Goal: Task Accomplishment & Management: Manage account settings

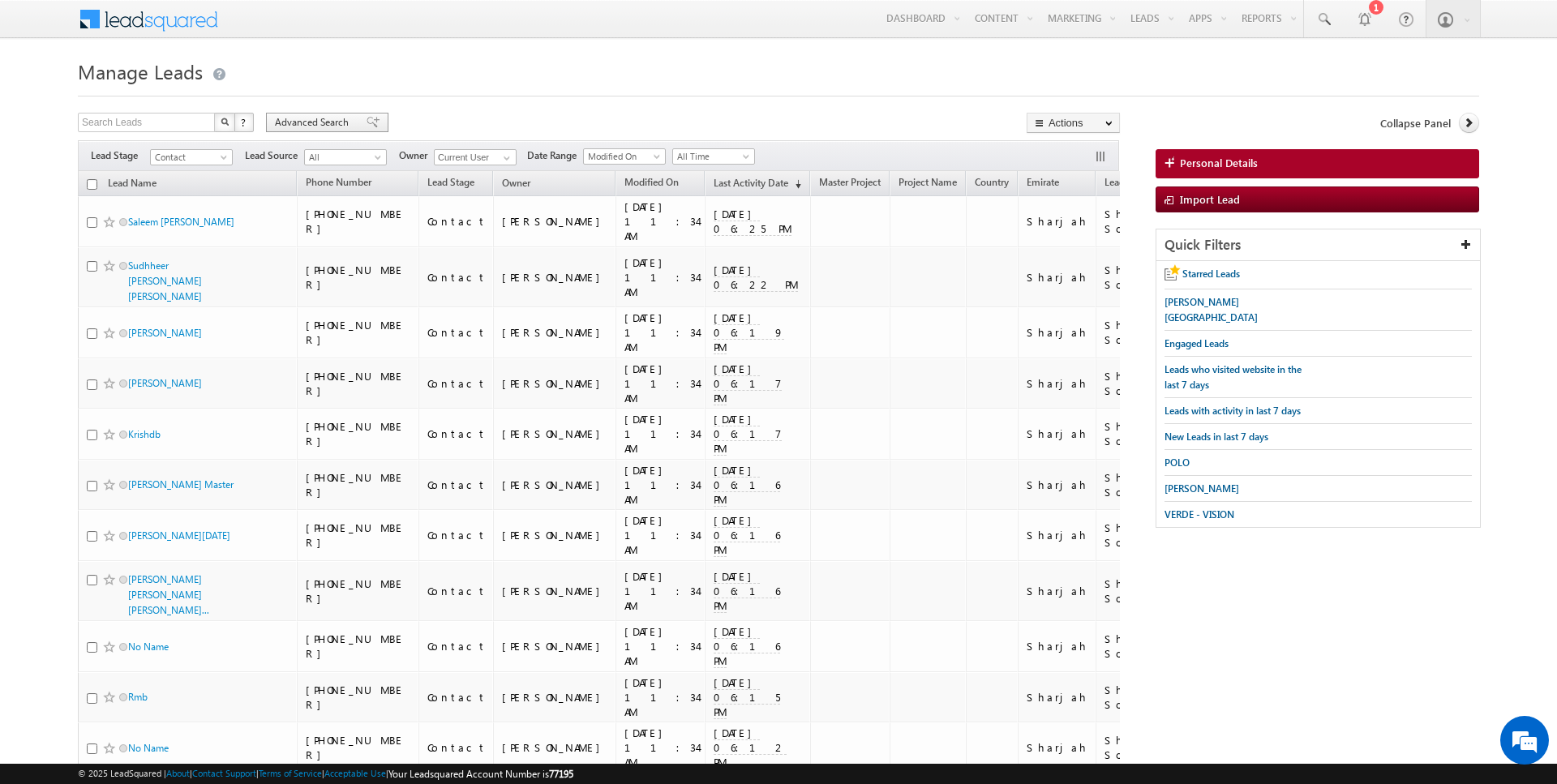
click at [323, 117] on span "Advanced Search" at bounding box center [314, 122] width 78 height 15
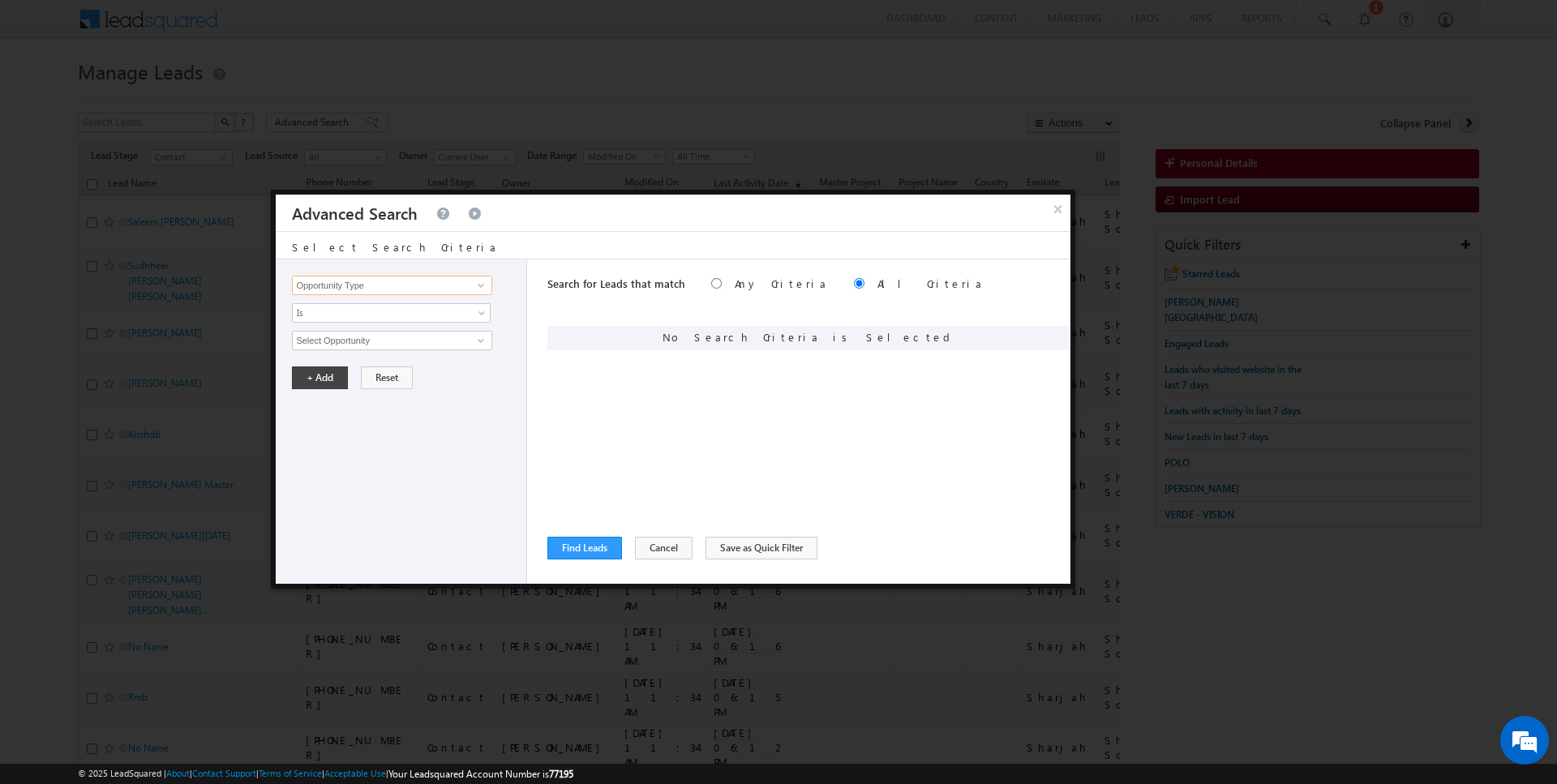
click at [398, 281] on input "Opportunity Type" at bounding box center [392, 286] width 200 height 20
click at [365, 324] on link "Focus Project" at bounding box center [392, 318] width 200 height 19
type input "Focus Project"
click at [335, 317] on span "Is" at bounding box center [381, 313] width 176 height 15
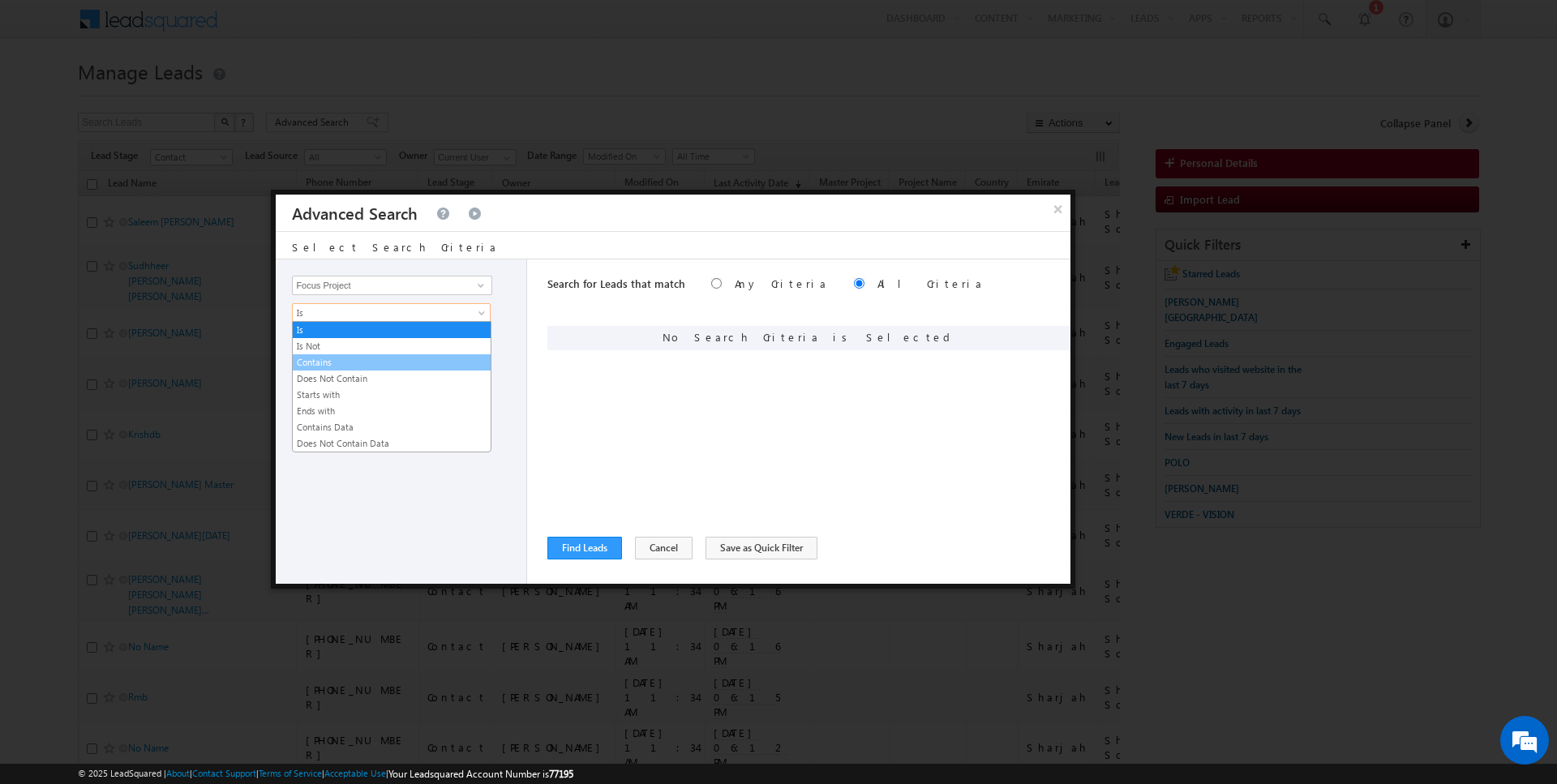
click at [332, 360] on link "Contains" at bounding box center [392, 362] width 198 height 15
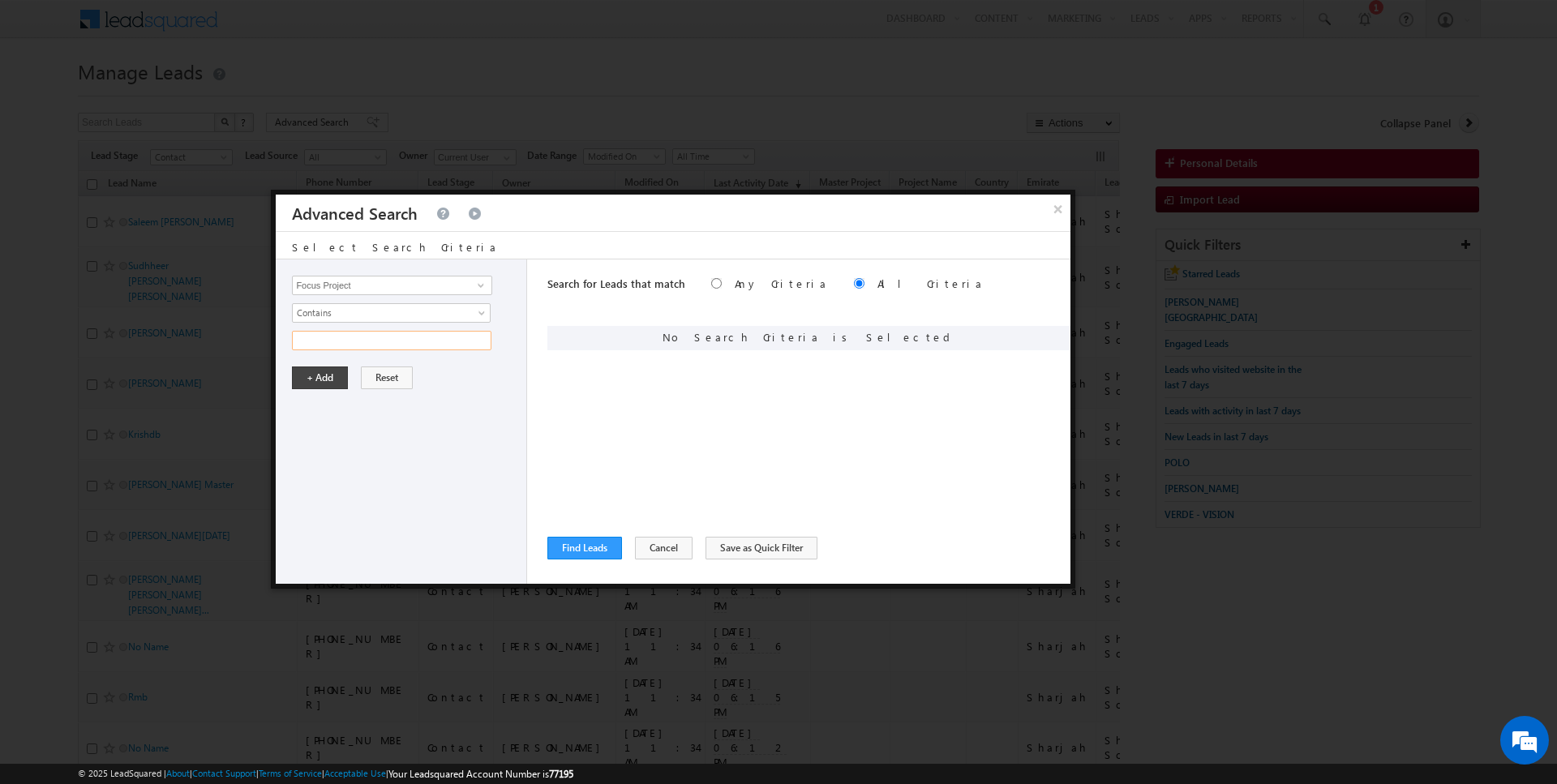
click at [332, 336] on input "text" at bounding box center [392, 341] width 200 height 20
type input "P1"
click at [313, 371] on button "+ Add" at bounding box center [320, 378] width 56 height 23
click at [582, 543] on button "Find Leads" at bounding box center [584, 548] width 74 height 23
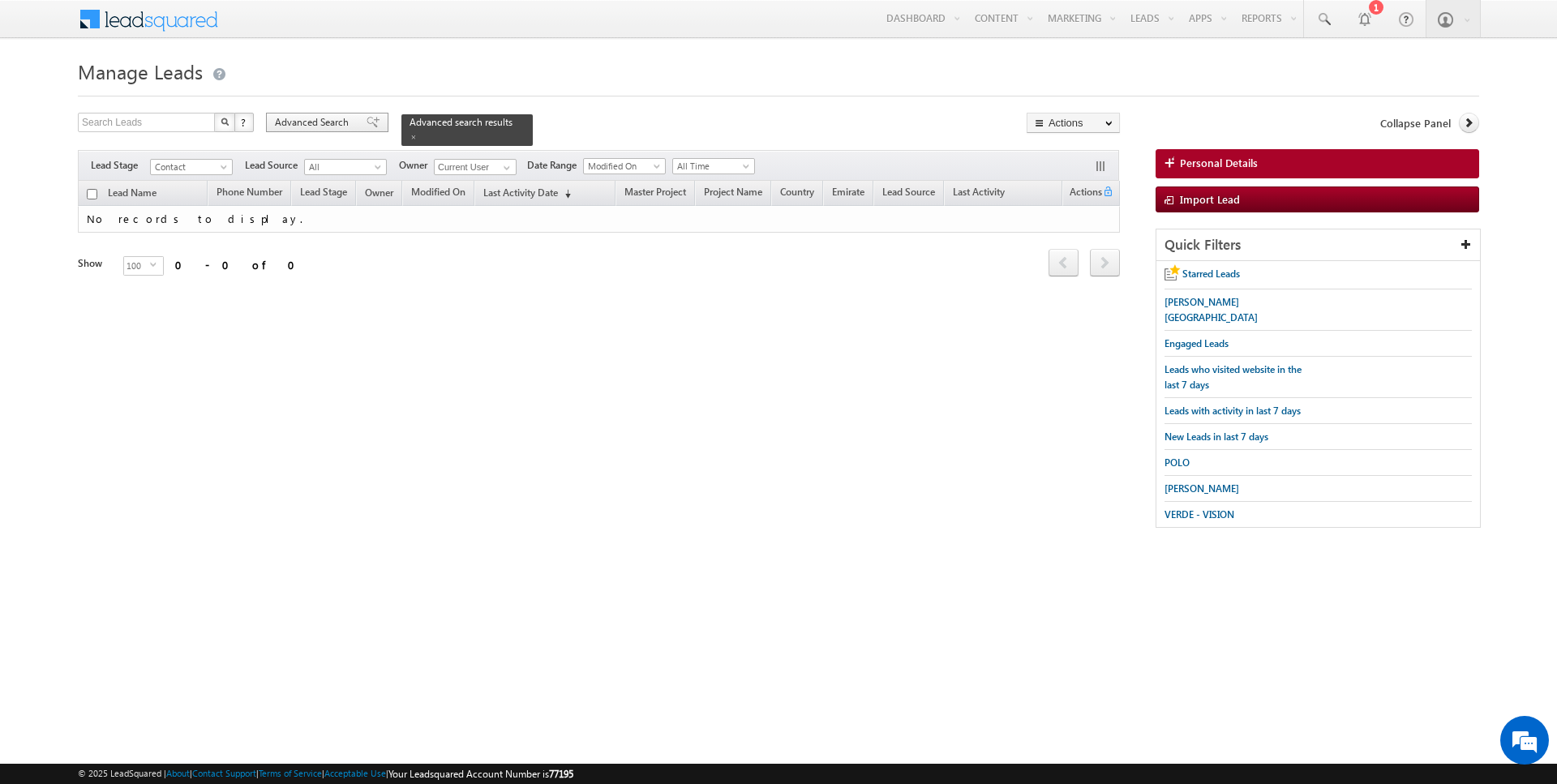
click at [335, 118] on span "Advanced Search" at bounding box center [314, 122] width 78 height 15
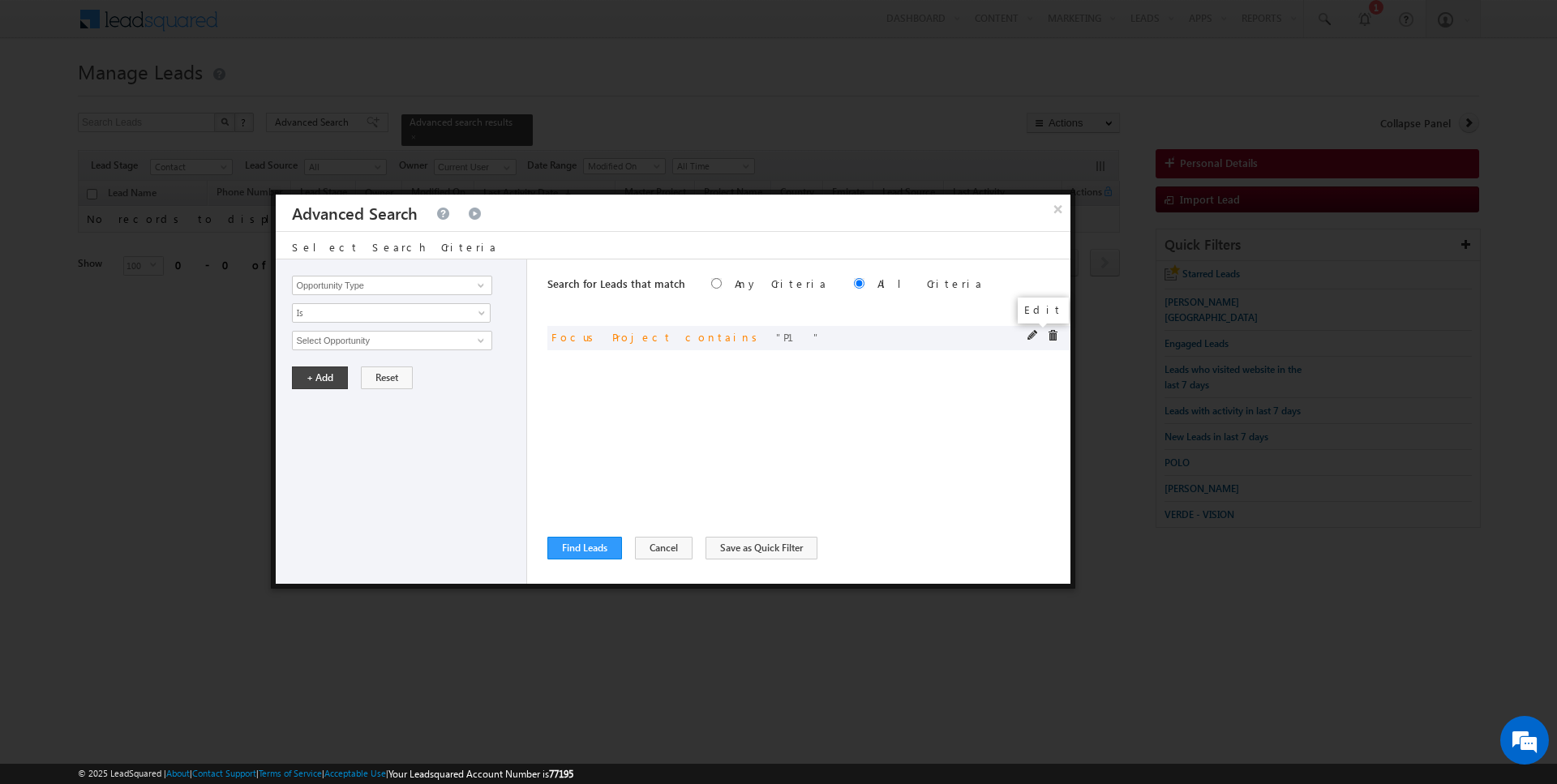
click at [1031, 336] on span at bounding box center [1033, 336] width 11 height 11
click at [397, 289] on input "Focus Project" at bounding box center [392, 286] width 200 height 20
type input "Lead Source"
click at [358, 343] on span "None Selected" at bounding box center [385, 341] width 184 height 18
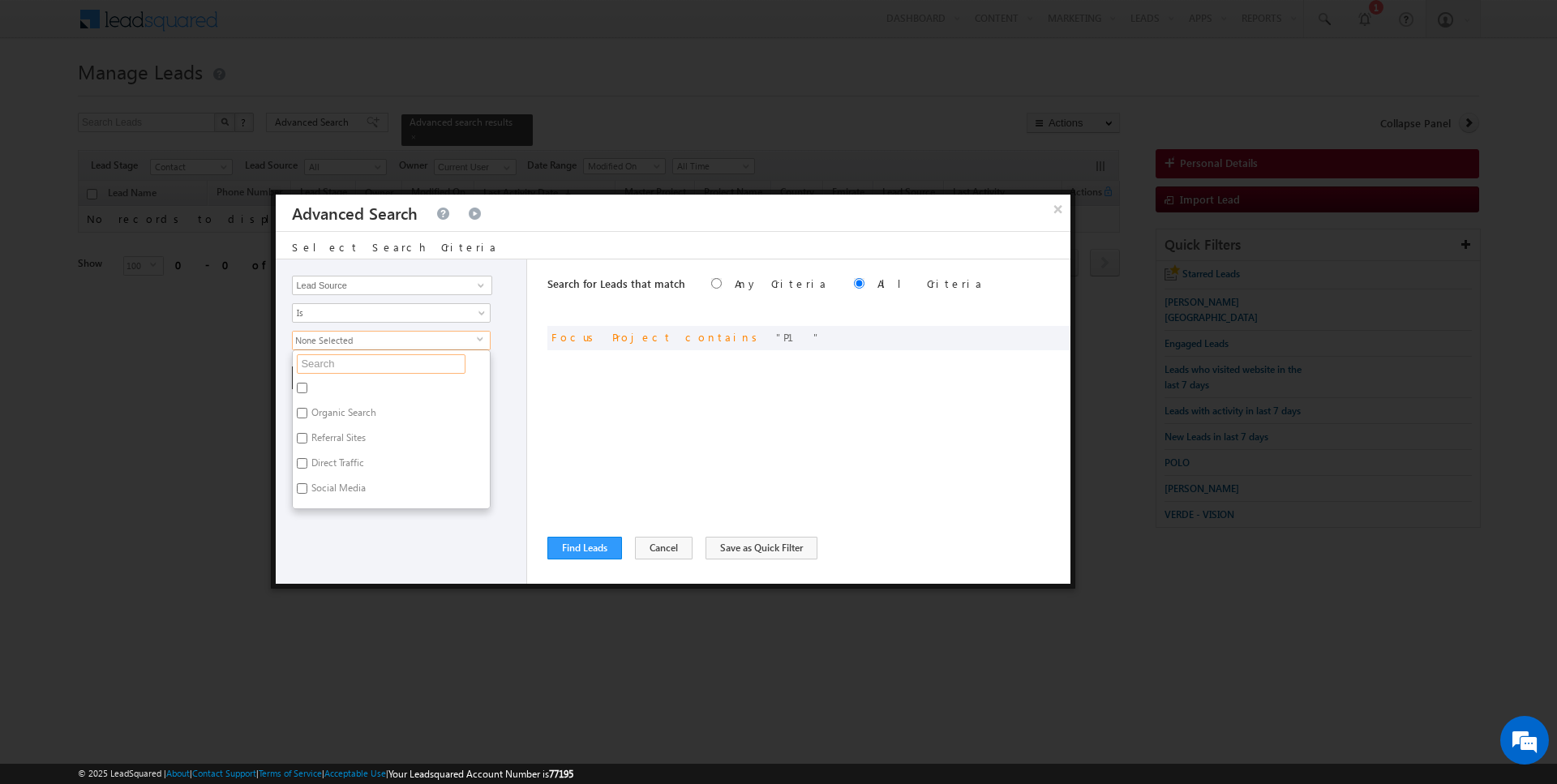
click at [351, 356] on input "text" at bounding box center [381, 364] width 169 height 20
type input "scl"
click at [330, 458] on label "Sharjah-Scl" at bounding box center [334, 466] width 82 height 25
click at [308, 458] on input "Sharjah-Scl" at bounding box center [302, 463] width 11 height 11
checkbox input "true"
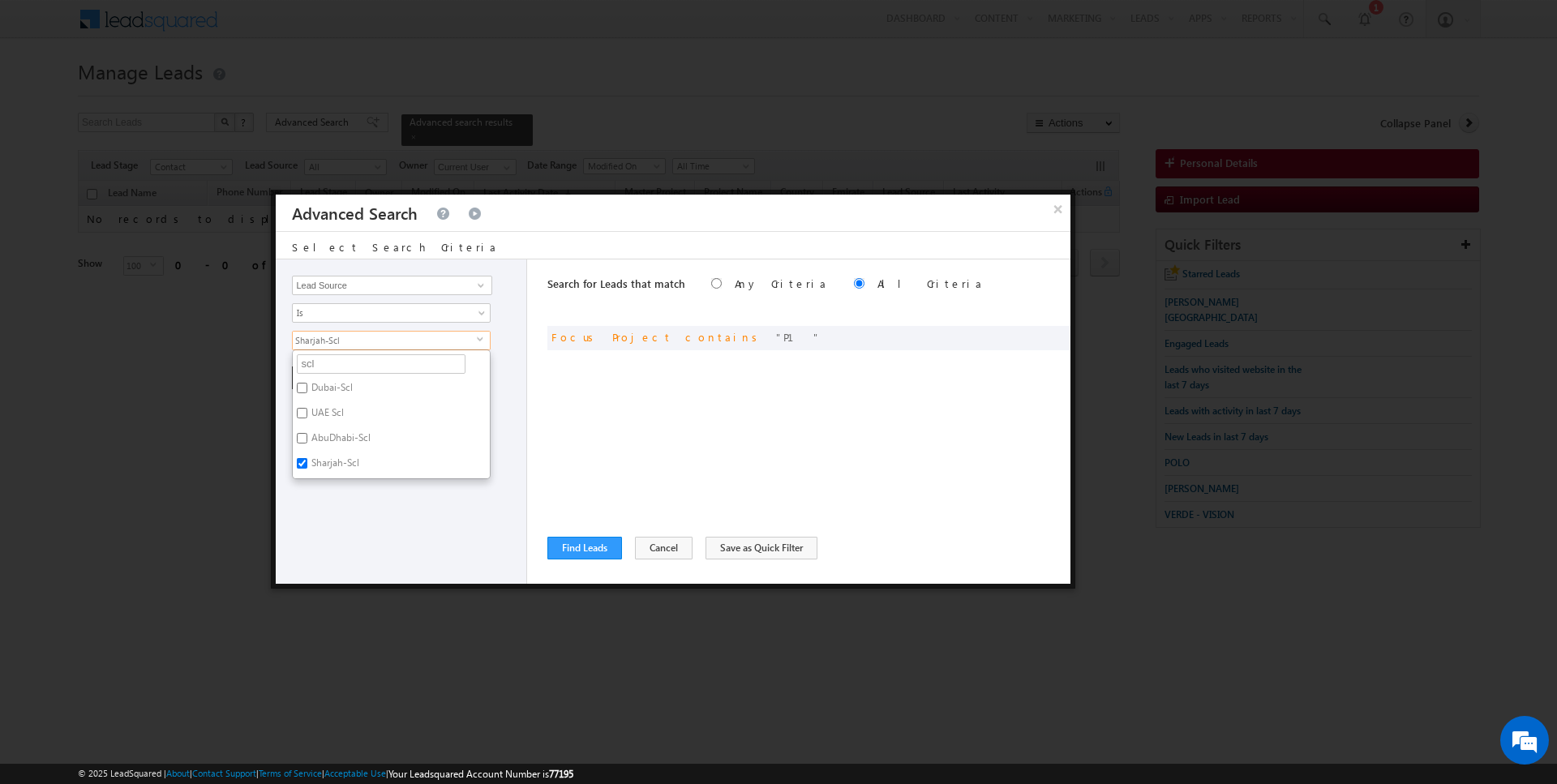
click at [336, 495] on div "Opportunity Type Lead Activity Task Sales Group Prospect Id Address 1 Address 2…" at bounding box center [401, 422] width 251 height 325
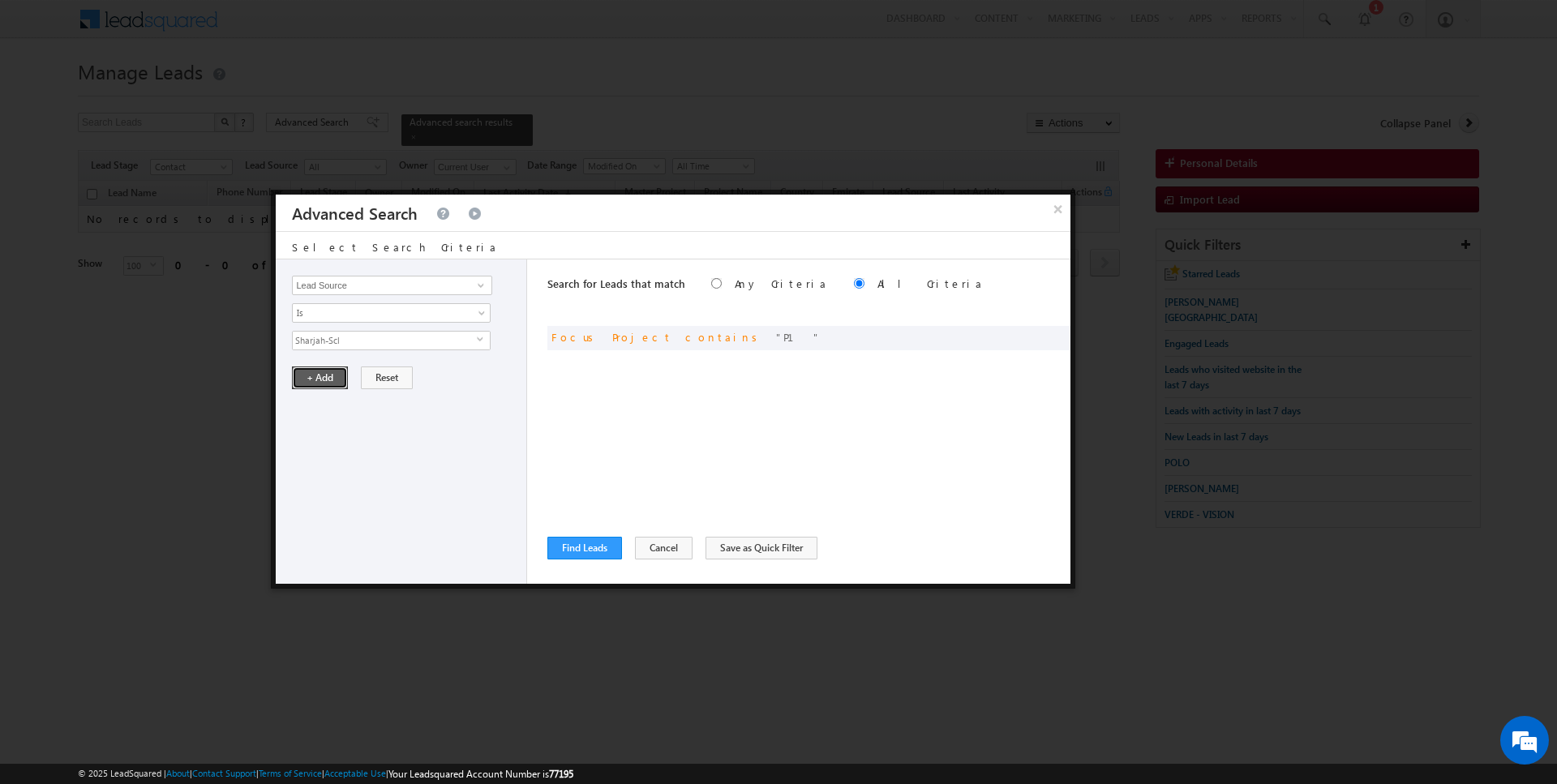
click at [324, 366] on button "+ Add" at bounding box center [320, 378] width 56 height 23
click at [574, 556] on button "Find Leads" at bounding box center [584, 548] width 74 height 23
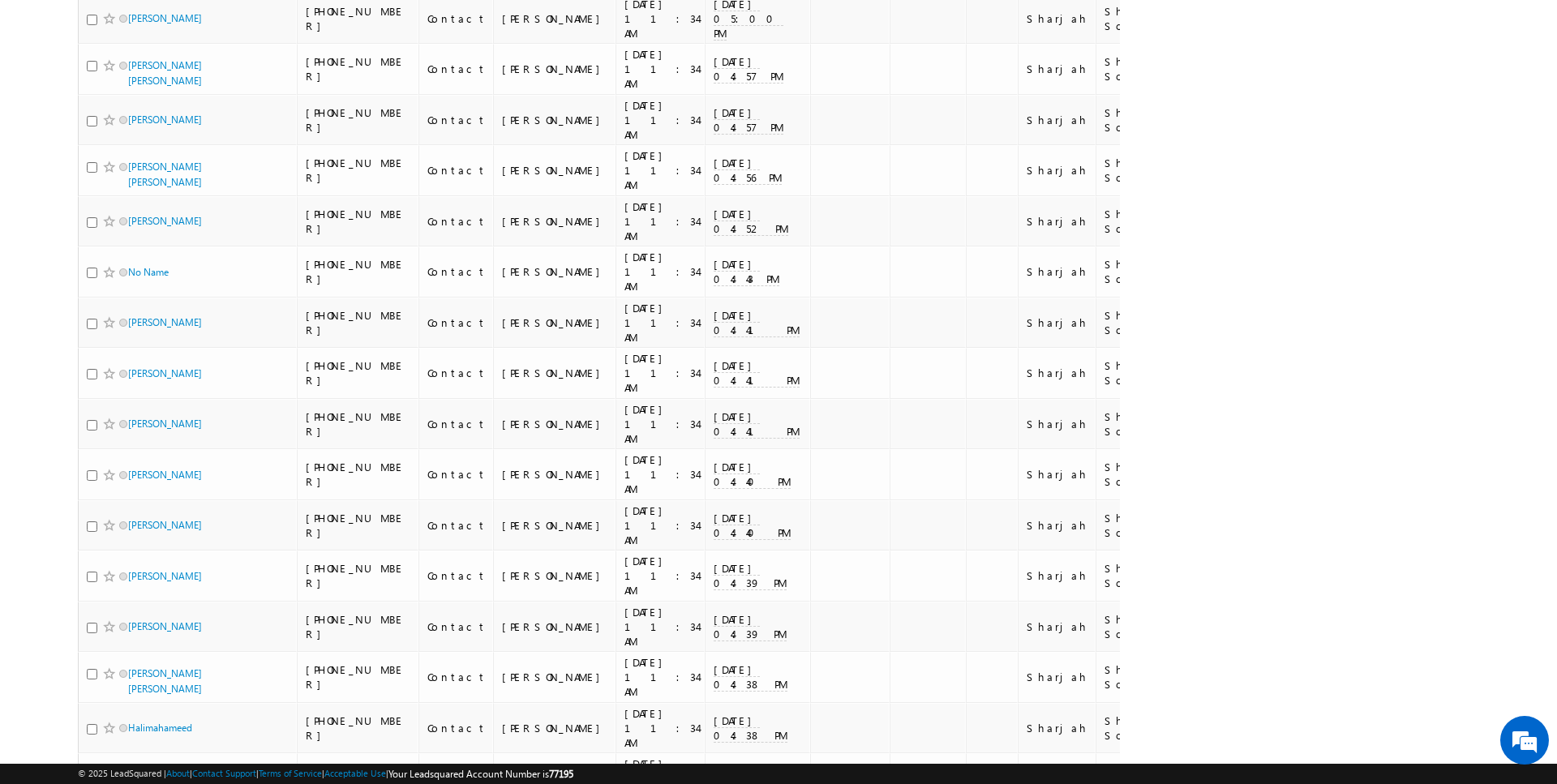
scroll to position [4572, 0]
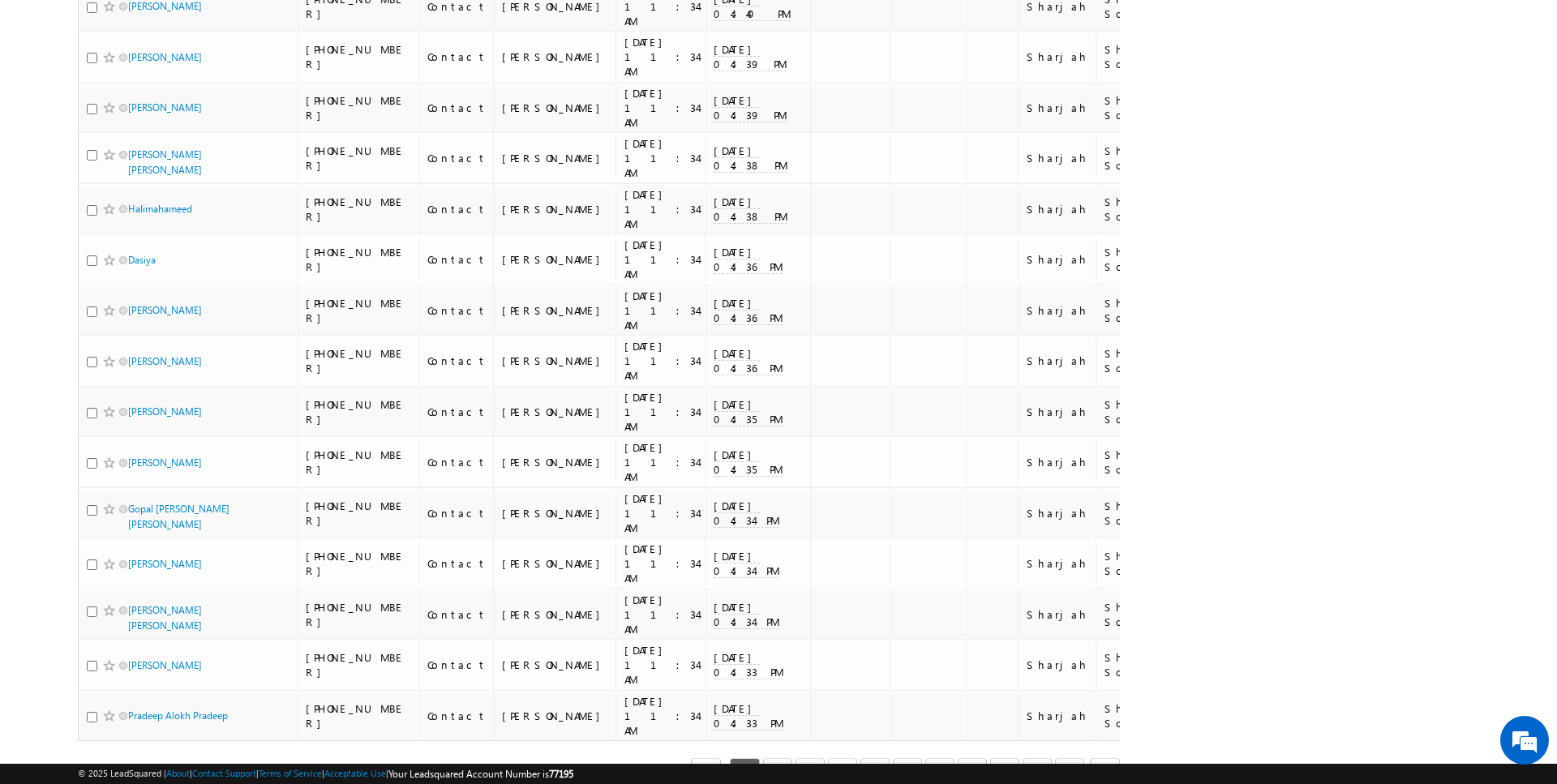
click at [852, 758] on link "4" at bounding box center [843, 772] width 29 height 28
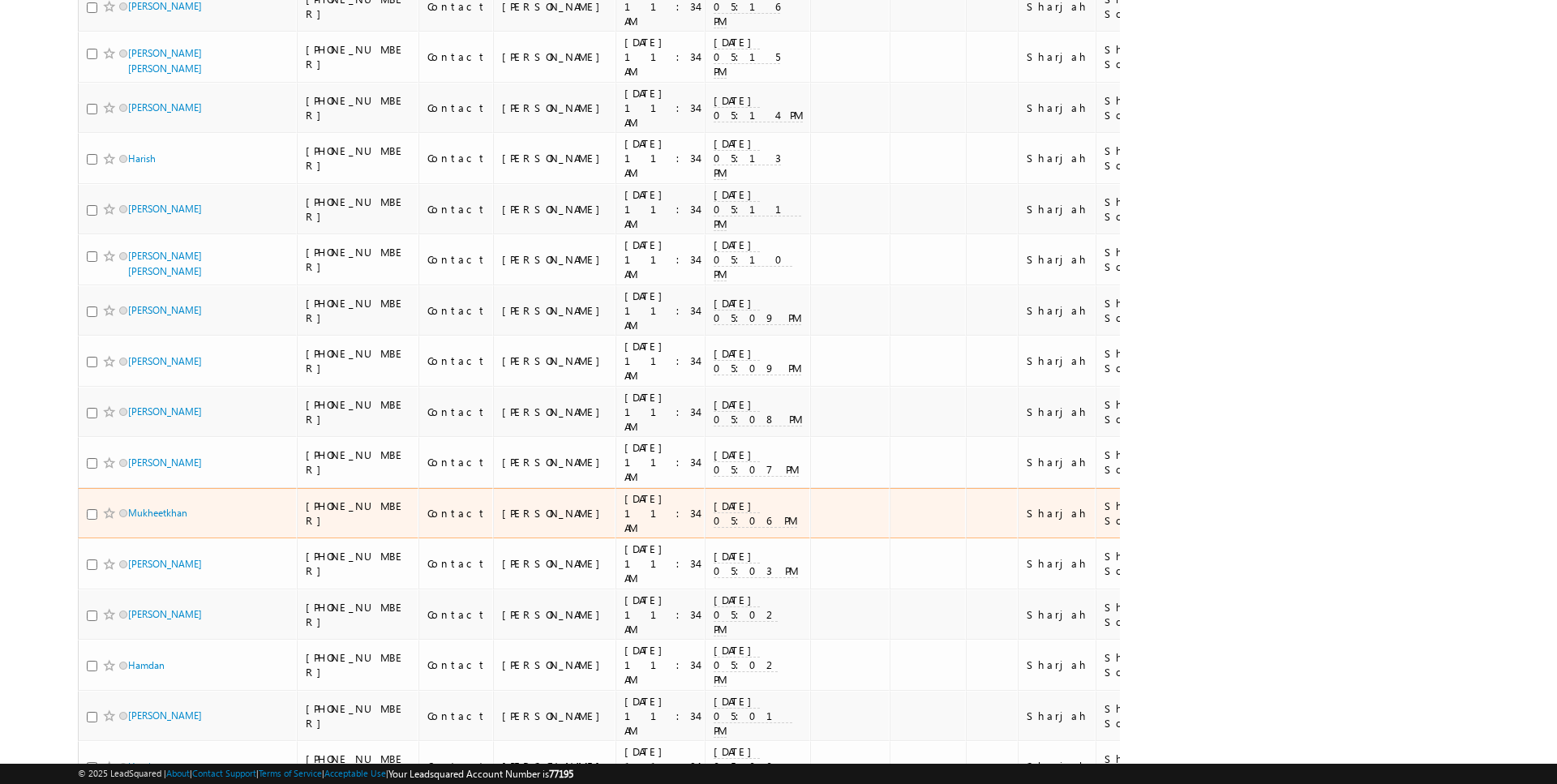
scroll to position [4572, 0]
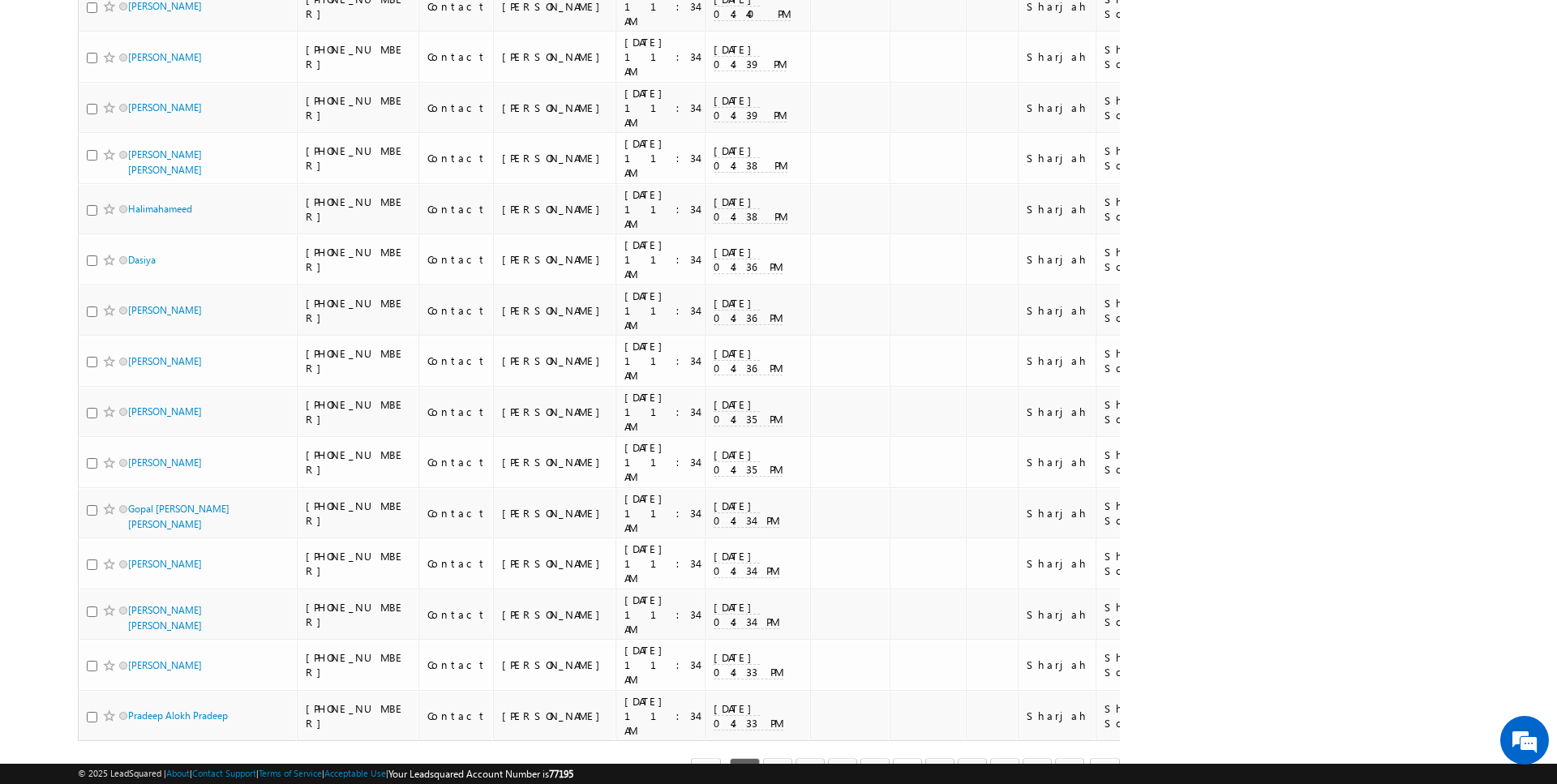
click at [921, 758] on link "6" at bounding box center [907, 772] width 29 height 28
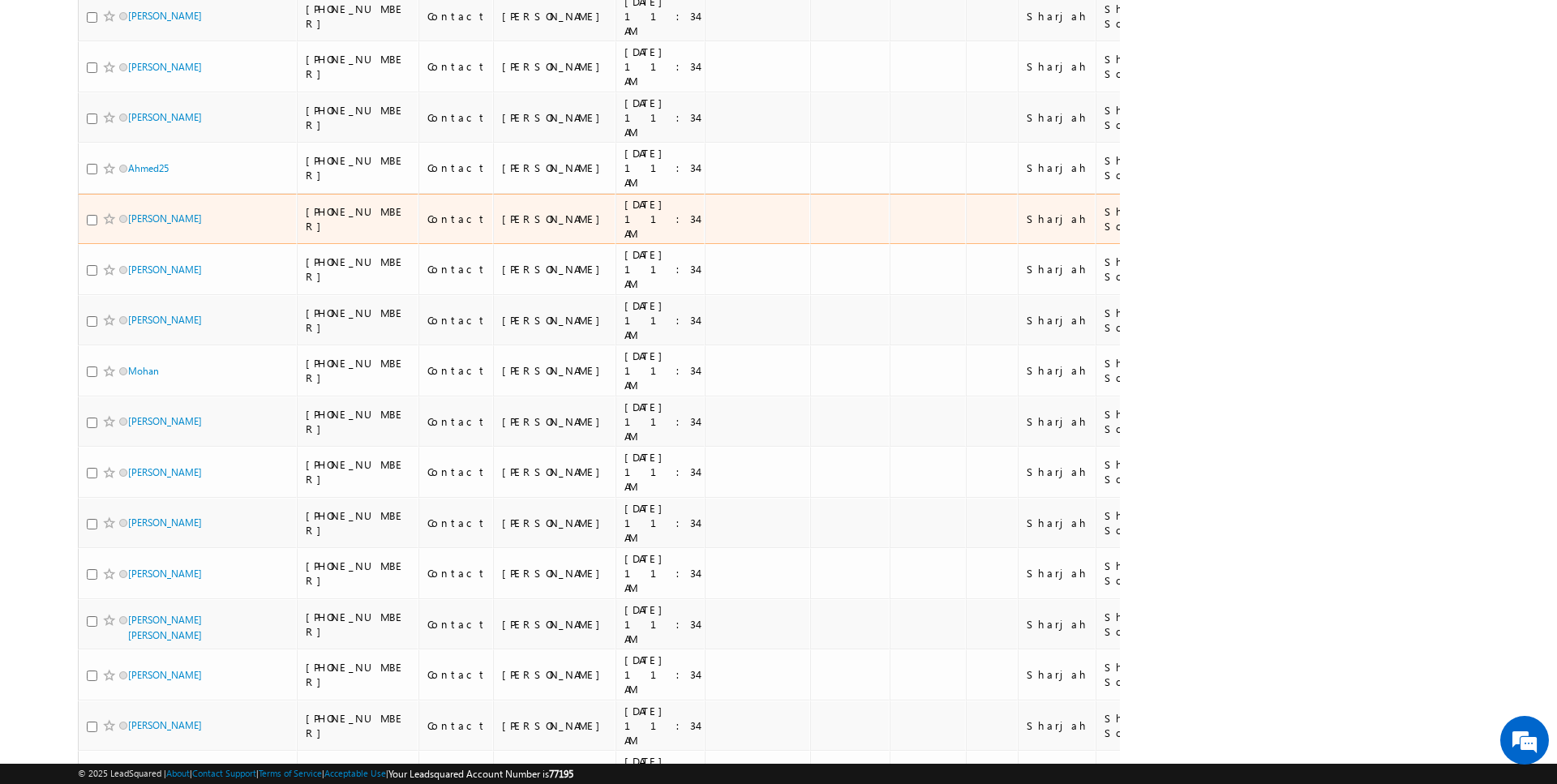
scroll to position [0, 0]
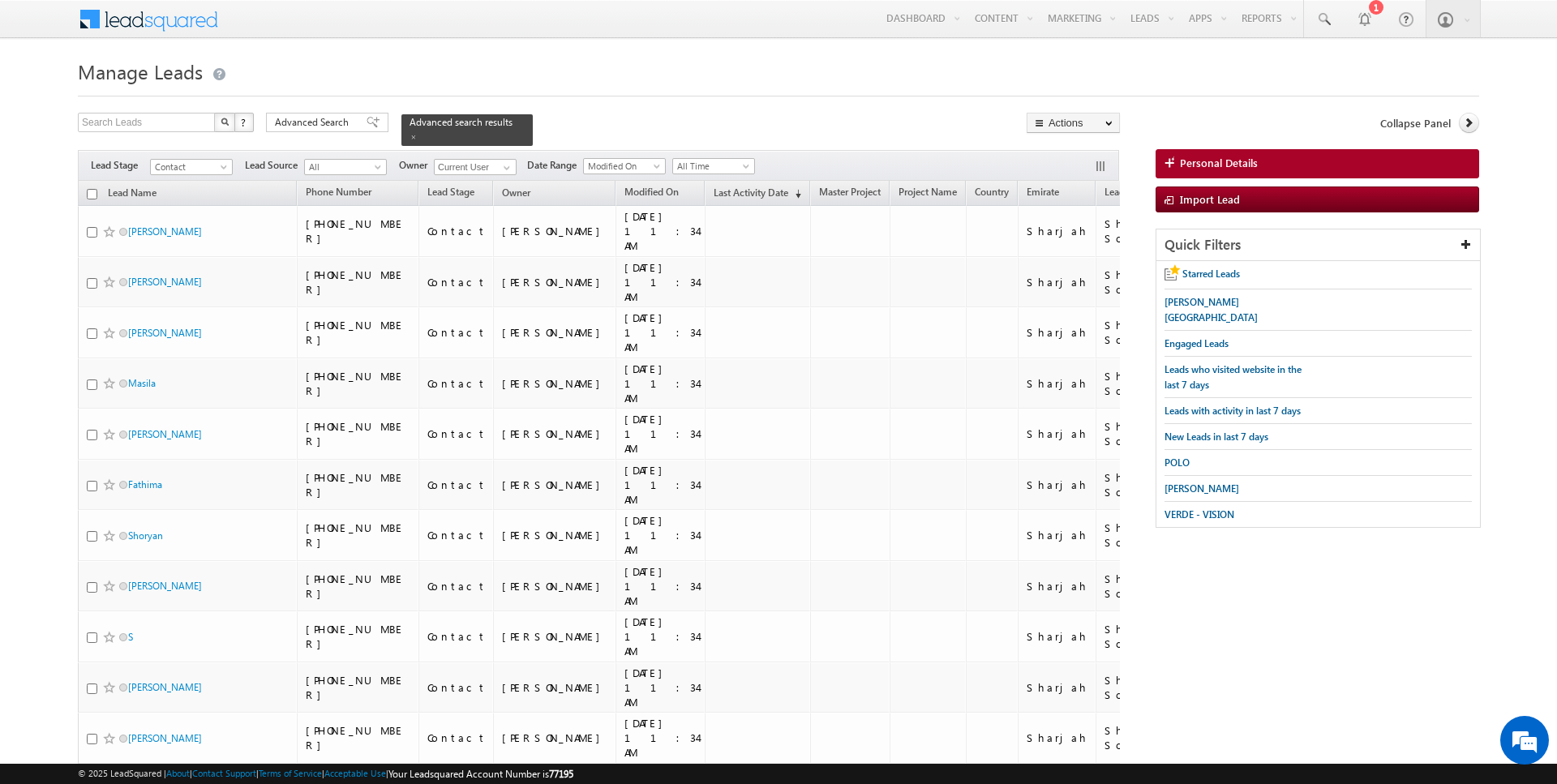
click at [93, 194] on input "checkbox" at bounding box center [91, 194] width 11 height 11
checkbox input "true"
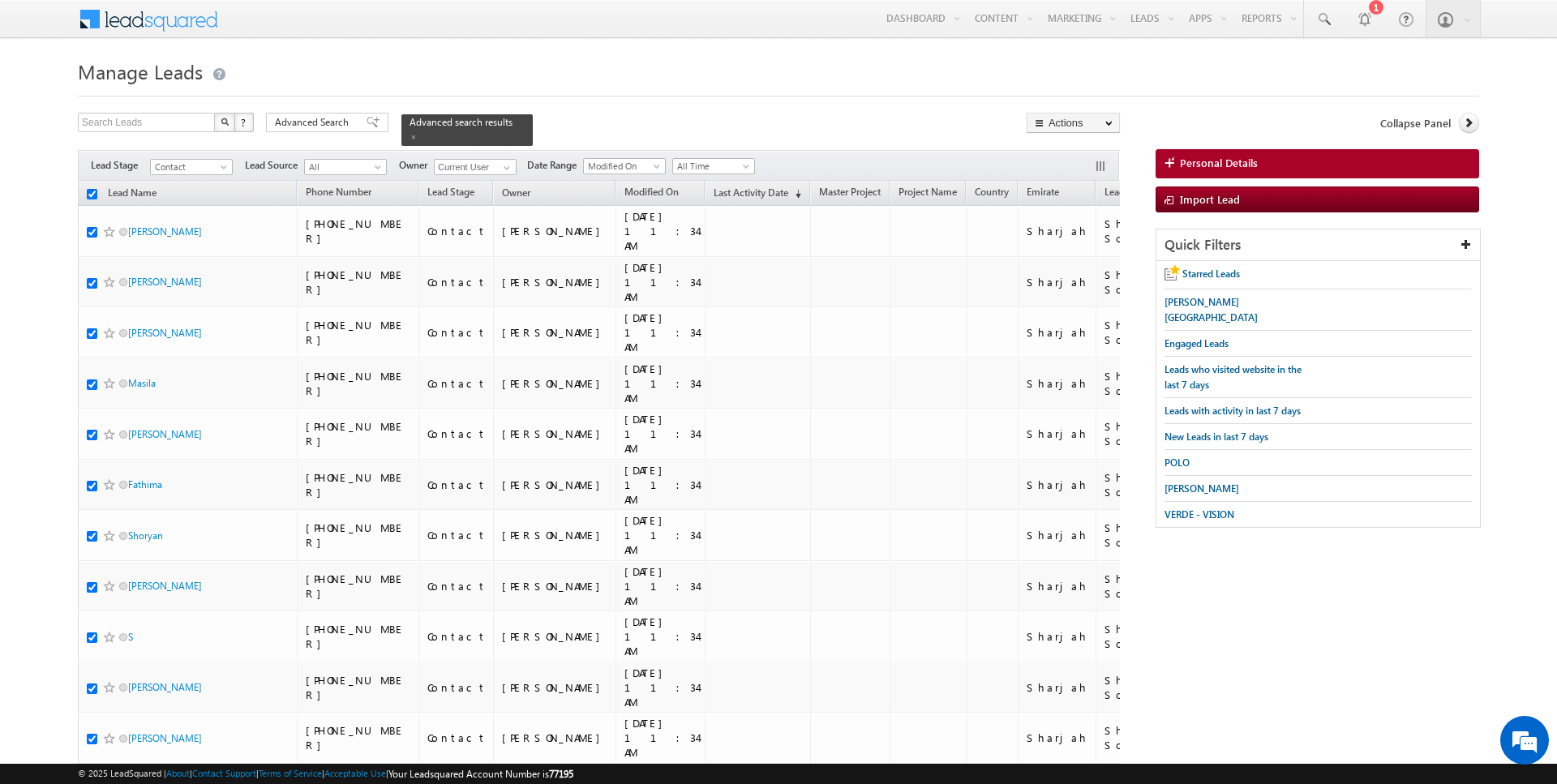
checkbox input "true"
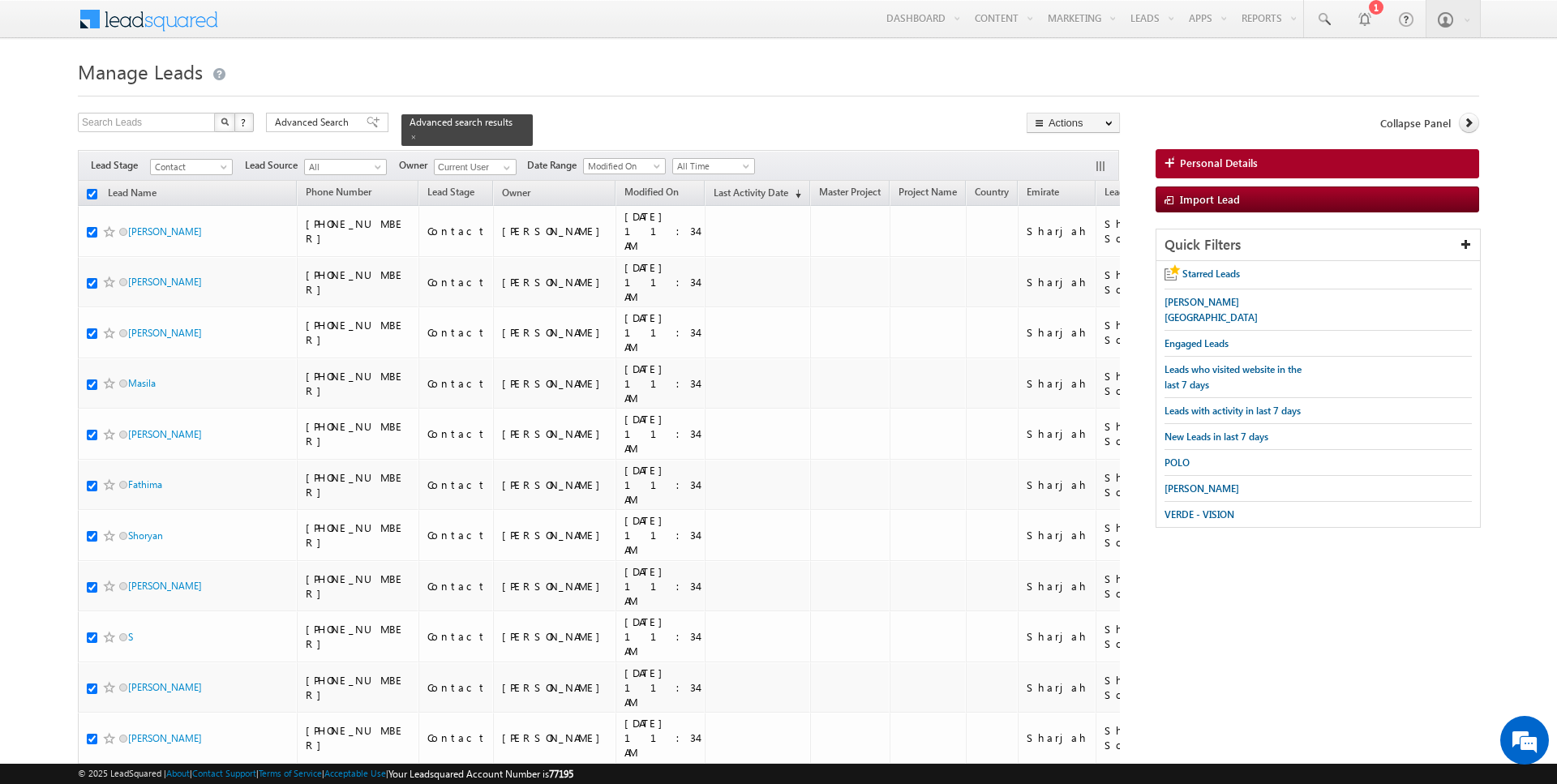
checkbox input "true"
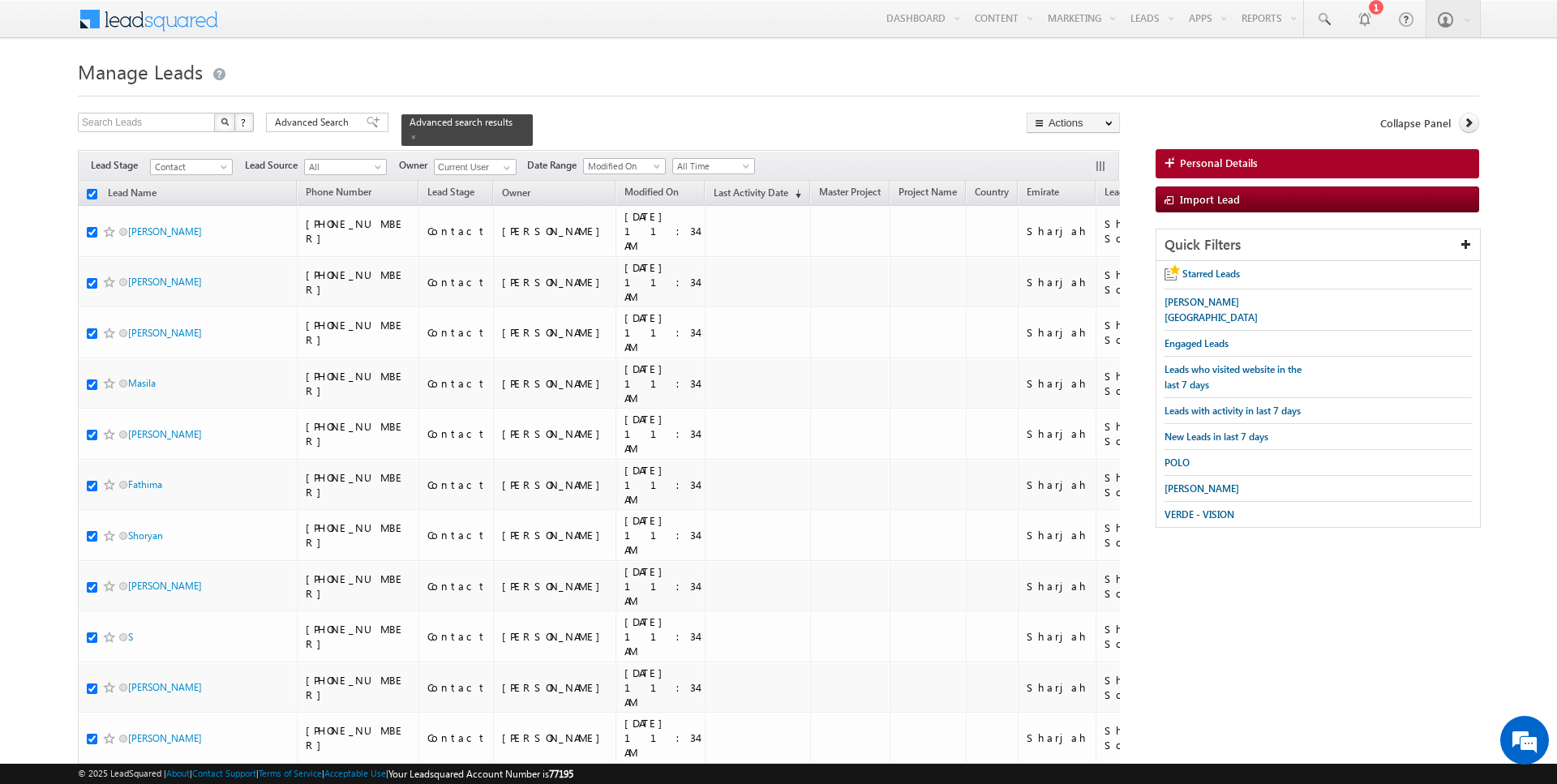
checkbox input "true"
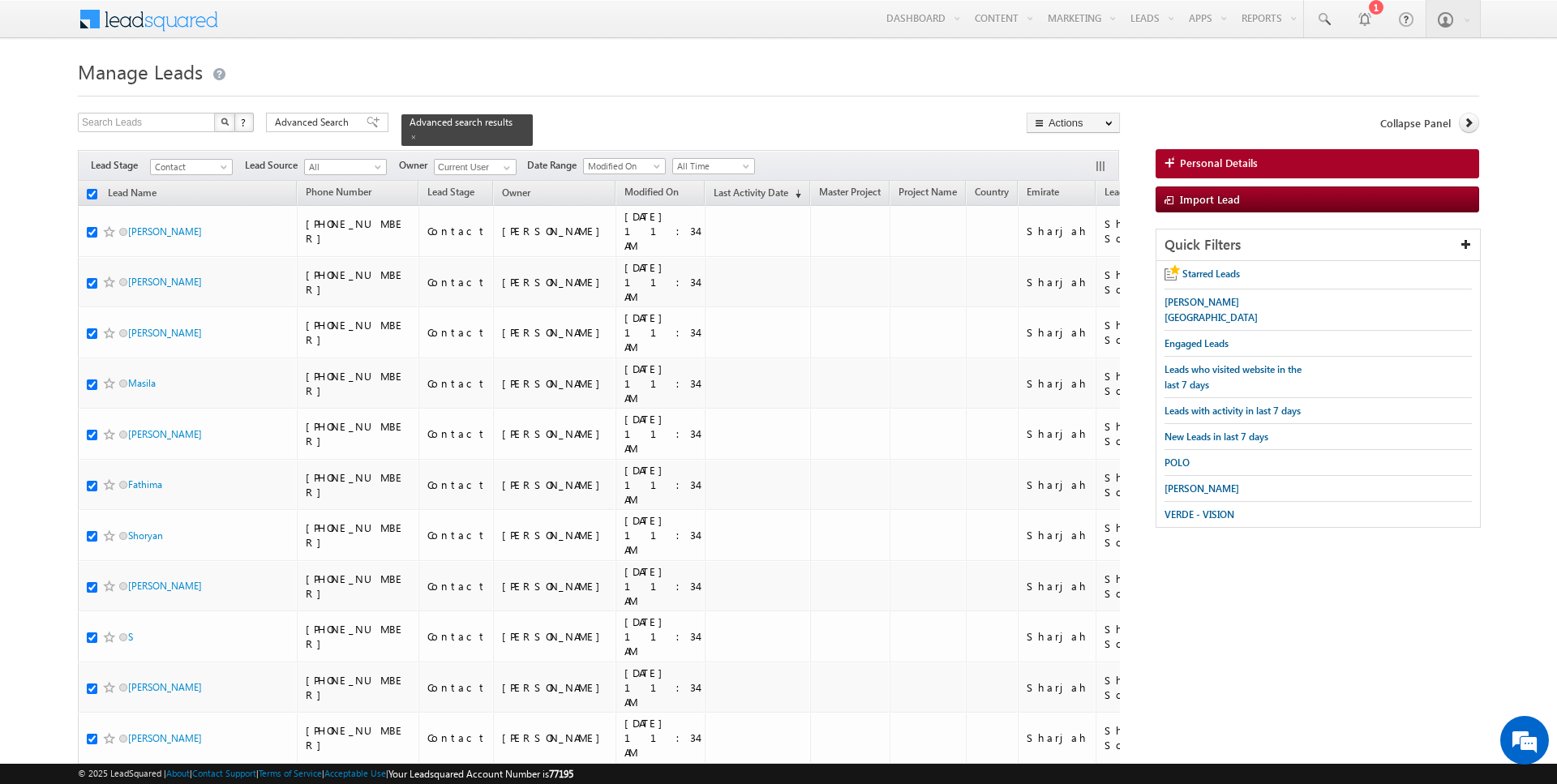
checkbox input "true"
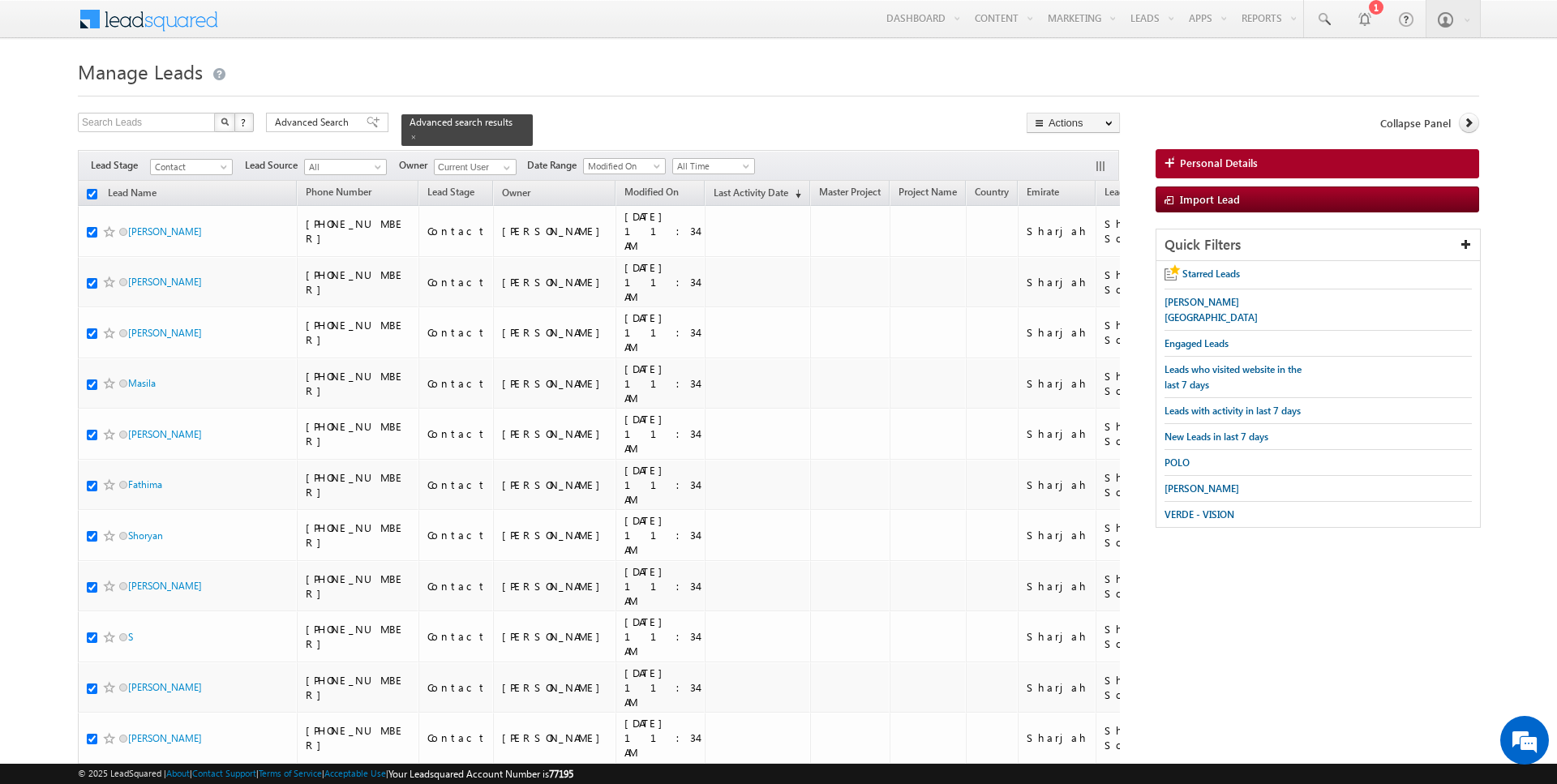
checkbox input "true"
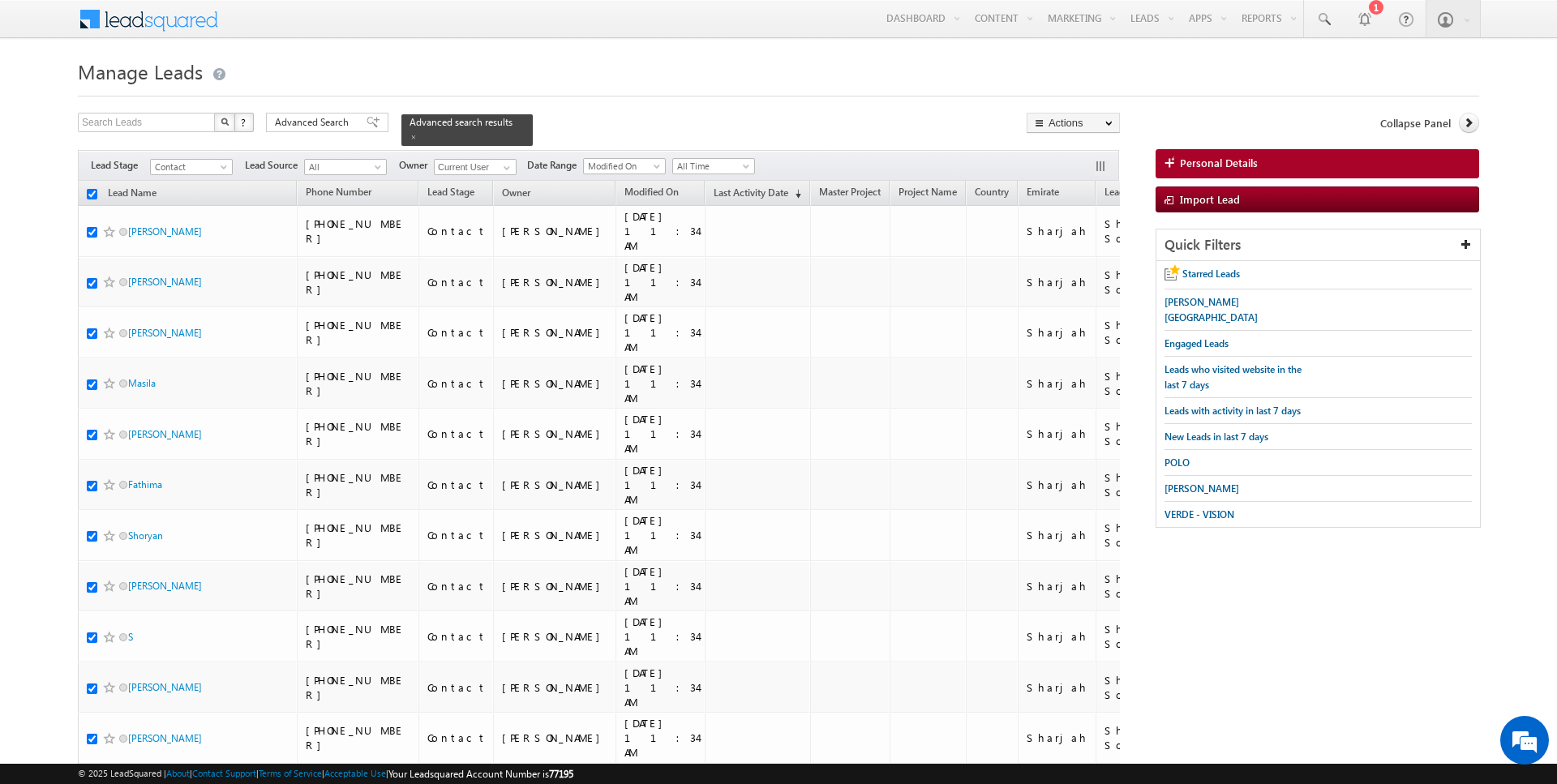
checkbox input "true"
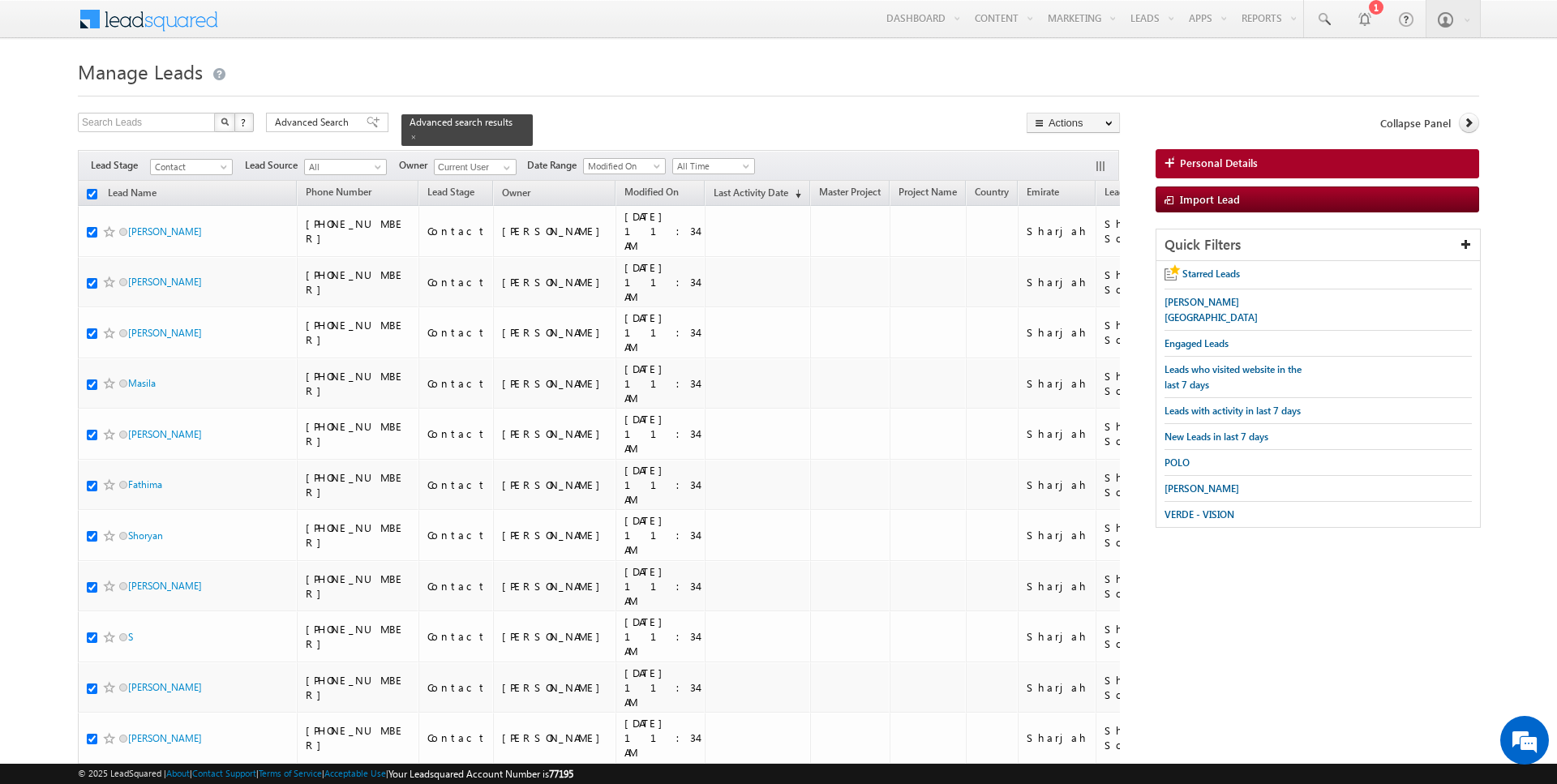
checkbox input "true"
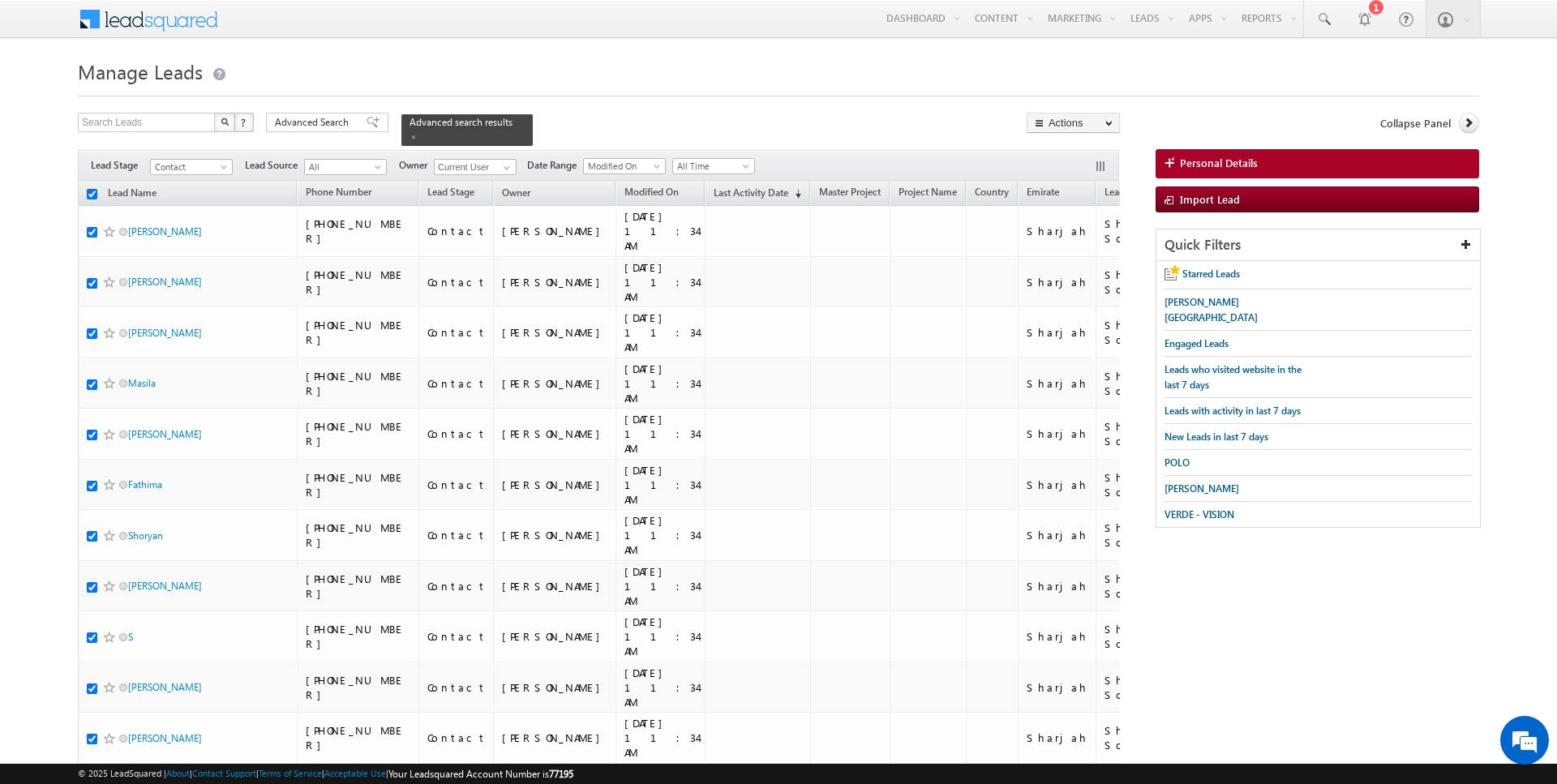
checkbox input "true"
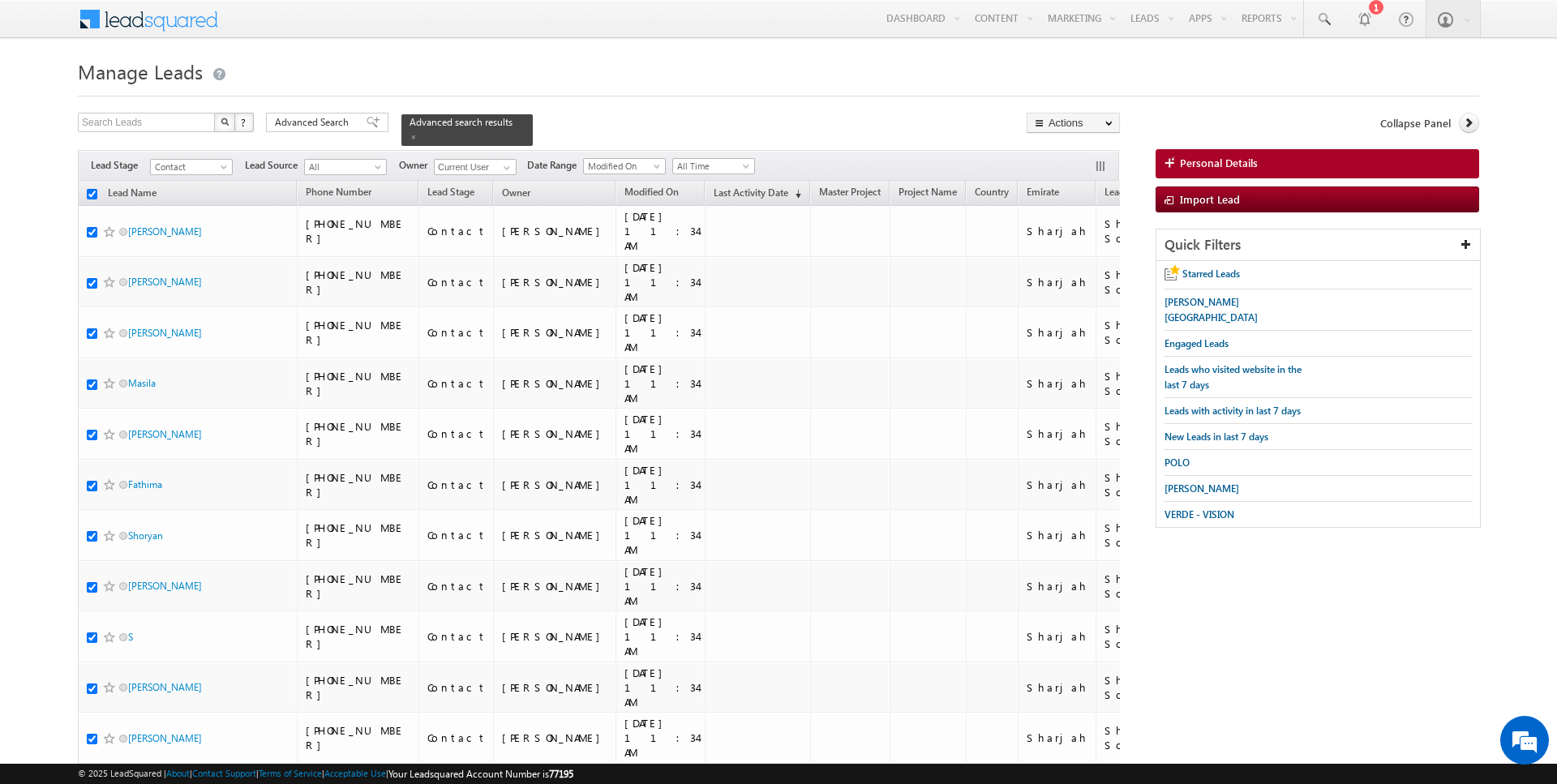
checkbox input "true"
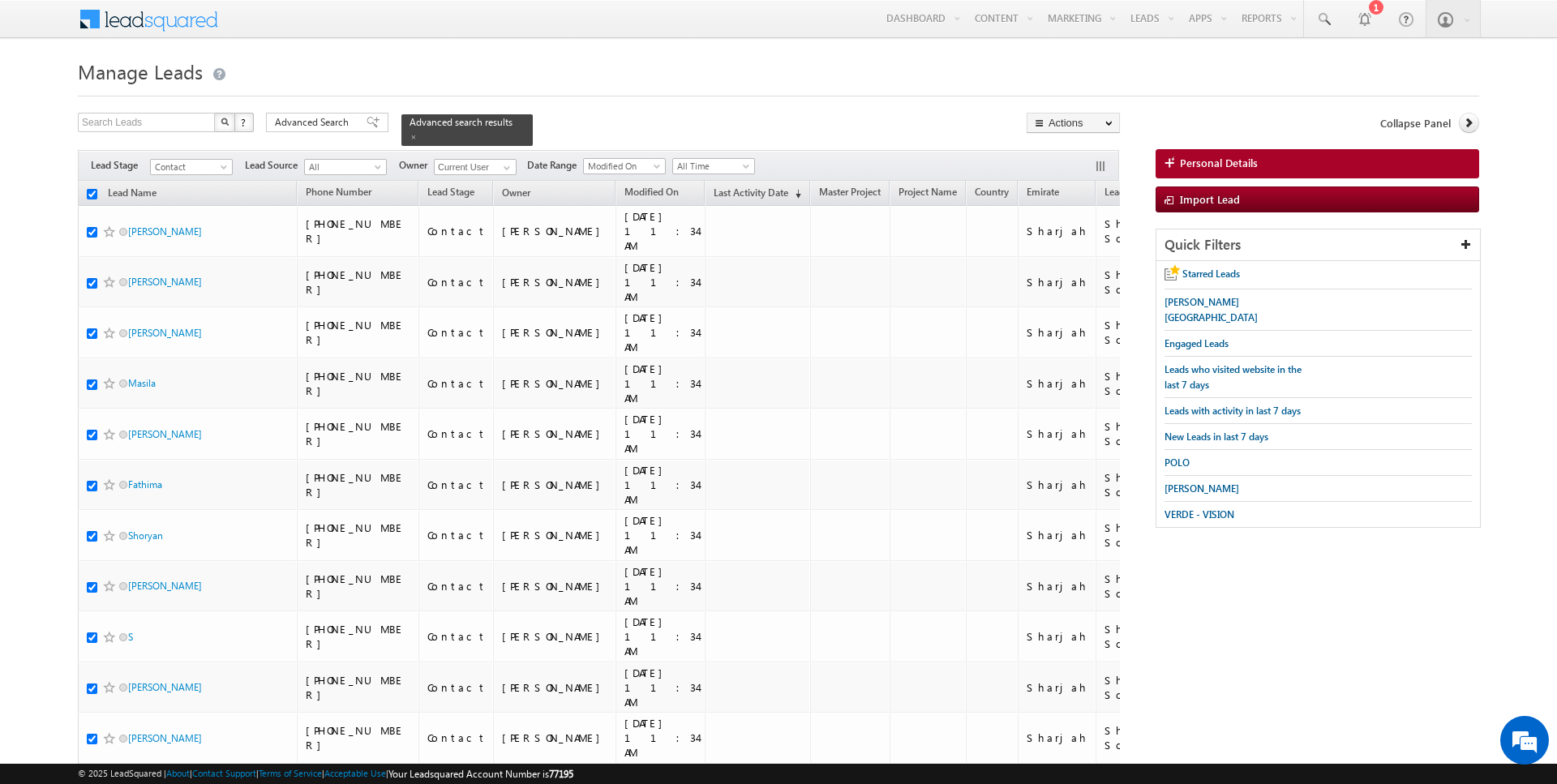
checkbox input "true"
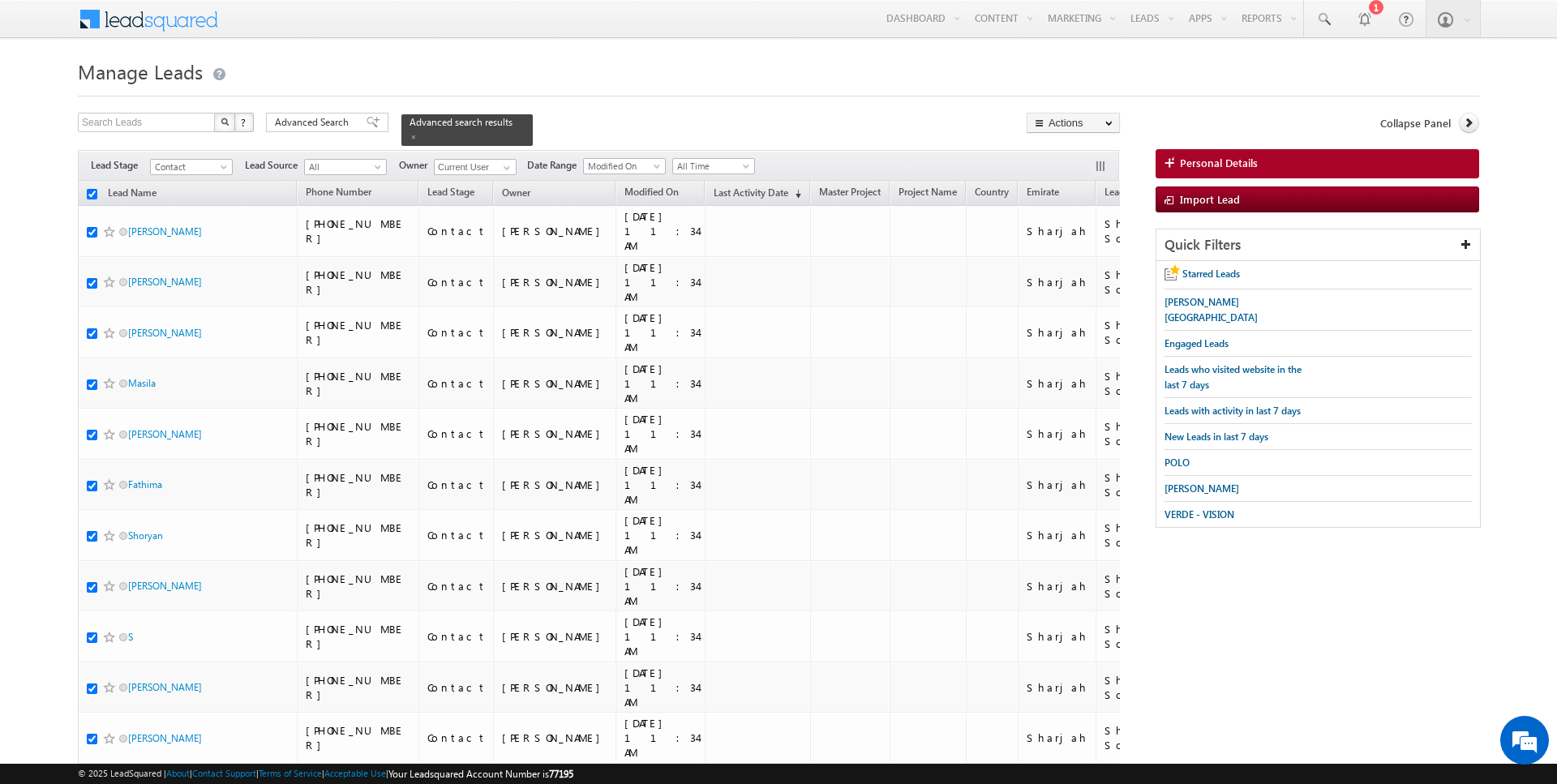
checkbox input "true"
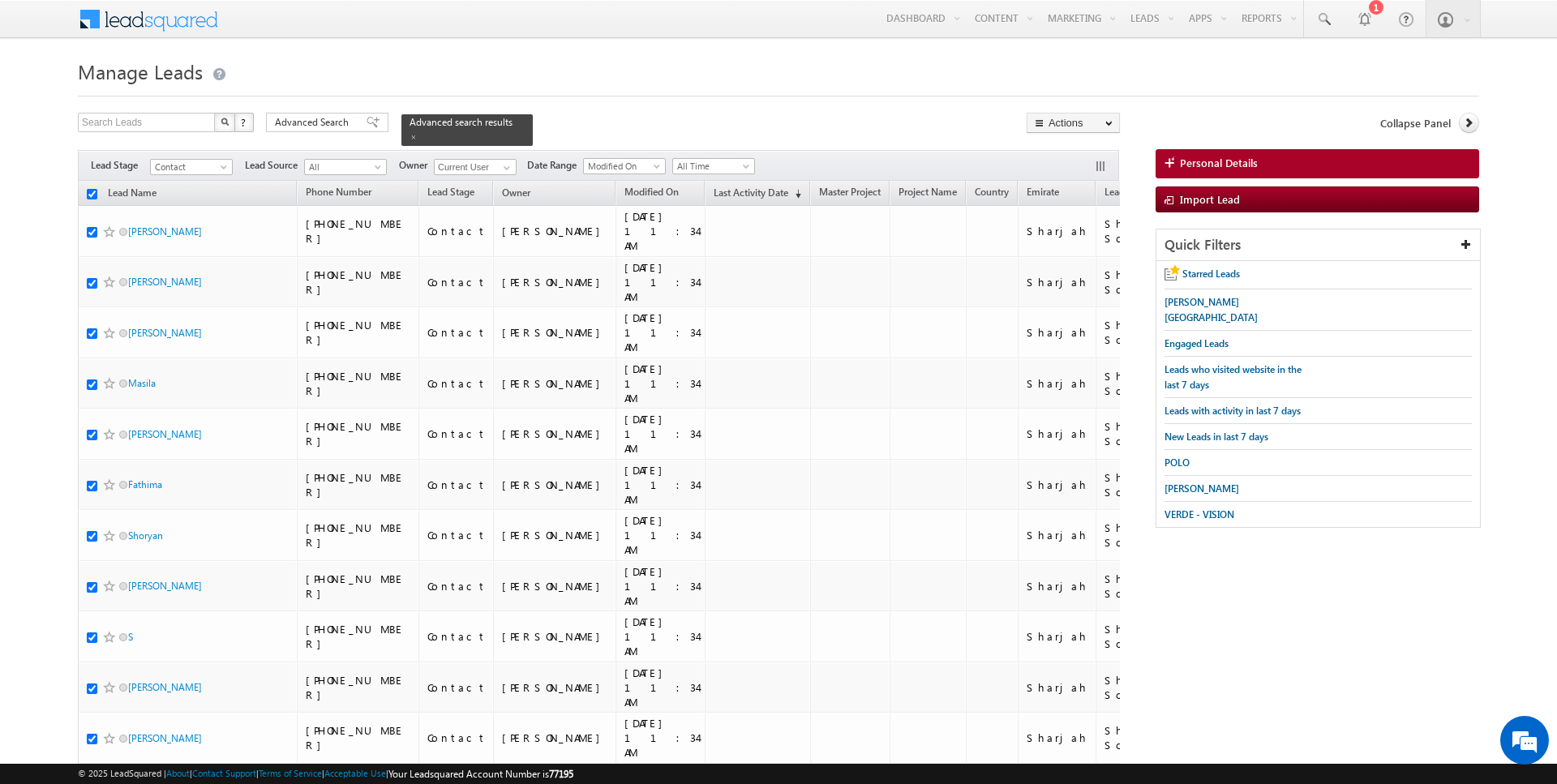
checkbox input "true"
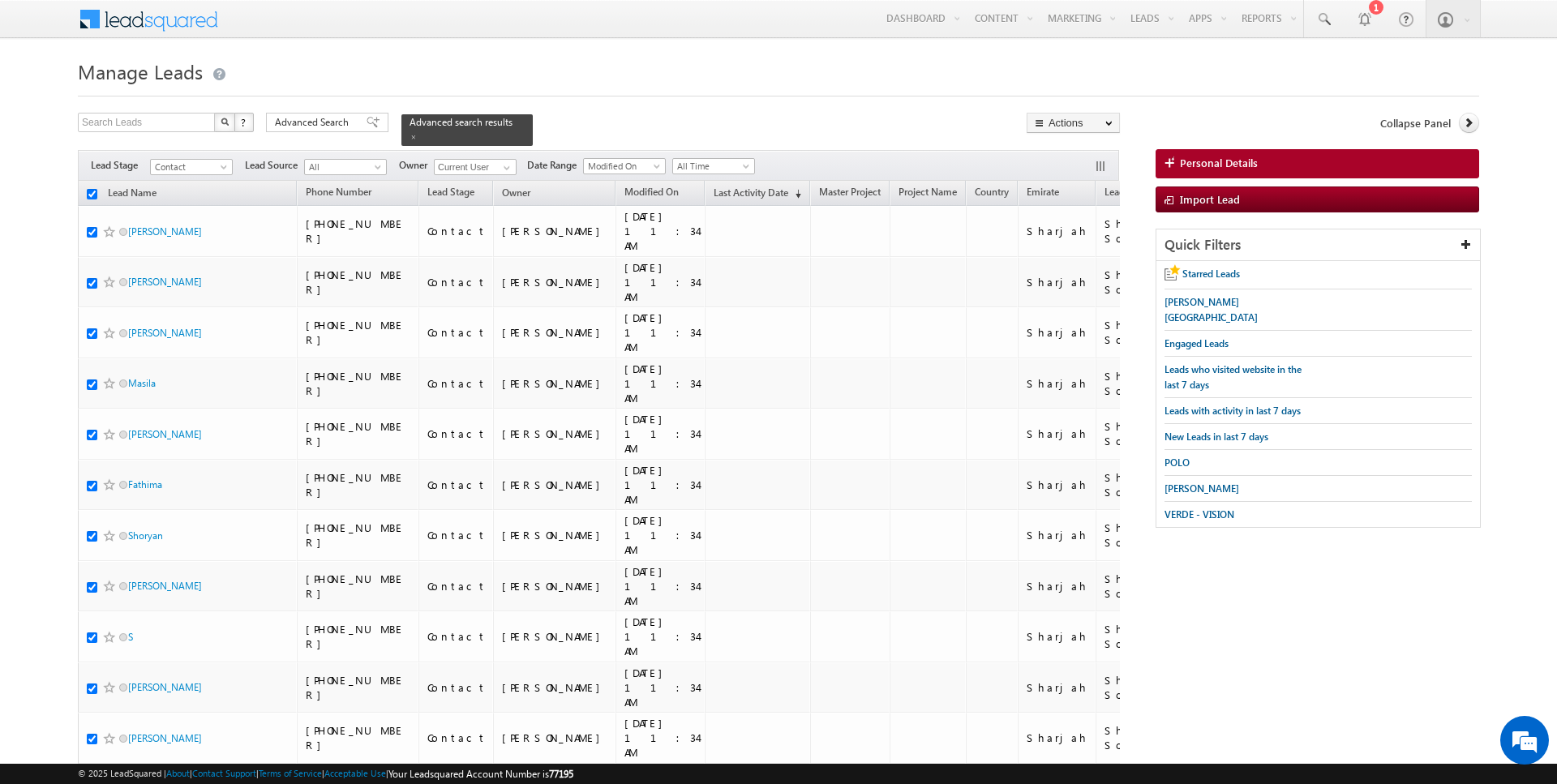
checkbox input "true"
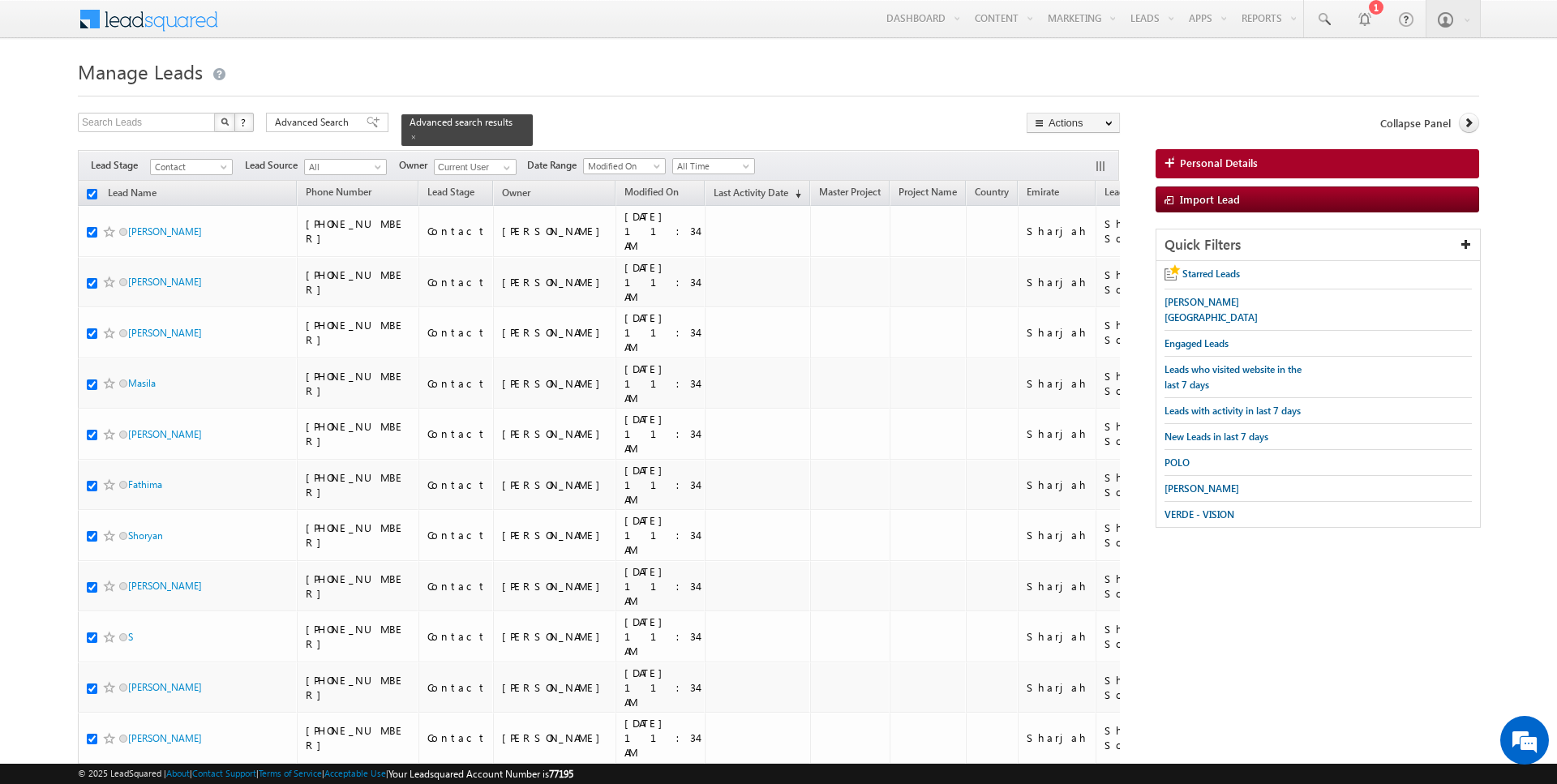
checkbox input "true"
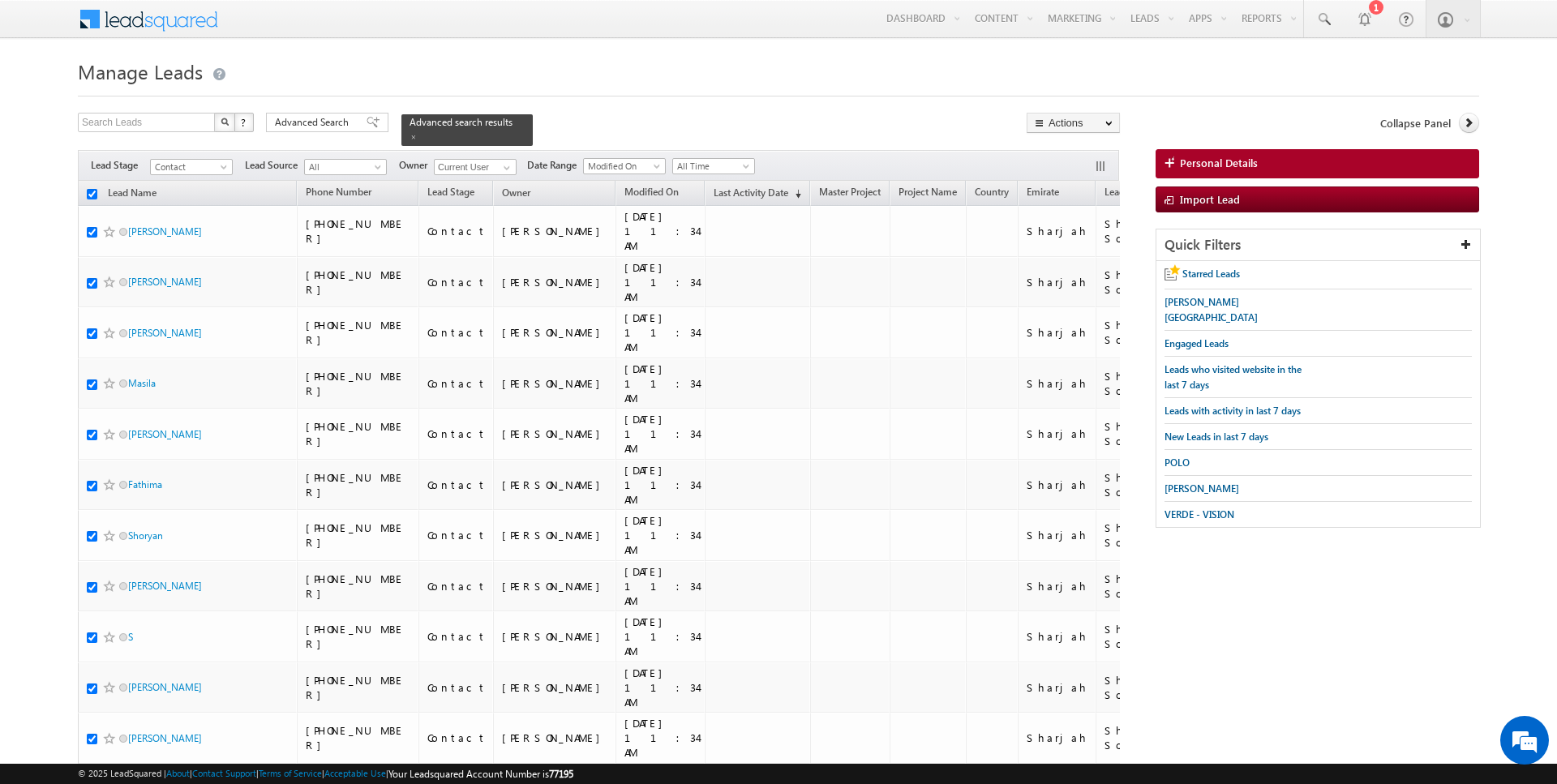
checkbox input "true"
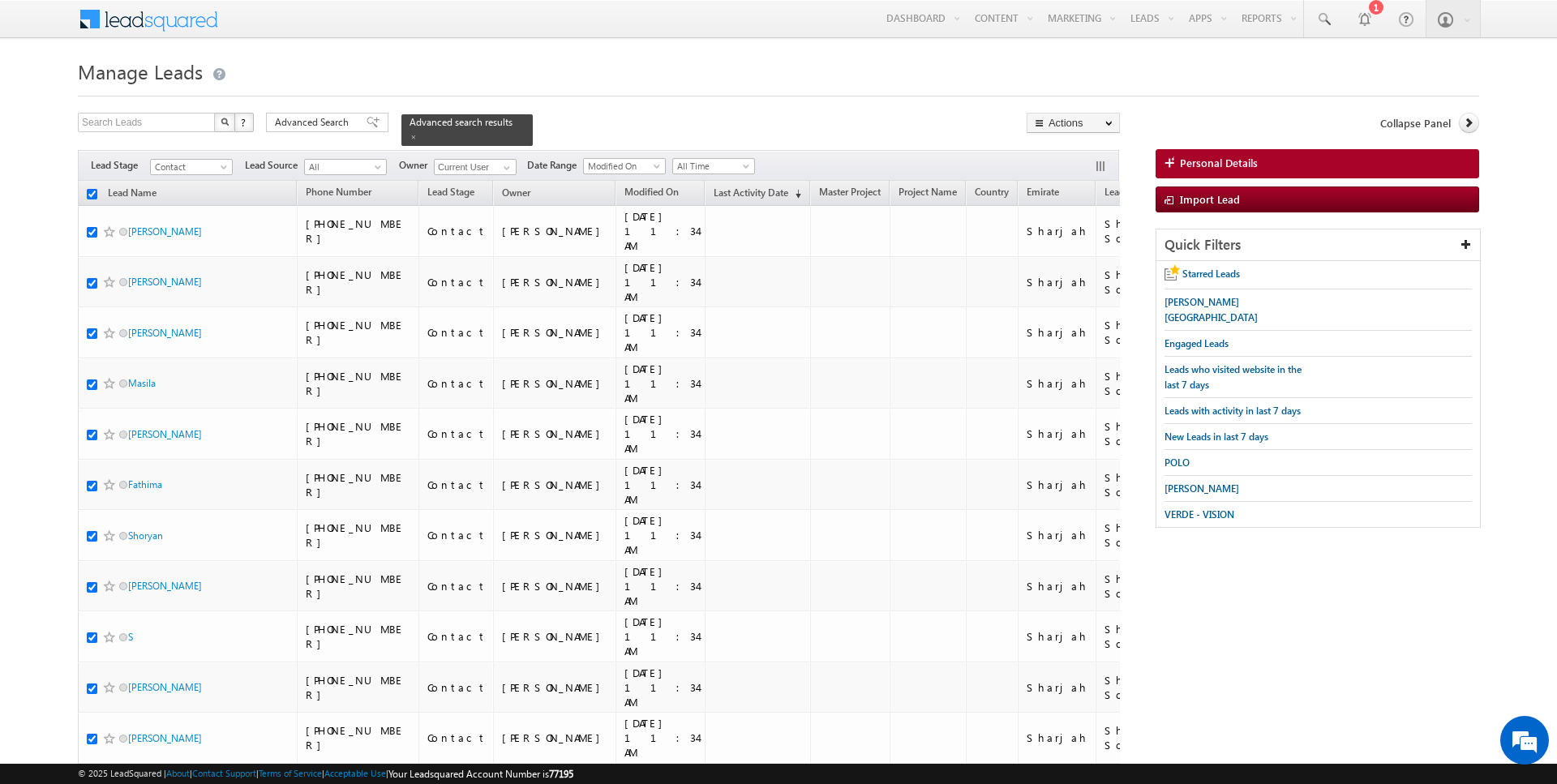
checkbox input "true"
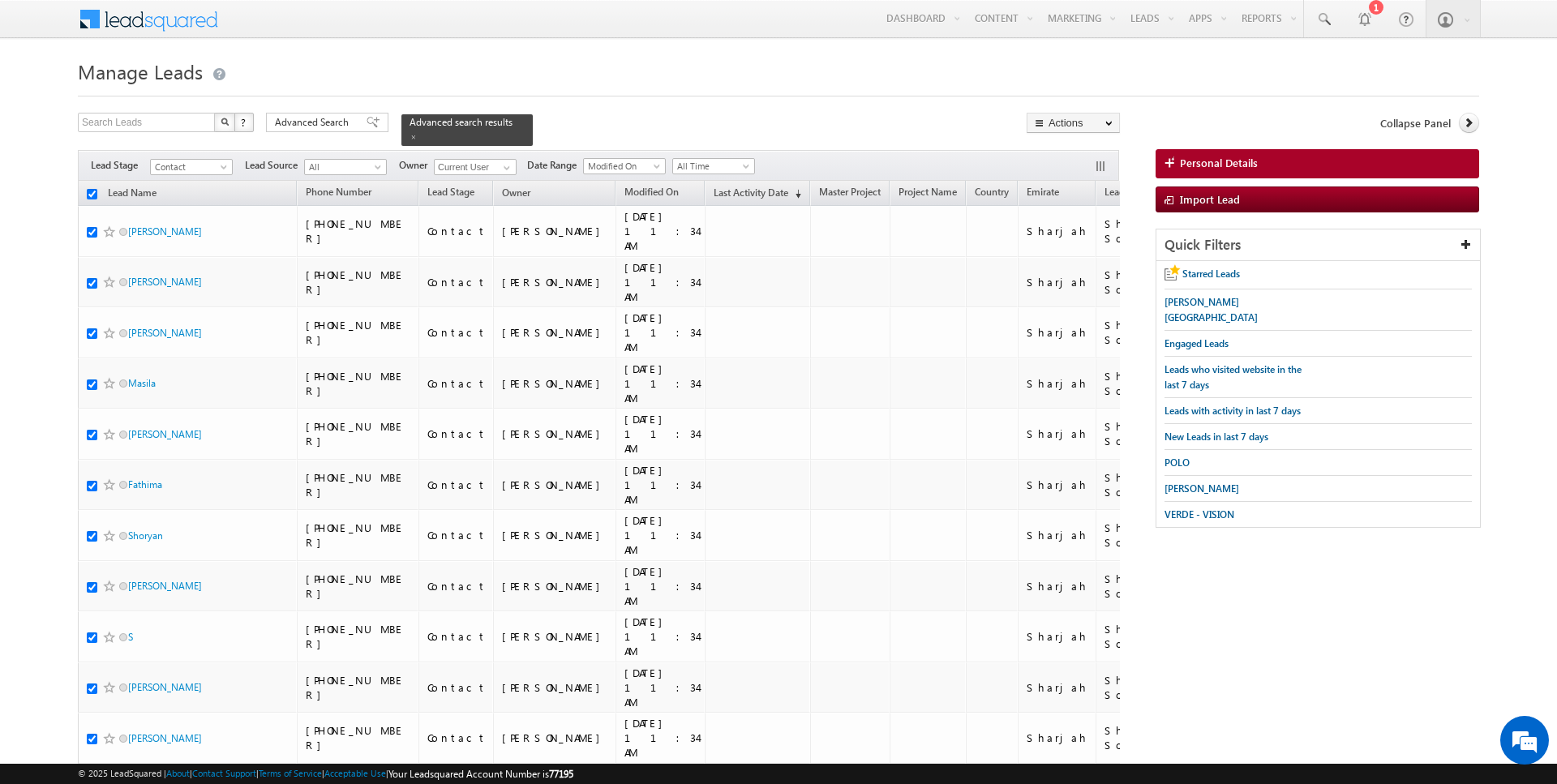
checkbox input "true"
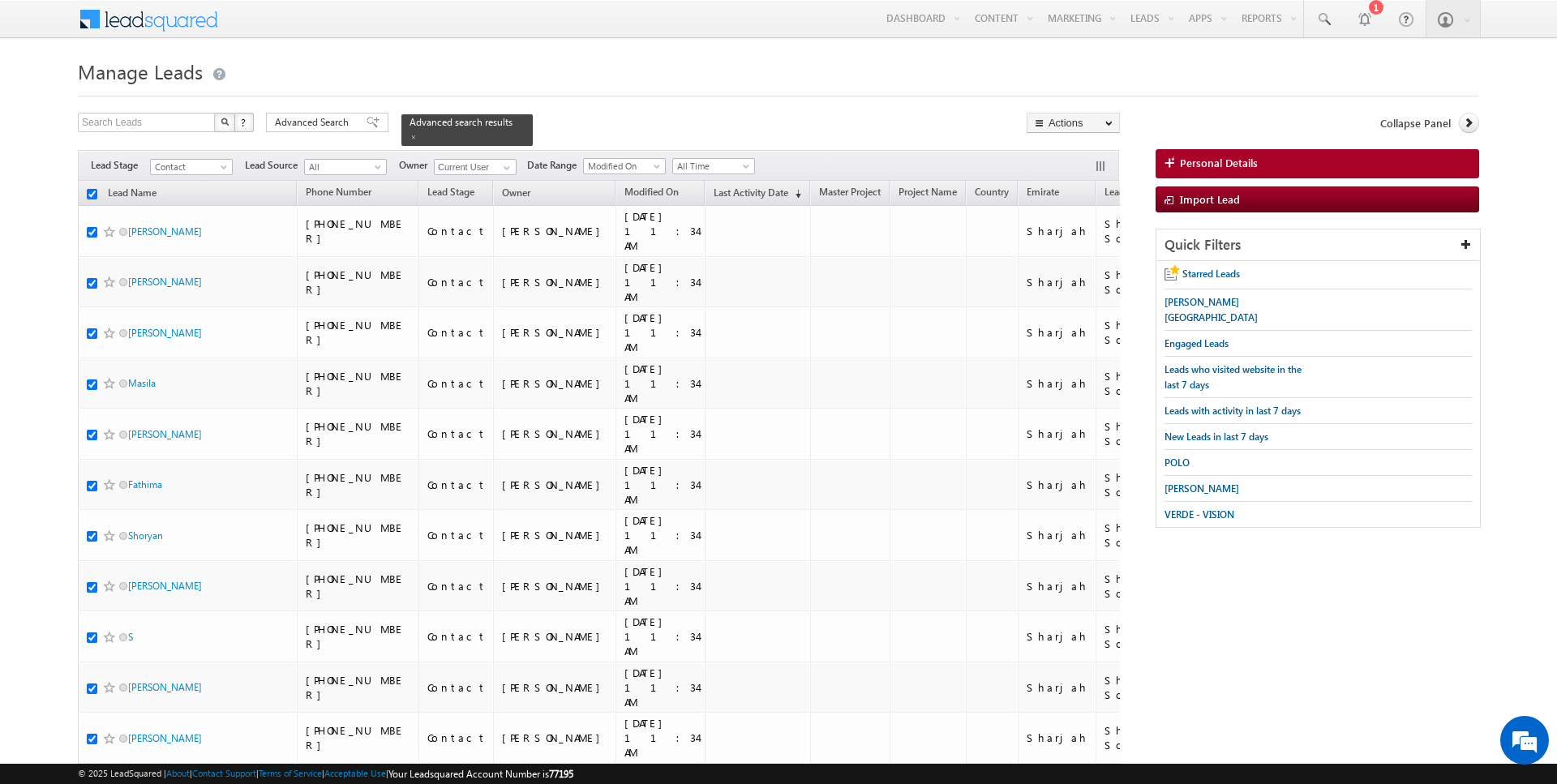
checkbox input "true"
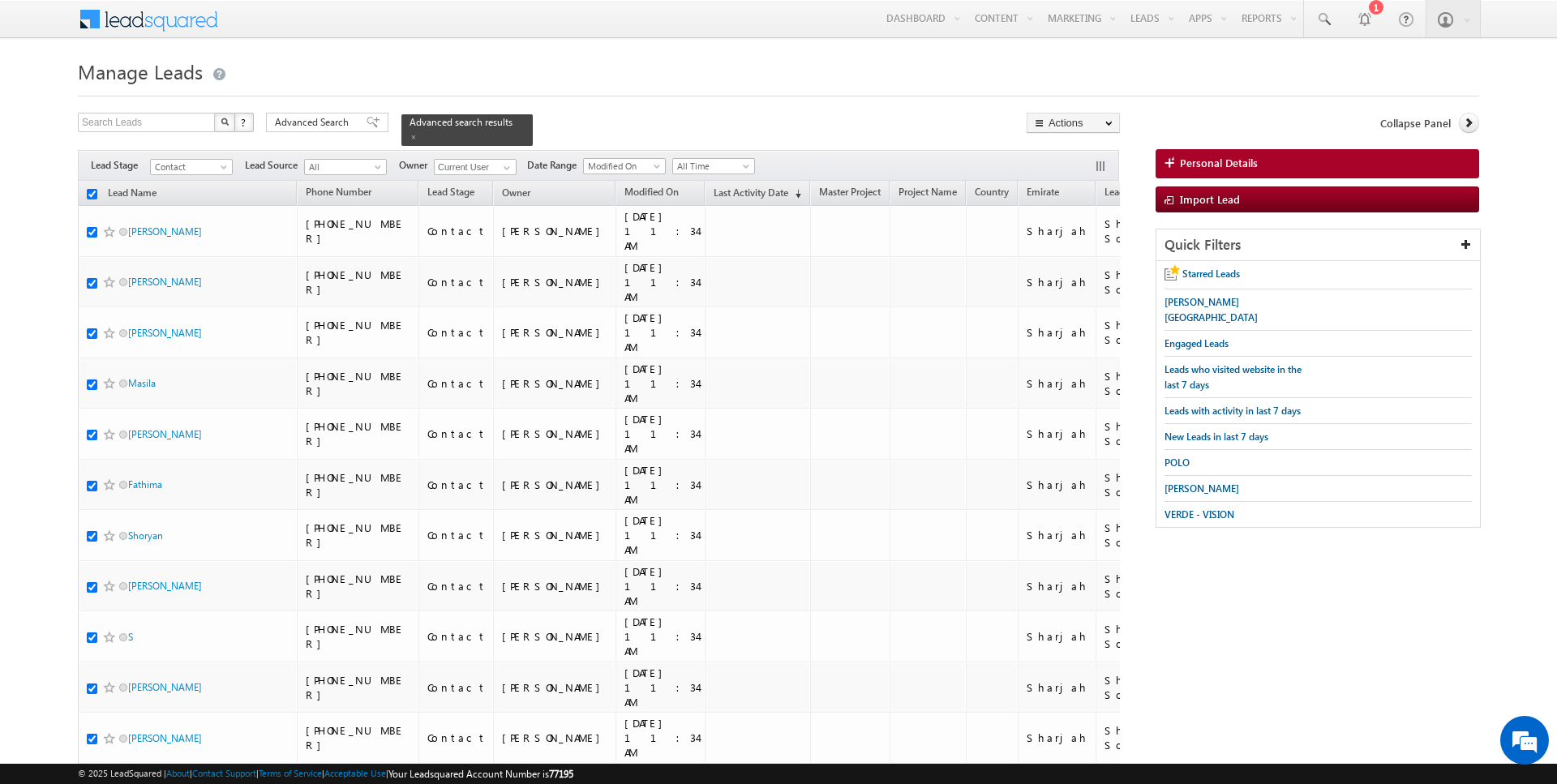
checkbox input "true"
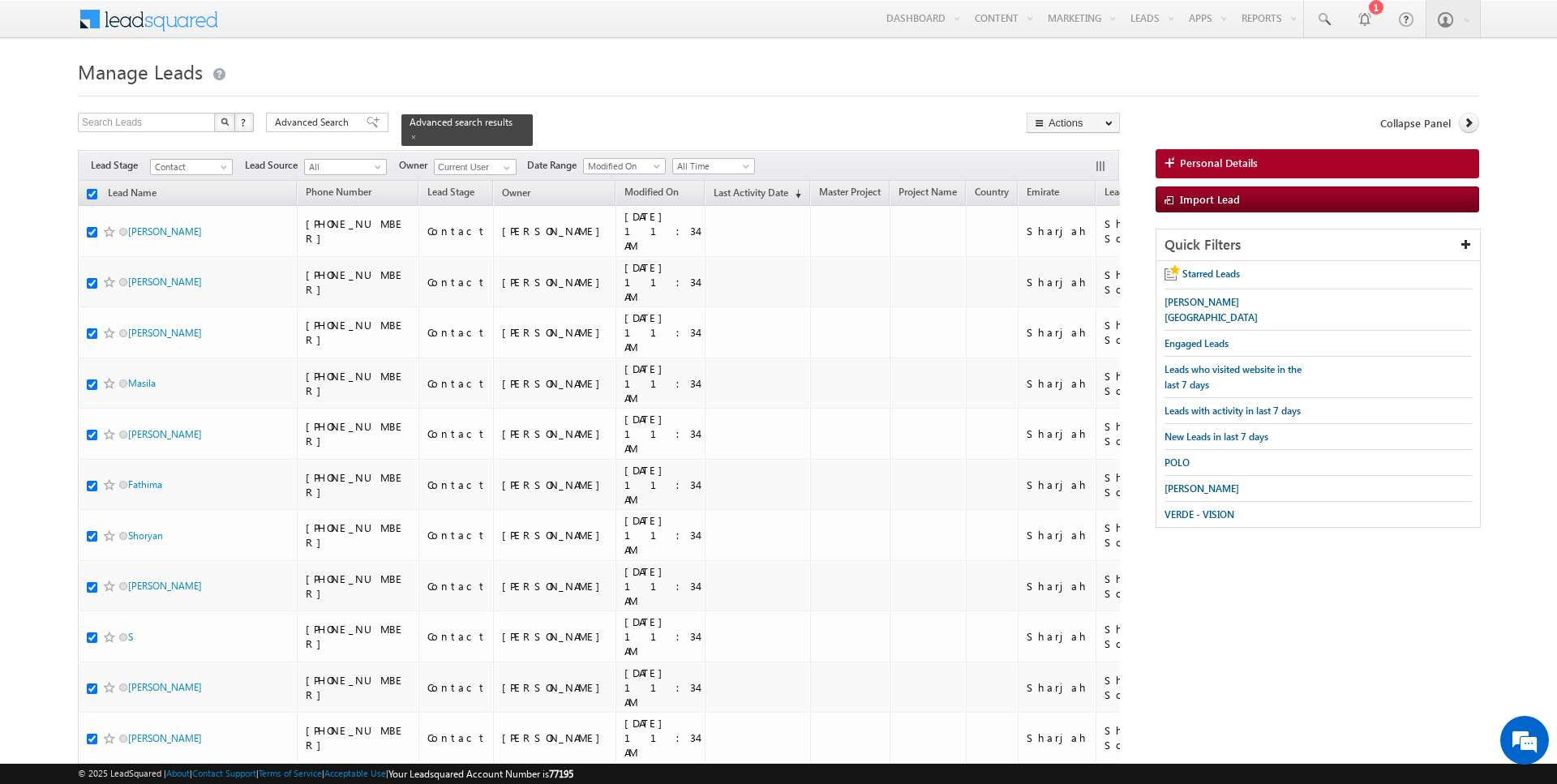
checkbox input "true"
click at [1083, 264] on link "Change Owner" at bounding box center [1073, 263] width 91 height 20
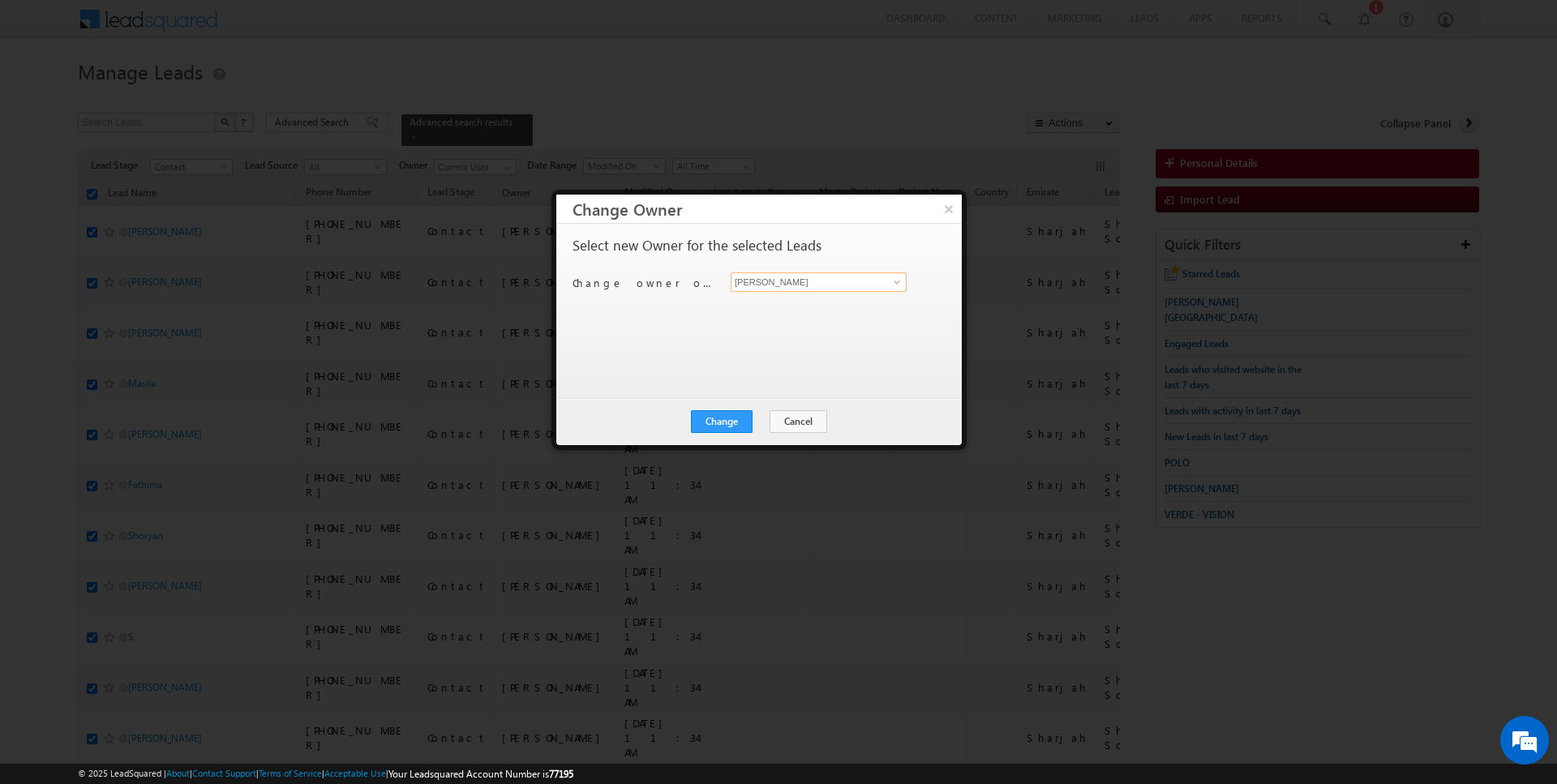
click at [823, 277] on input "[PERSON_NAME]" at bounding box center [819, 282] width 176 height 20
type input "[PERSON_NAME]"
click at [725, 424] on button "Change" at bounding box center [722, 422] width 62 height 23
click at [766, 425] on button "Close" at bounding box center [762, 422] width 52 height 23
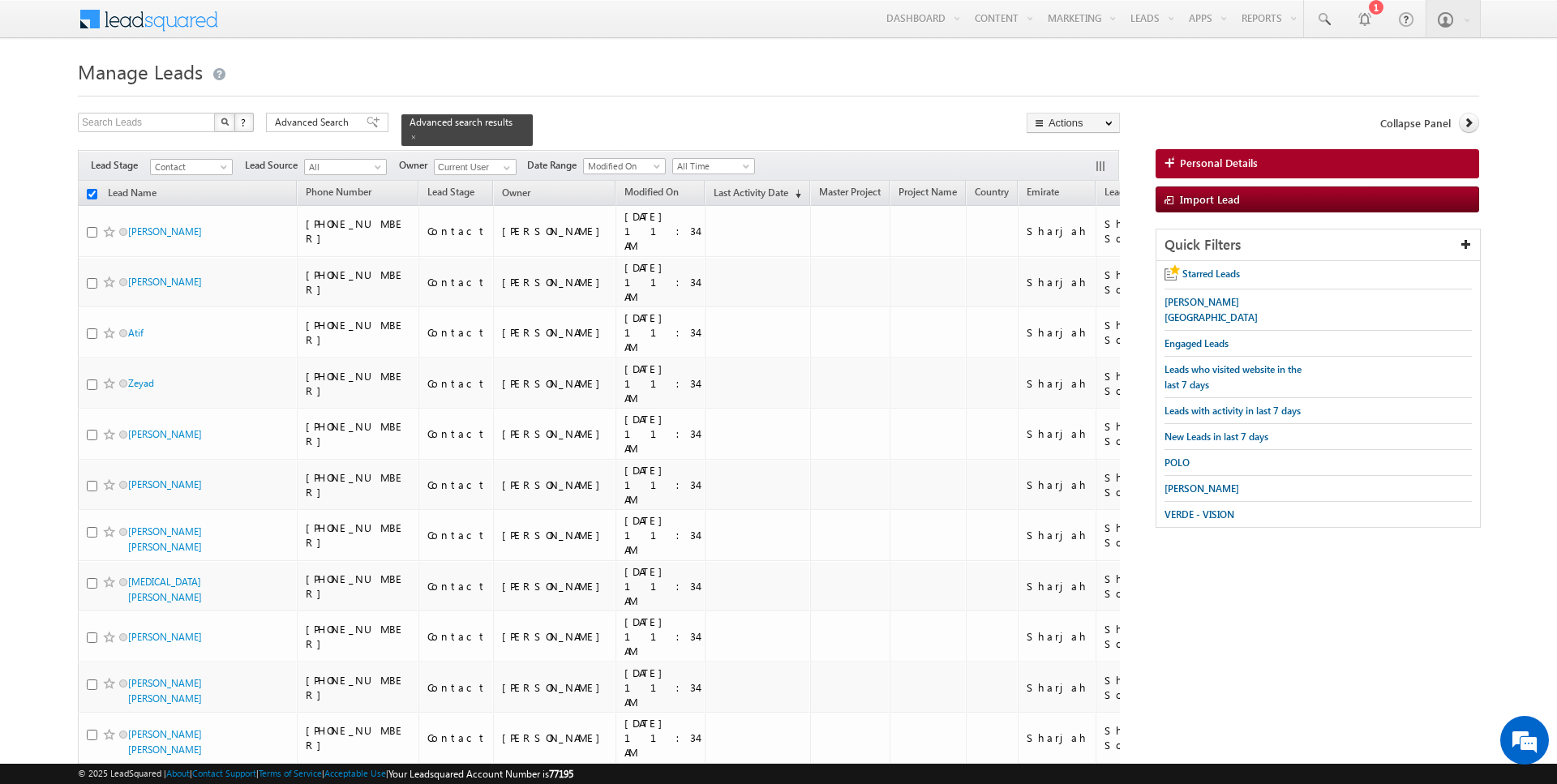
checkbox input "false"
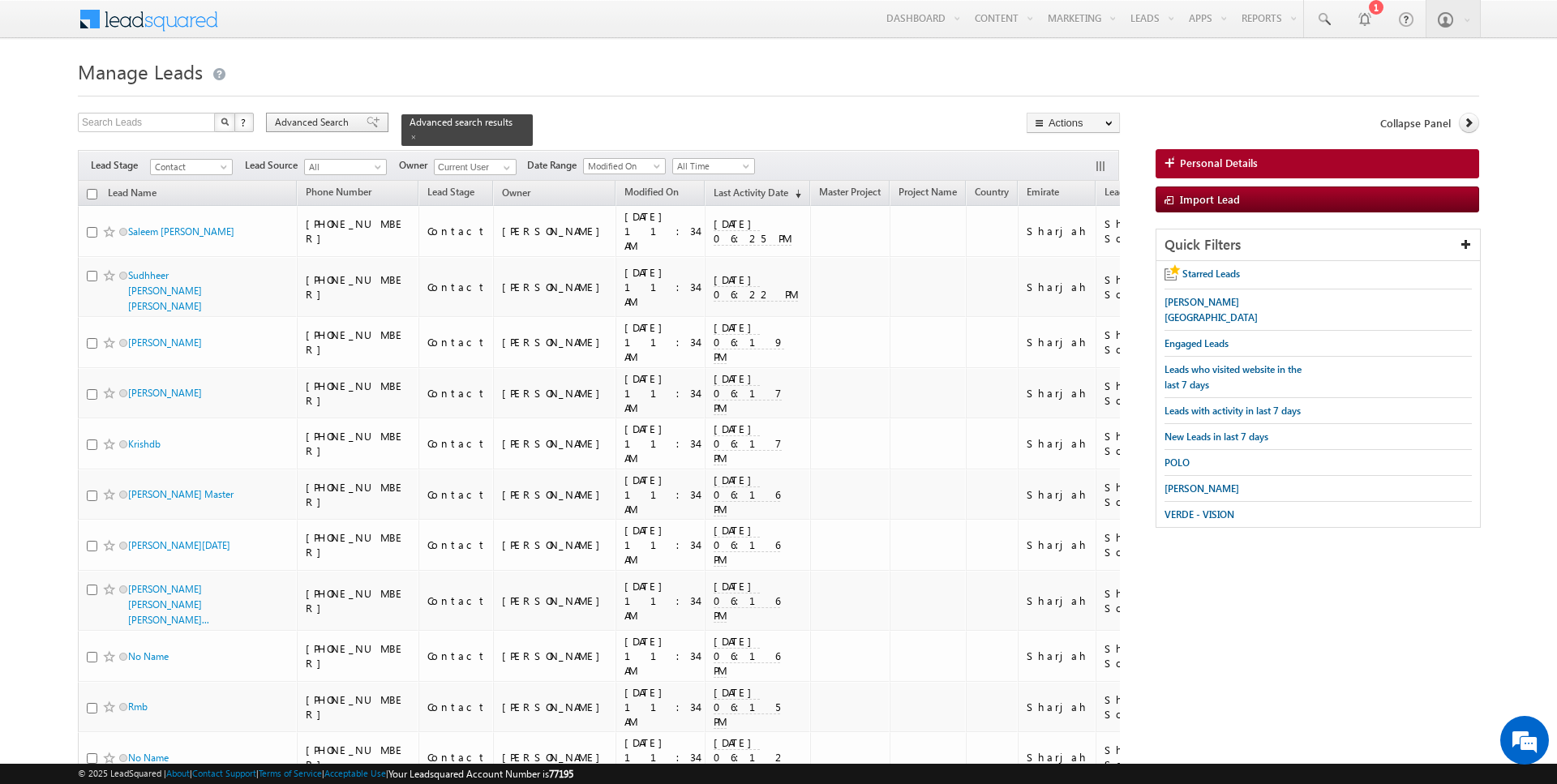
click at [333, 126] on span "Advanced Search" at bounding box center [314, 122] width 78 height 15
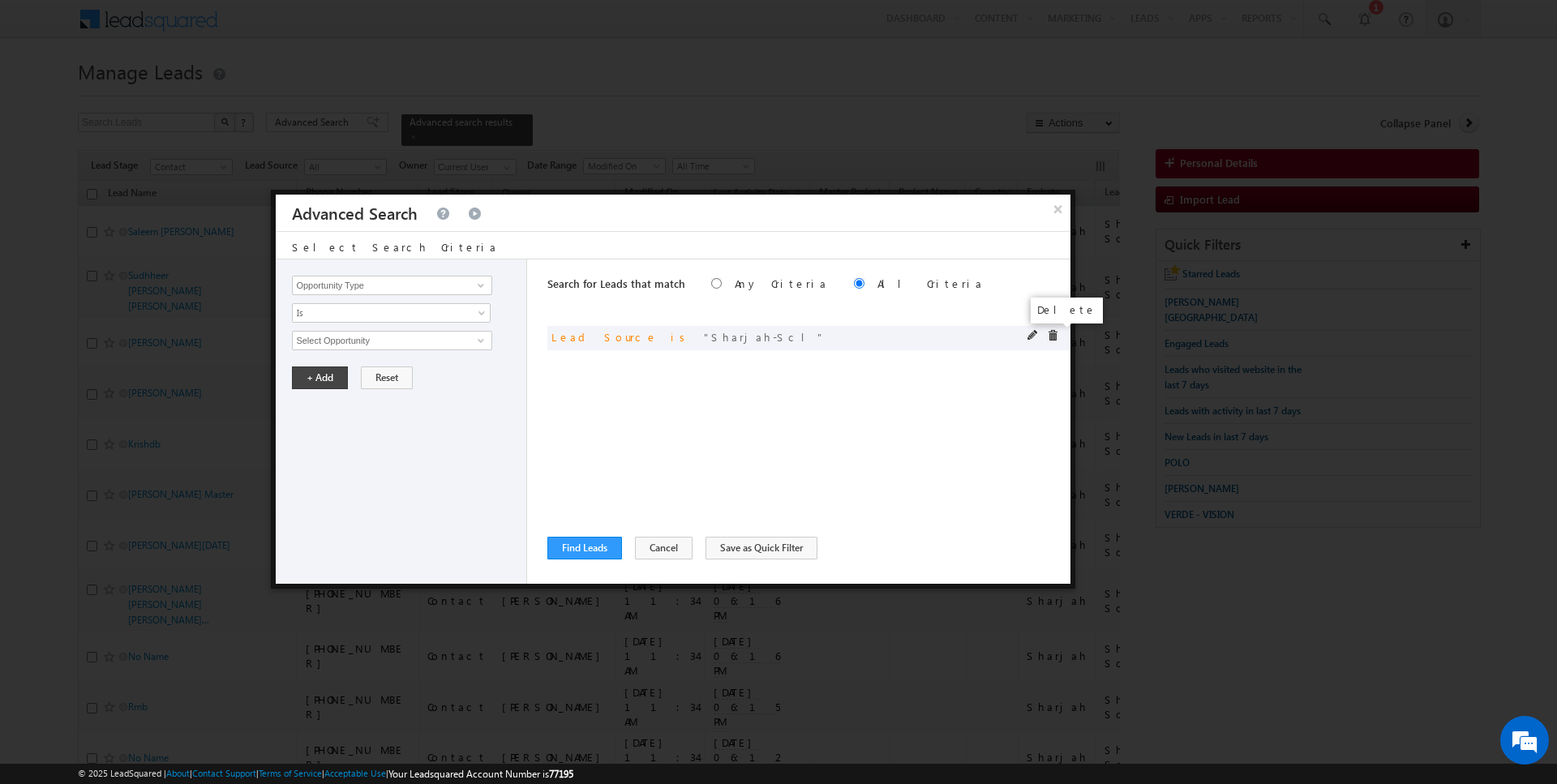
click at [1055, 335] on span at bounding box center [1053, 336] width 11 height 11
click at [474, 295] on div "Opportunity Type Lead Activity Task Sales Group Prospect Id Address 1 Address 2…" at bounding box center [401, 422] width 251 height 325
click at [415, 283] on input "Opportunity Type" at bounding box center [392, 286] width 200 height 20
type input "Last Activity Date"
click at [357, 312] on span "Is" at bounding box center [381, 313] width 176 height 15
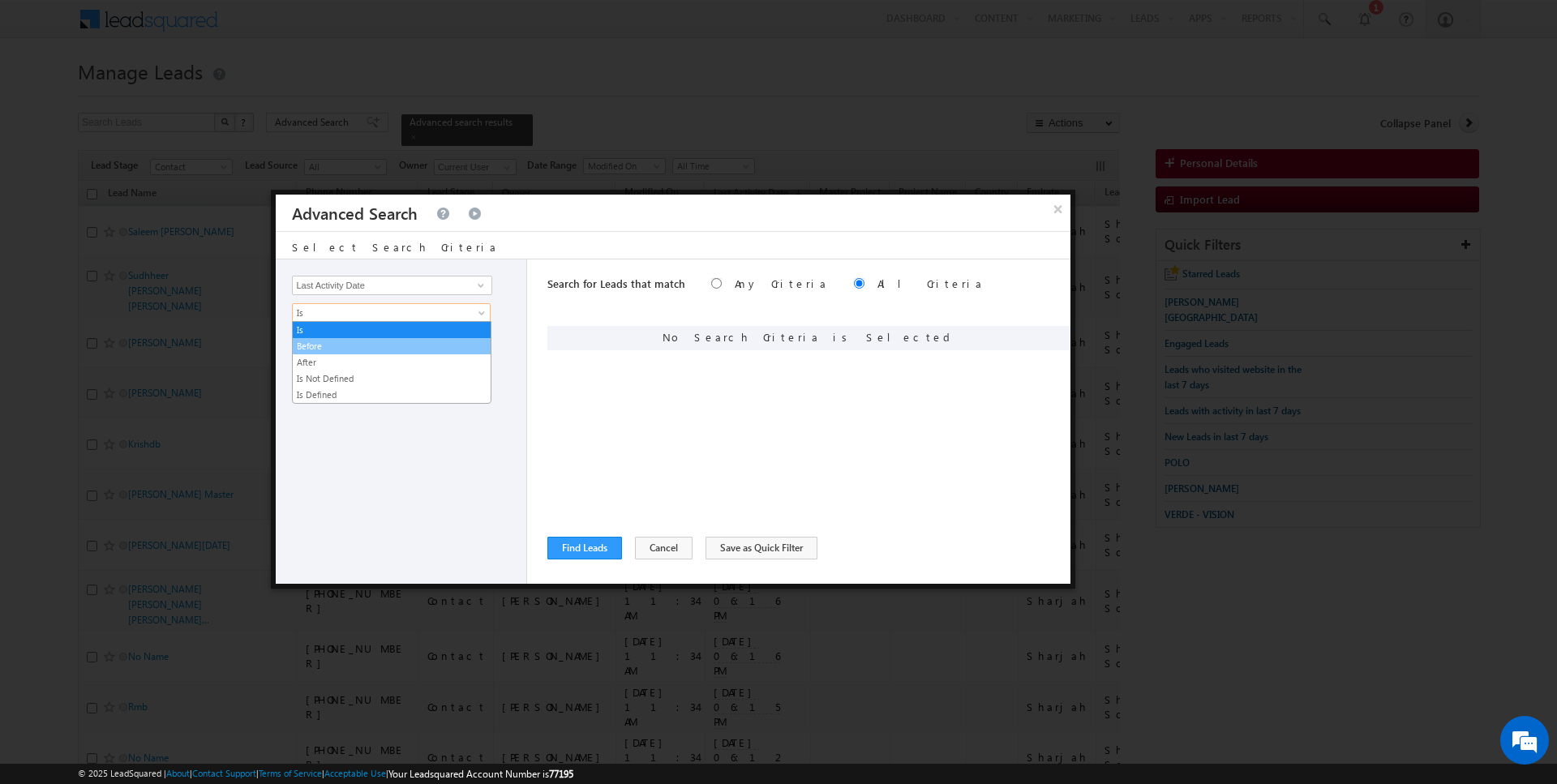
click at [343, 343] on link "Before" at bounding box center [392, 346] width 198 height 15
click at [319, 384] on button "+ Add" at bounding box center [320, 378] width 56 height 23
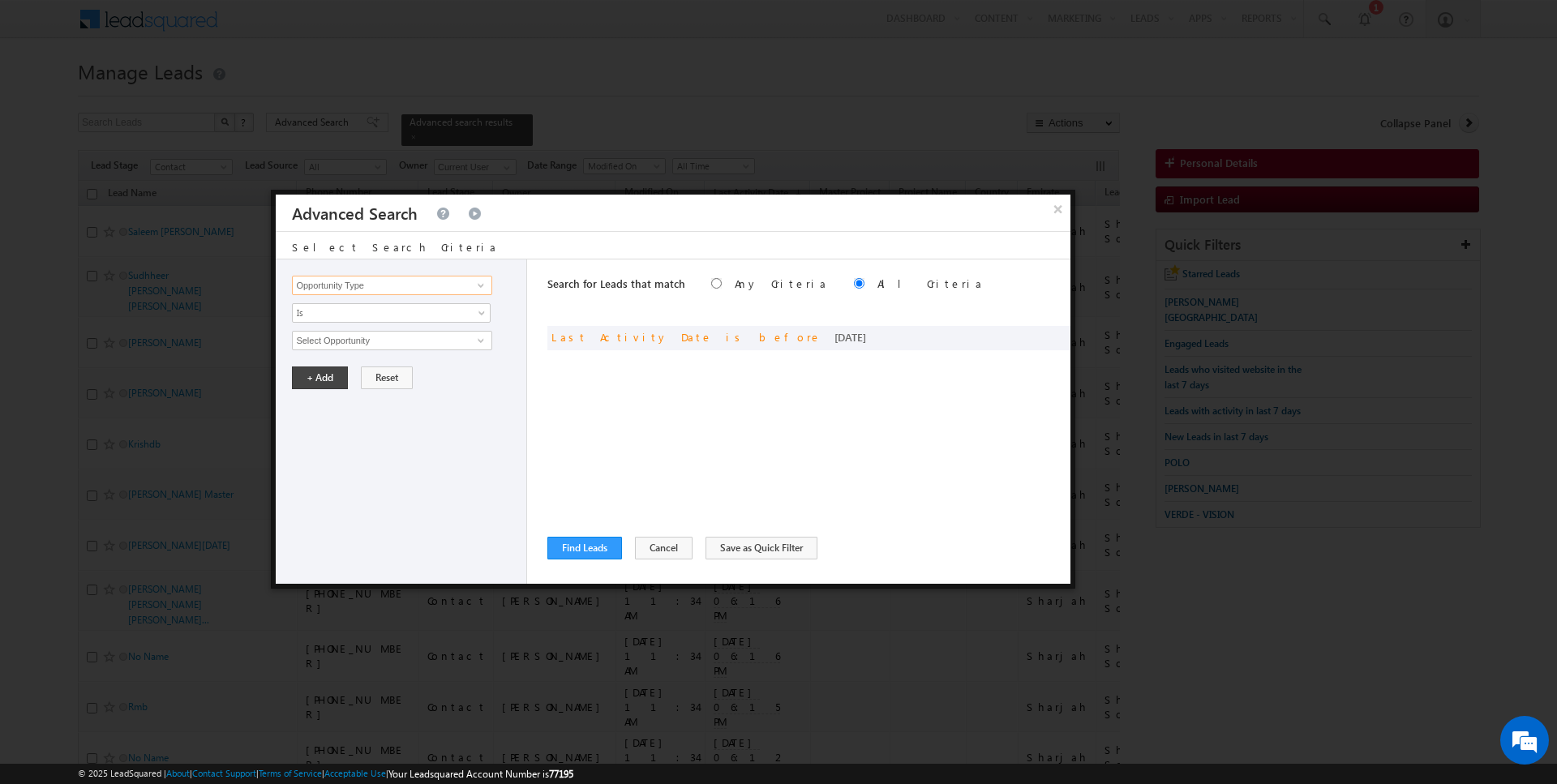
click at [388, 281] on input "Opportunity Type" at bounding box center [392, 286] width 200 height 20
type input "Lead Activity"
click at [335, 311] on span "Is" at bounding box center [381, 313] width 176 height 15
click at [332, 341] on link "Is Not" at bounding box center [392, 346] width 198 height 15
click at [345, 341] on input "Select Activity" at bounding box center [392, 341] width 200 height 20
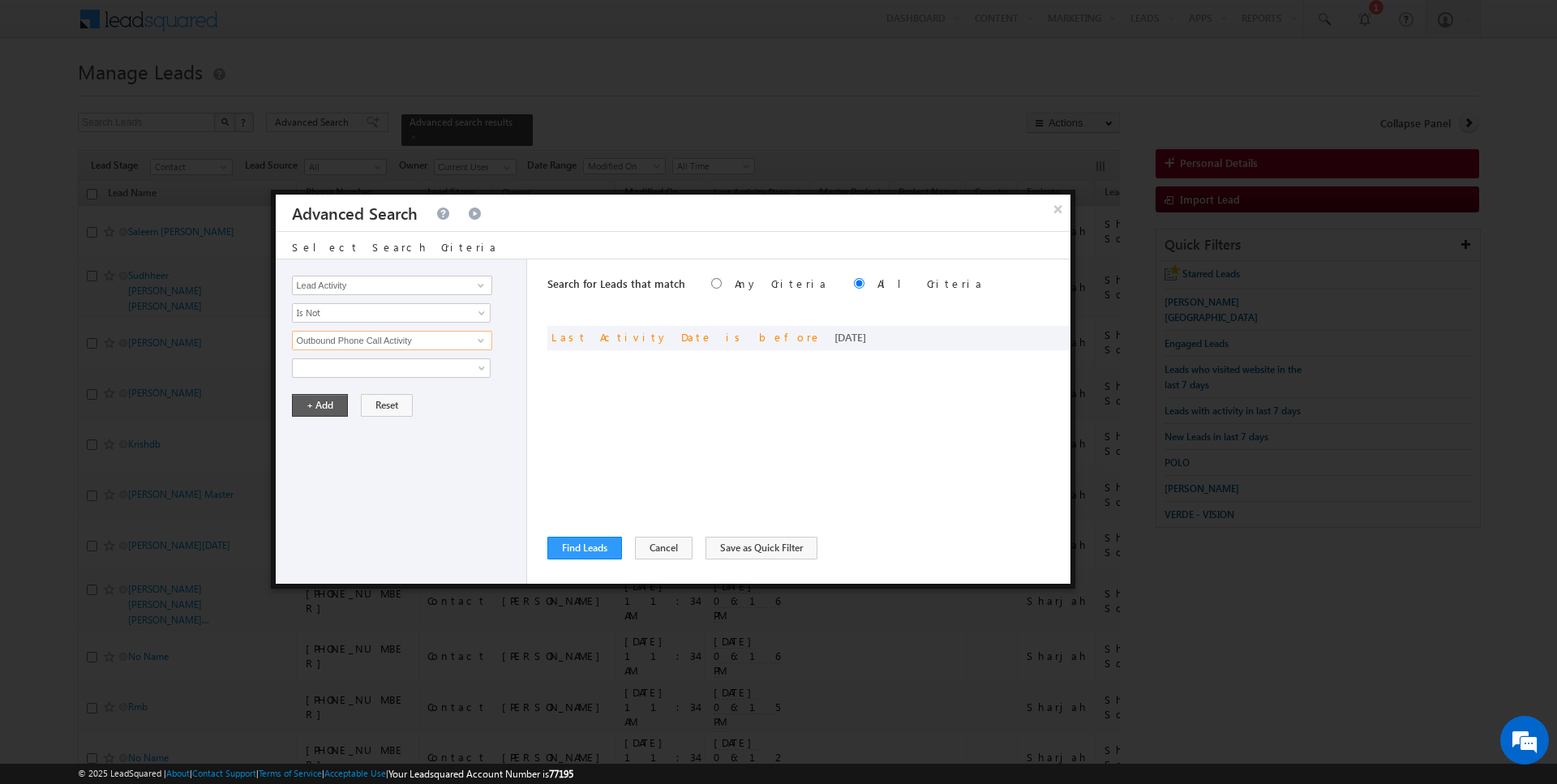
type input "Outbound Phone Call Activity"
click at [310, 403] on button "+ Add" at bounding box center [320, 405] width 56 height 23
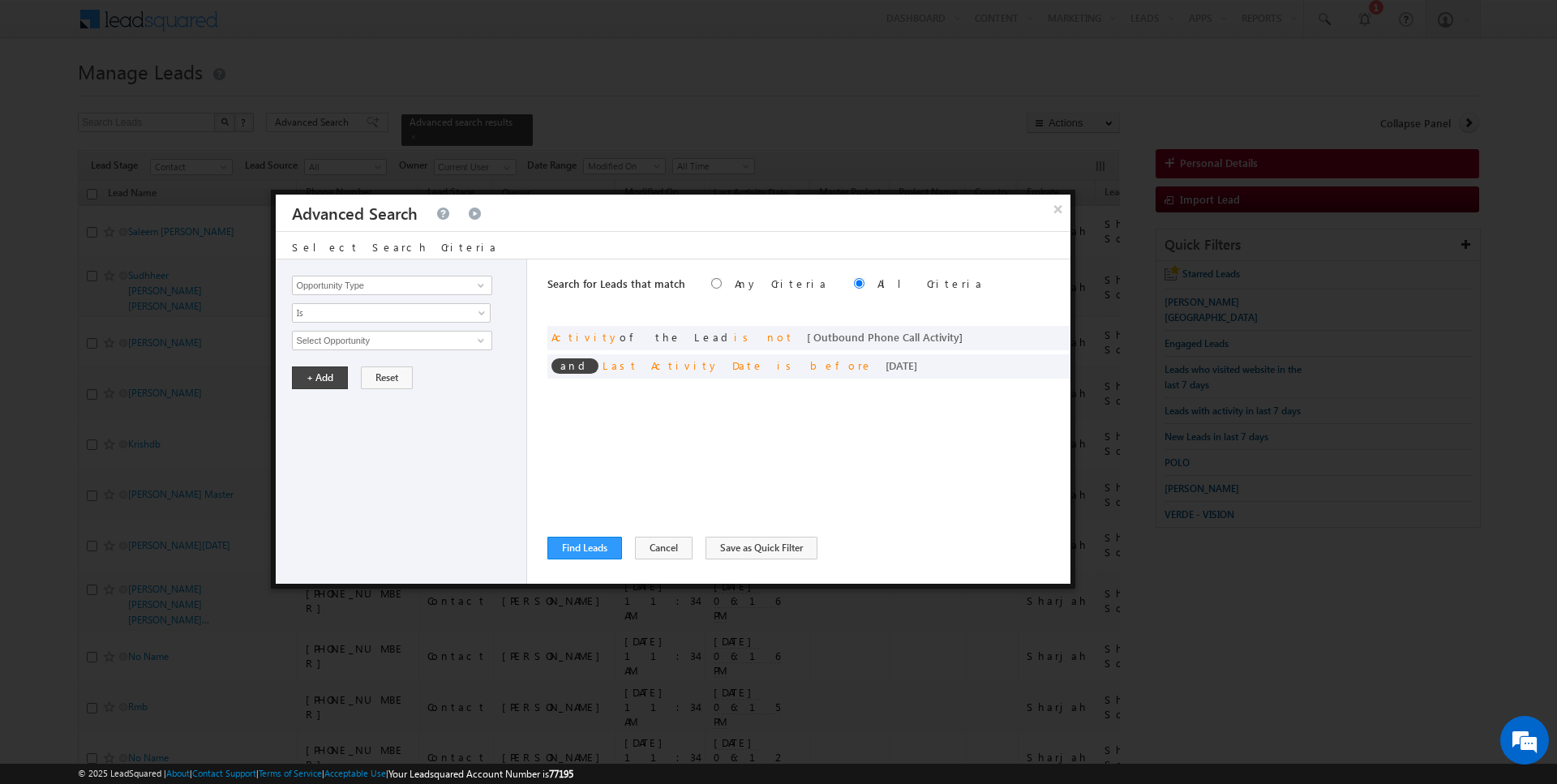
click at [735, 280] on label "Any Criteria" at bounding box center [782, 283] width 93 height 14
radio input "true"
click at [644, 551] on button "Cancel" at bounding box center [663, 548] width 58 height 23
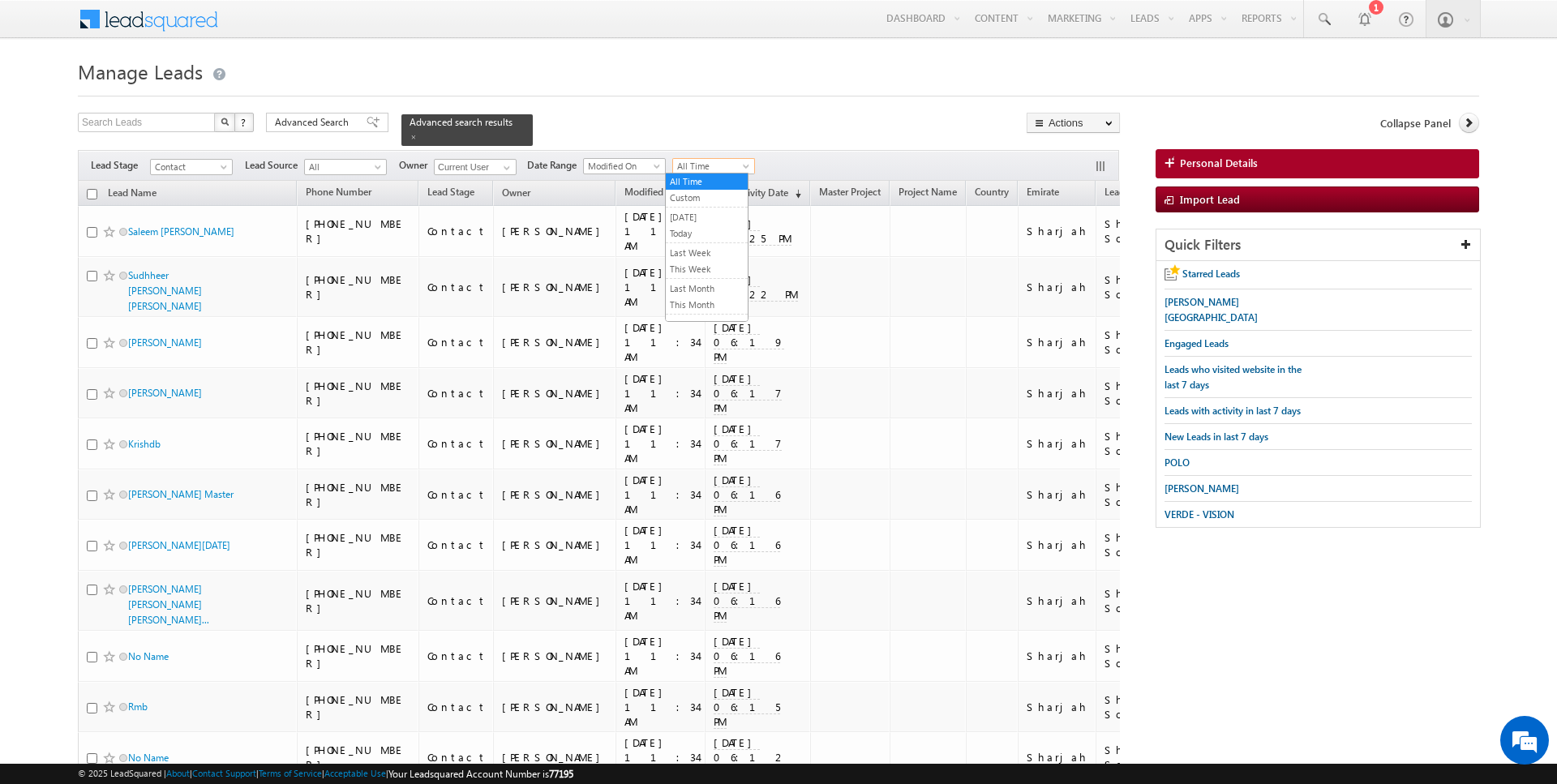
click at [699, 167] on span "All Time" at bounding box center [712, 166] width 77 height 15
click at [694, 227] on link "Today" at bounding box center [707, 233] width 82 height 15
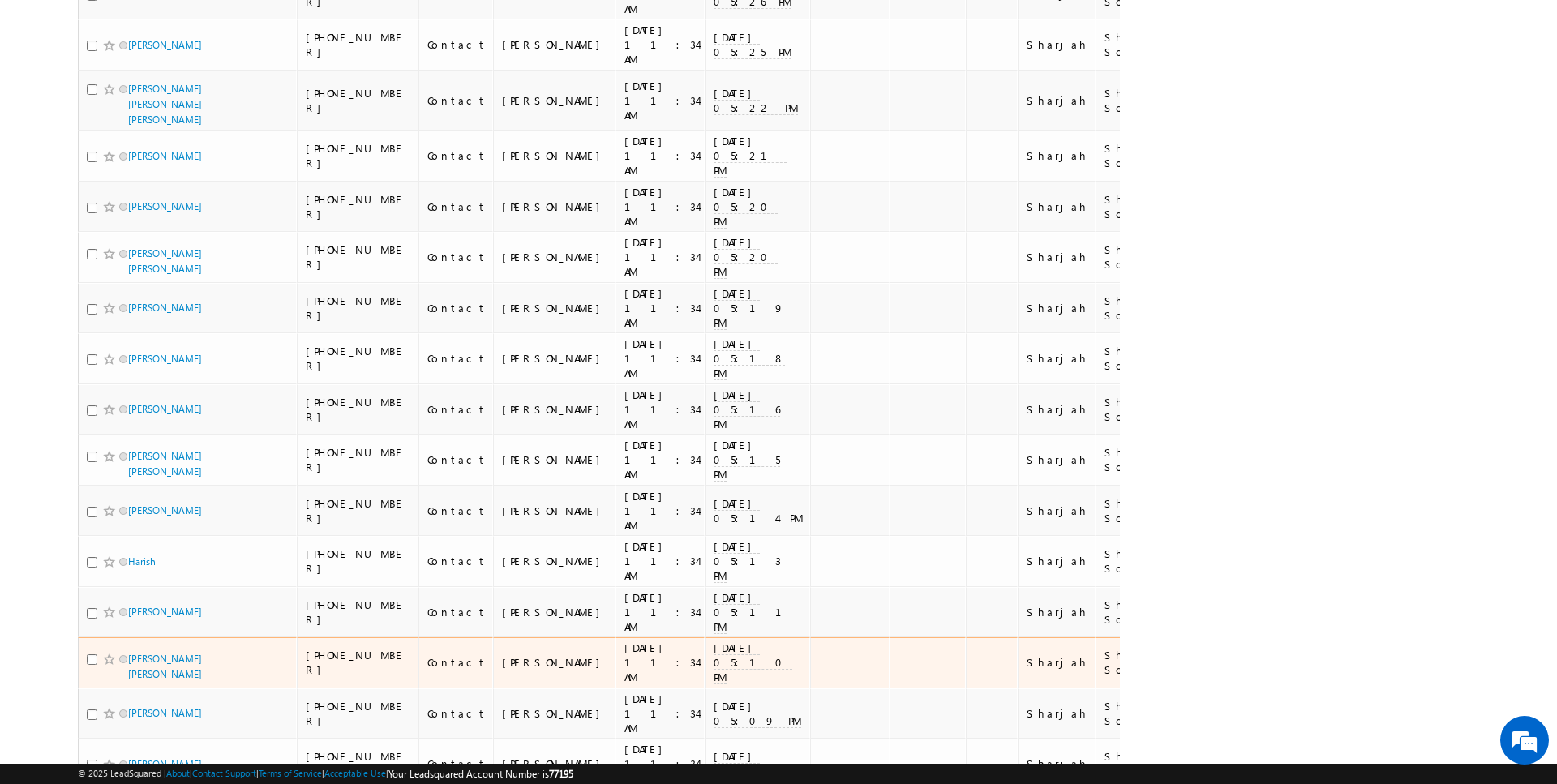
scroll to position [3470, 0]
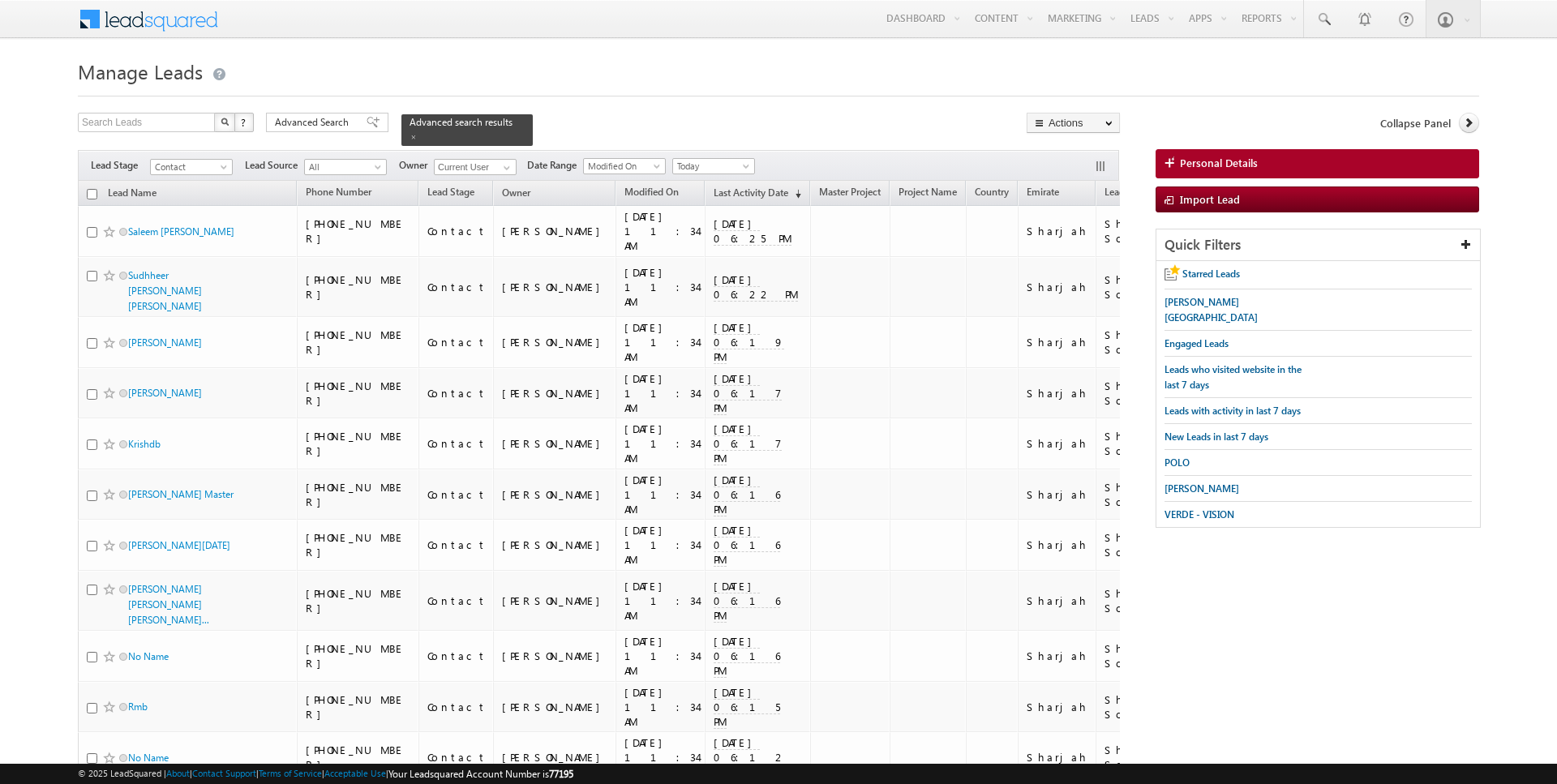
scroll to position [4572, 0]
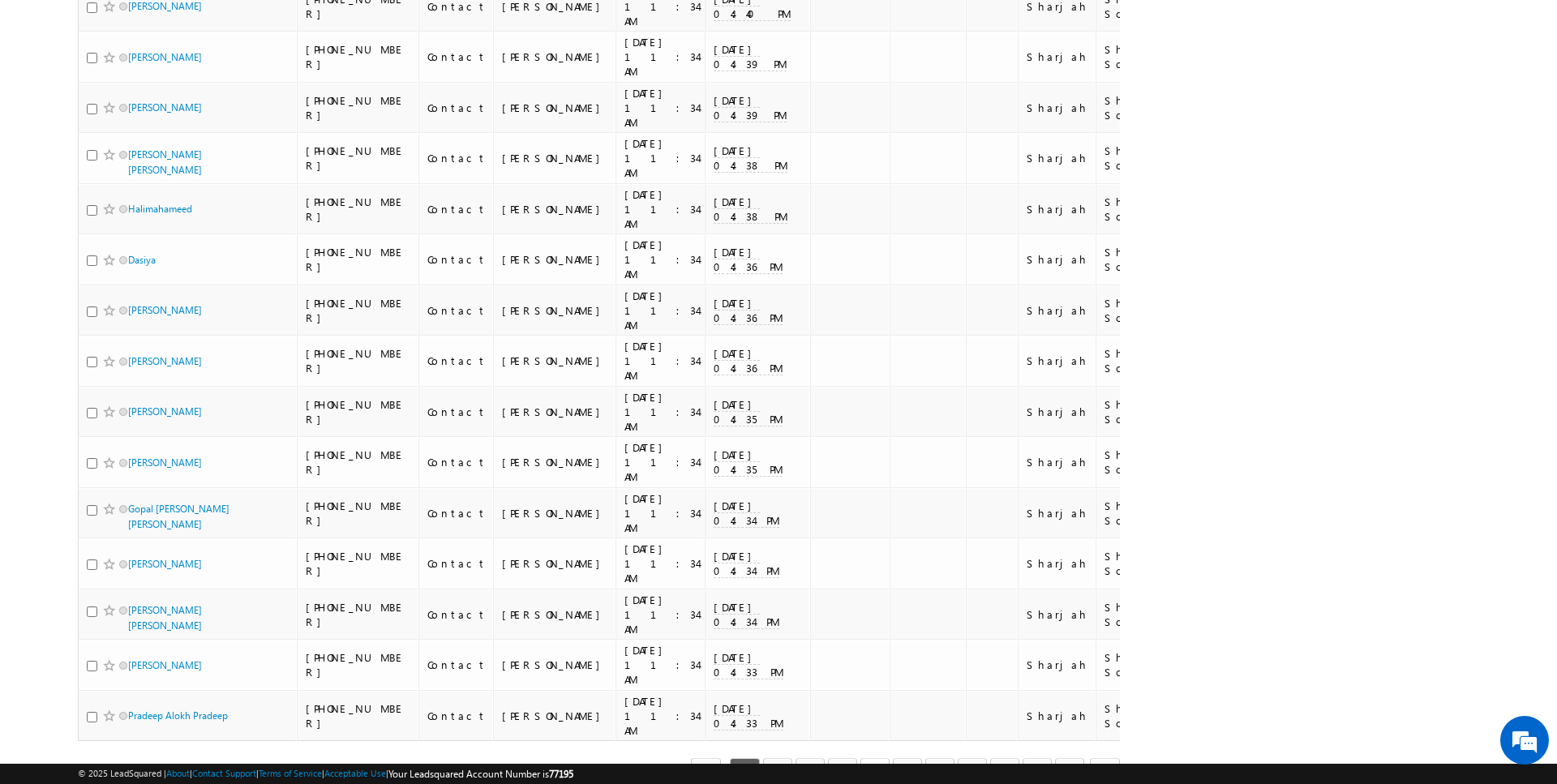
click at [882, 758] on link "5" at bounding box center [876, 772] width 29 height 28
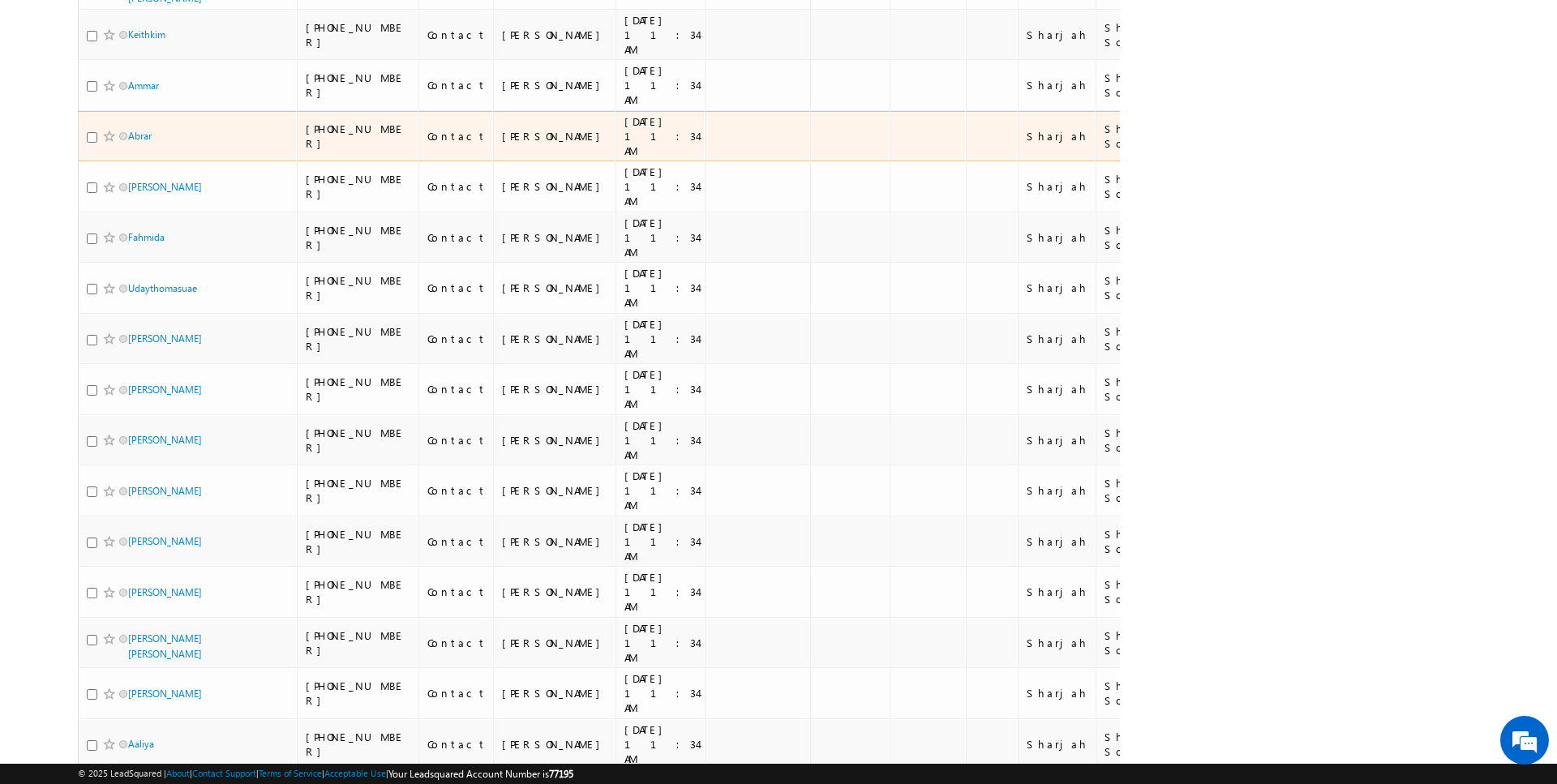
scroll to position [0, 0]
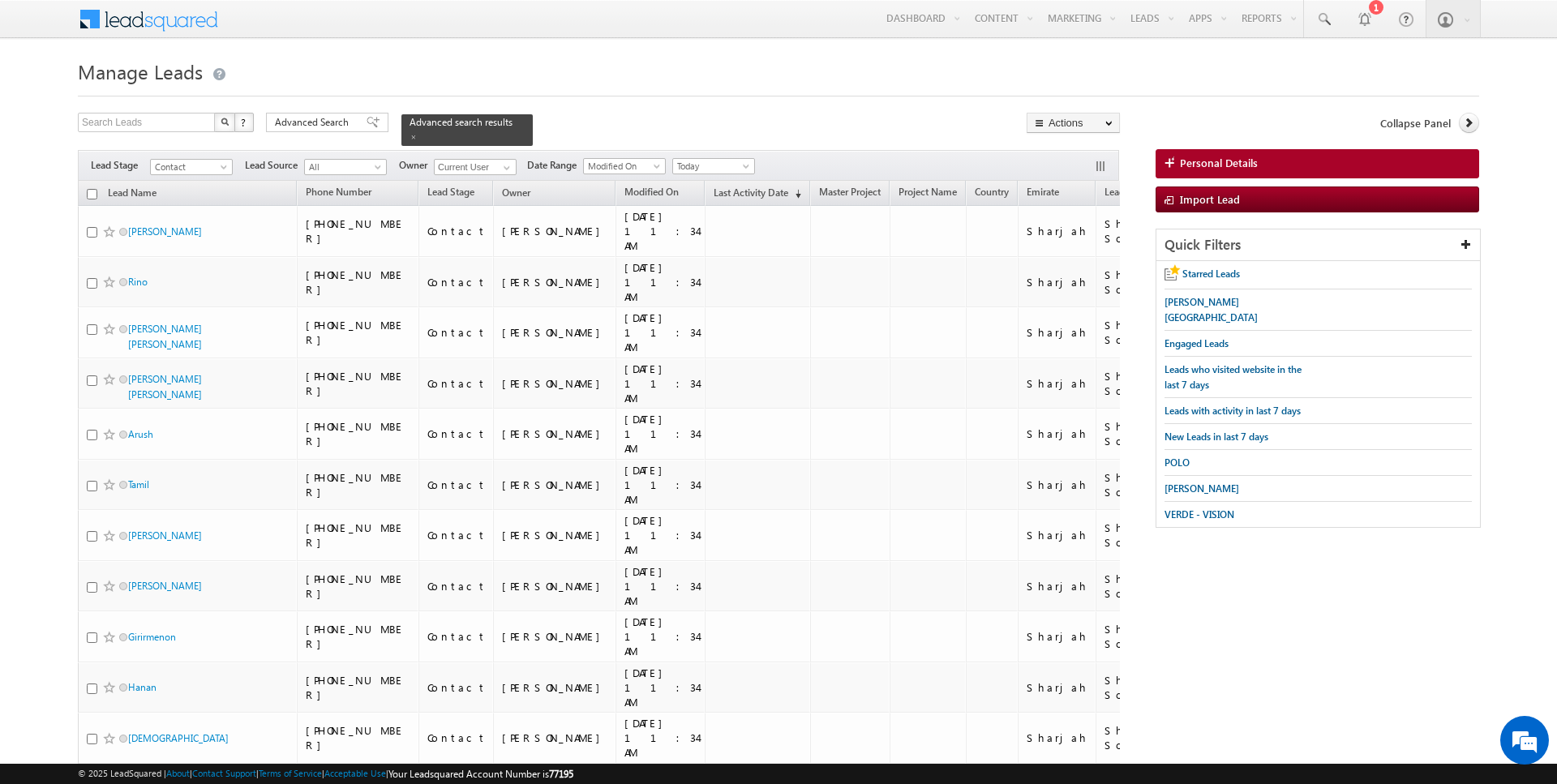
click at [93, 192] on input "checkbox" at bounding box center [91, 194] width 11 height 11
checkbox input "true"
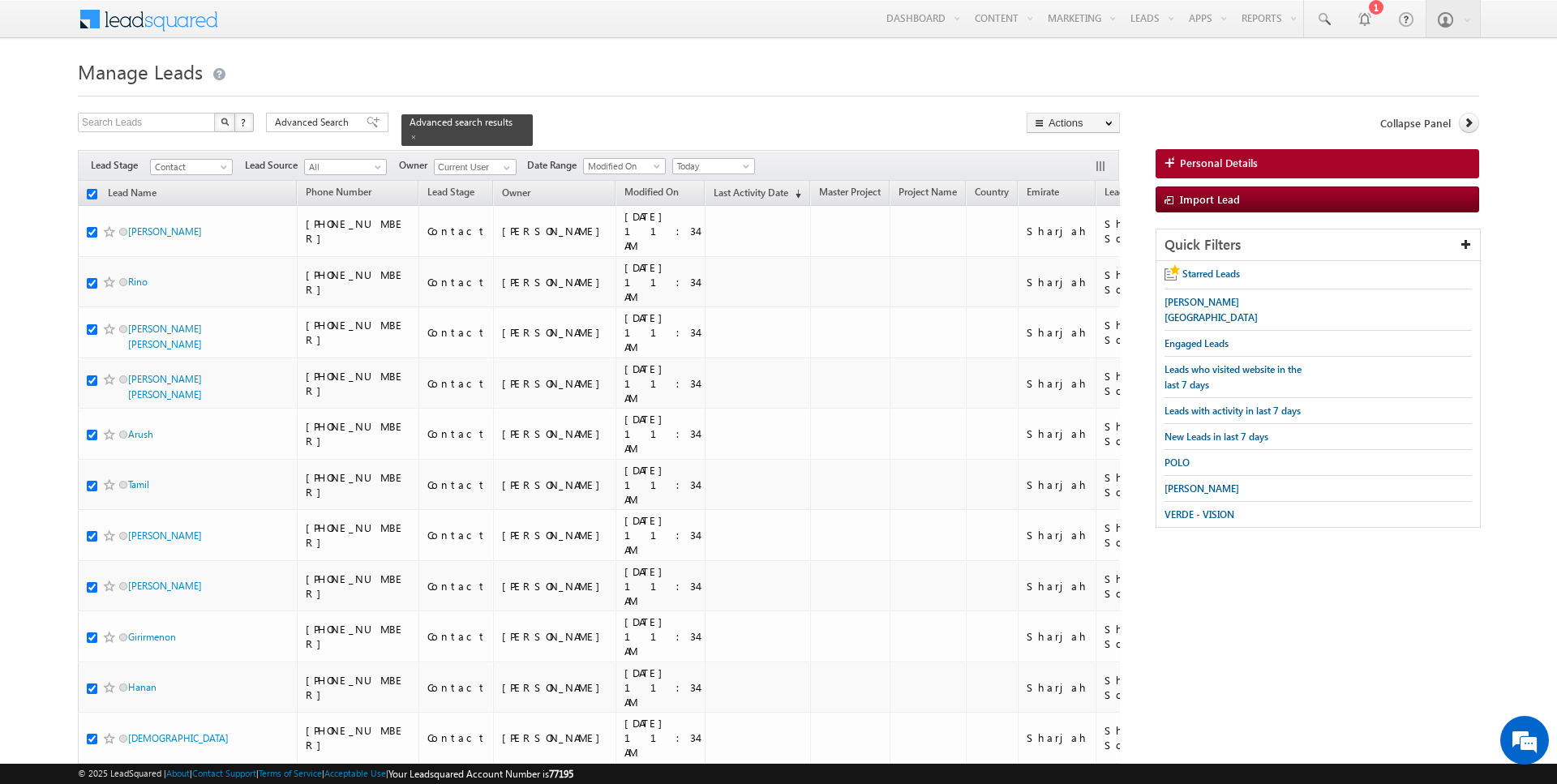
checkbox input "true"
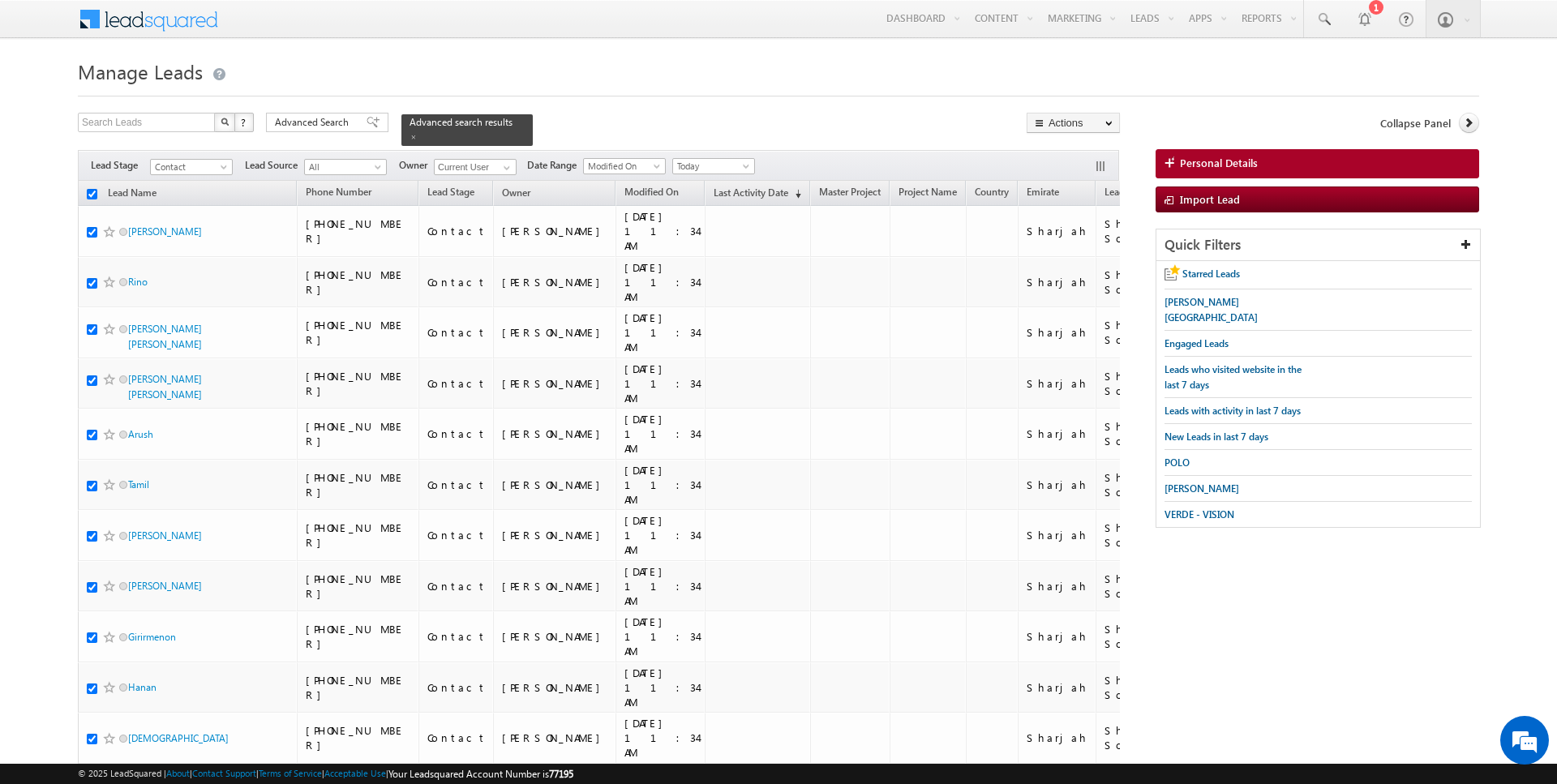
checkbox input "true"
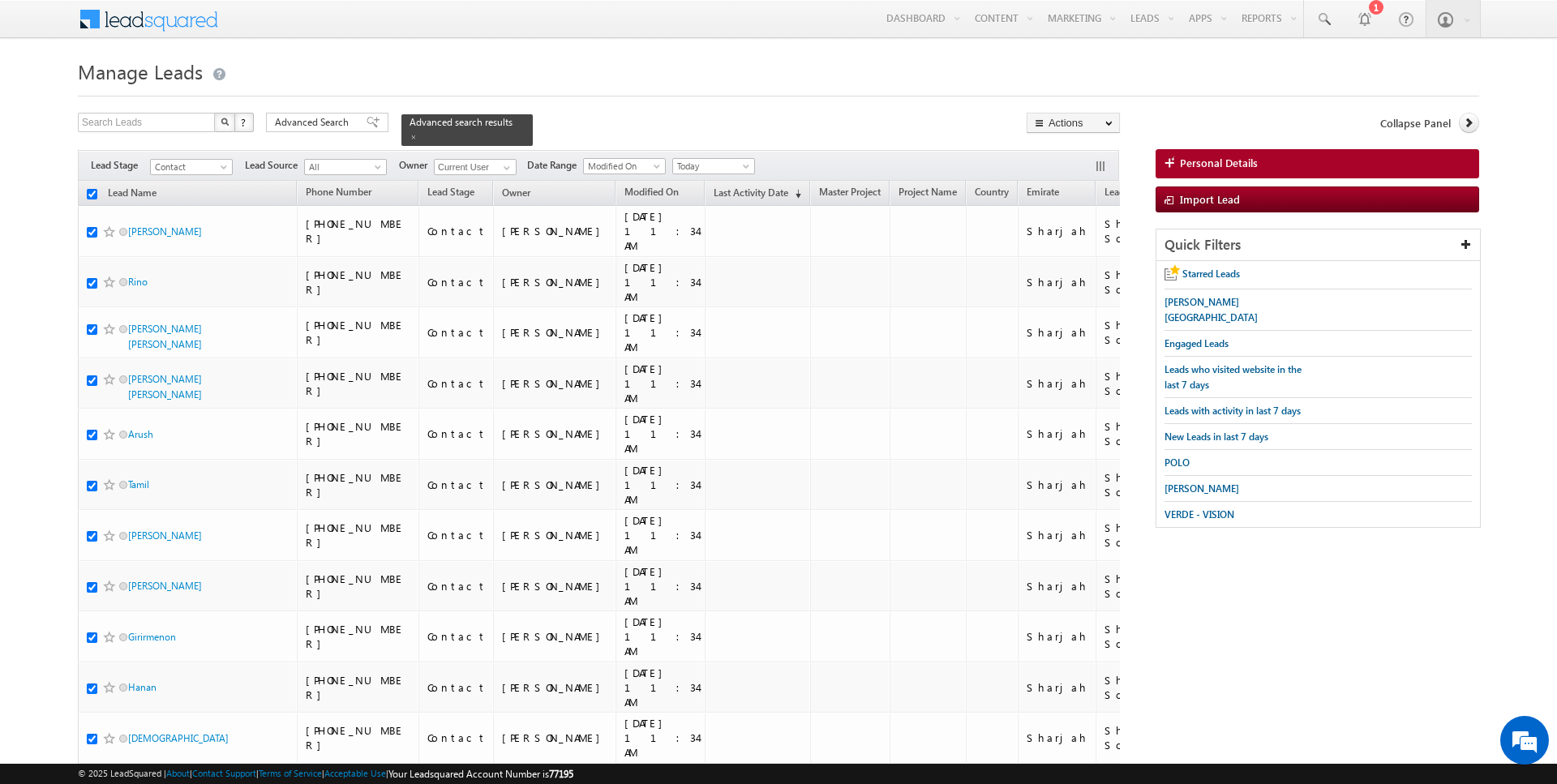
checkbox input "true"
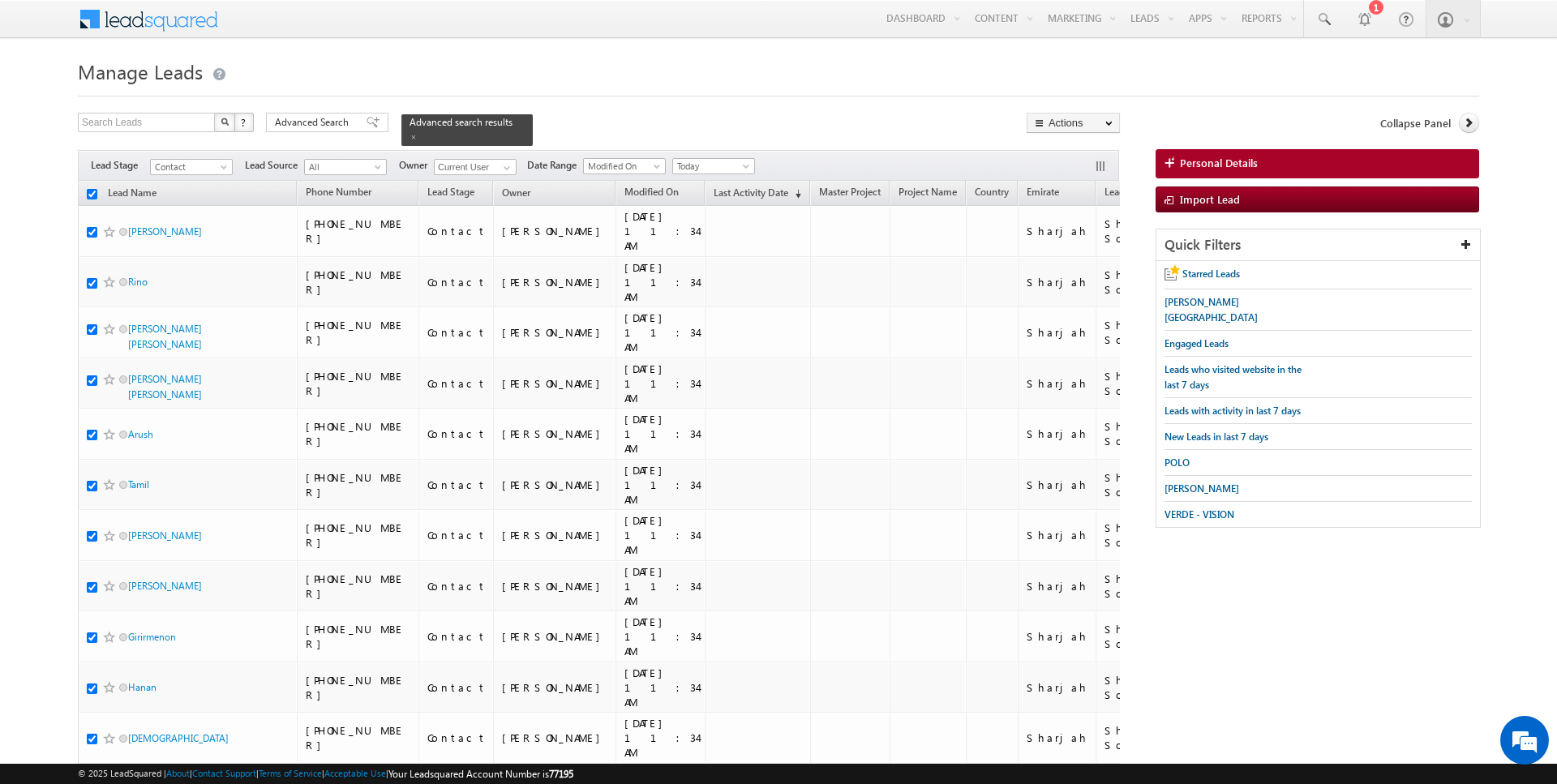
checkbox input "true"
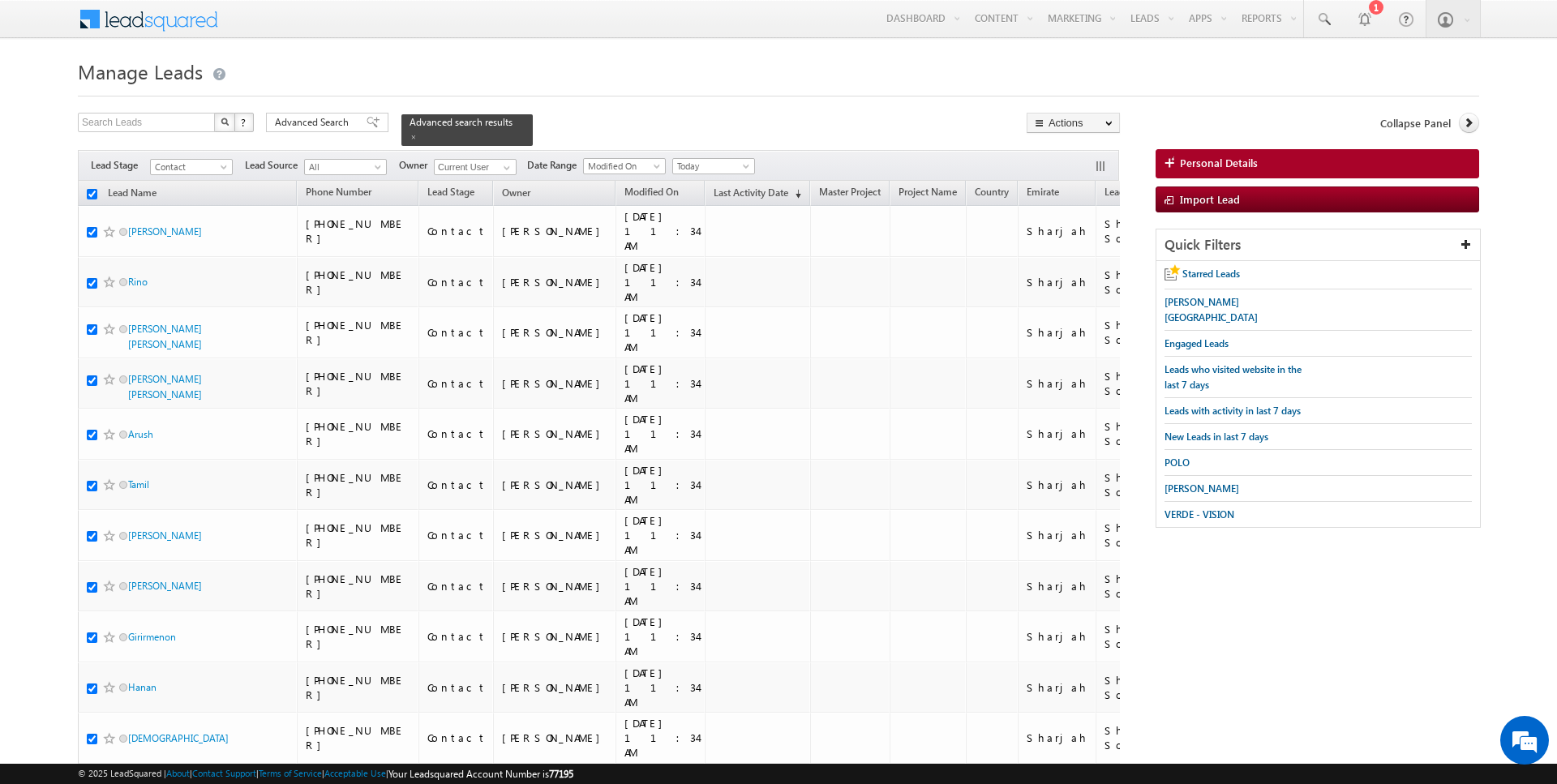
checkbox input "true"
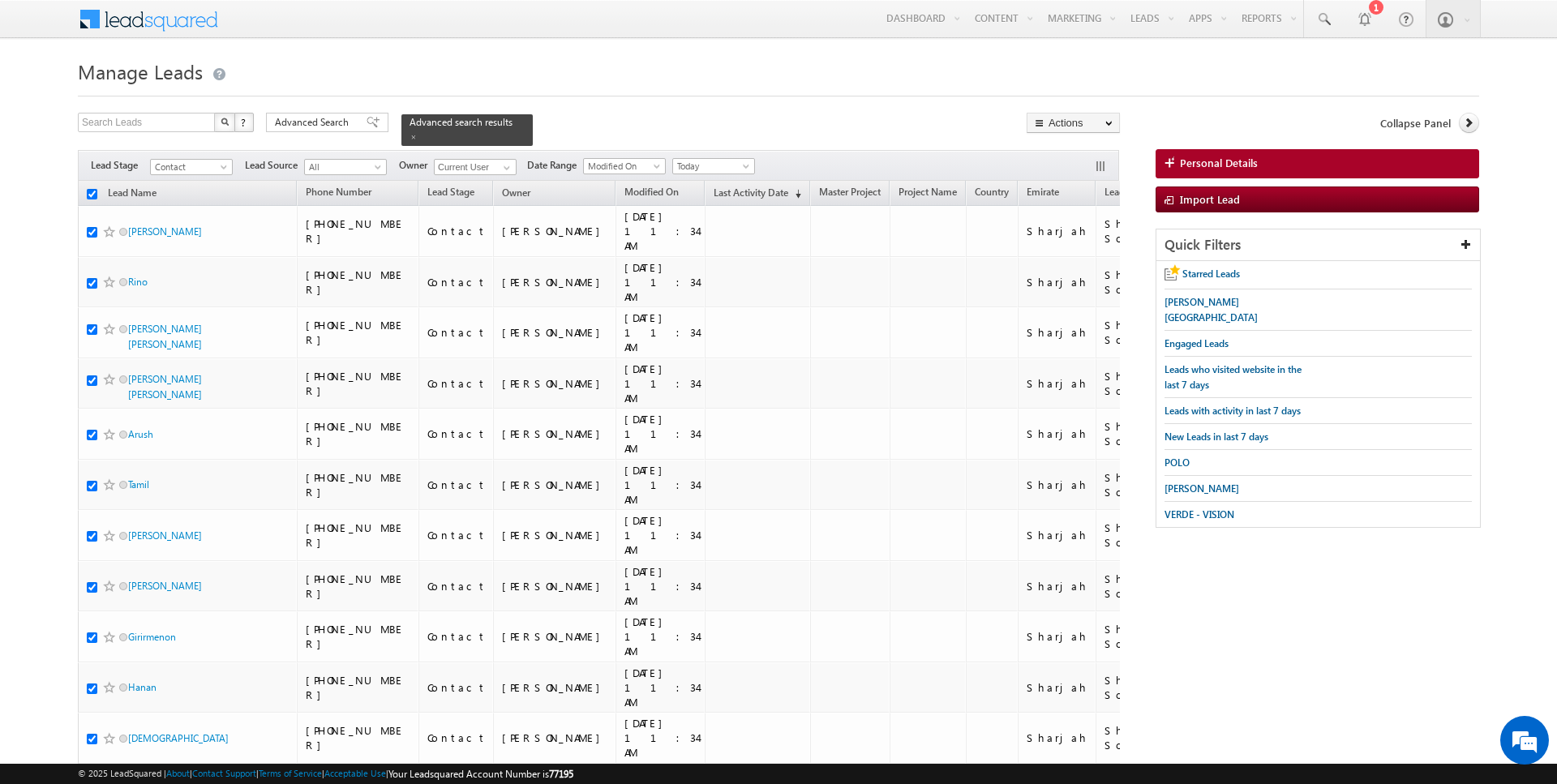
checkbox input "true"
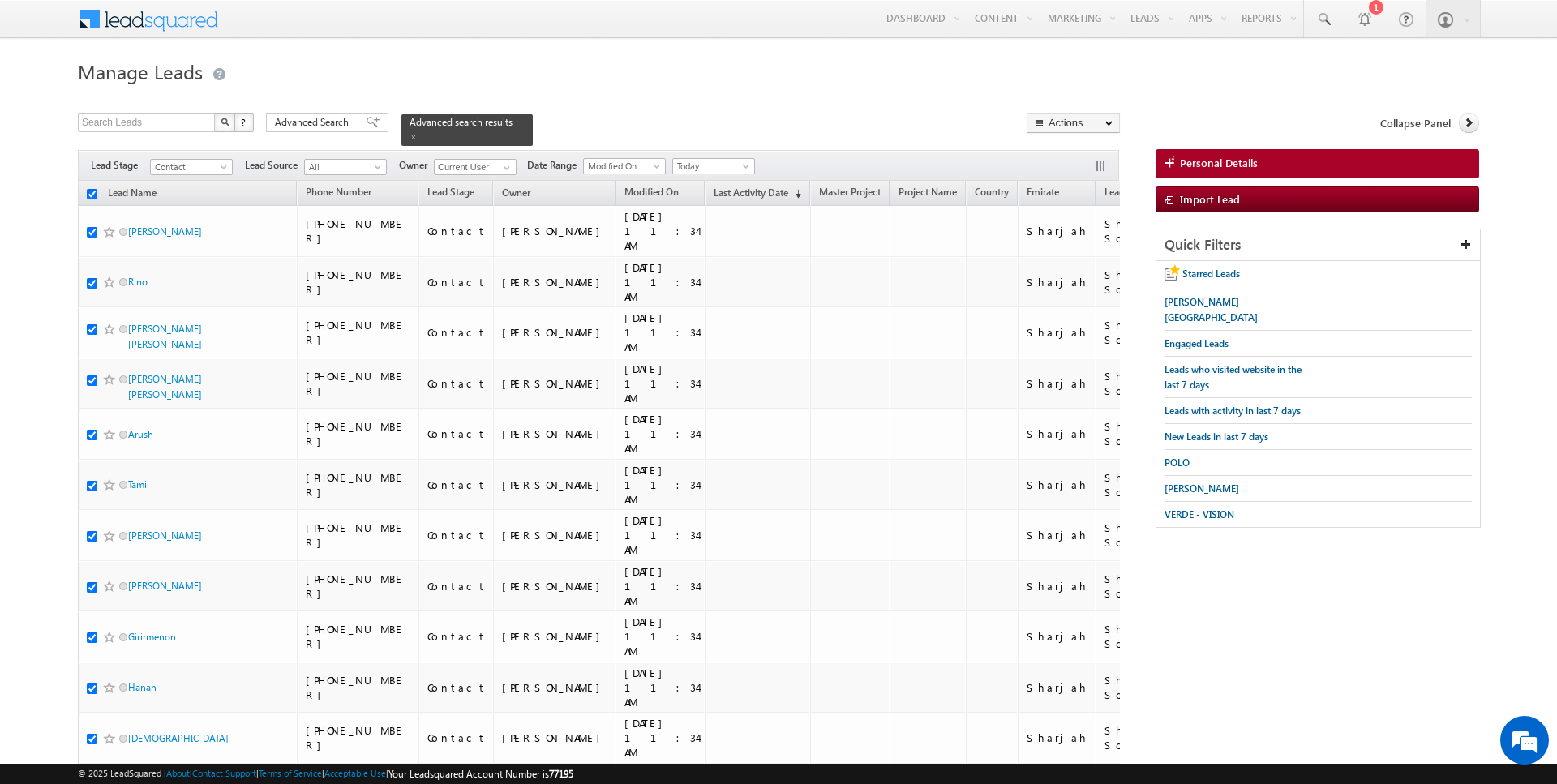
checkbox input "true"
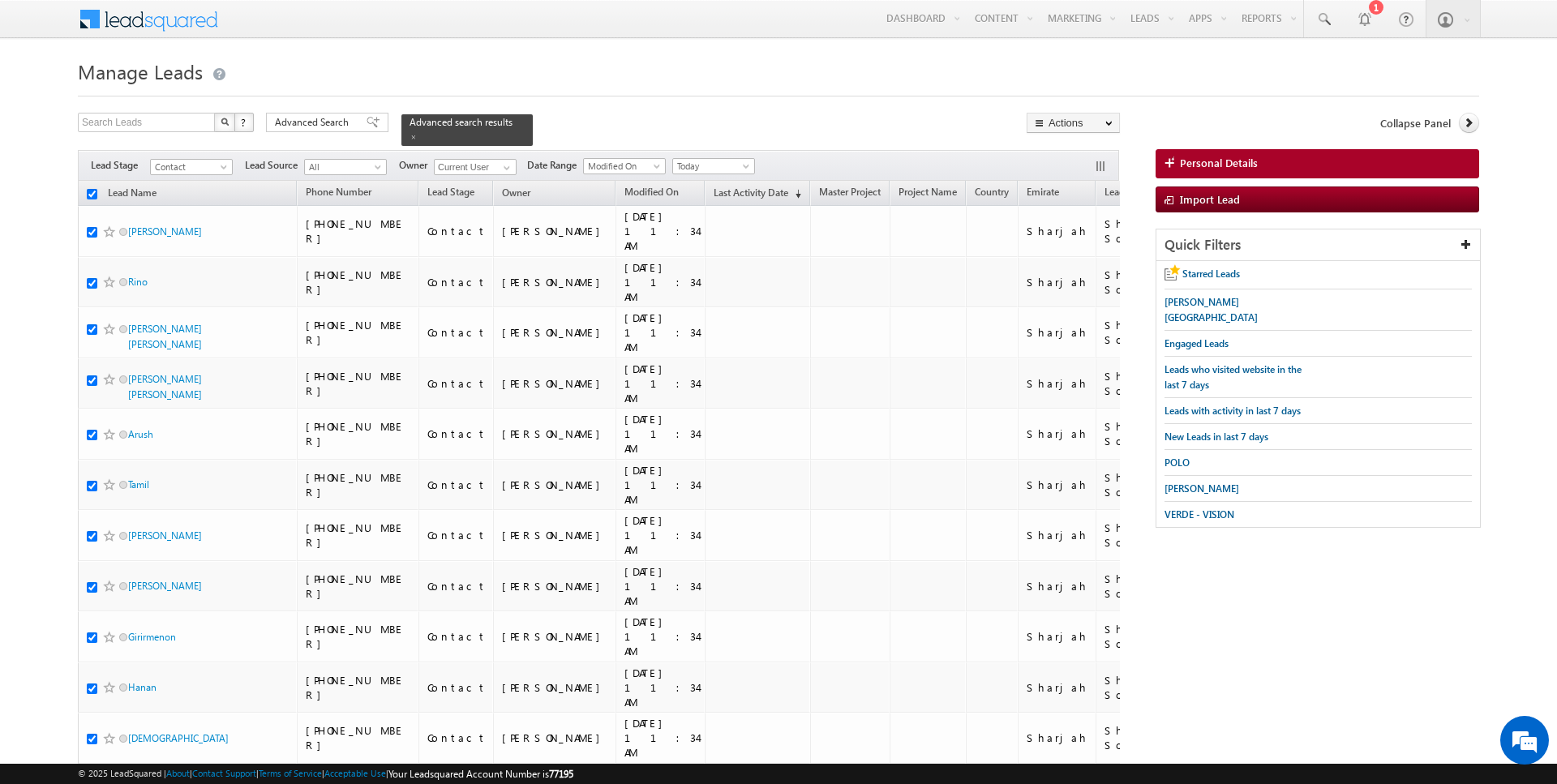
checkbox input "true"
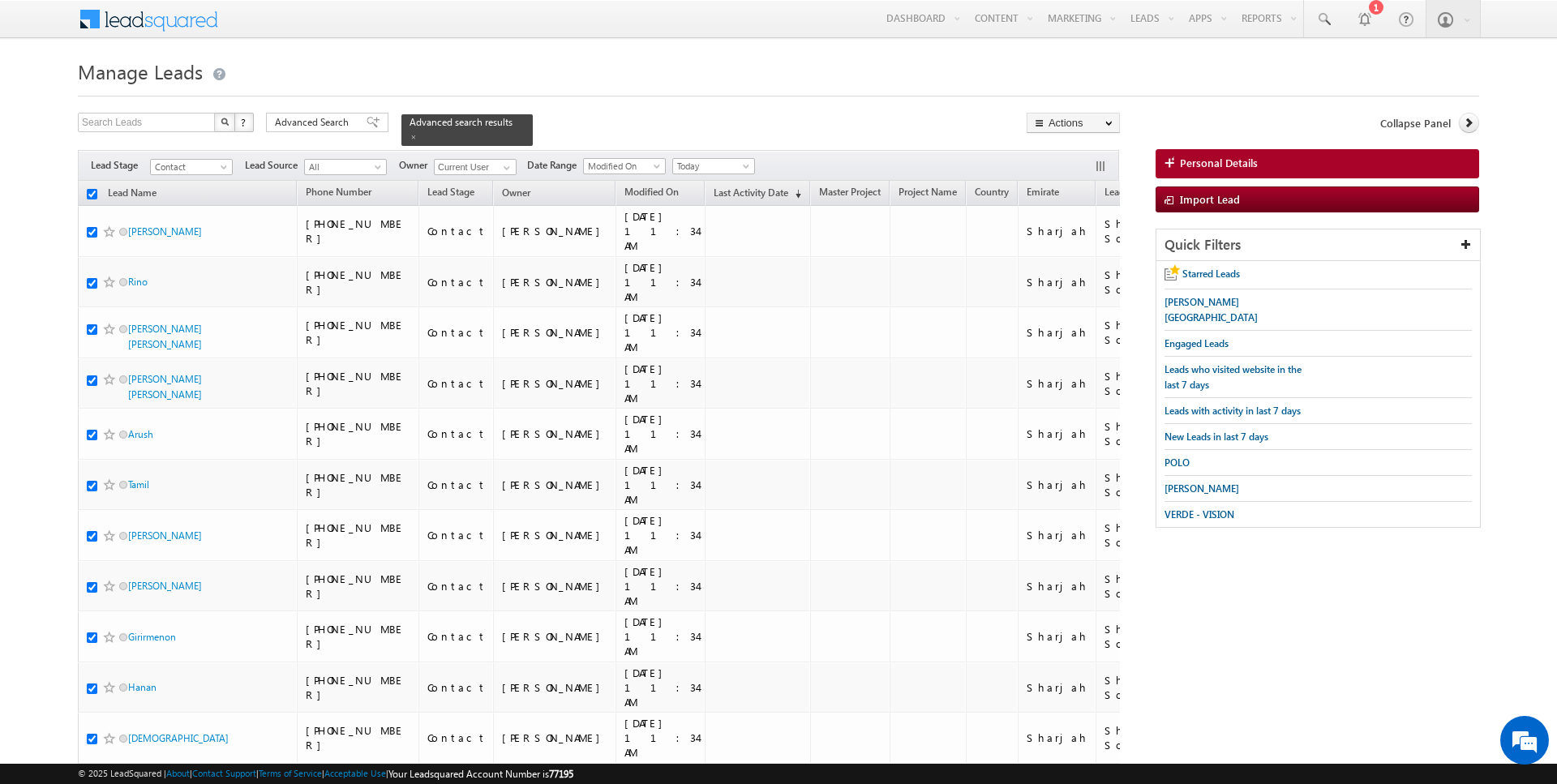
checkbox input "true"
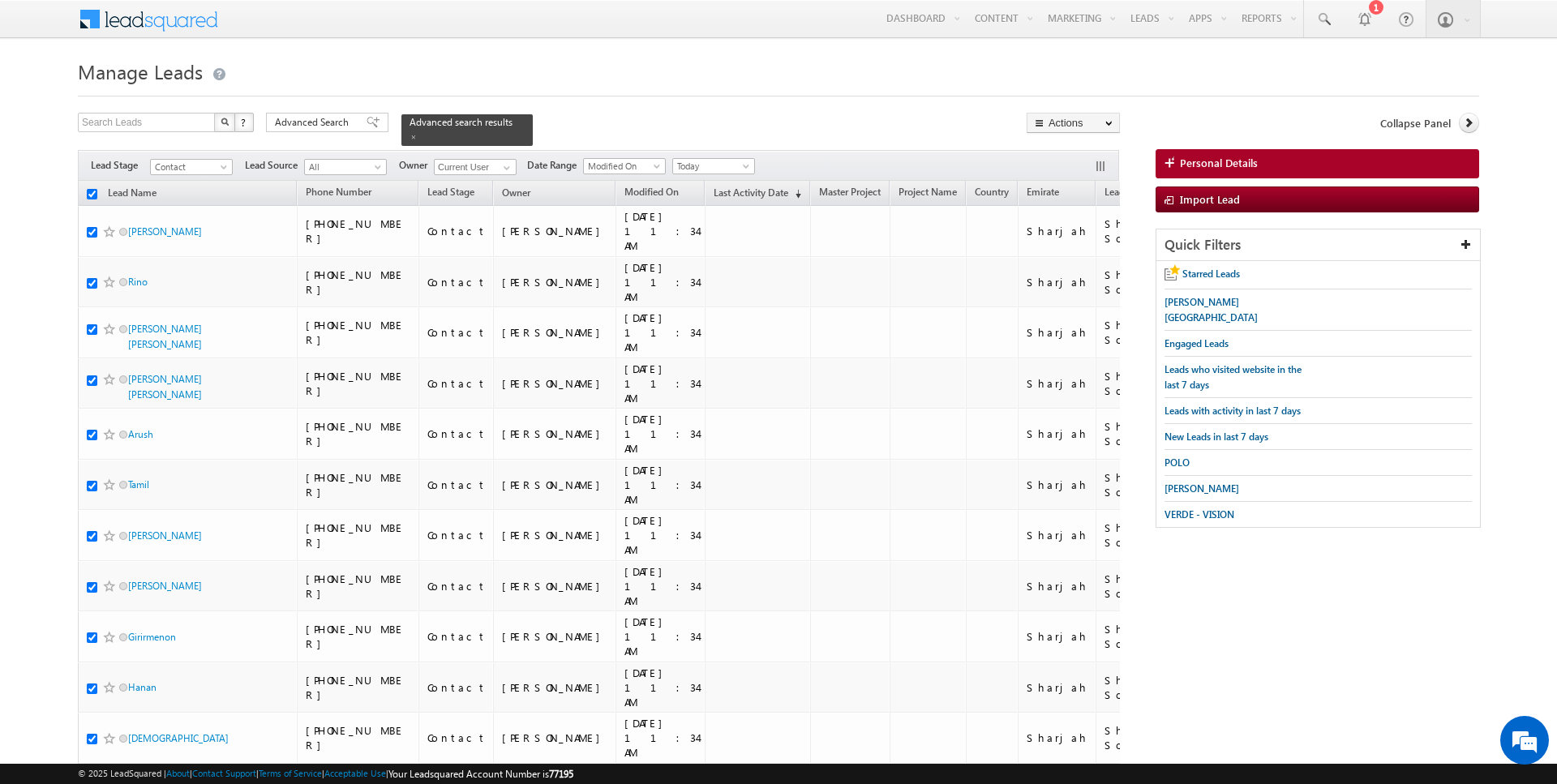
checkbox input "true"
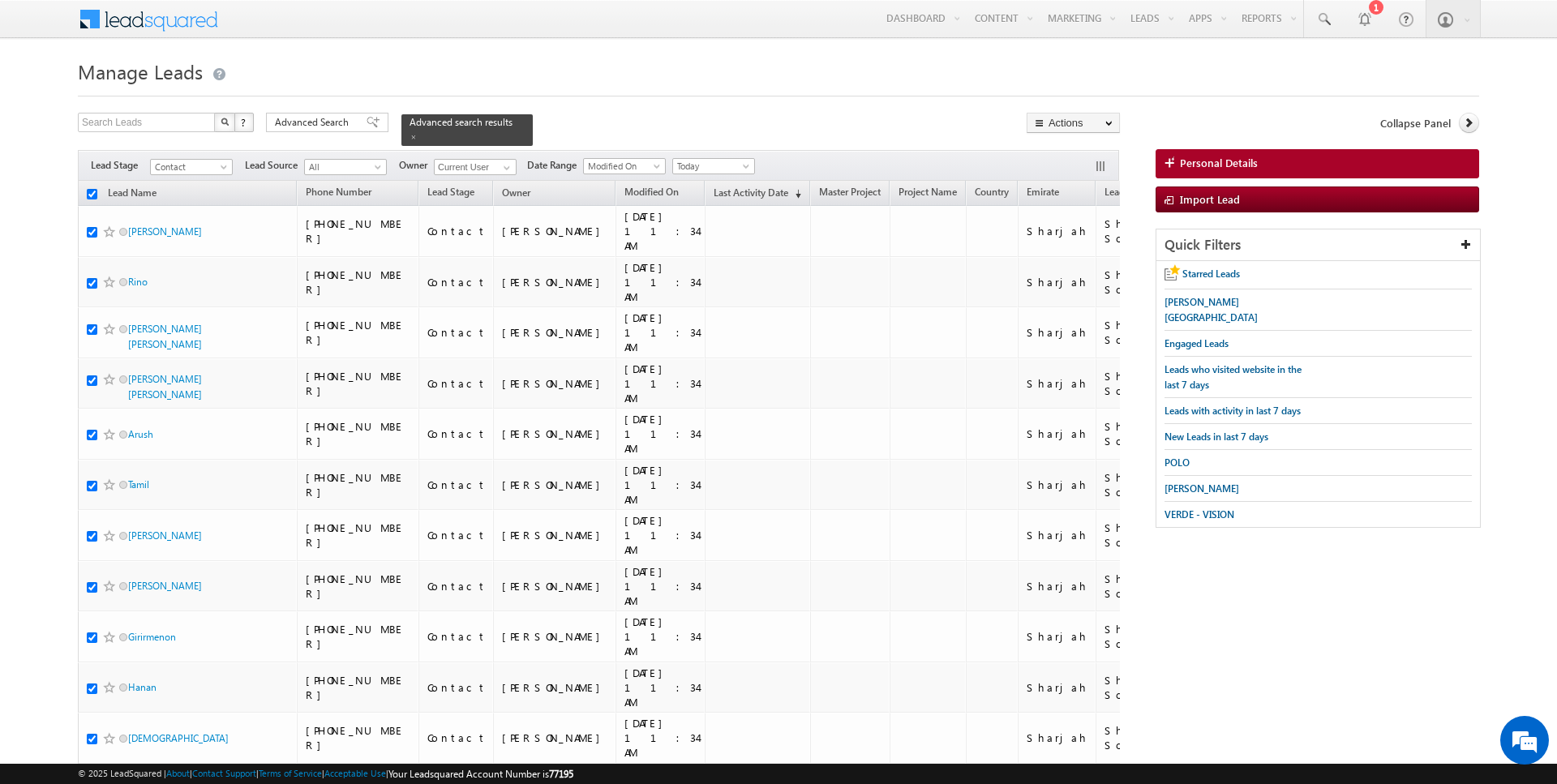
checkbox input "true"
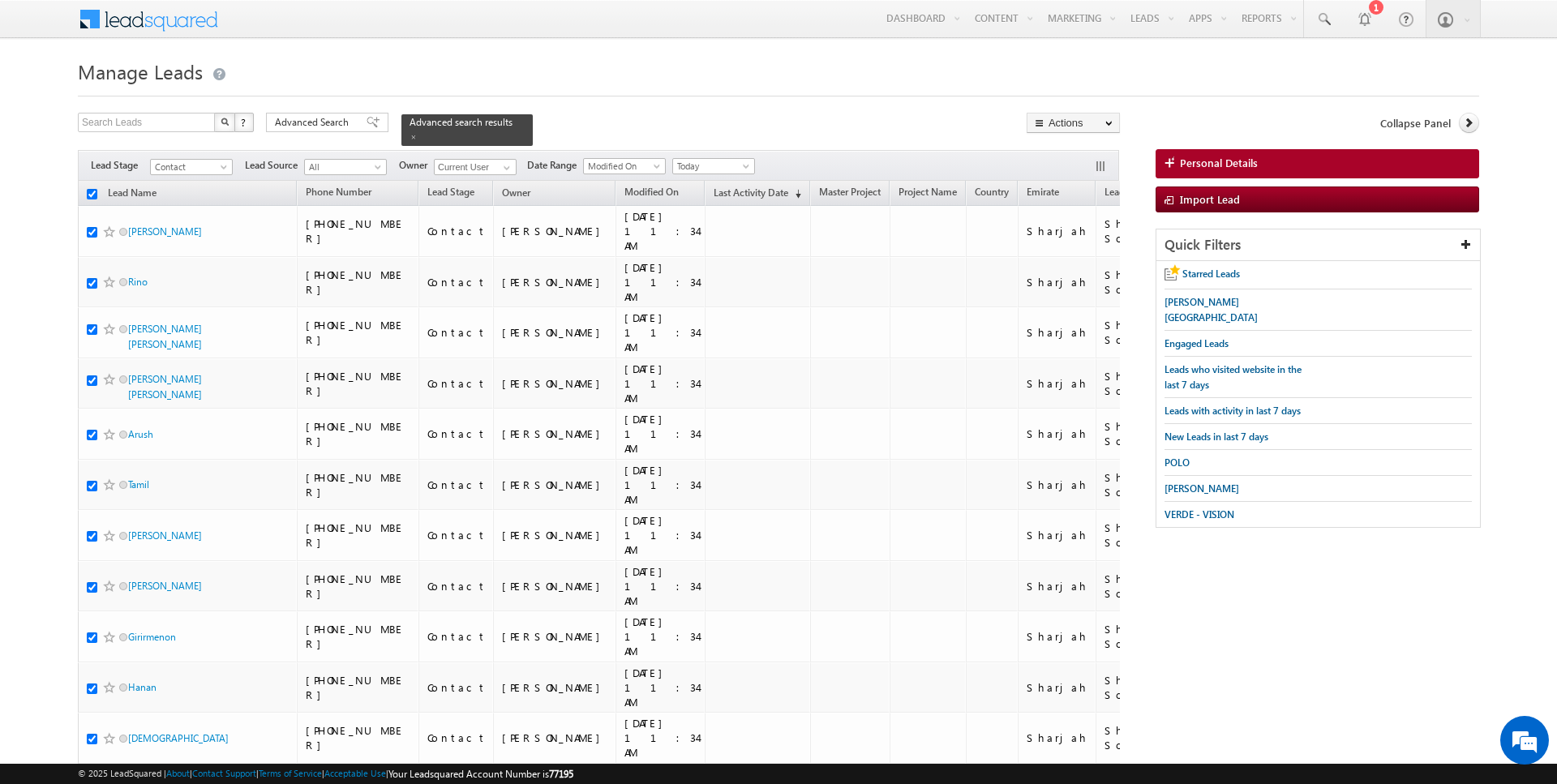
checkbox input "true"
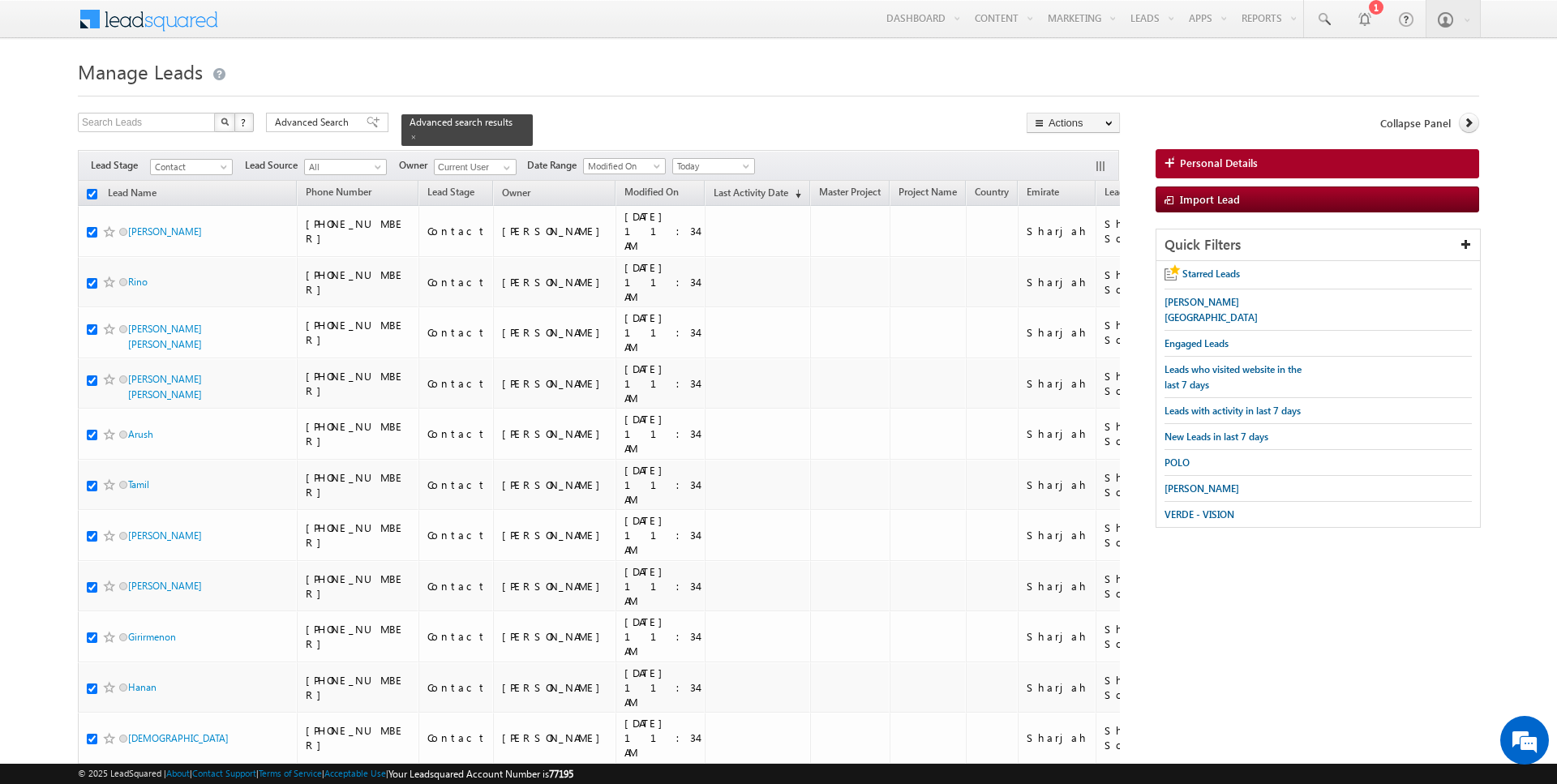
checkbox input "true"
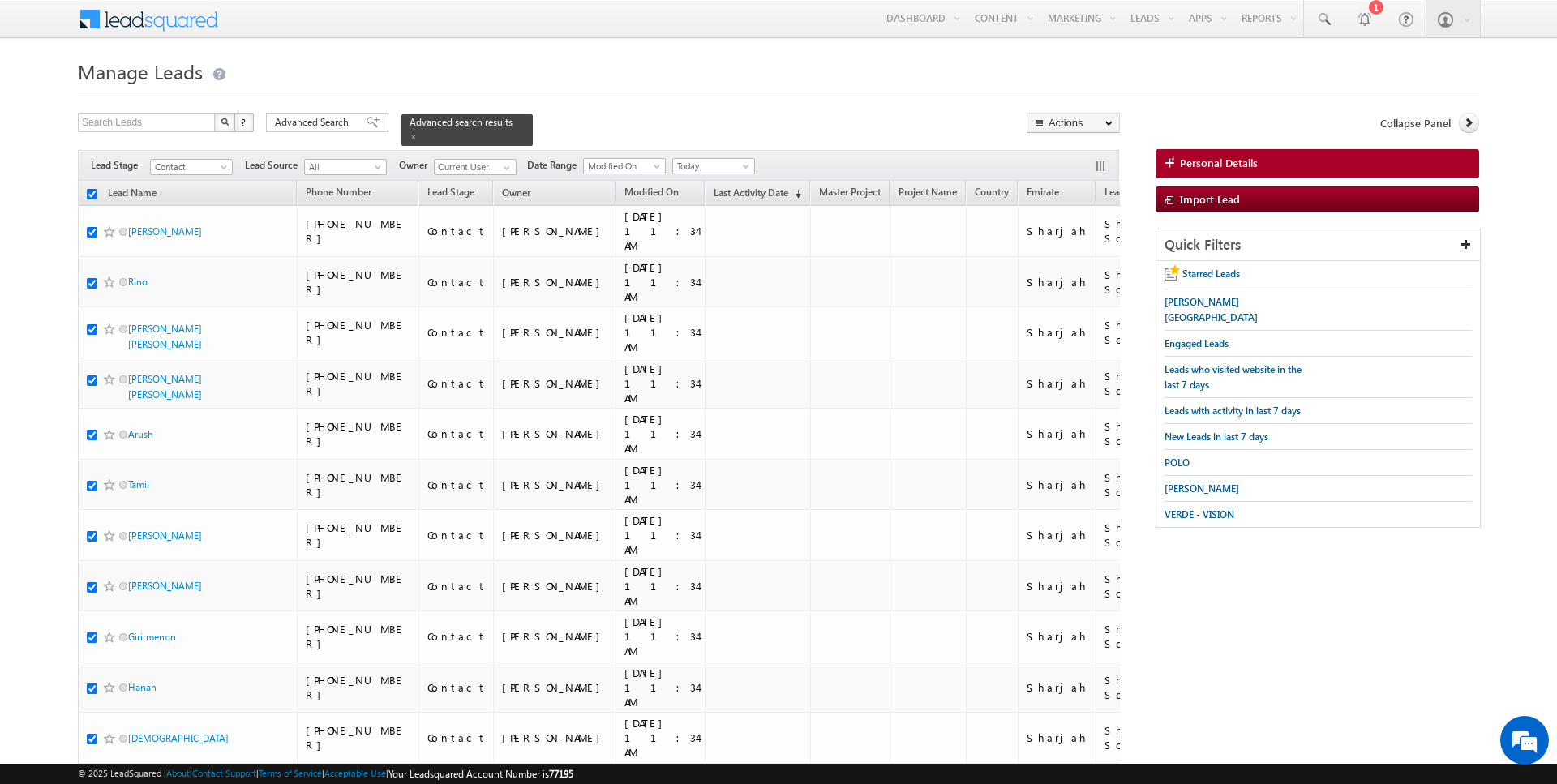
checkbox input "true"
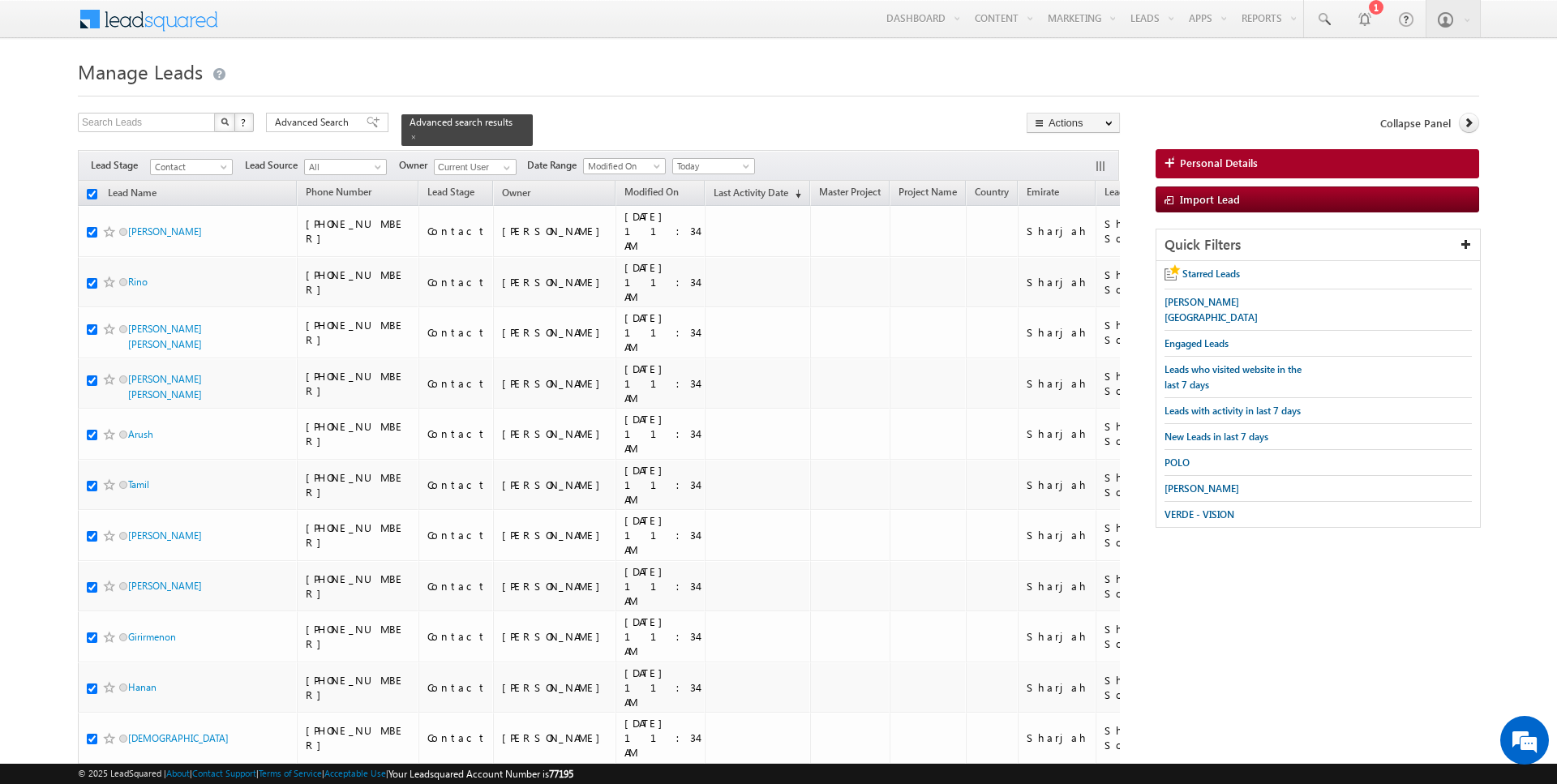
checkbox input "true"
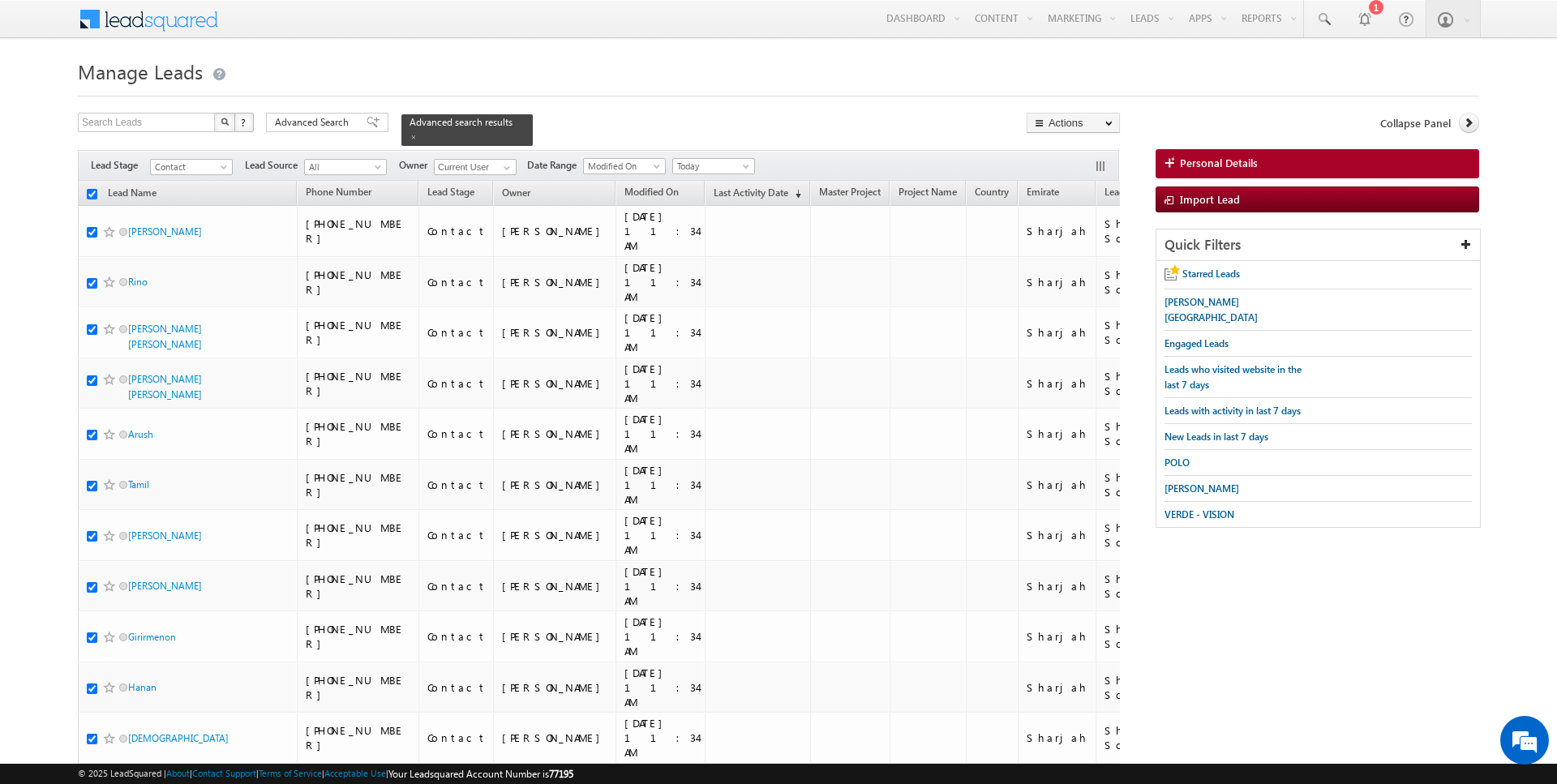
checkbox input "true"
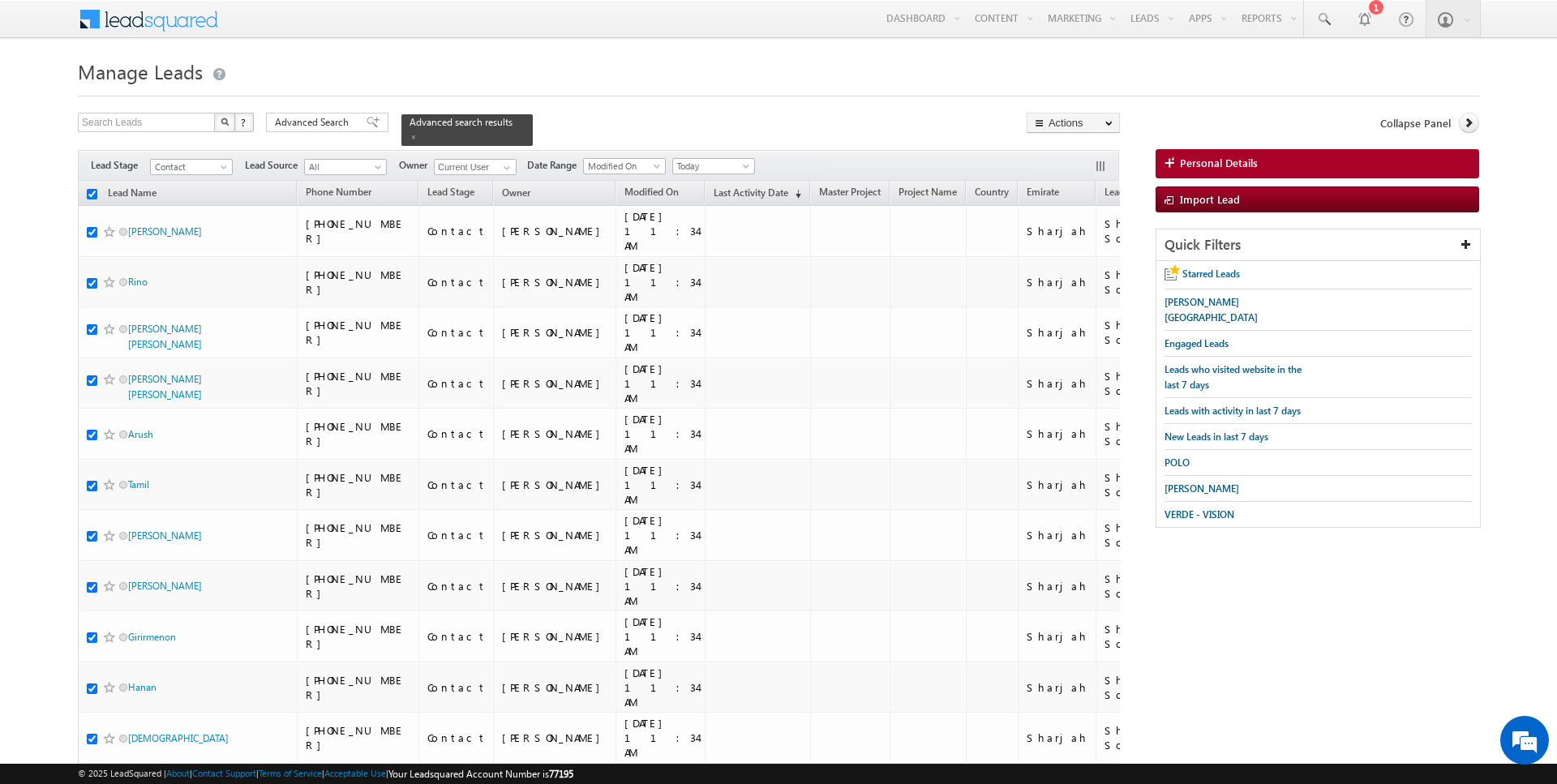
checkbox input "true"
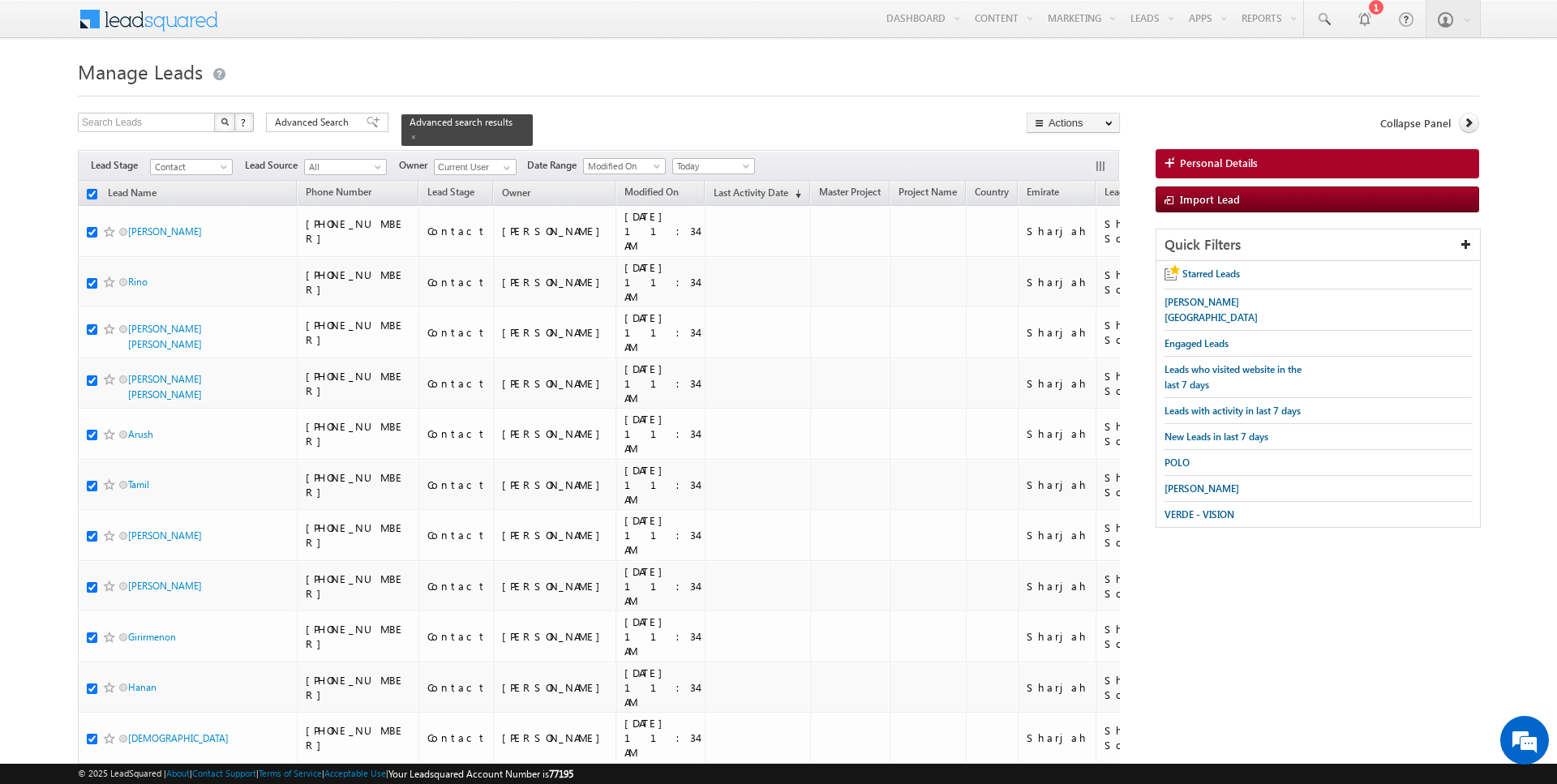
checkbox input "true"
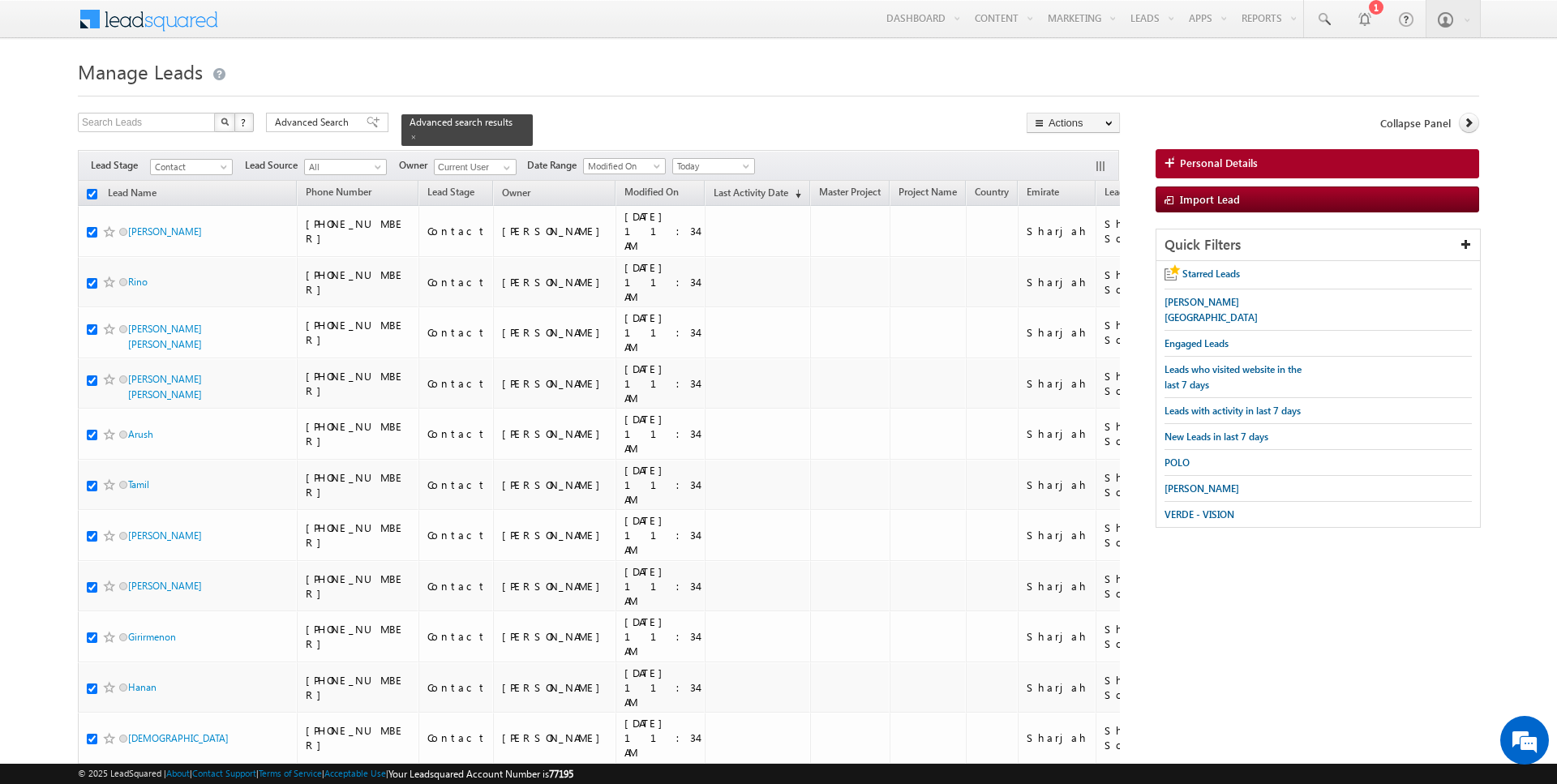
checkbox input "true"
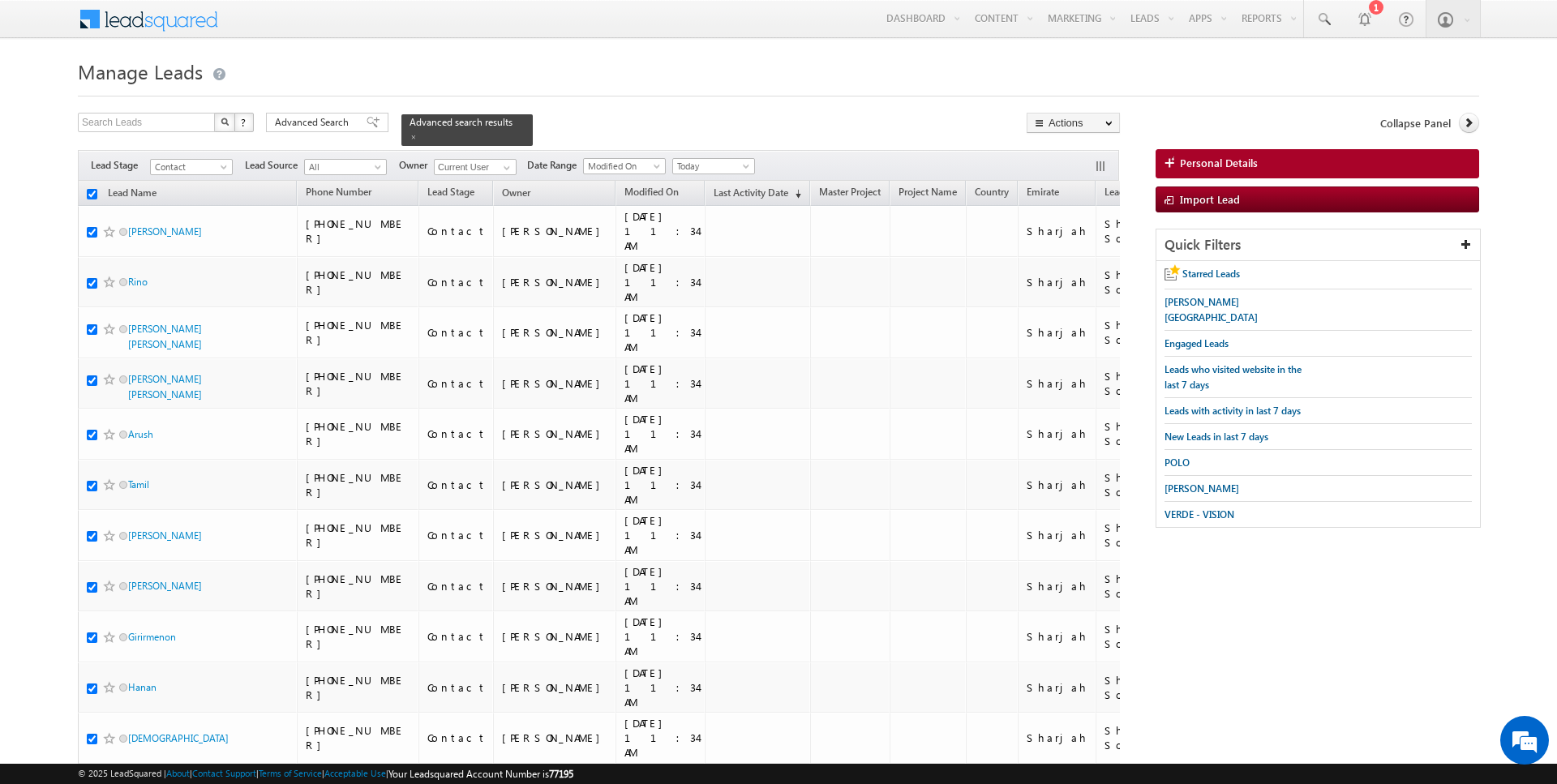
checkbox input "true"
click at [1068, 259] on link "Change Owner" at bounding box center [1073, 263] width 91 height 20
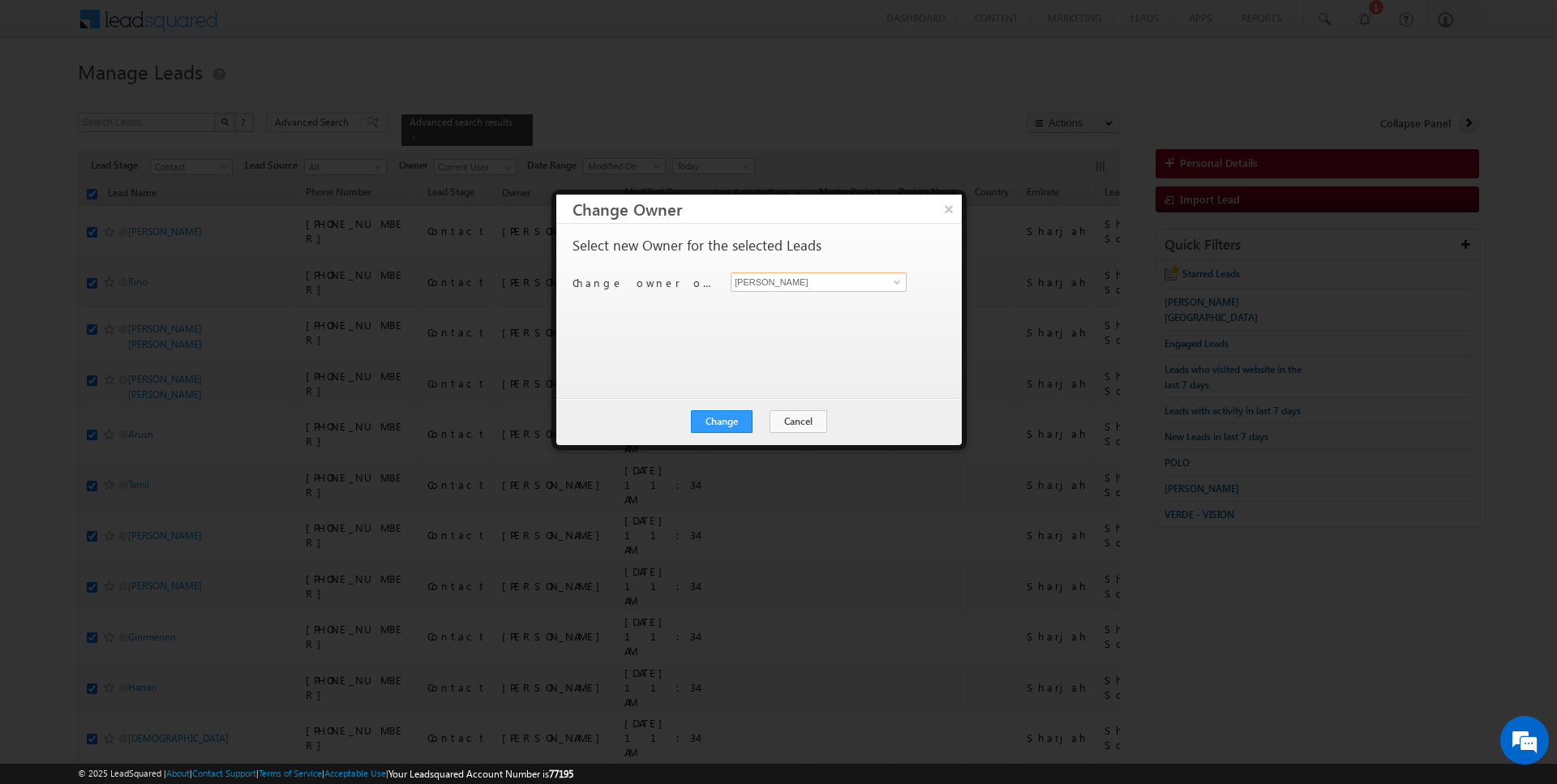
click at [805, 280] on input "[PERSON_NAME]" at bounding box center [819, 282] width 176 height 20
type input "[PERSON_NAME]"
click at [718, 410] on button "Change" at bounding box center [722, 422] width 62 height 23
click at [748, 421] on button "Close" at bounding box center [762, 422] width 52 height 23
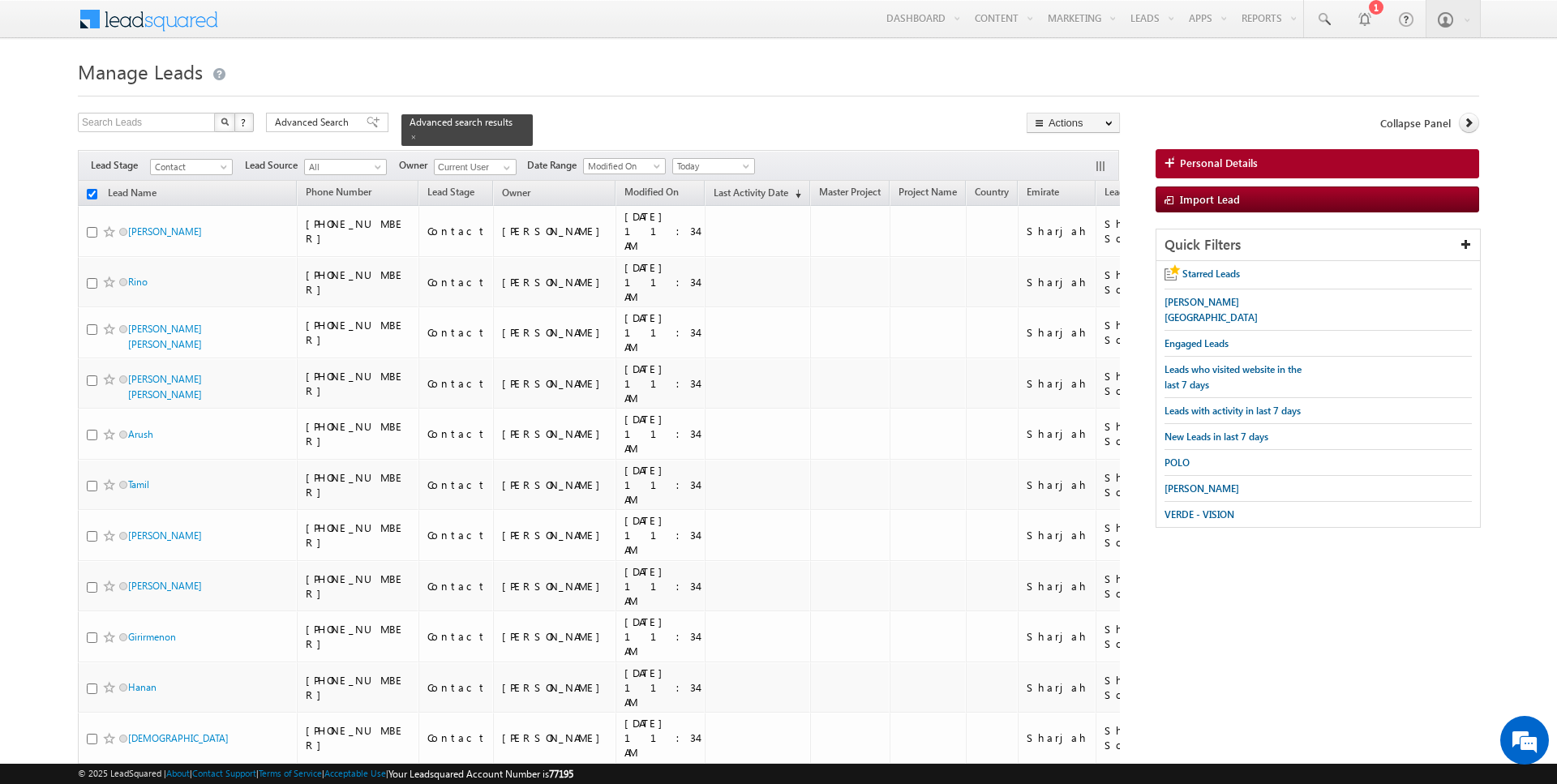
checkbox input "false"
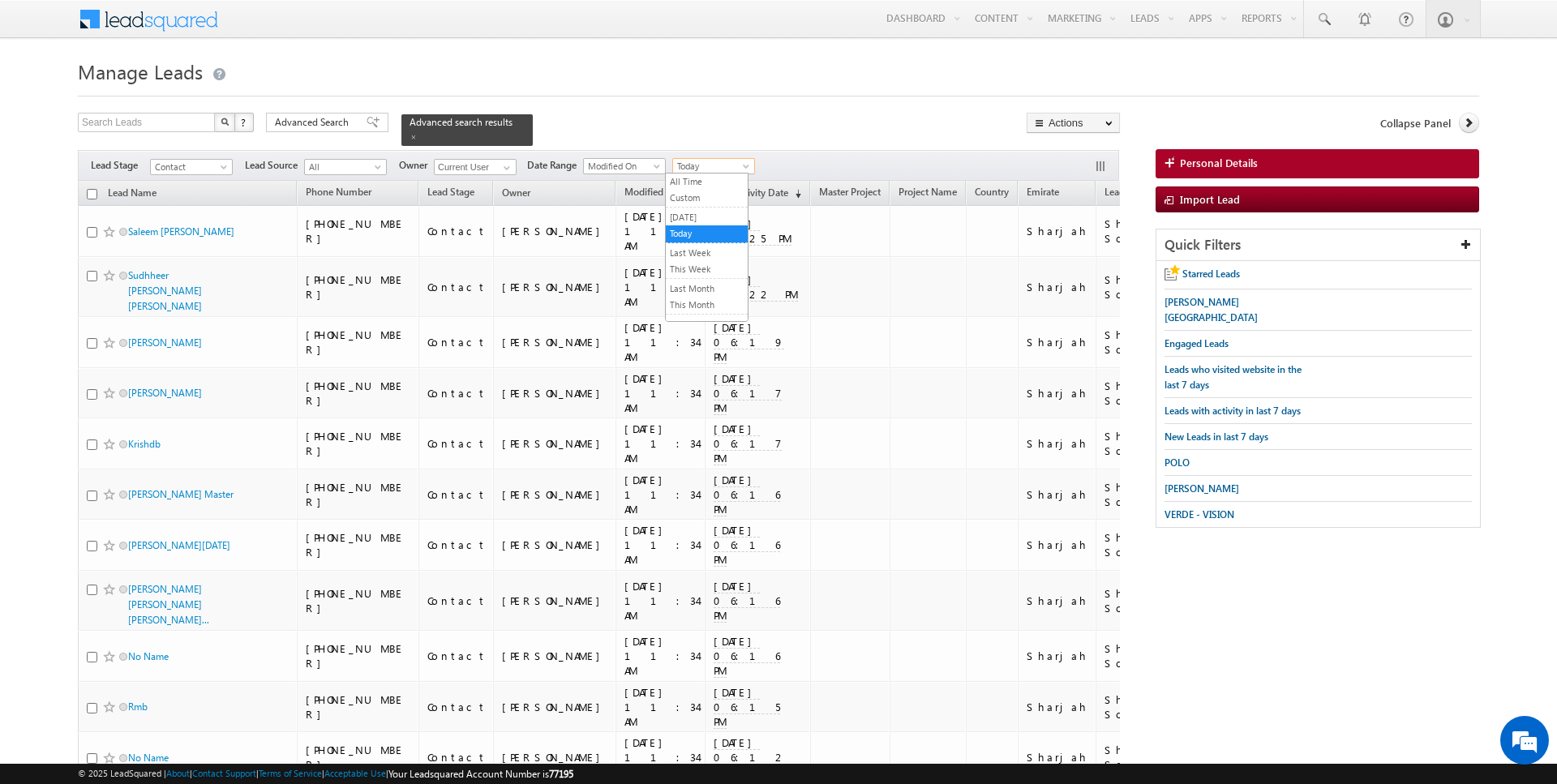
click at [711, 161] on span "Today" at bounding box center [712, 166] width 77 height 15
click at [702, 187] on link "All Time" at bounding box center [707, 182] width 82 height 15
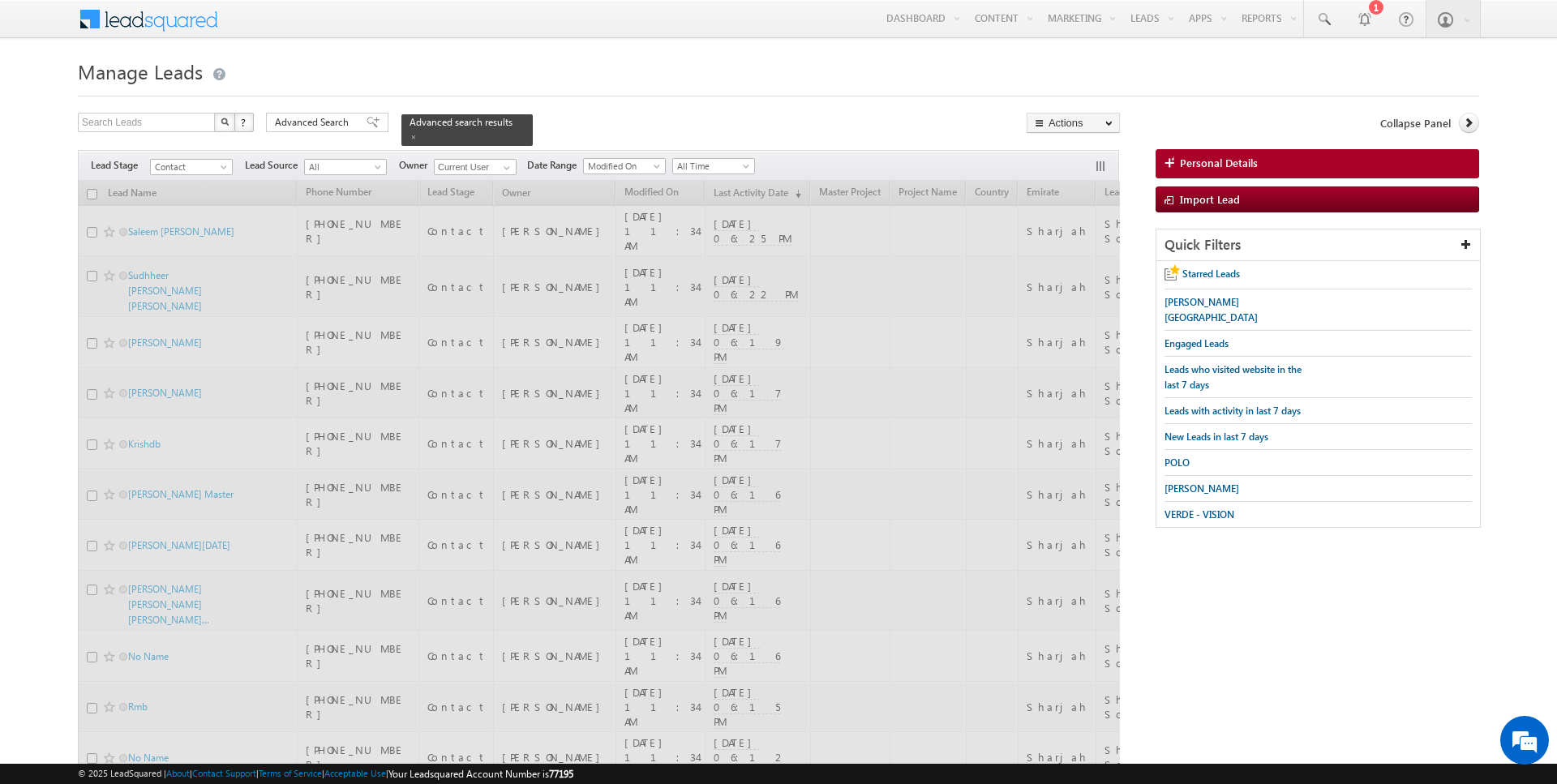
click at [669, 115] on div "Search Leads X ? 1768 results found Advanced Search Advanced Search Advanced se…" at bounding box center [598, 129] width 1042 height 33
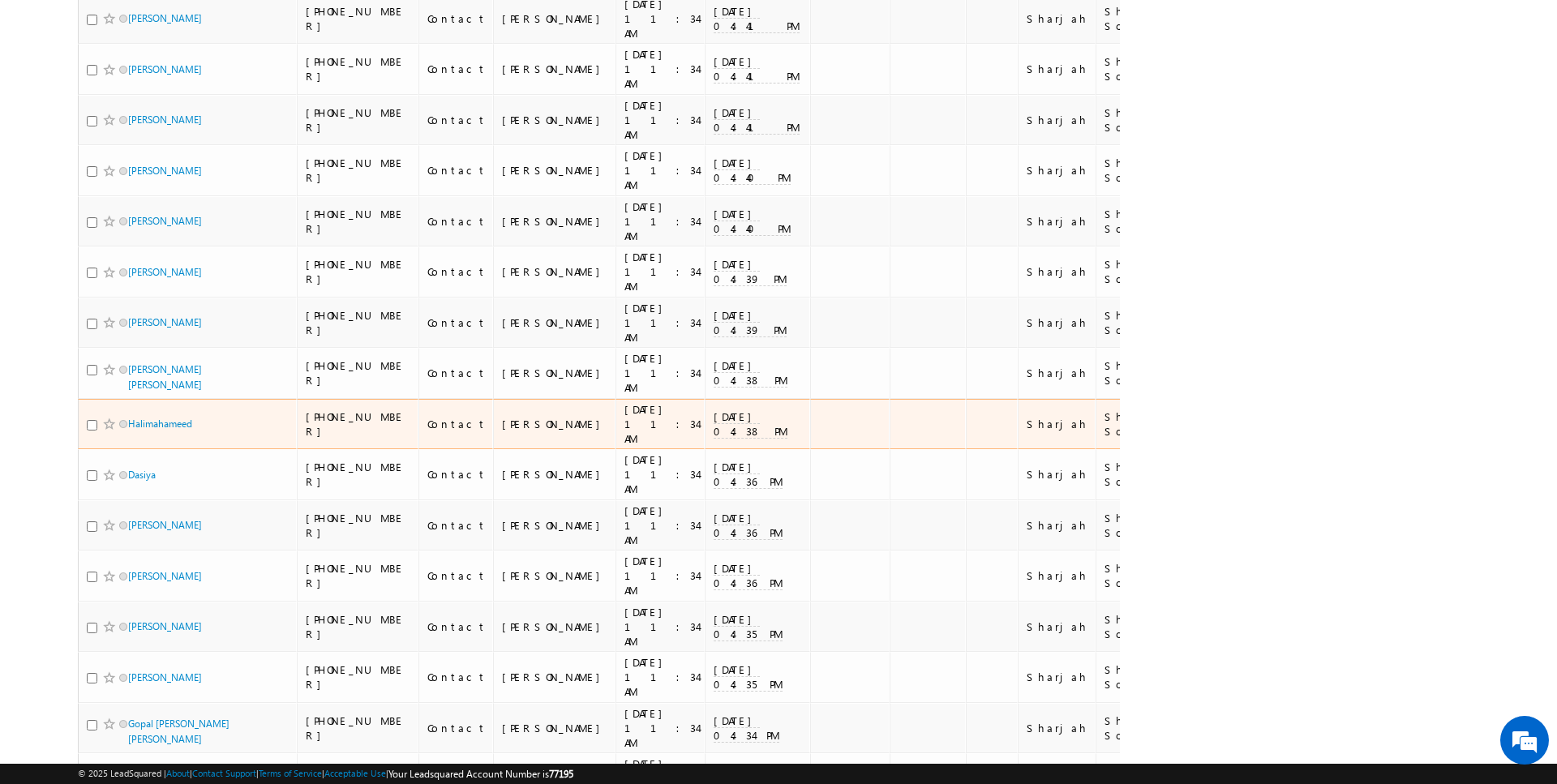
scroll to position [4572, 0]
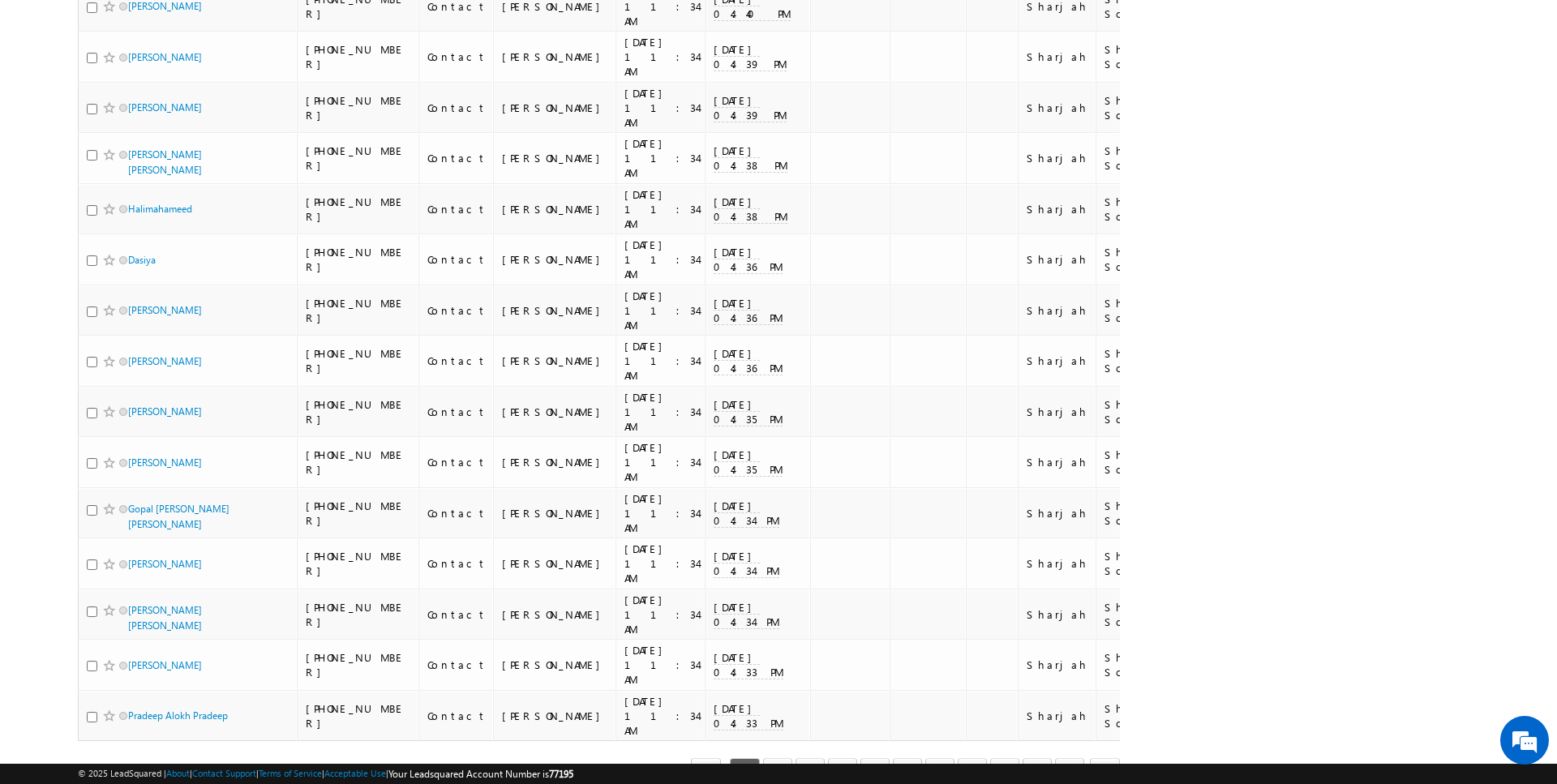
click at [882, 758] on link "5" at bounding box center [876, 772] width 29 height 28
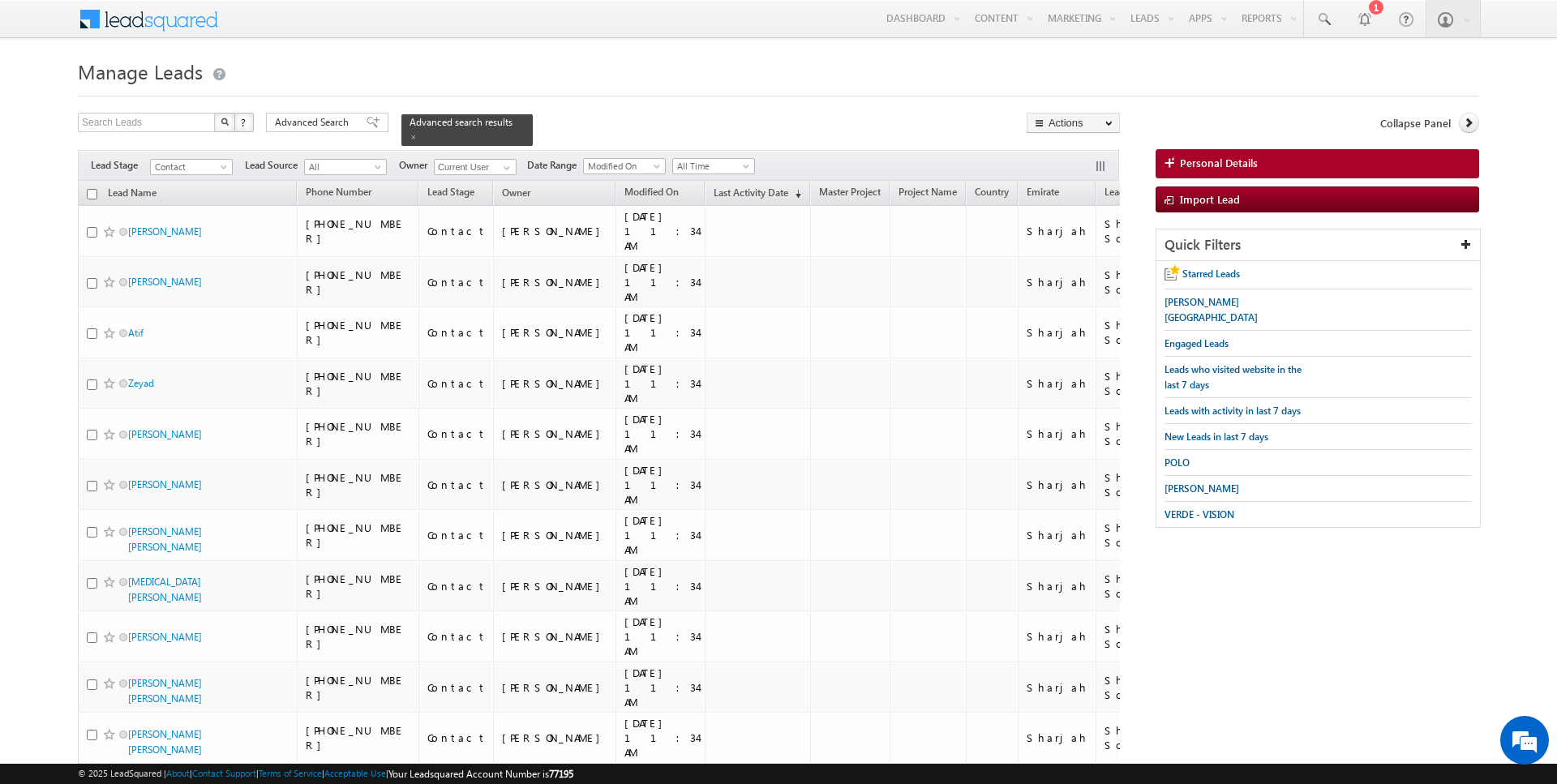
scroll to position [0, 0]
click at [88, 190] on input "checkbox" at bounding box center [91, 194] width 11 height 11
checkbox input "true"
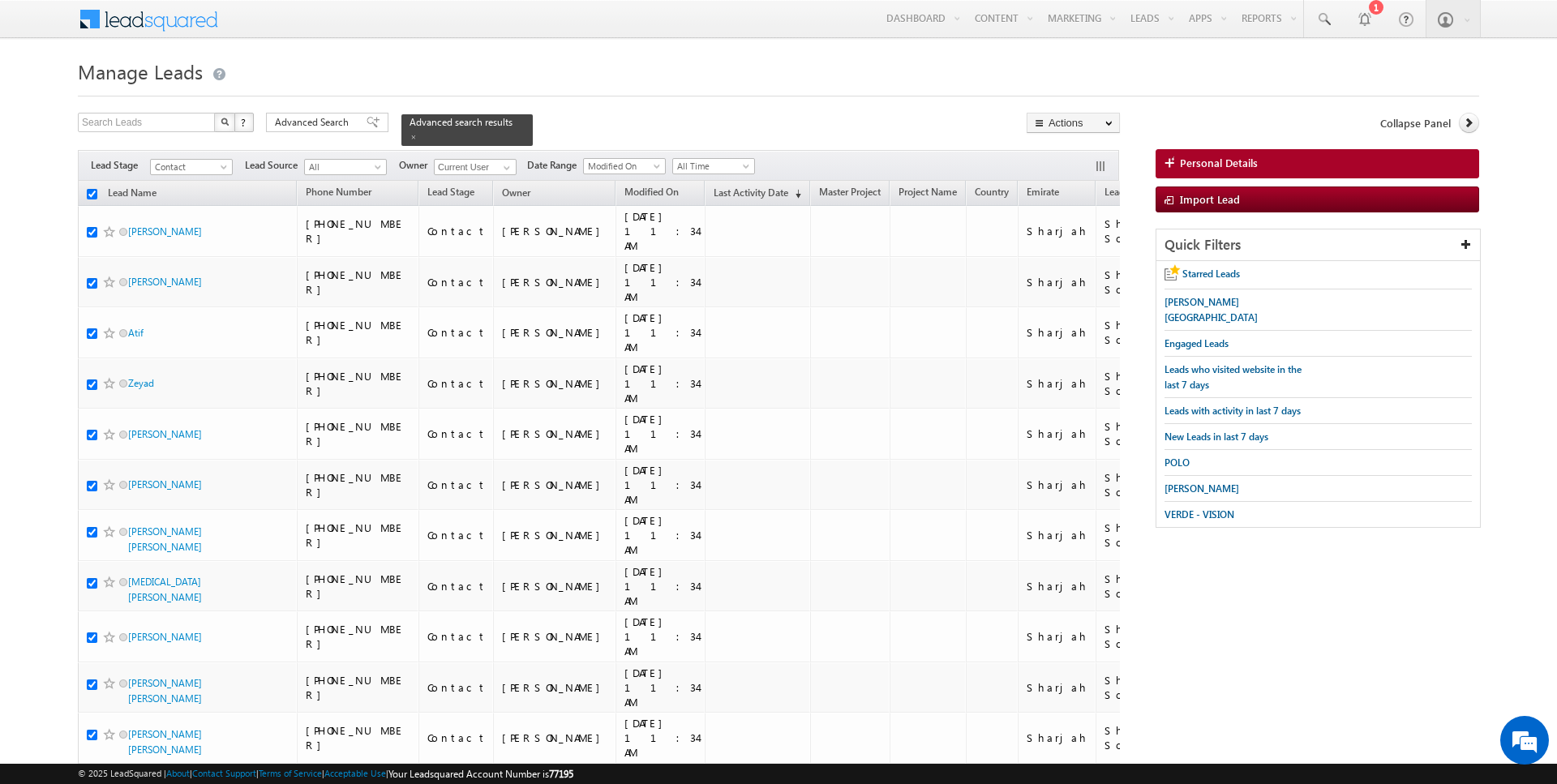
checkbox input "true"
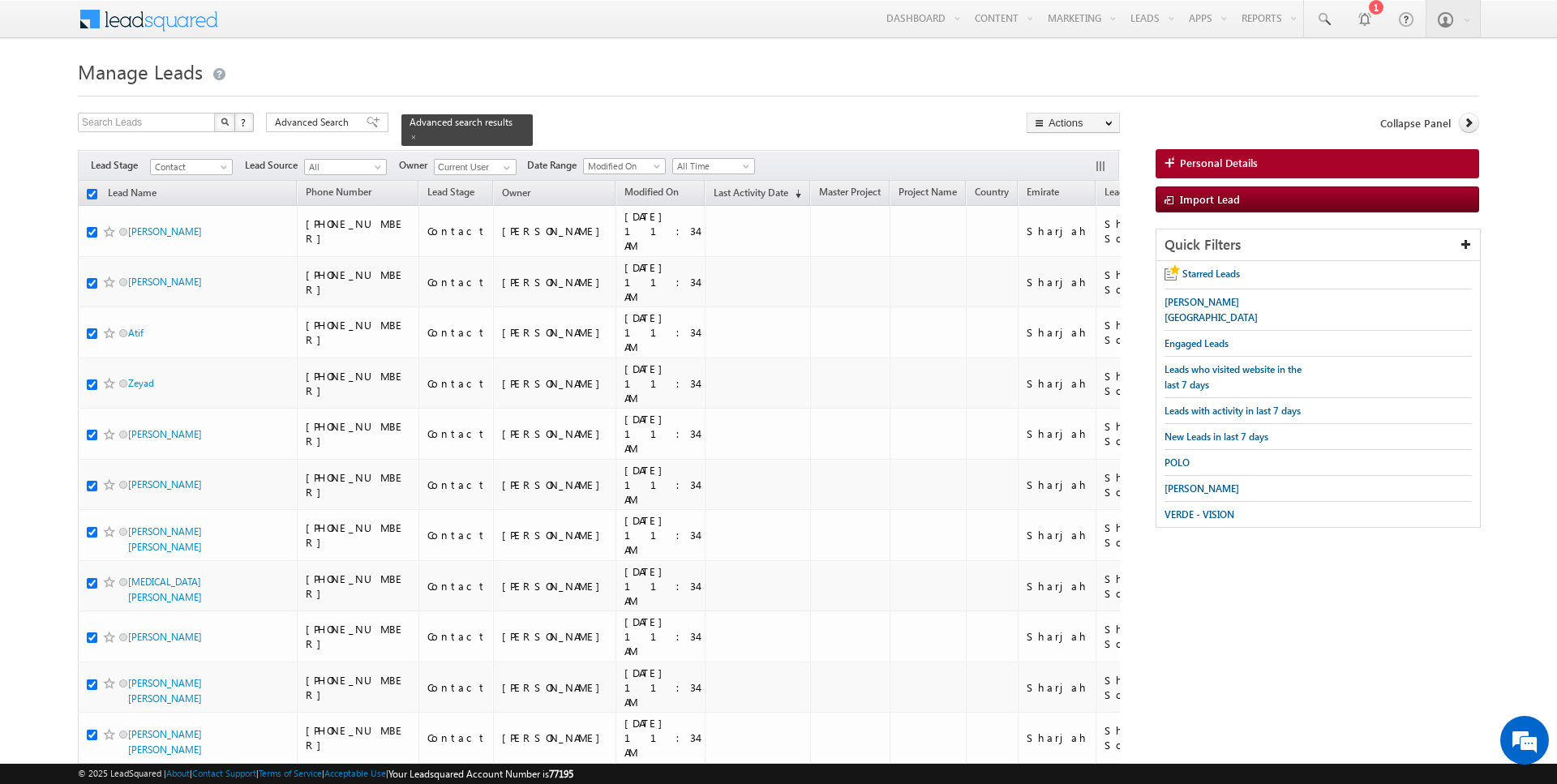
checkbox input "true"
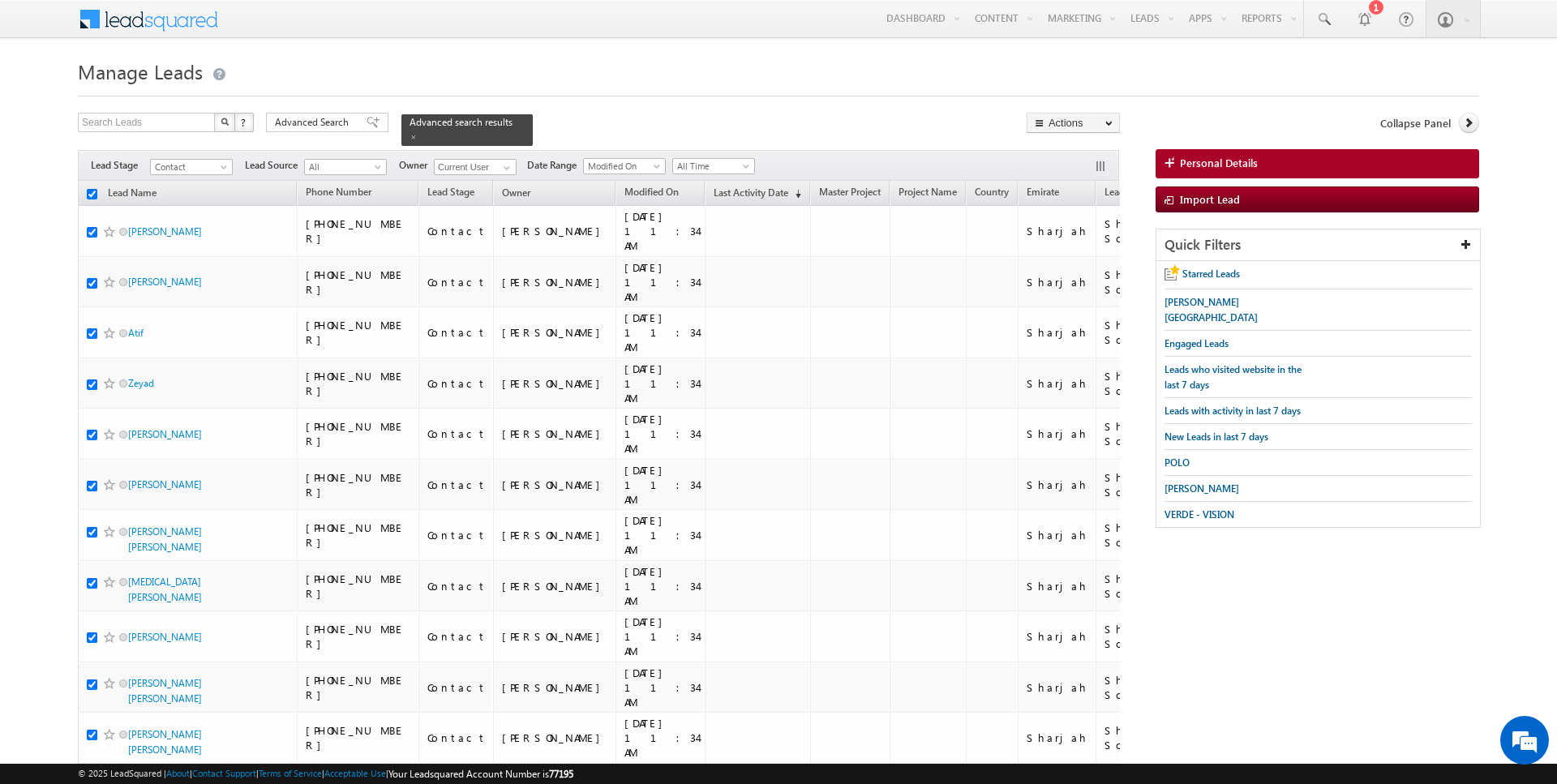
checkbox input "true"
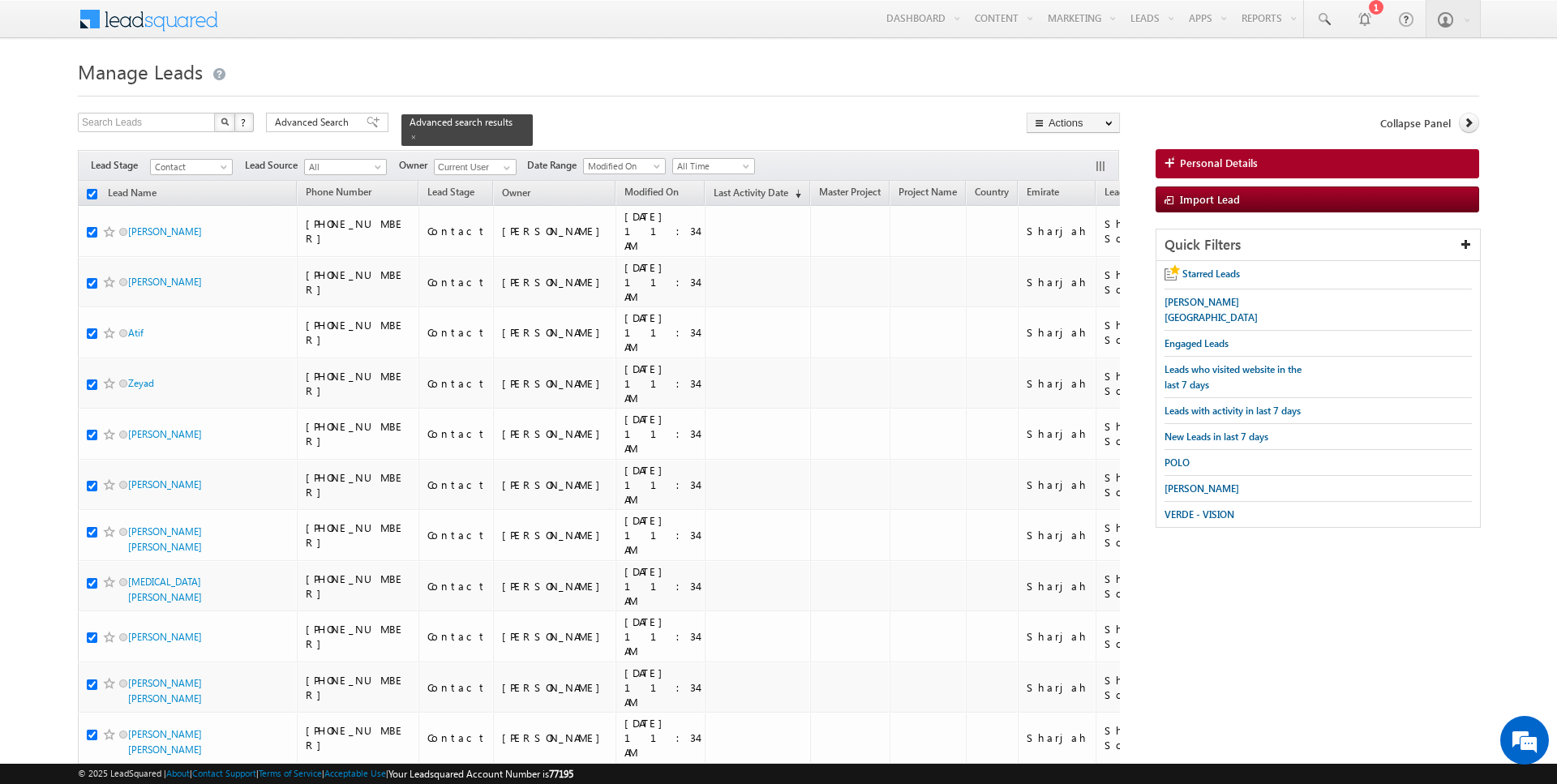
checkbox input "true"
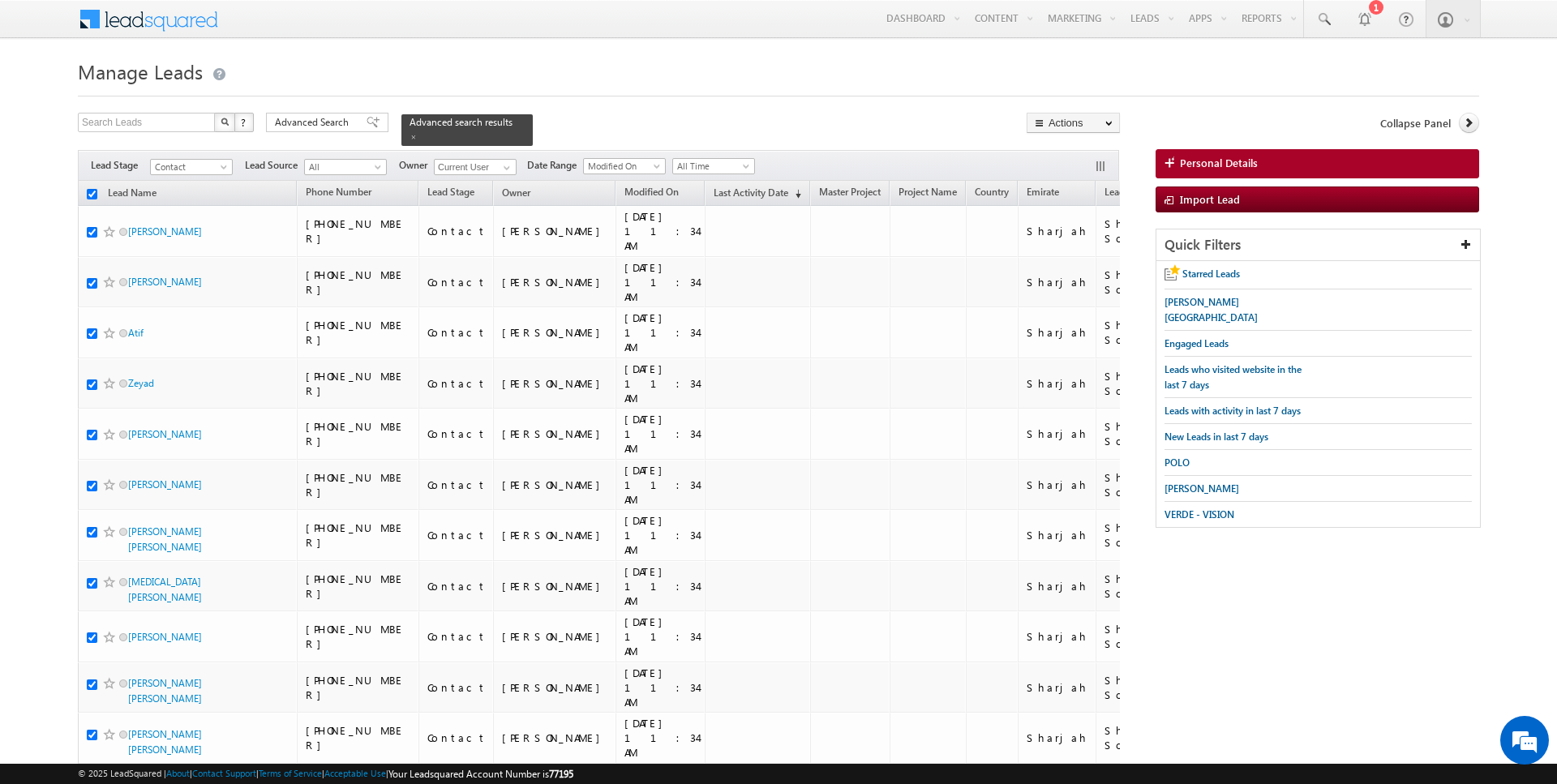
checkbox input "true"
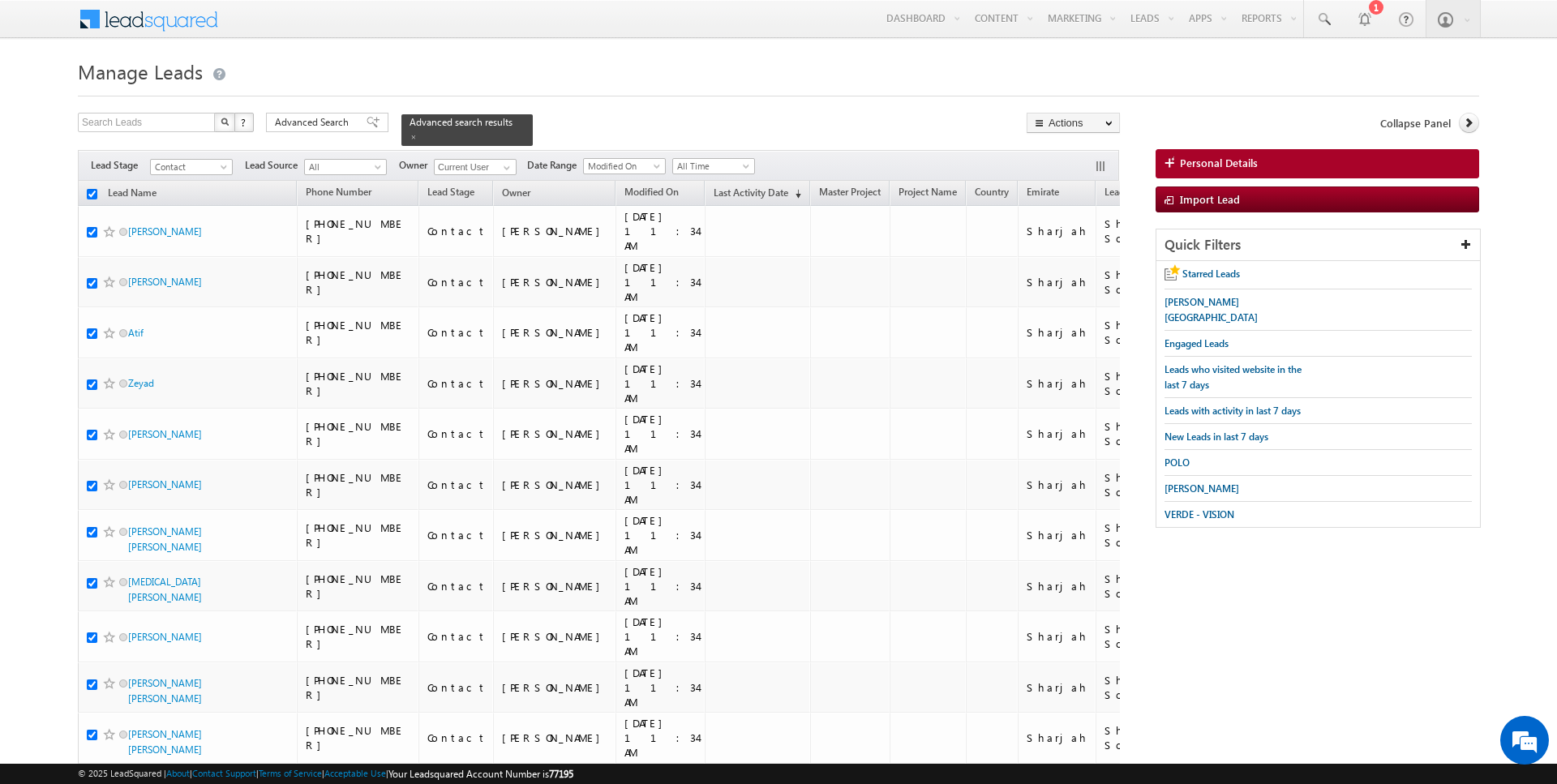
checkbox input "true"
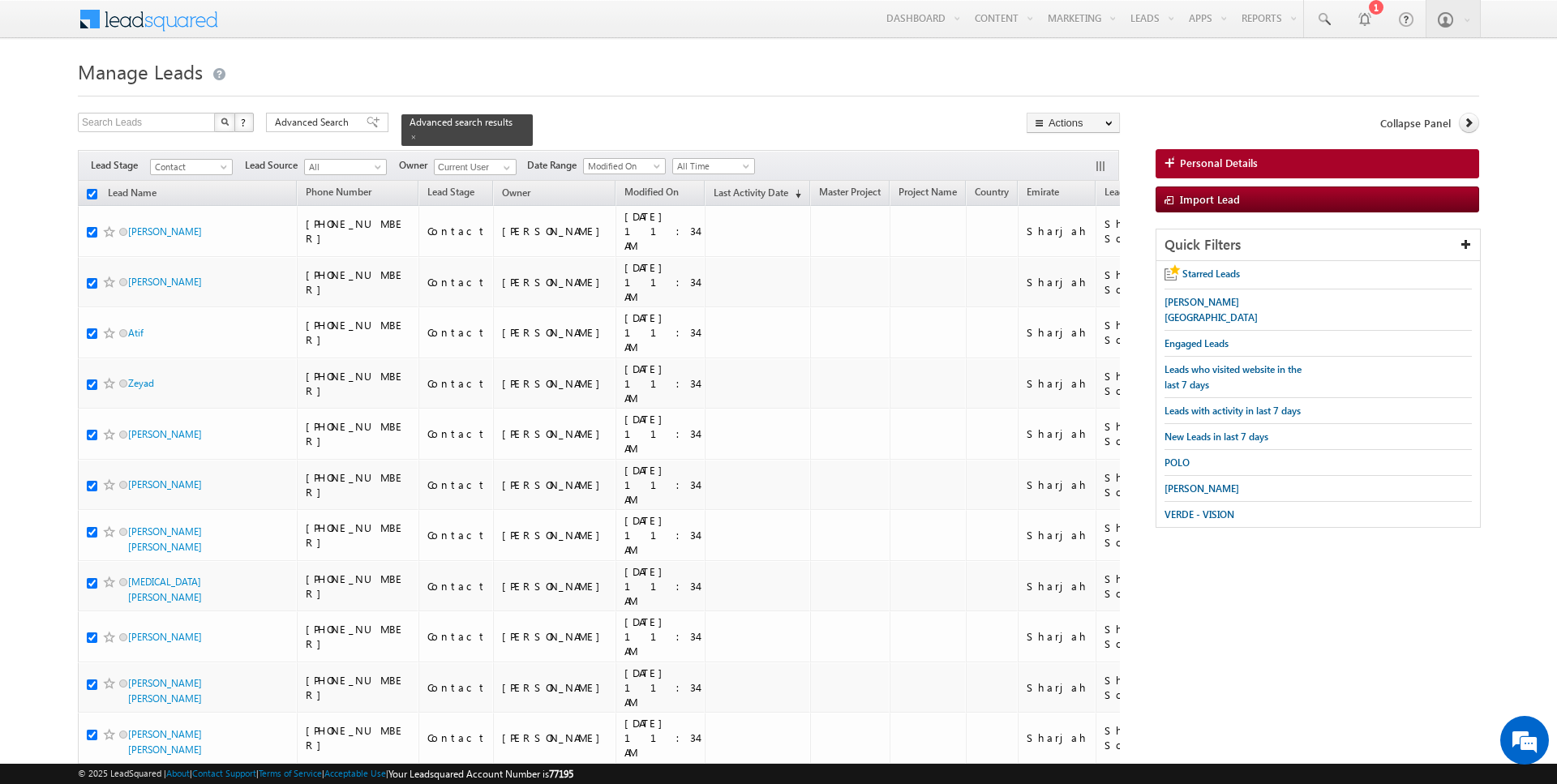
checkbox input "true"
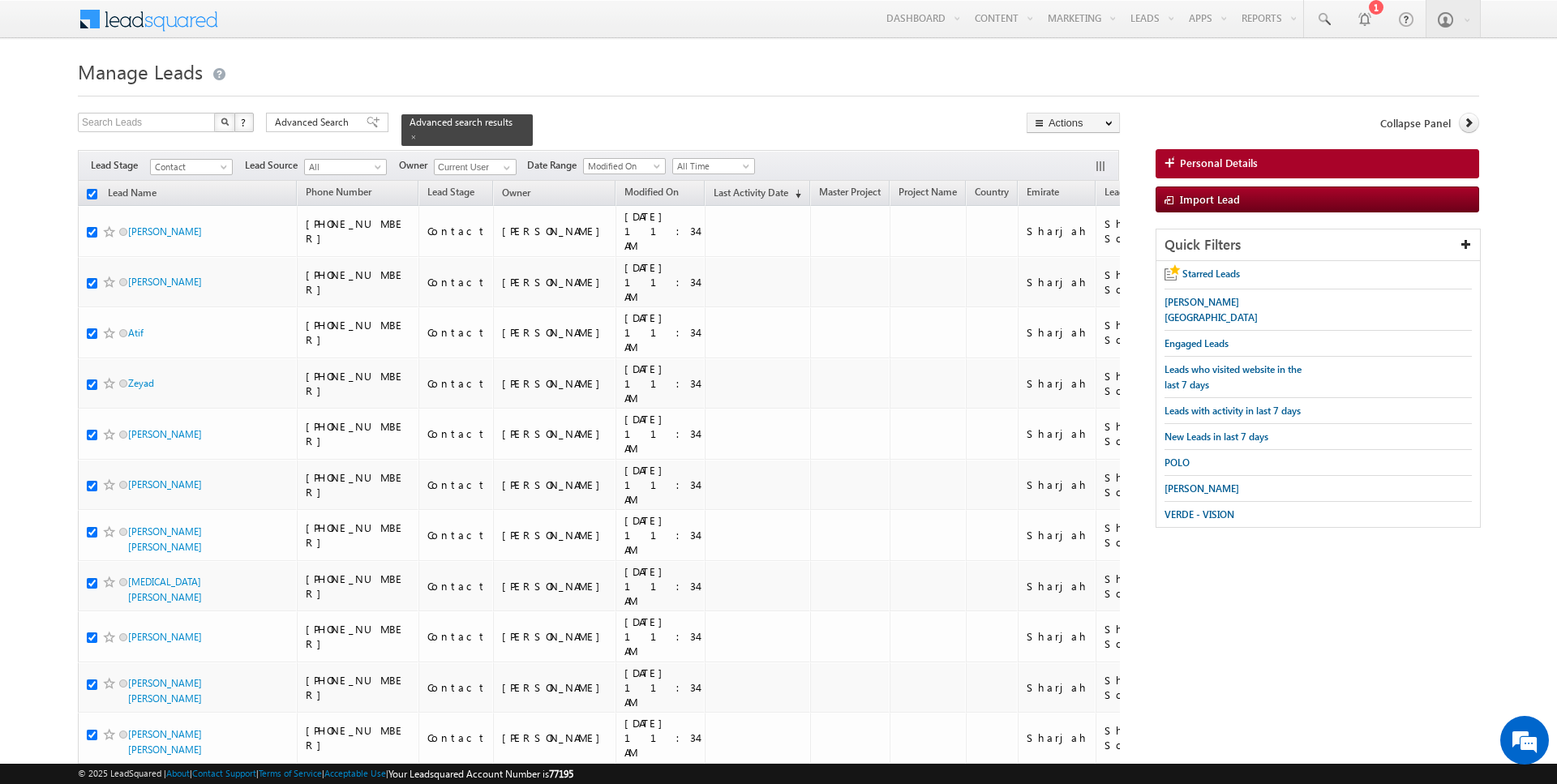
checkbox input "true"
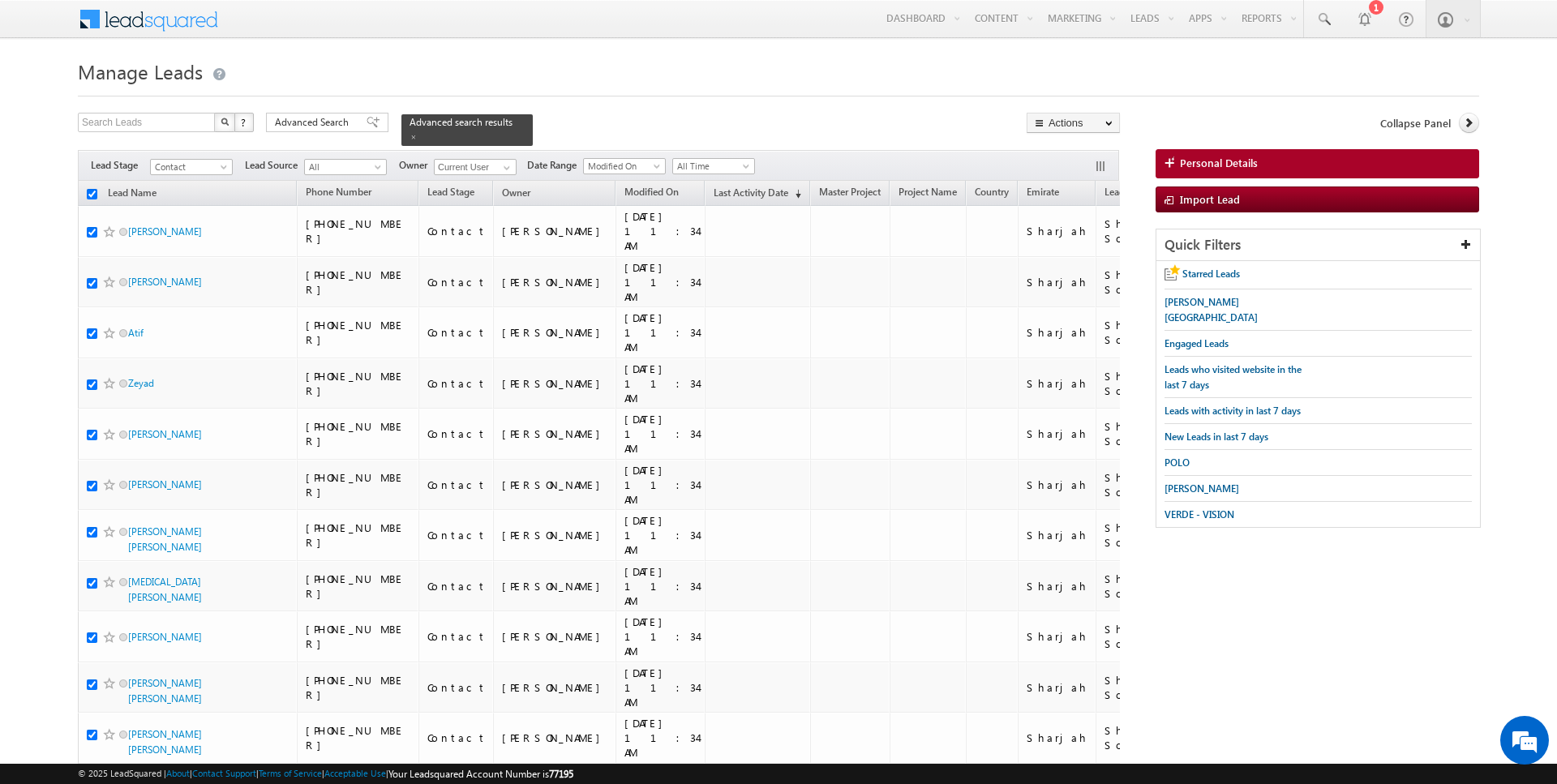
checkbox input "true"
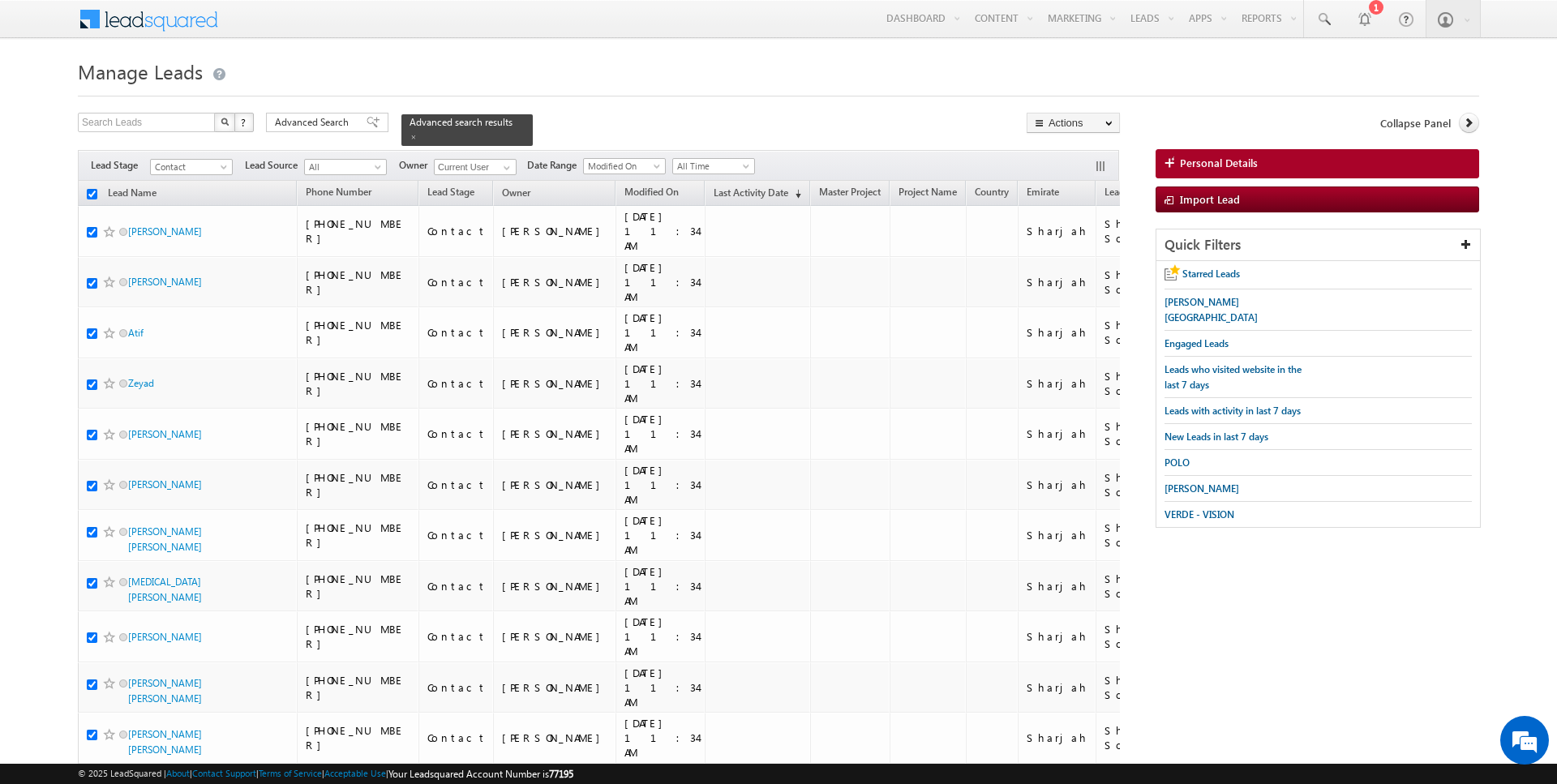
checkbox input "true"
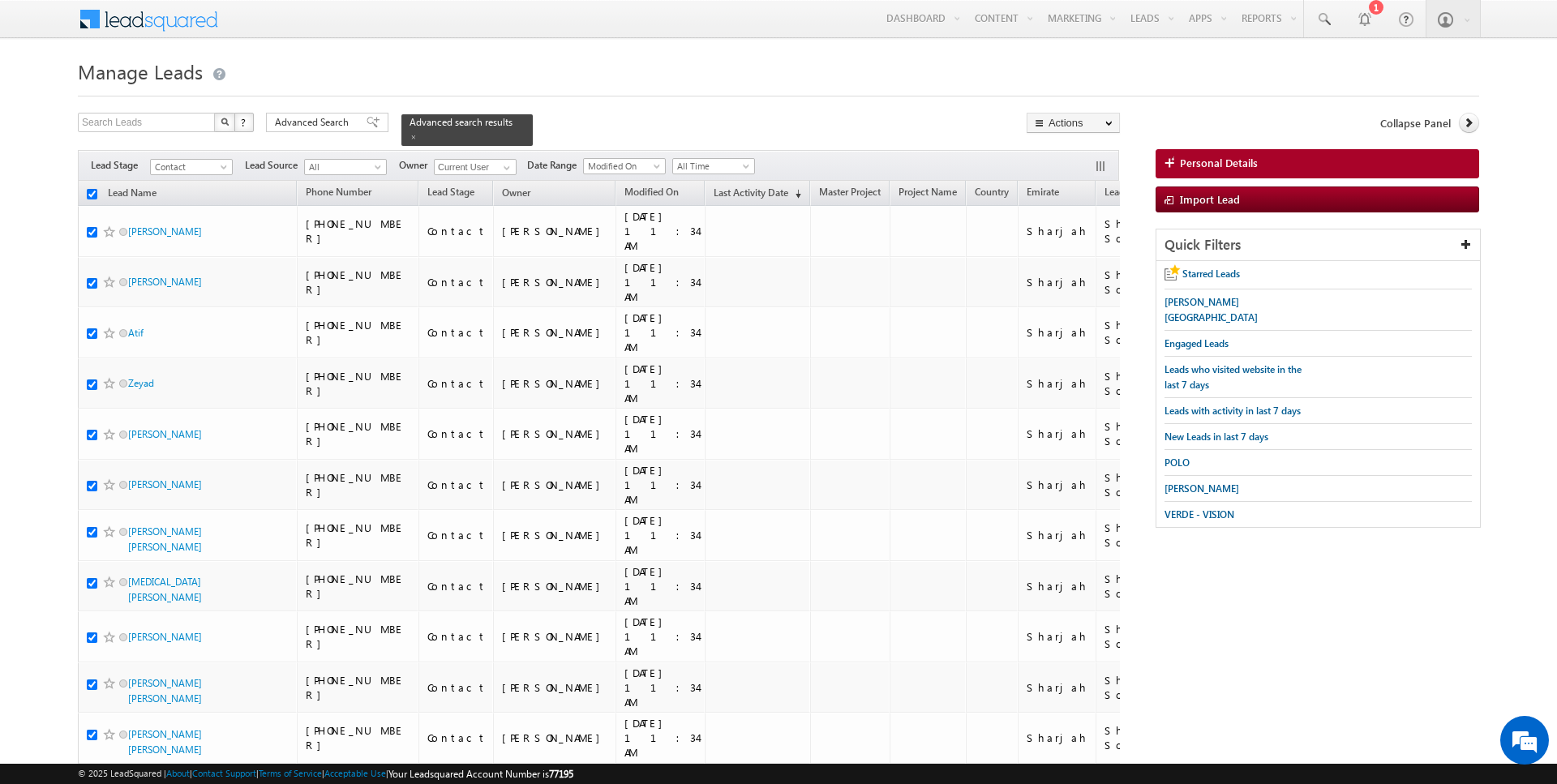
checkbox input "true"
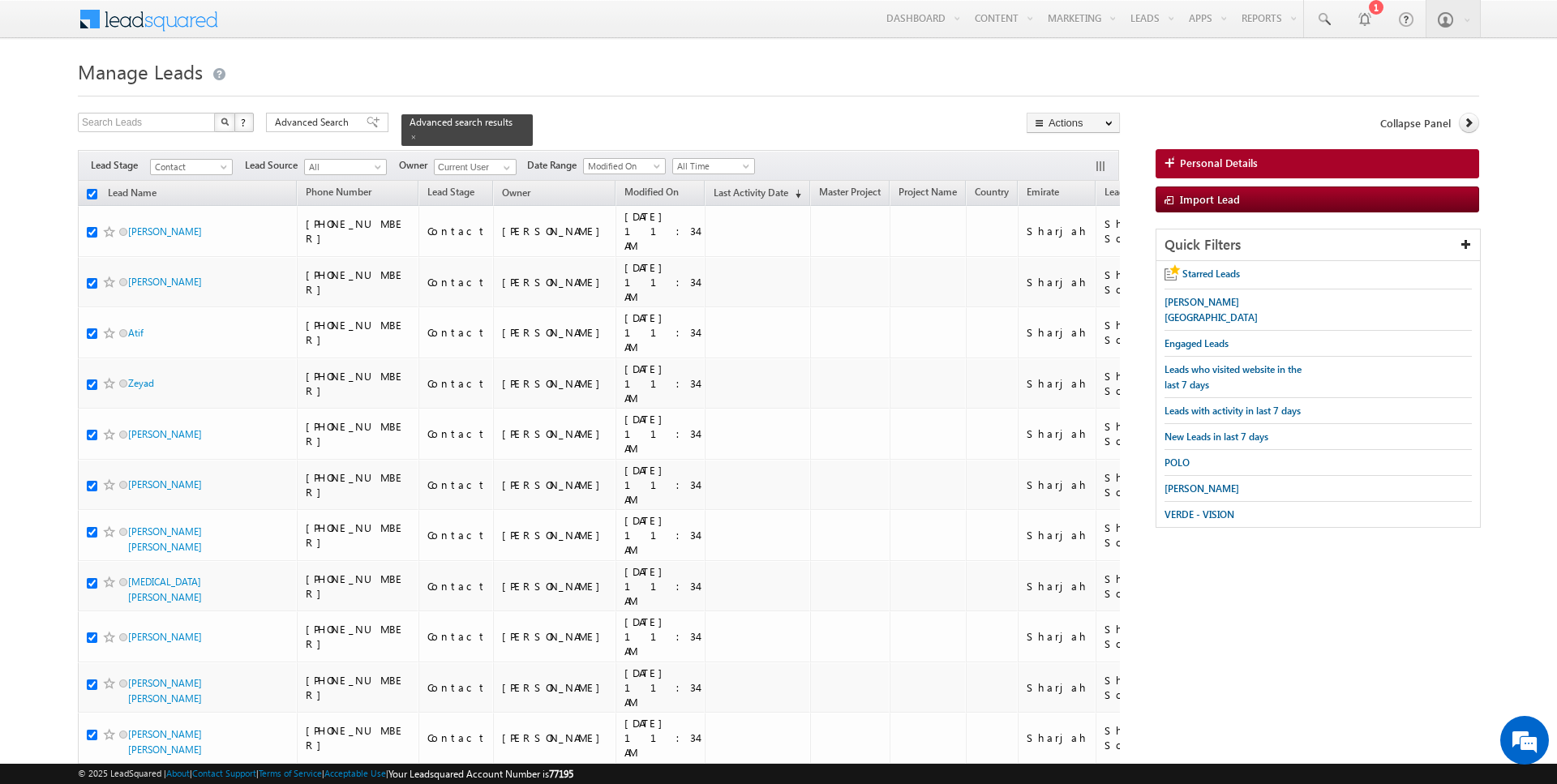
checkbox input "true"
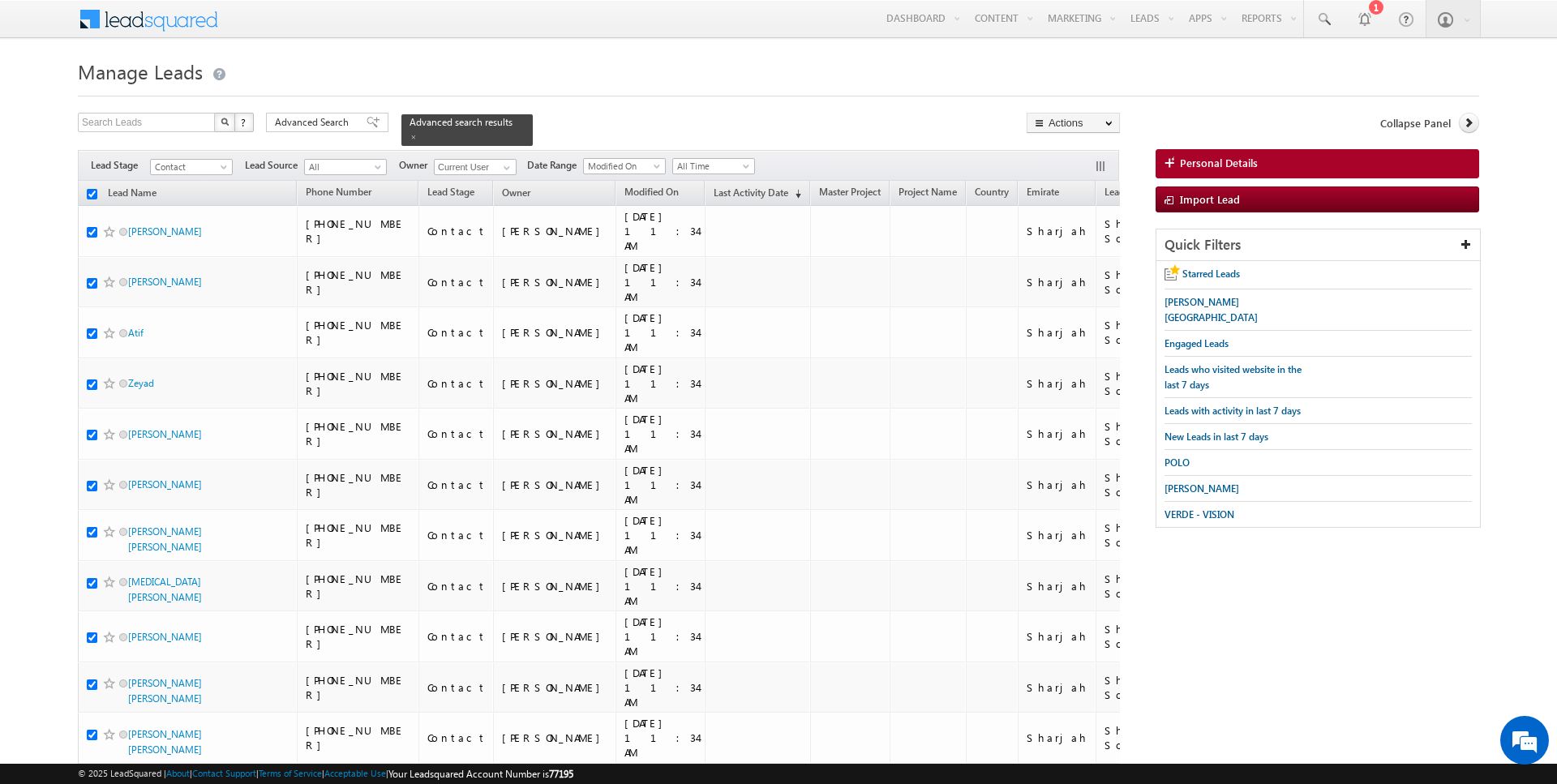
checkbox input "true"
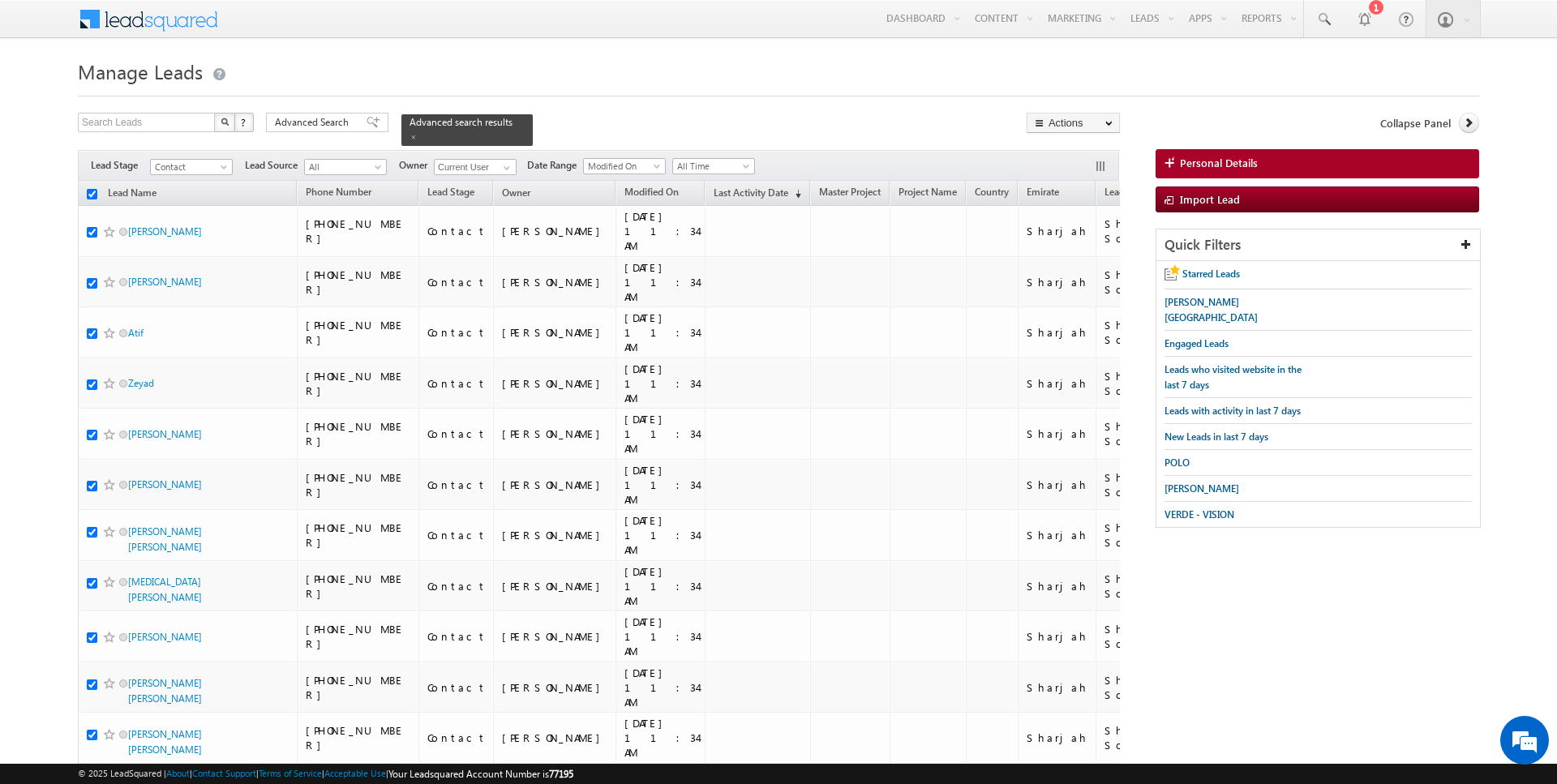
checkbox input "true"
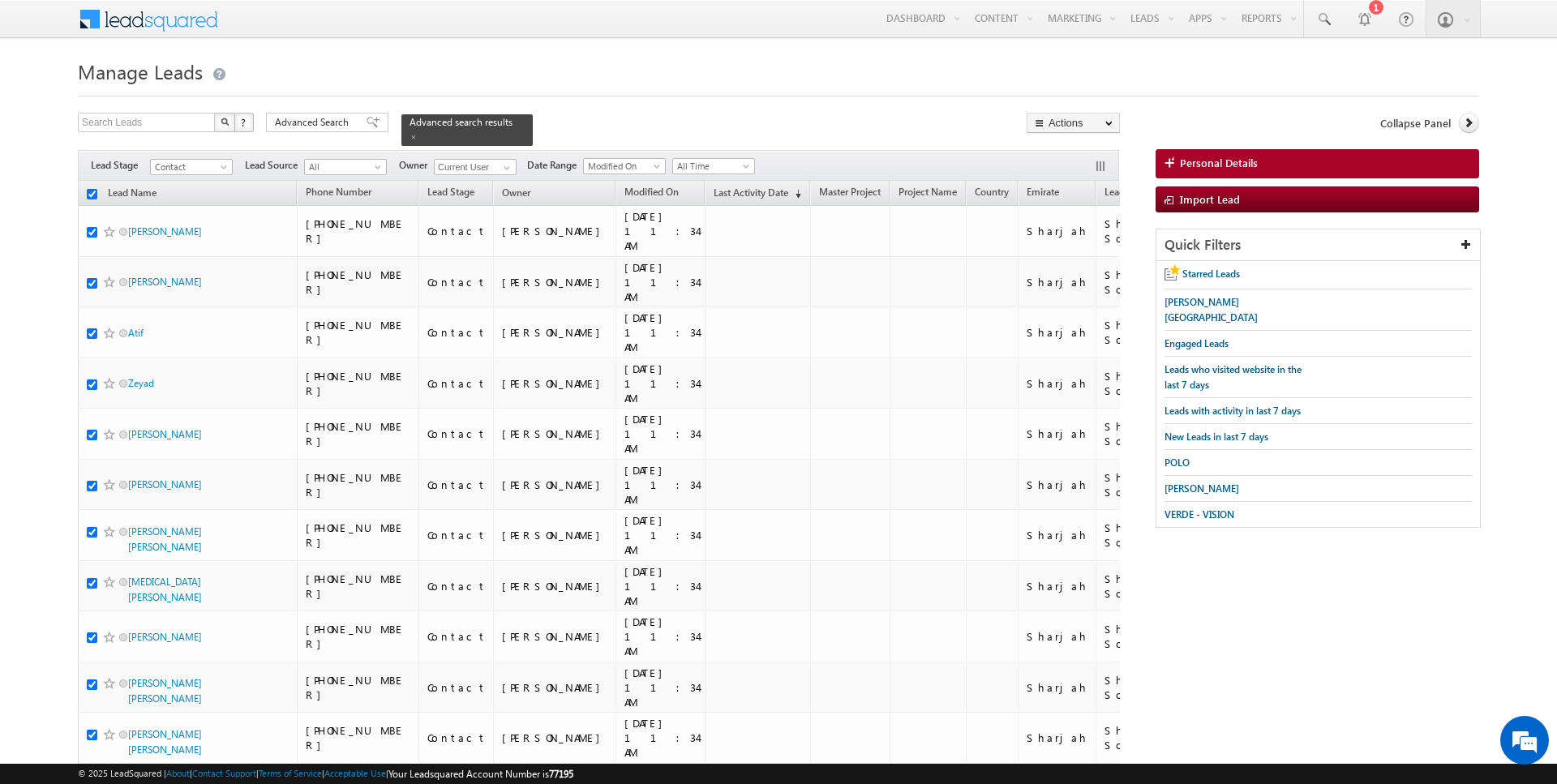
checkbox input "true"
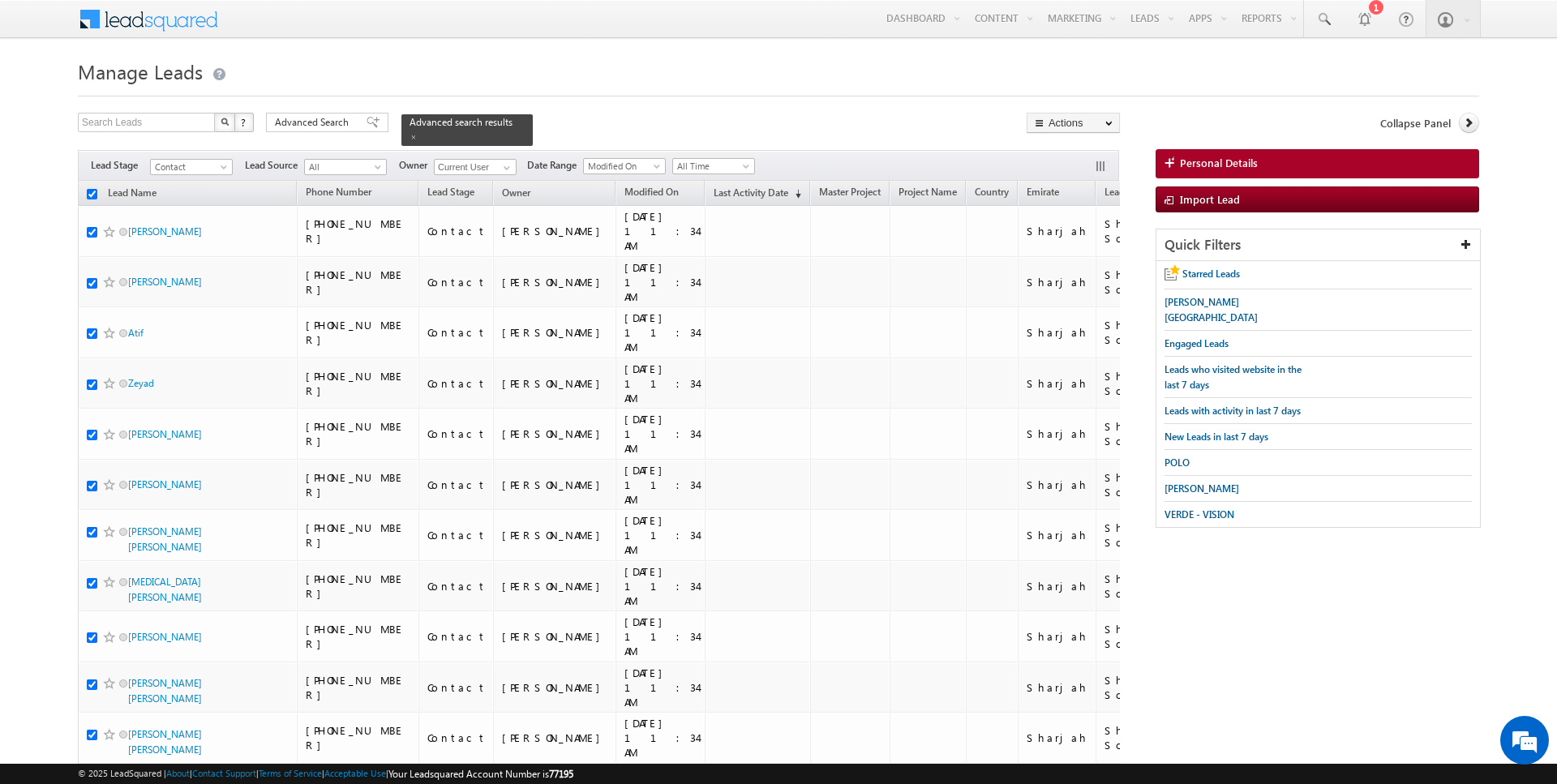
checkbox input "true"
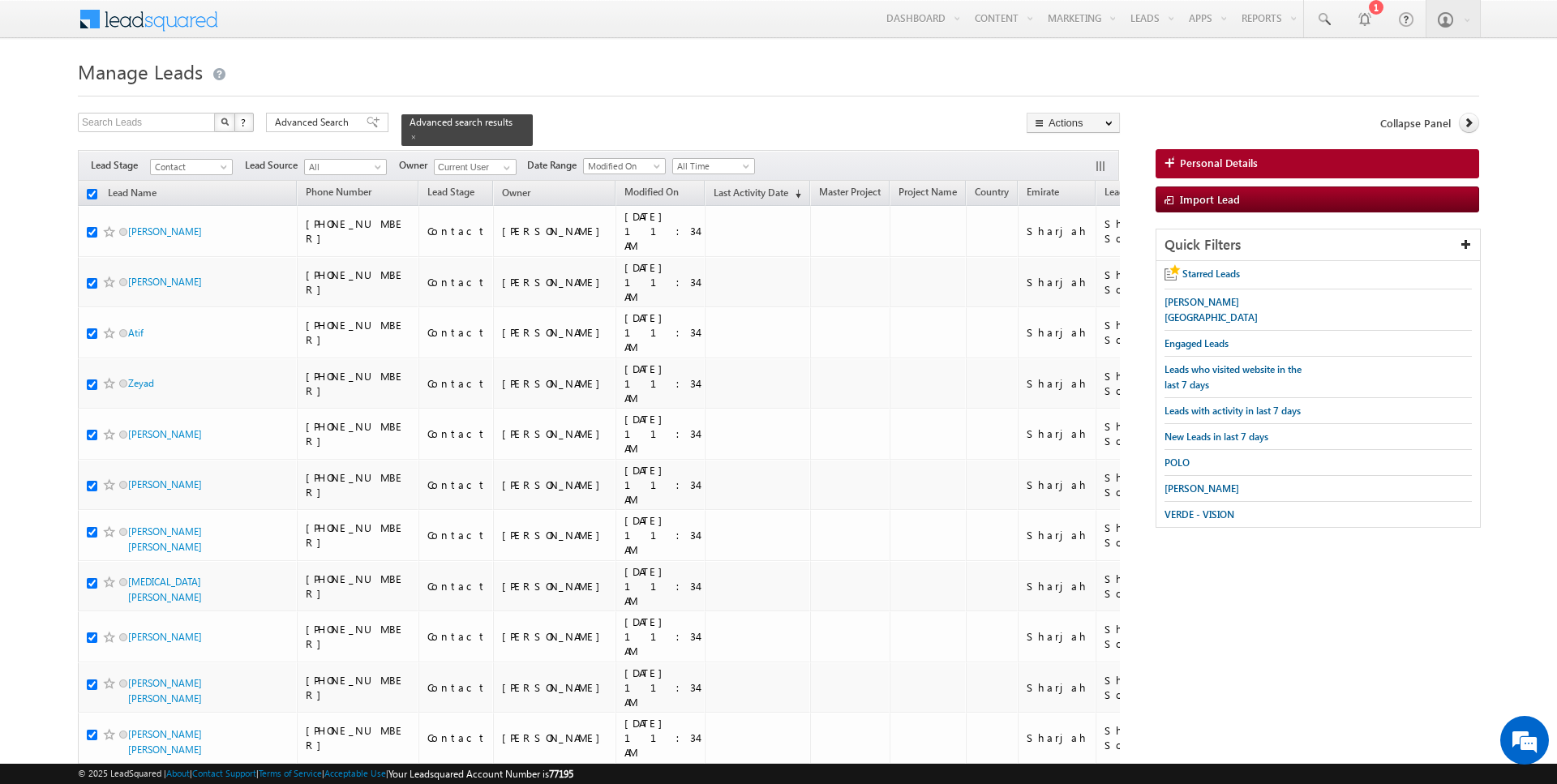
checkbox input "true"
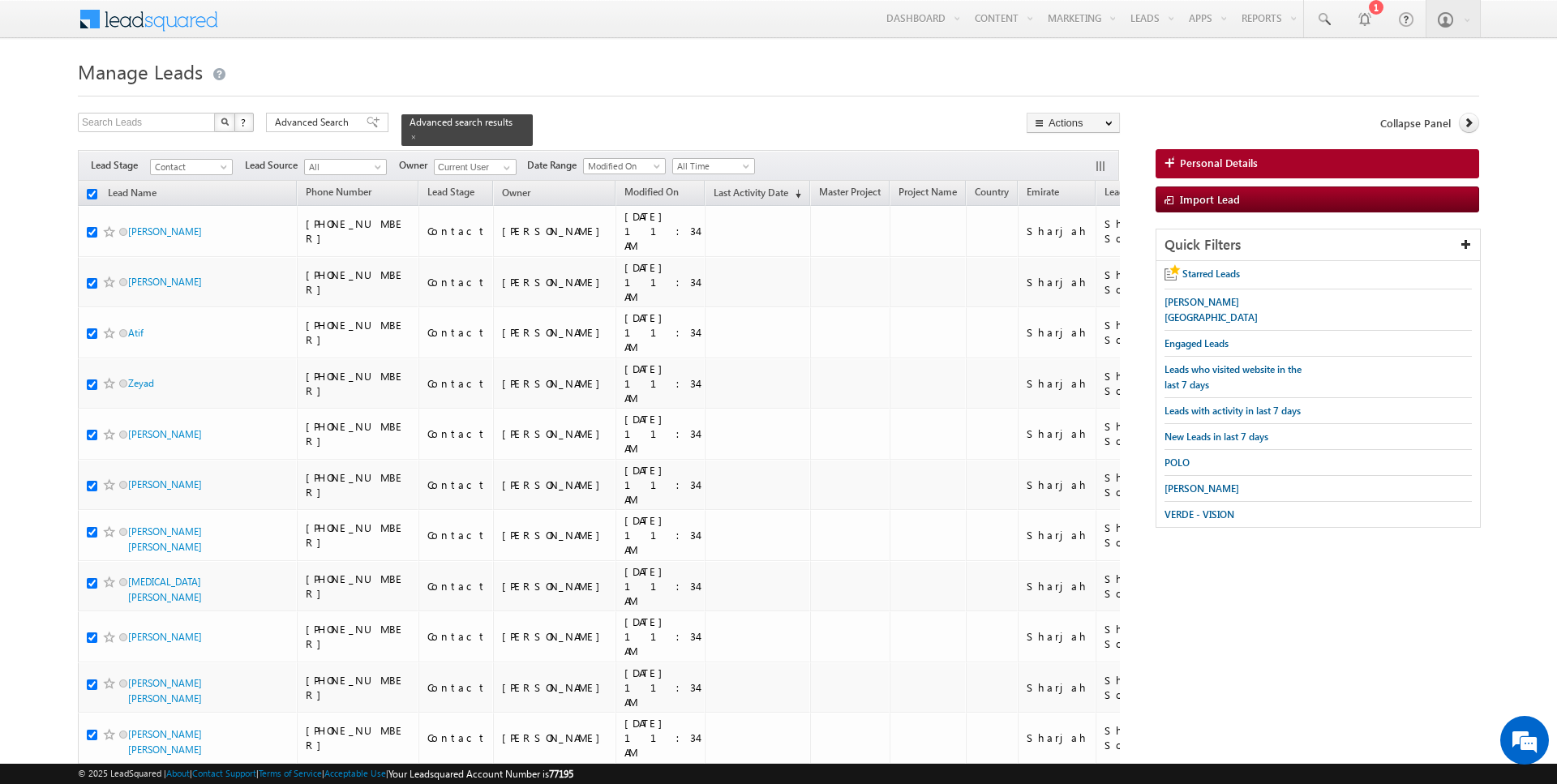
checkbox input "true"
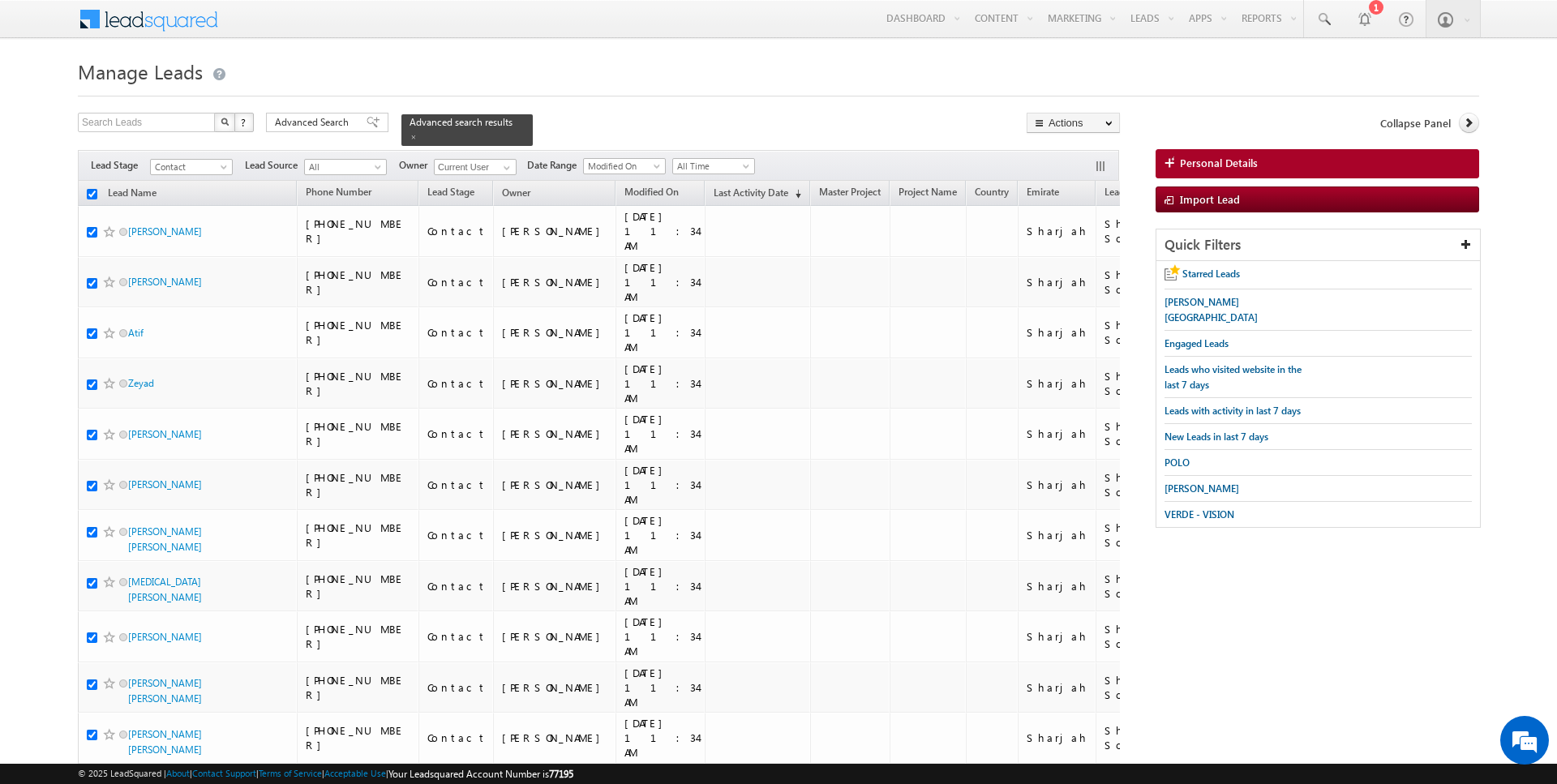
checkbox input "true"
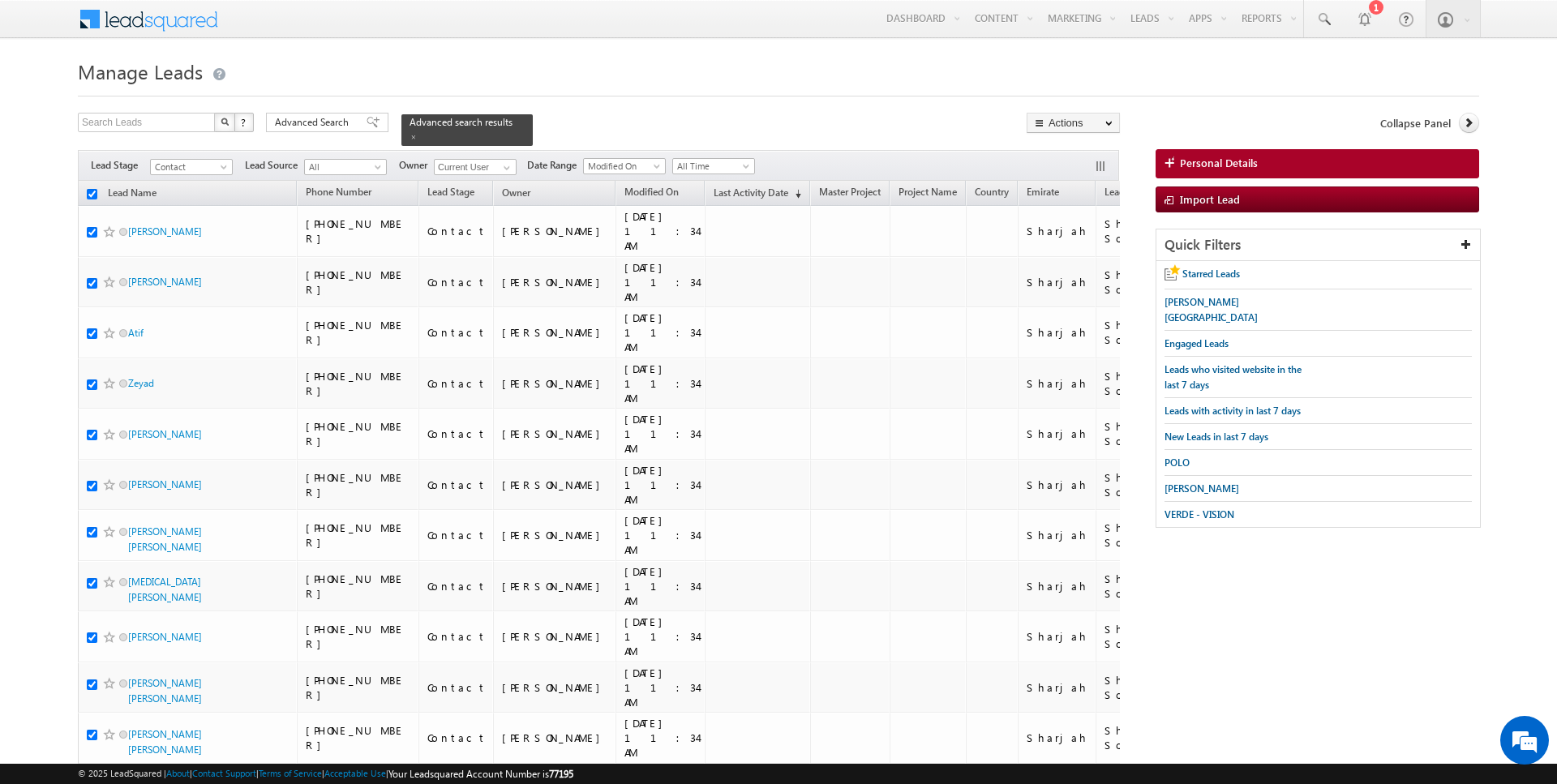
checkbox input "true"
click at [1077, 260] on link "Change Owner" at bounding box center [1073, 263] width 91 height 20
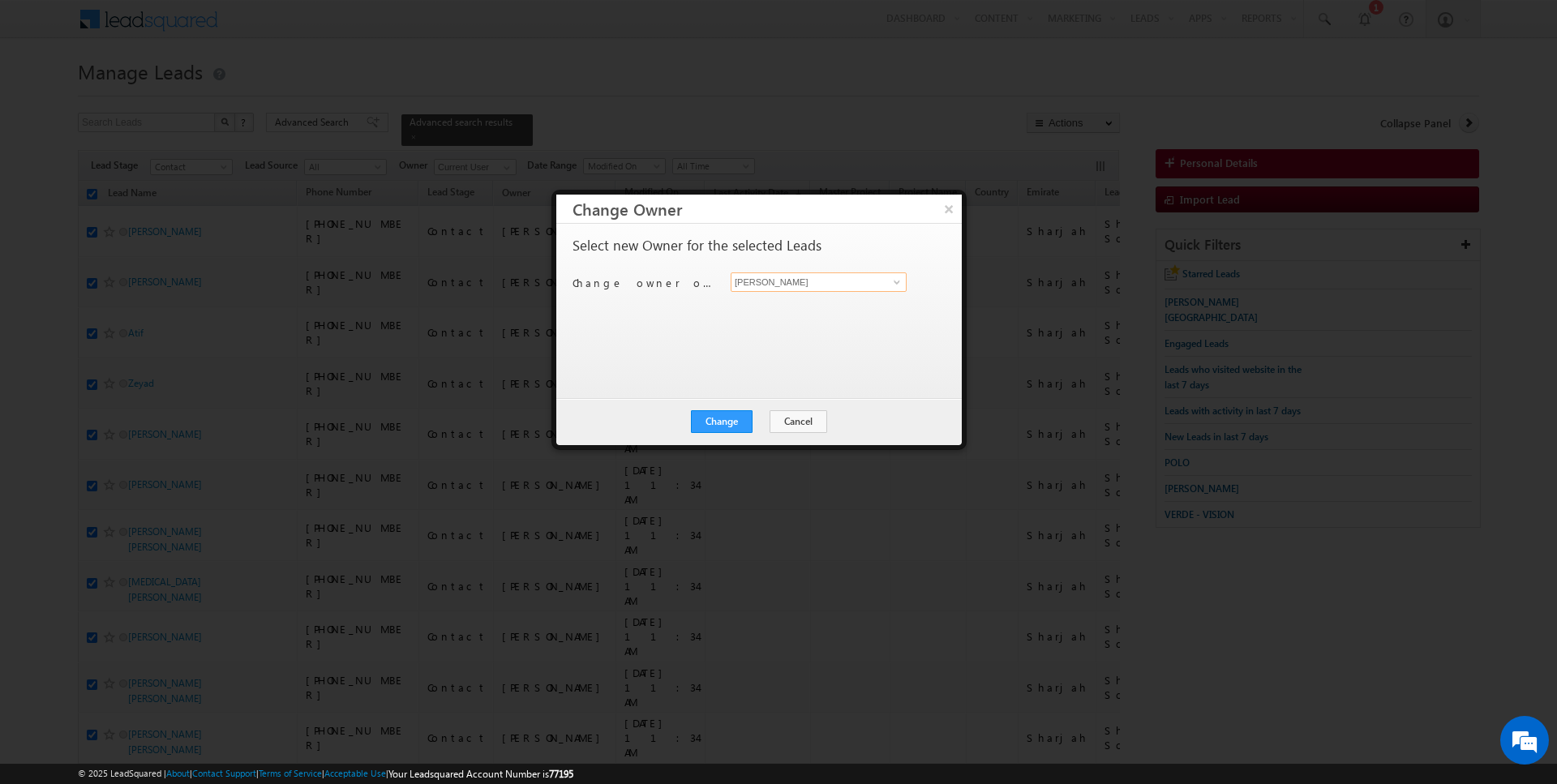
click at [794, 283] on input "[PERSON_NAME]" at bounding box center [819, 282] width 176 height 20
type input "[PERSON_NAME]"
click at [722, 420] on button "Change" at bounding box center [722, 422] width 62 height 23
click at [758, 423] on button "Close" at bounding box center [762, 422] width 52 height 23
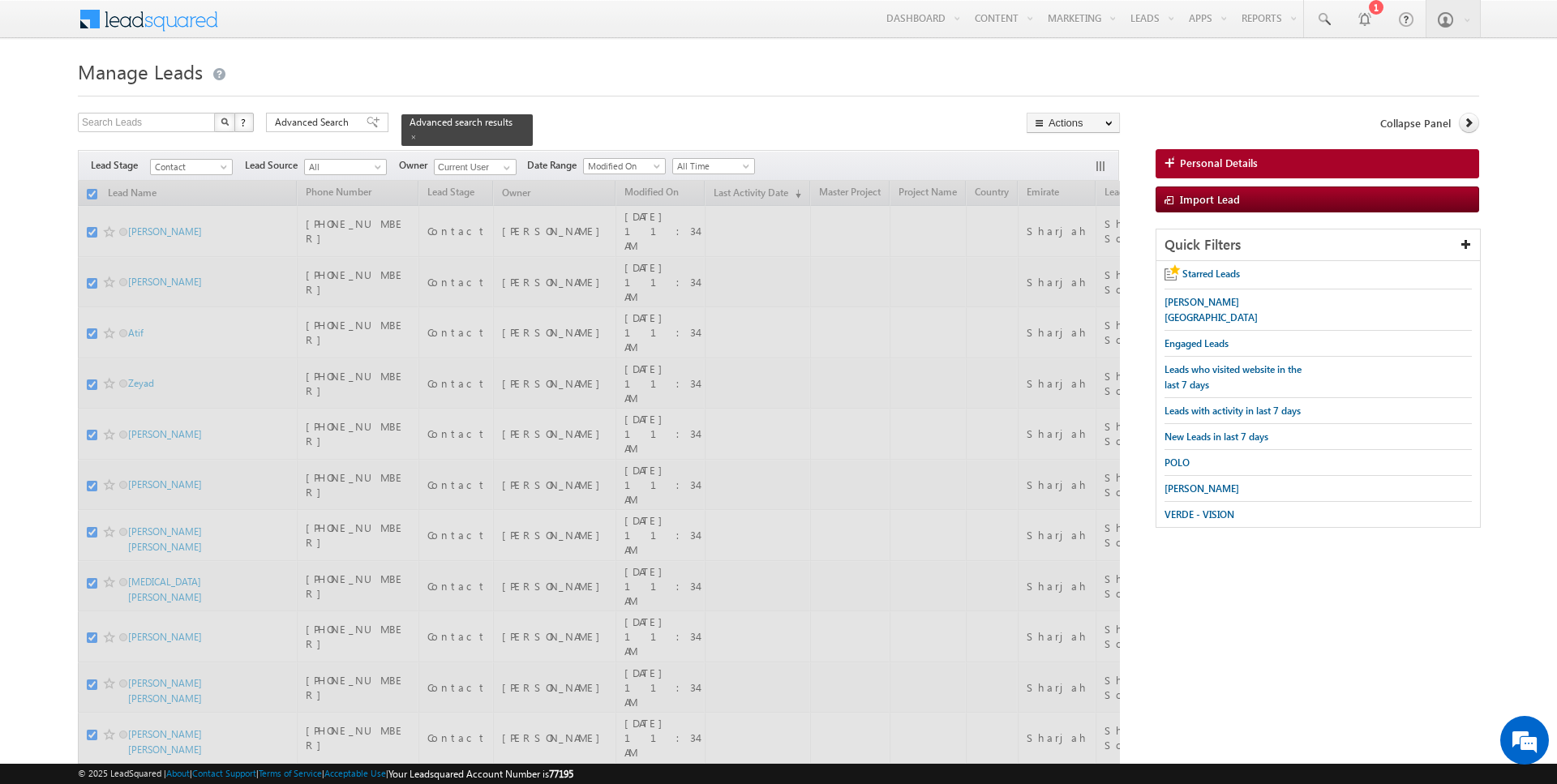
checkbox input "false"
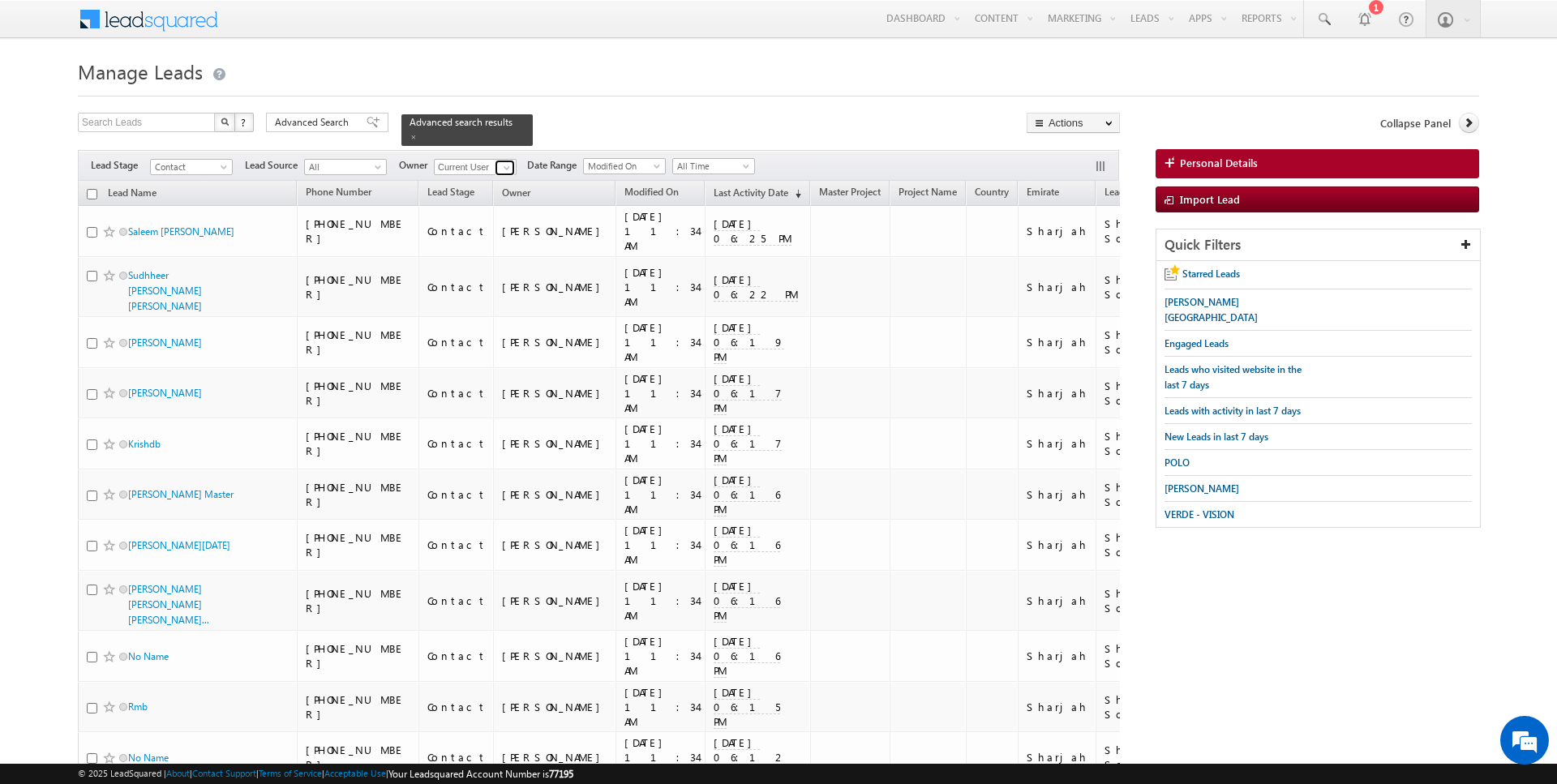
click at [500, 166] on span at bounding box center [507, 168] width 13 height 13
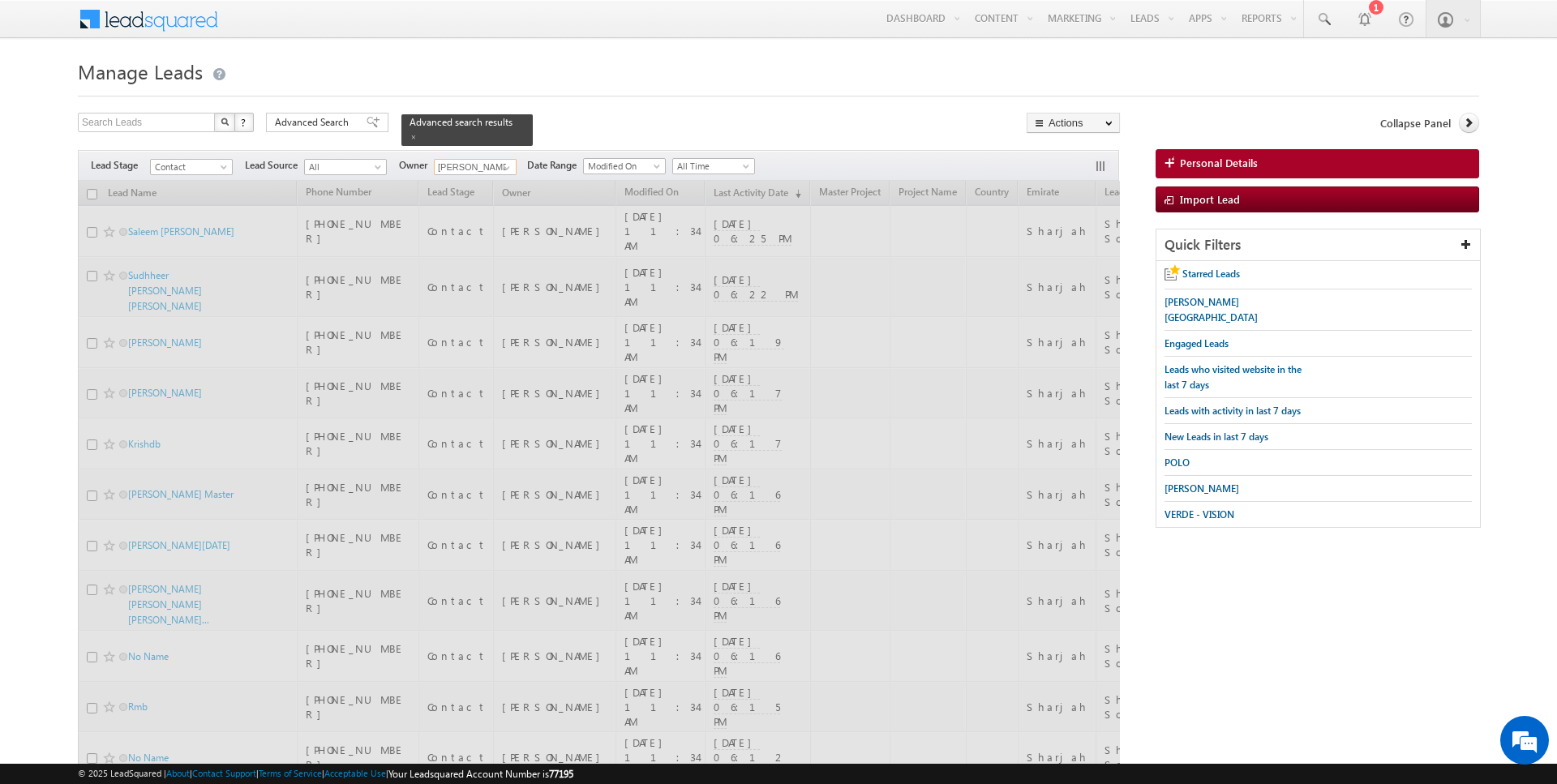
type input "[PERSON_NAME]"
click at [580, 123] on div "Search Leads X ? 1668 results found Advanced Search Advanced Search Advanced se…" at bounding box center [598, 129] width 1042 height 33
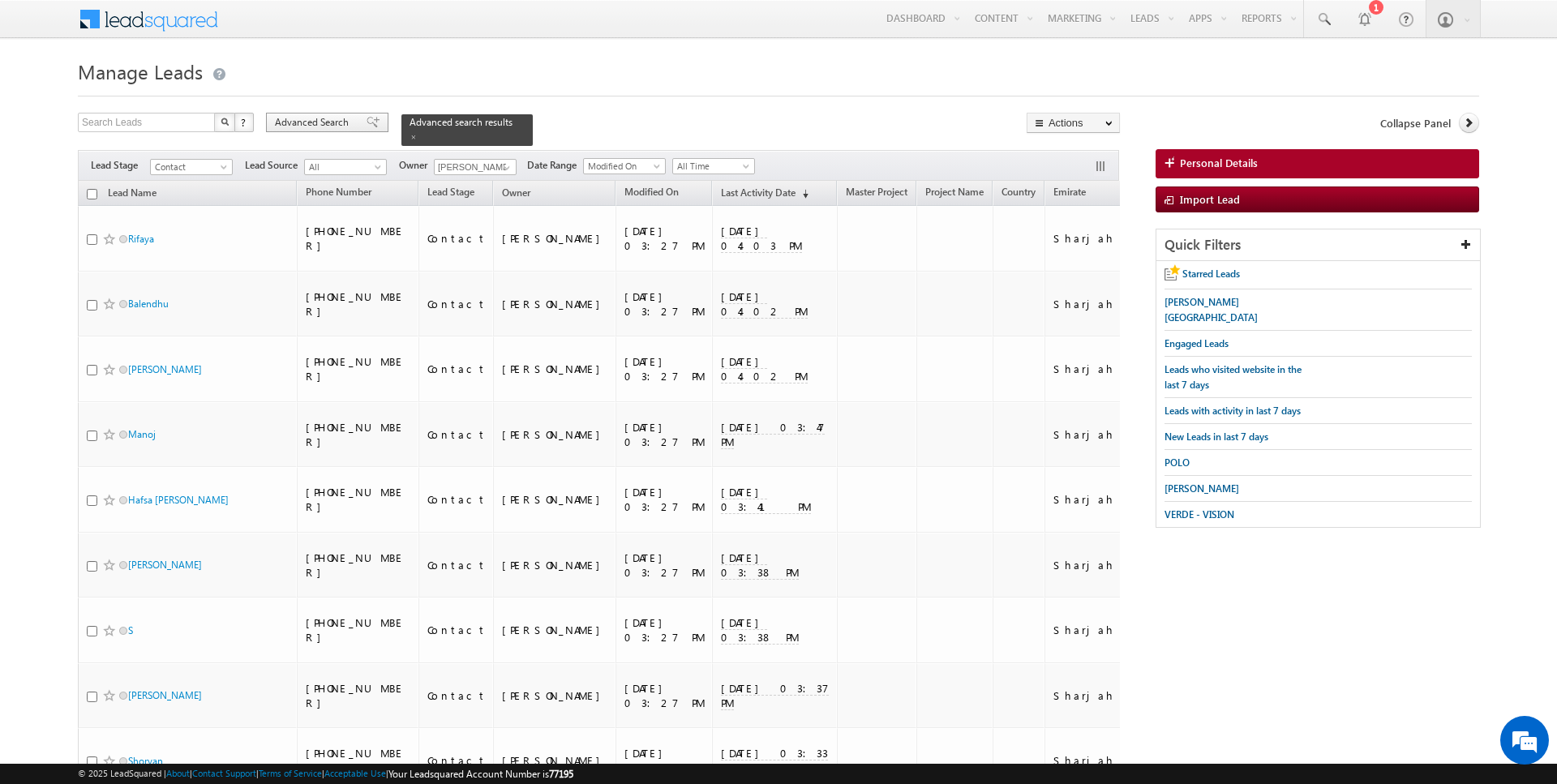
click at [348, 124] on span "Advanced Search" at bounding box center [314, 122] width 78 height 15
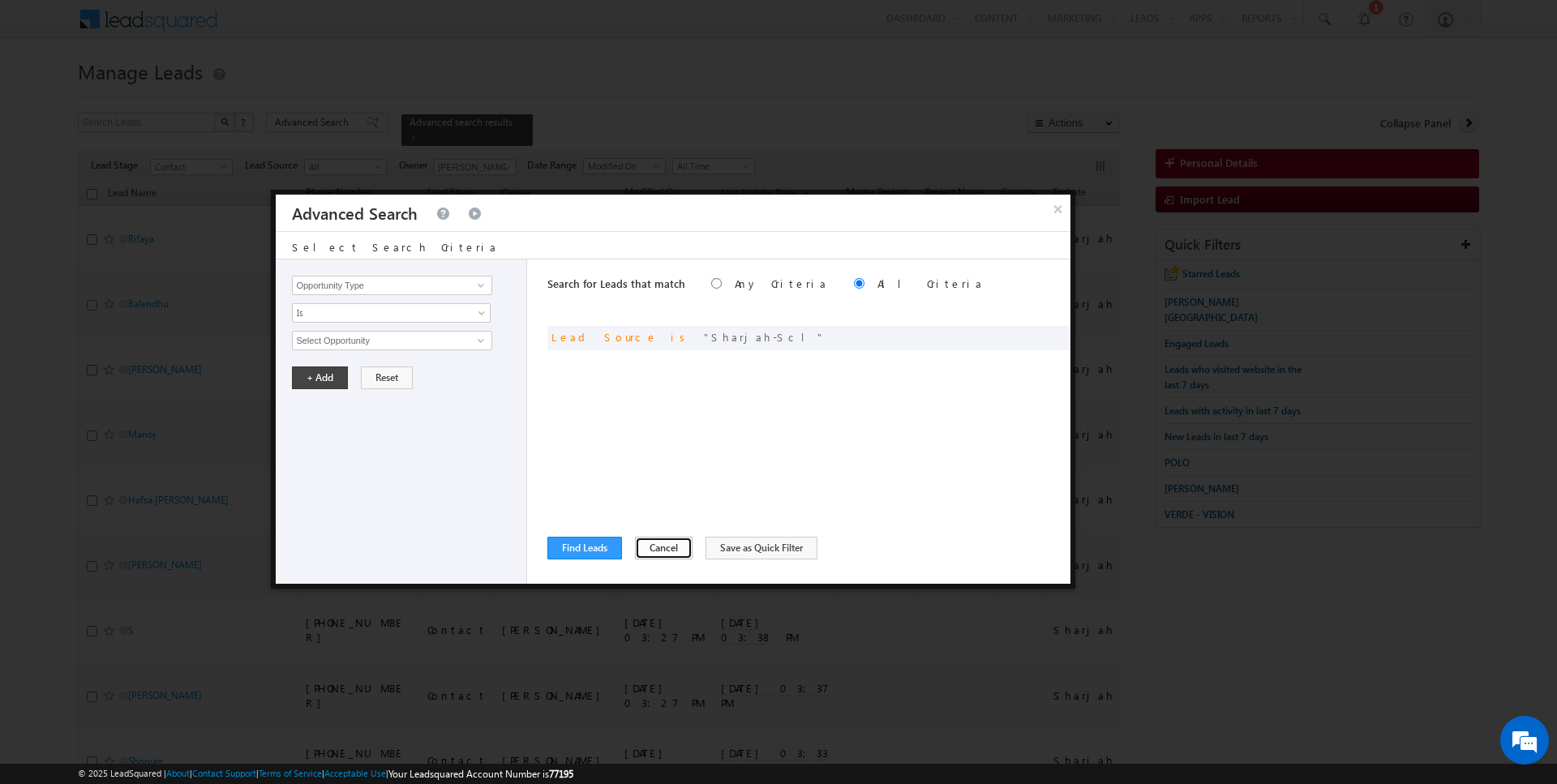
click at [655, 546] on button "Cancel" at bounding box center [663, 548] width 58 height 23
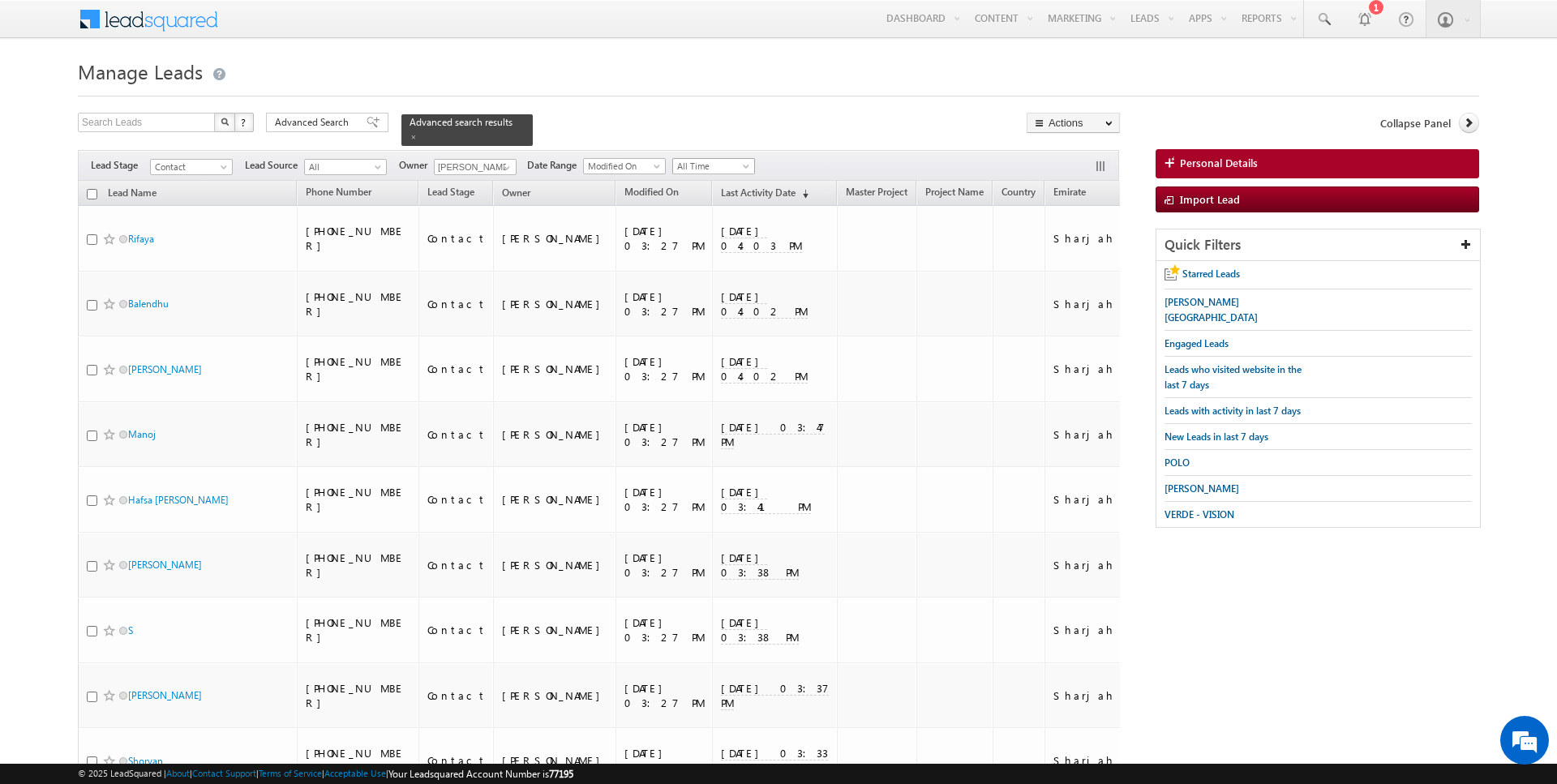
click at [698, 162] on span "All Time" at bounding box center [712, 166] width 77 height 15
click at [688, 235] on link "Today" at bounding box center [707, 233] width 82 height 15
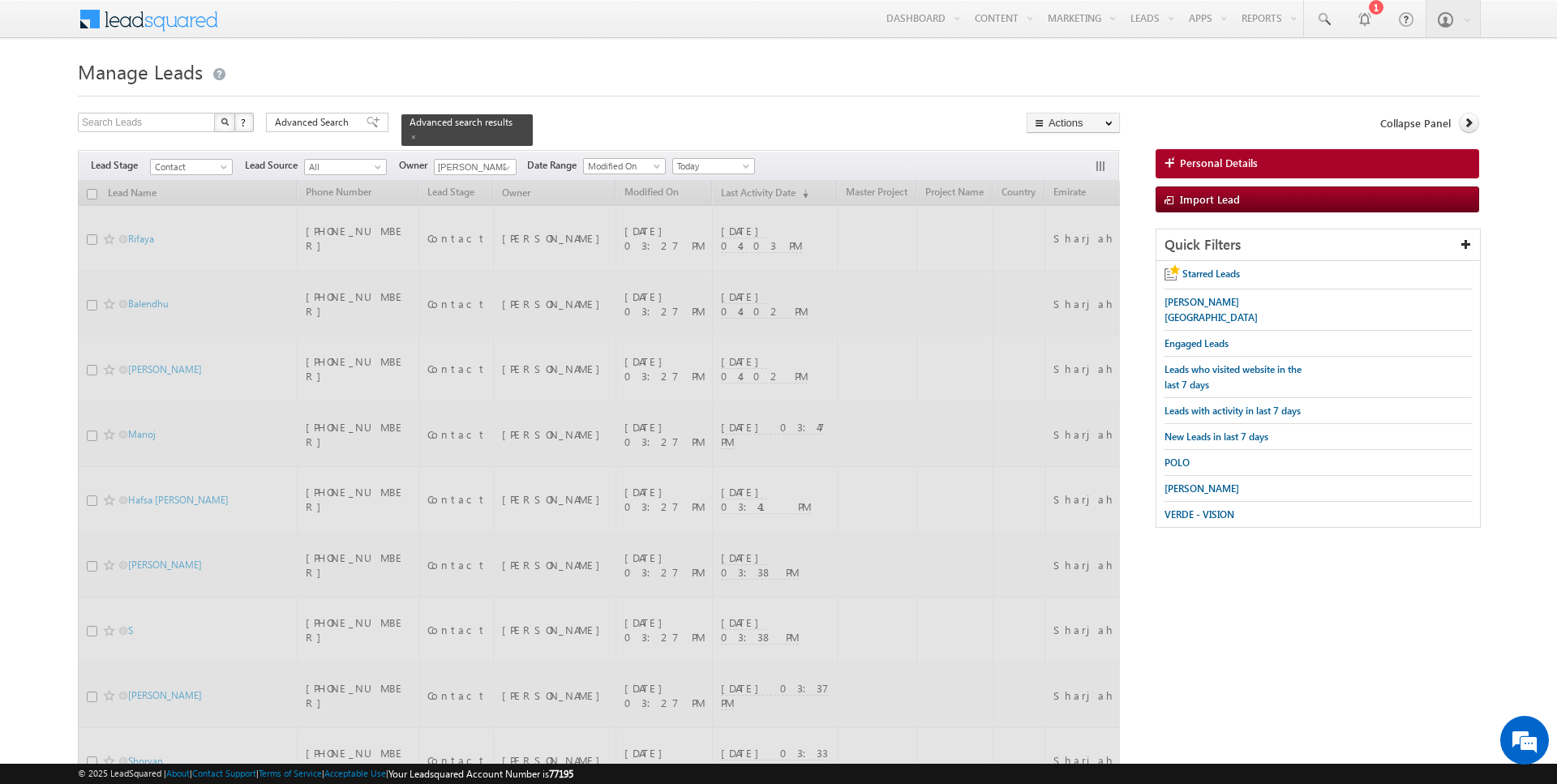
click at [637, 86] on div at bounding box center [778, 91] width 1402 height 11
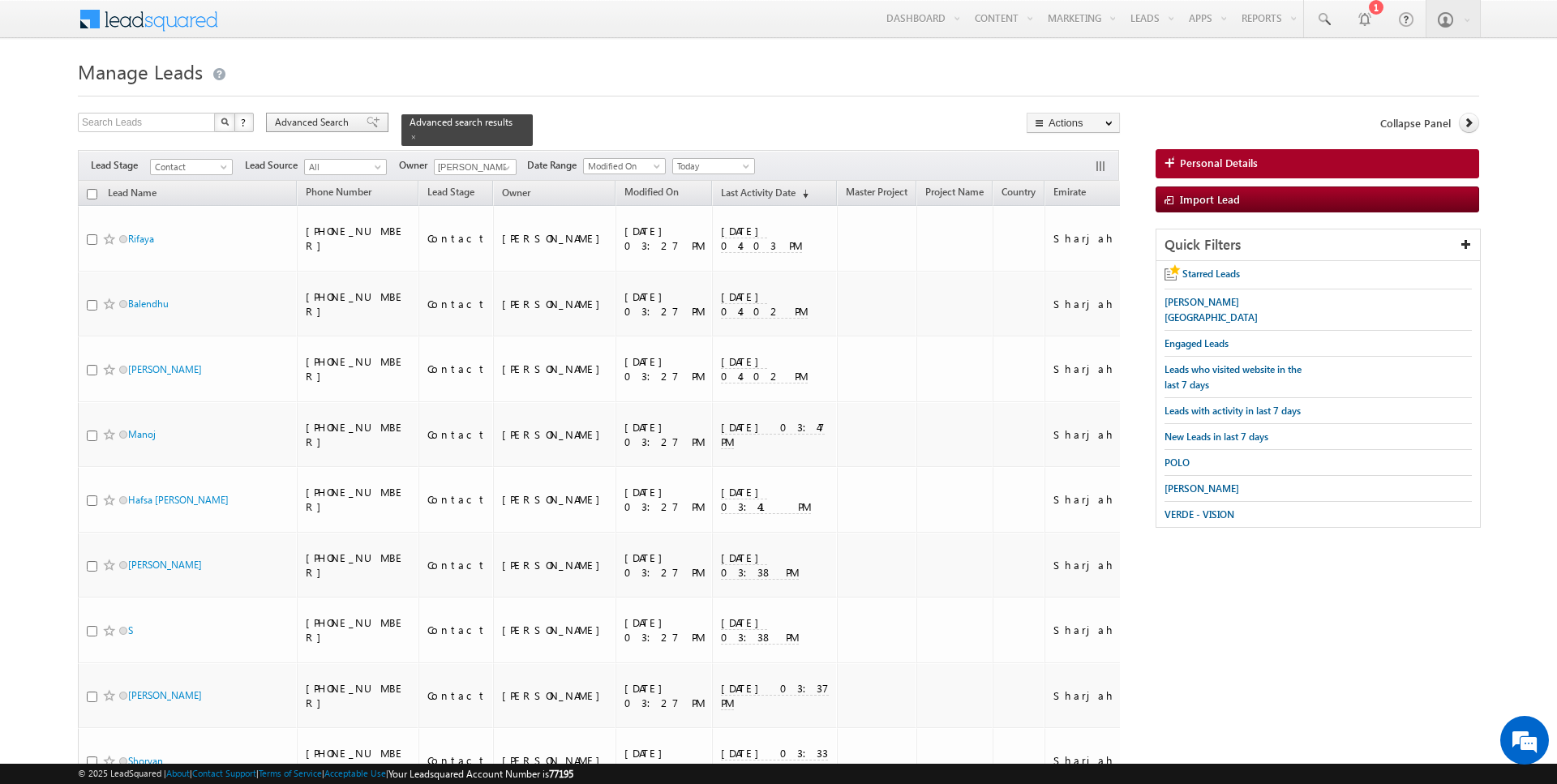
click at [301, 116] on span "Advanced Search" at bounding box center [314, 122] width 78 height 15
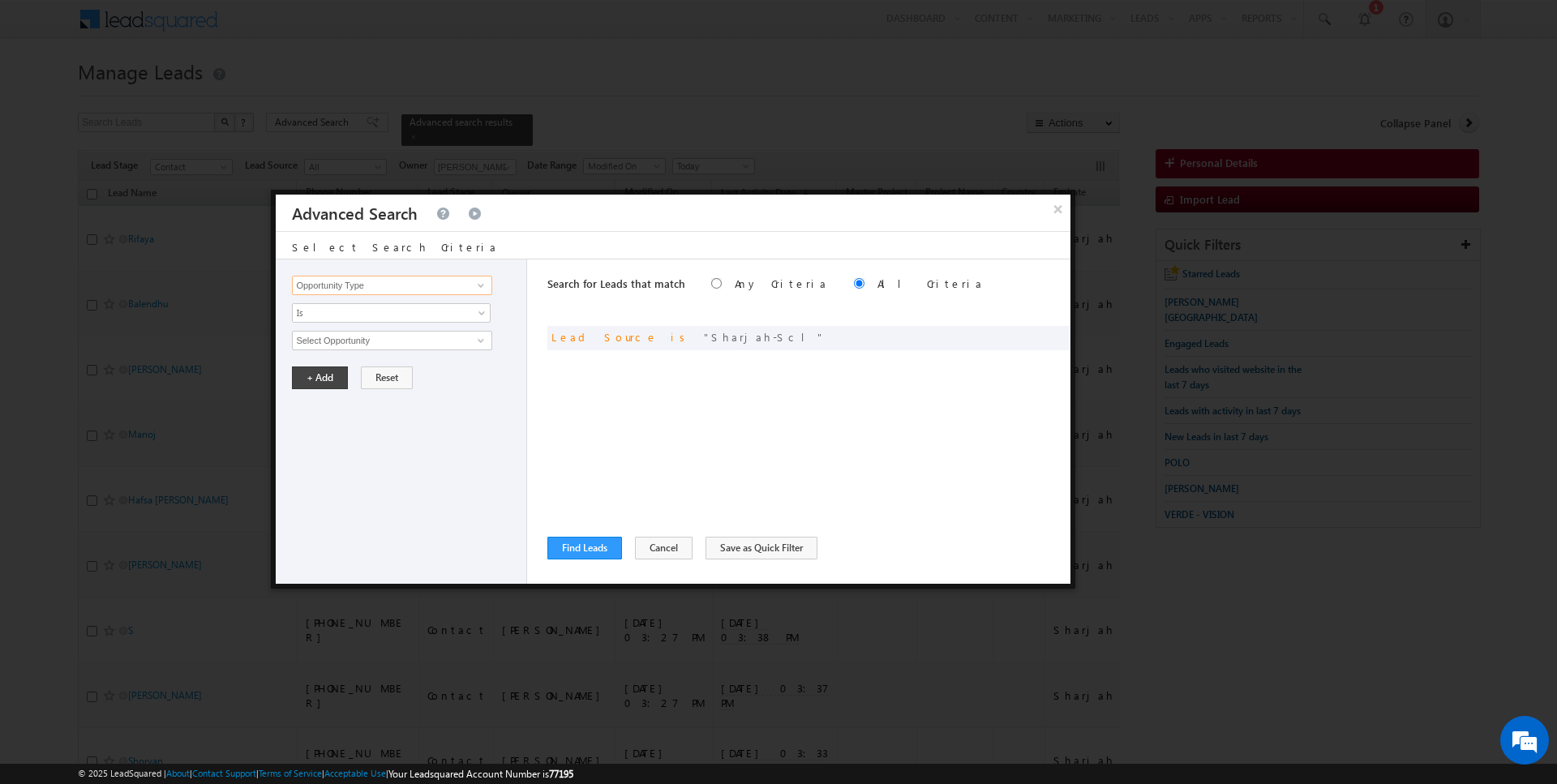
click at [344, 282] on input "Opportunity Type" at bounding box center [392, 286] width 200 height 20
type input "Last Activity Date"
click at [308, 314] on span "Is" at bounding box center [381, 313] width 176 height 15
click at [326, 350] on link "Before" at bounding box center [392, 346] width 198 height 15
click at [316, 374] on button "+ Add" at bounding box center [320, 378] width 56 height 23
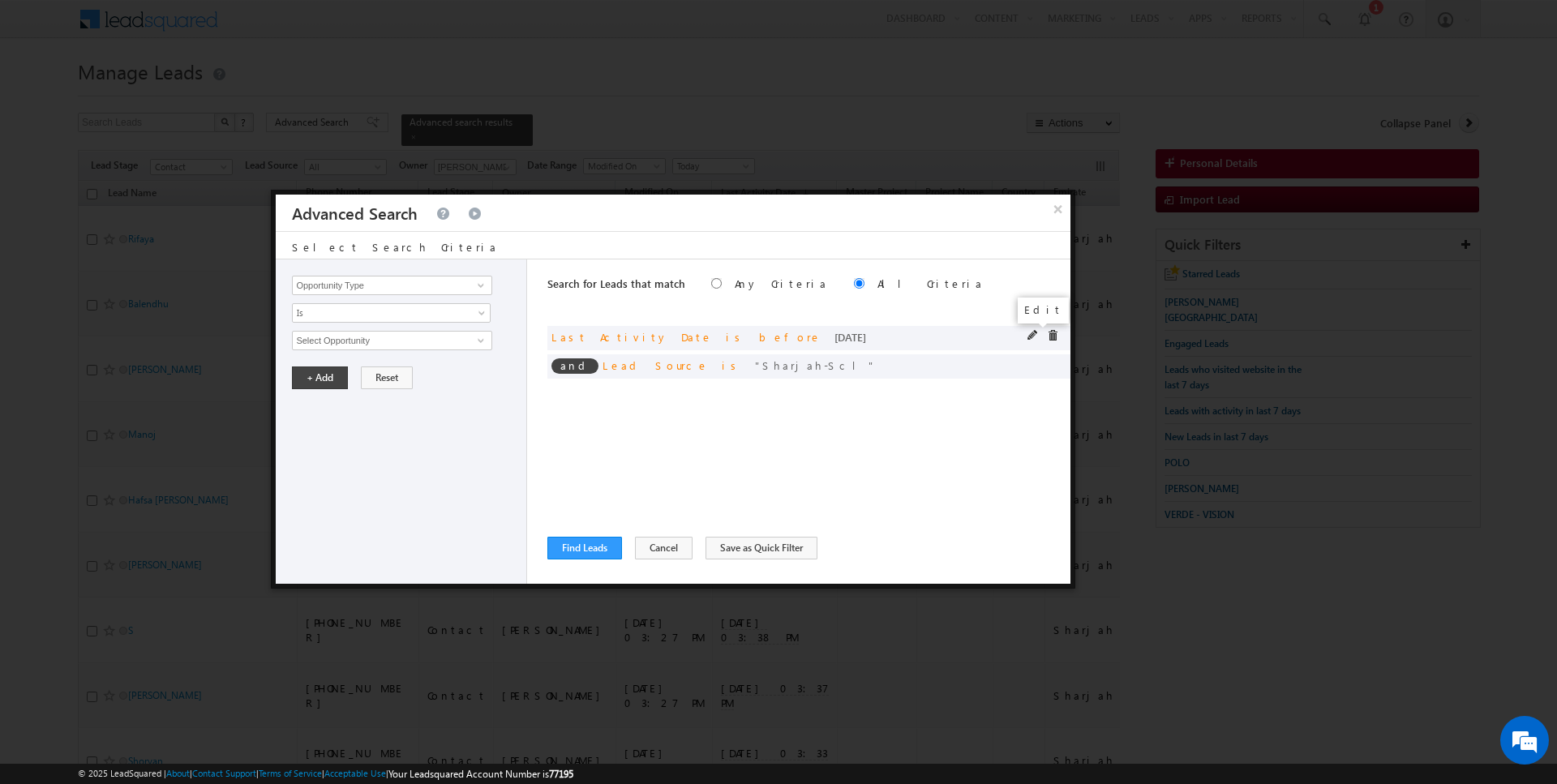
click at [1036, 333] on span at bounding box center [1033, 336] width 11 height 11
click at [355, 297] on div "Opportunity Type Lead Activity Task Sales Group Prospect Id Address 1 Address 2…" at bounding box center [401, 422] width 251 height 325
click at [354, 290] on input "Last Activity Date" at bounding box center [392, 286] width 200 height 20
type input "Lead Activity"
click at [318, 312] on span "Is" at bounding box center [381, 313] width 176 height 15
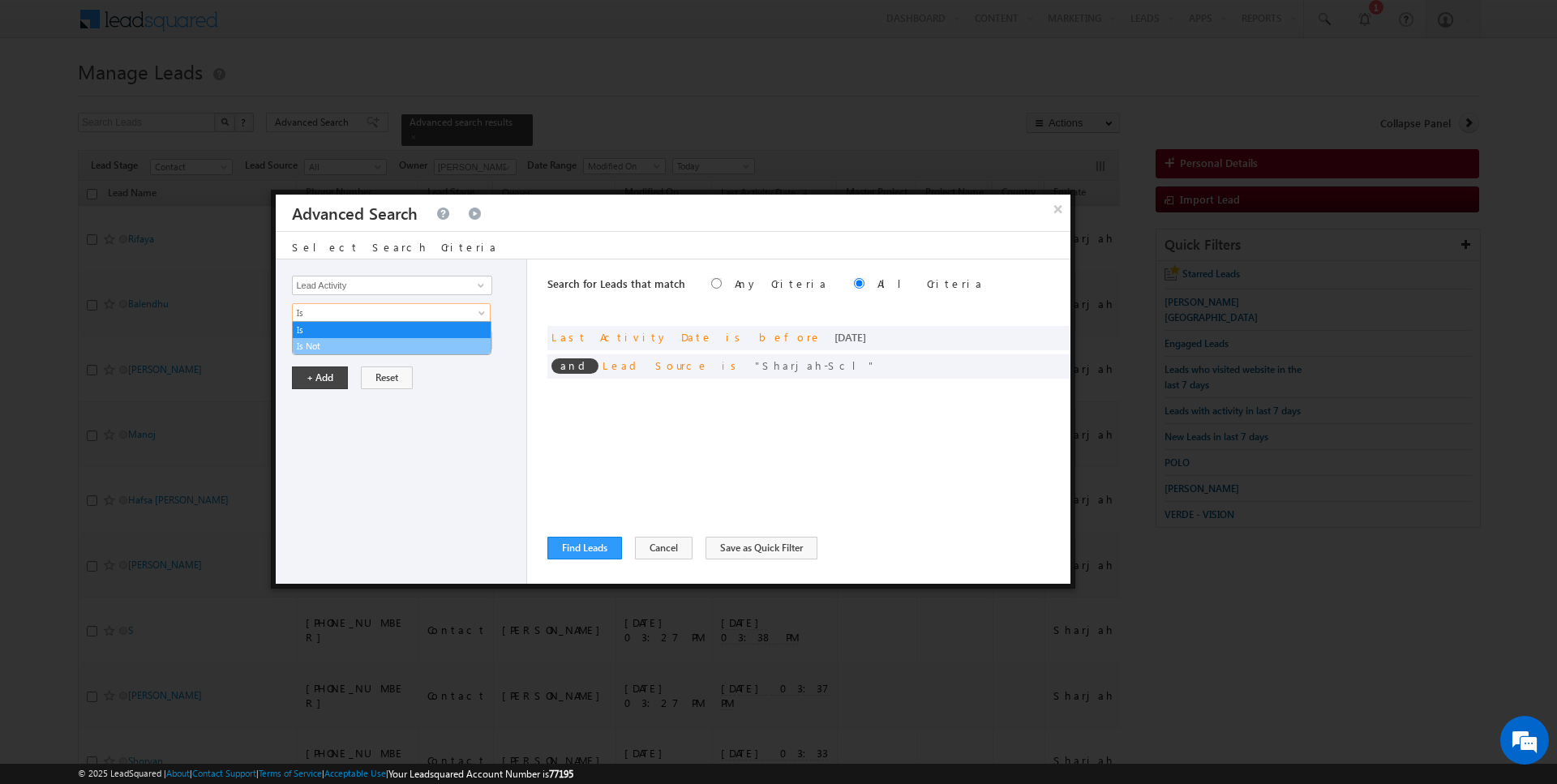
click at [318, 351] on link "Is Not" at bounding box center [392, 346] width 198 height 15
click at [324, 346] on input "Select Activity" at bounding box center [392, 341] width 200 height 20
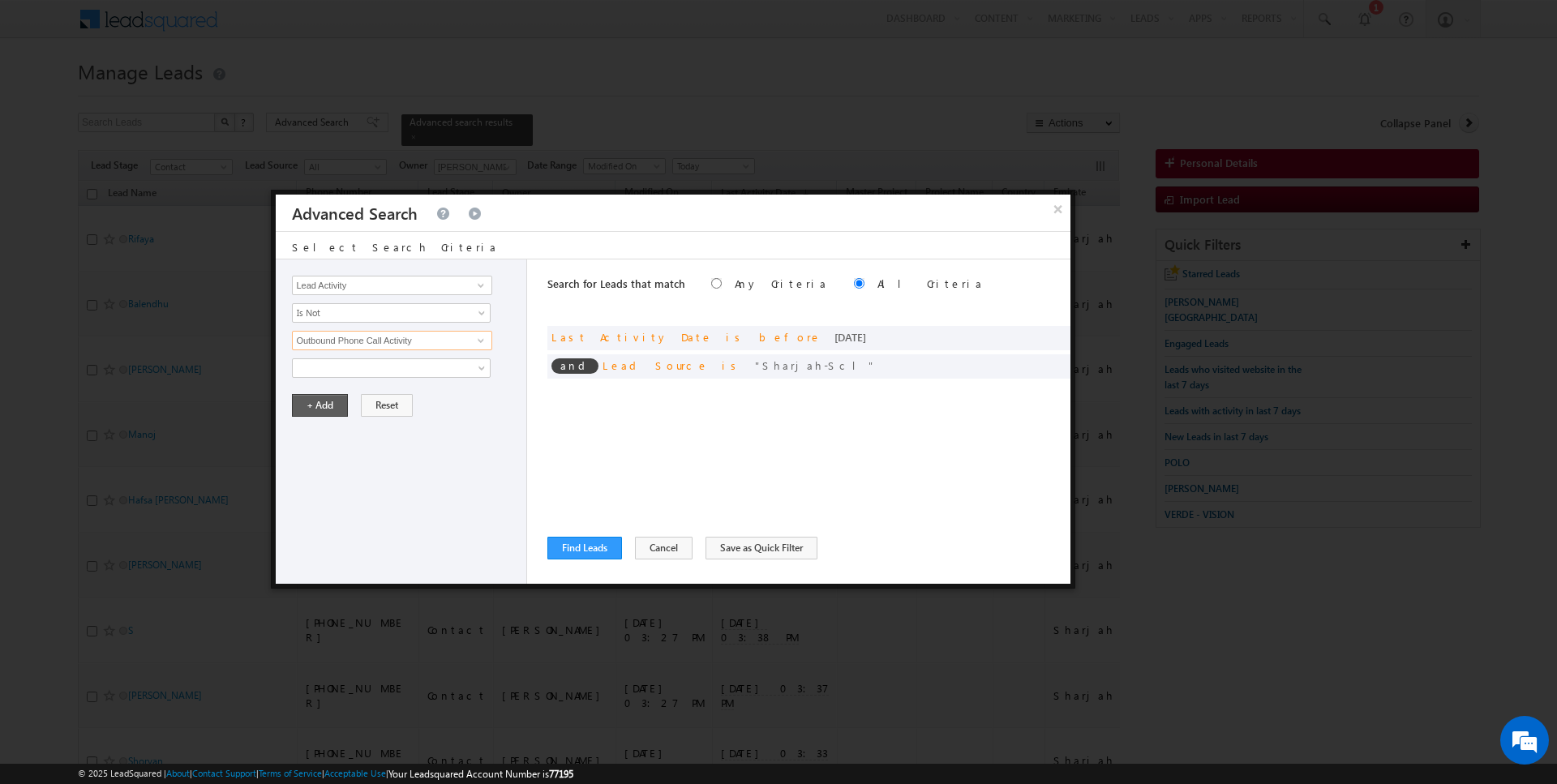
type input "Outbound Phone Call Activity"
click at [297, 401] on button "+ Add" at bounding box center [320, 405] width 56 height 23
click at [584, 543] on button "Find Leads" at bounding box center [584, 548] width 74 height 23
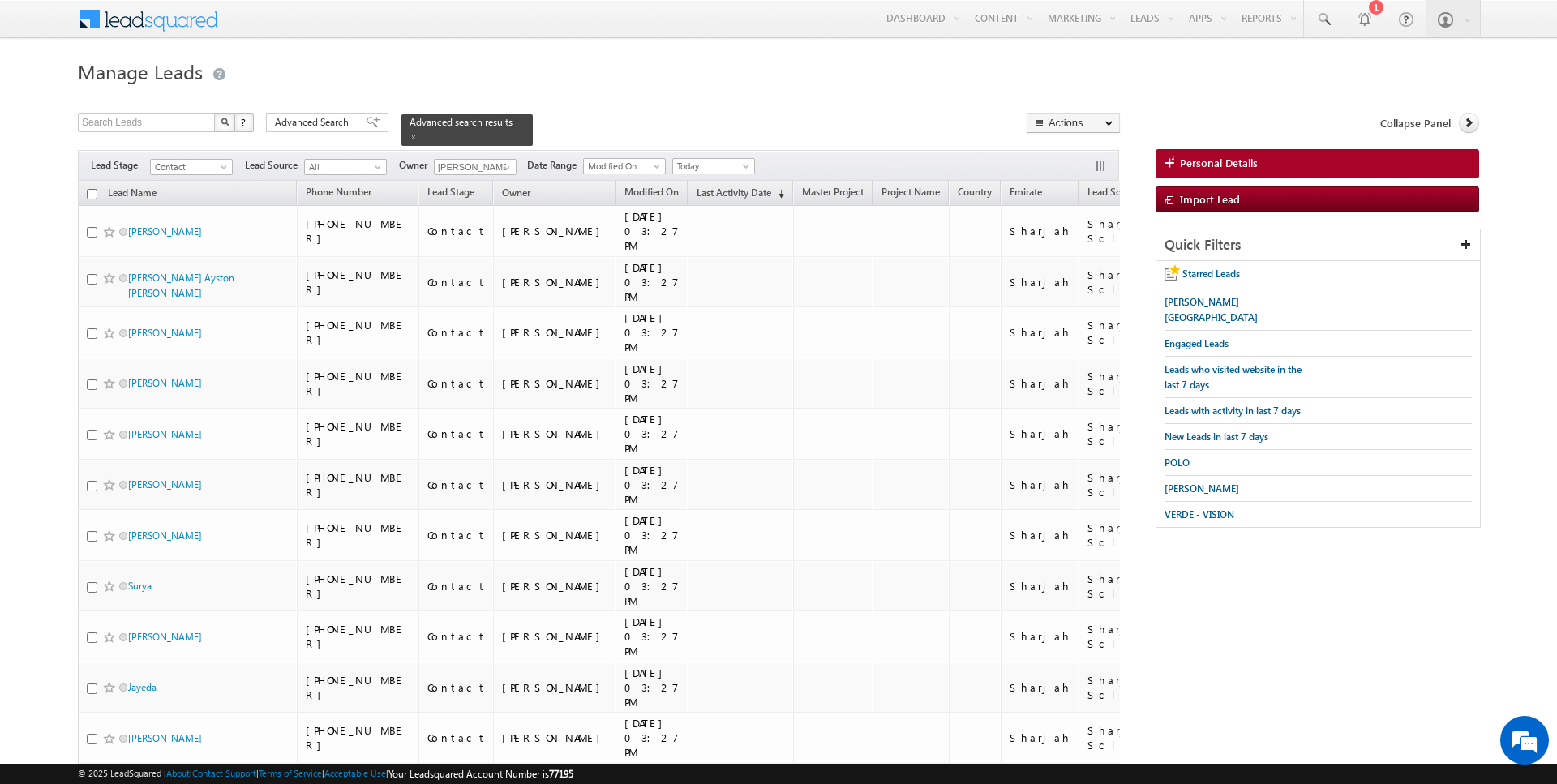
click at [95, 191] on div "Email: [EMAIL_ADDRESS][DOMAIN_NAME]" at bounding box center [179, 209] width 175 height 38
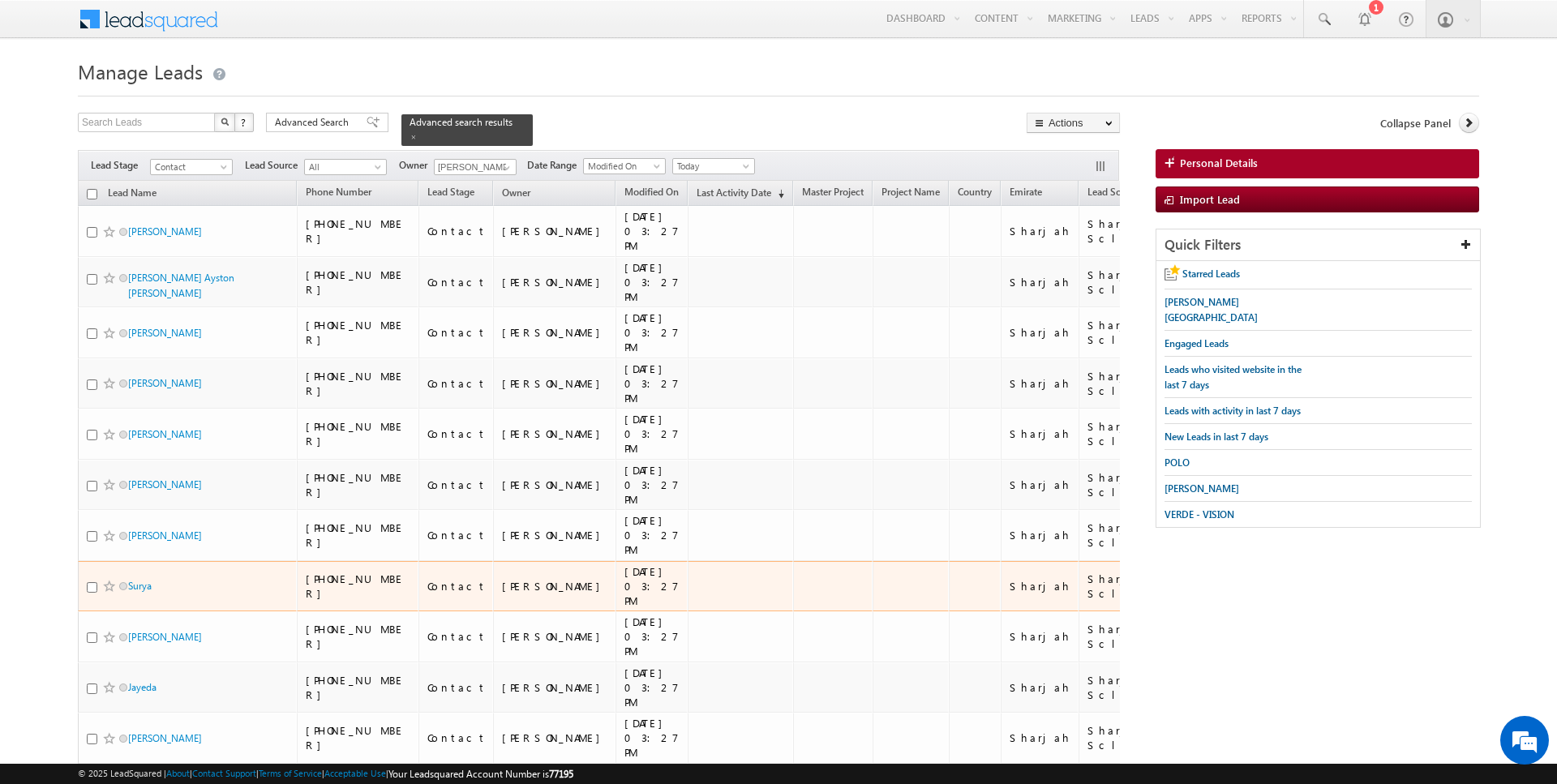
click at [460, 611] on td "Contact" at bounding box center [456, 636] width 75 height 51
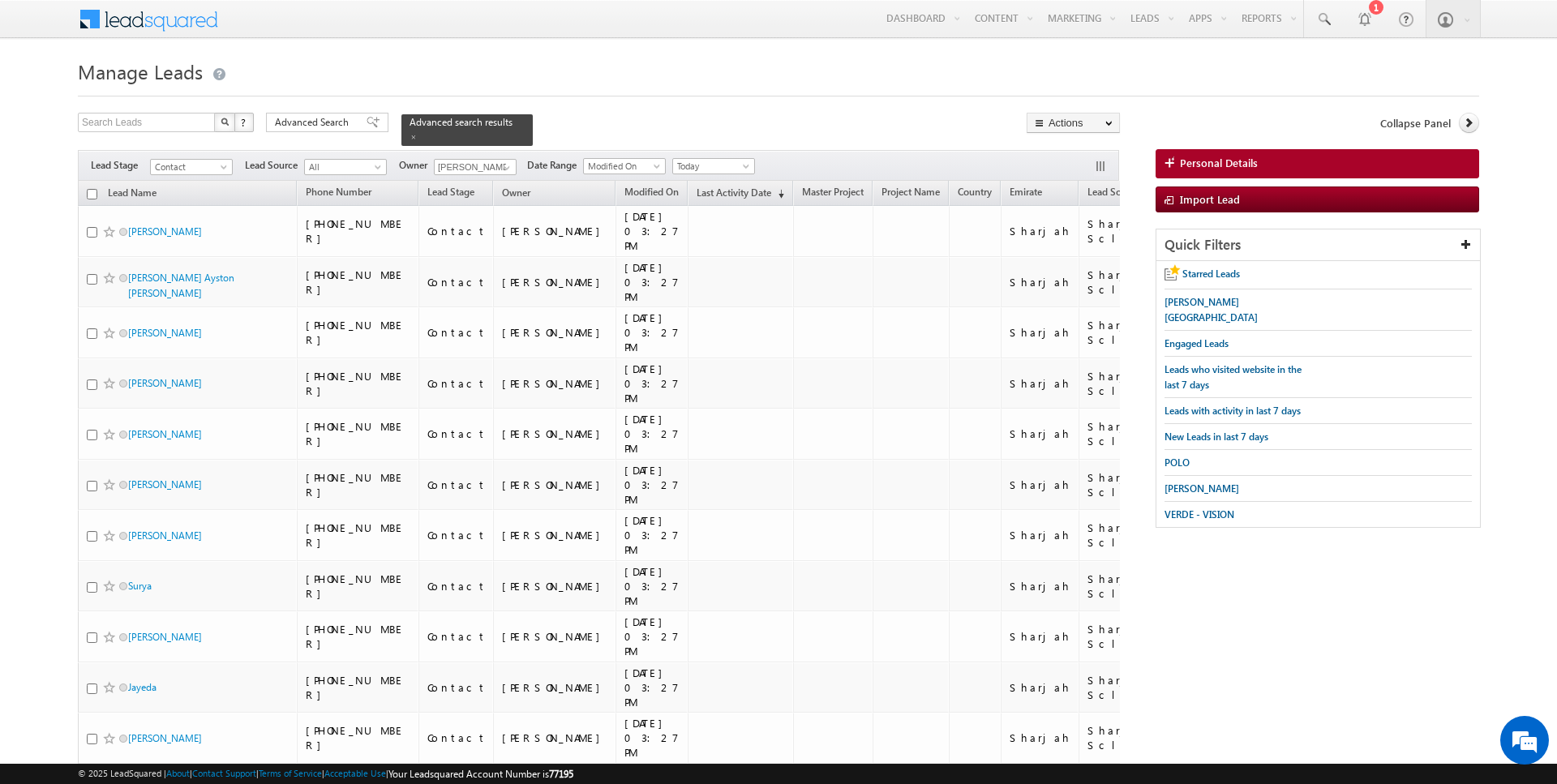
click at [91, 192] on input "checkbox" at bounding box center [91, 194] width 11 height 11
checkbox input "true"
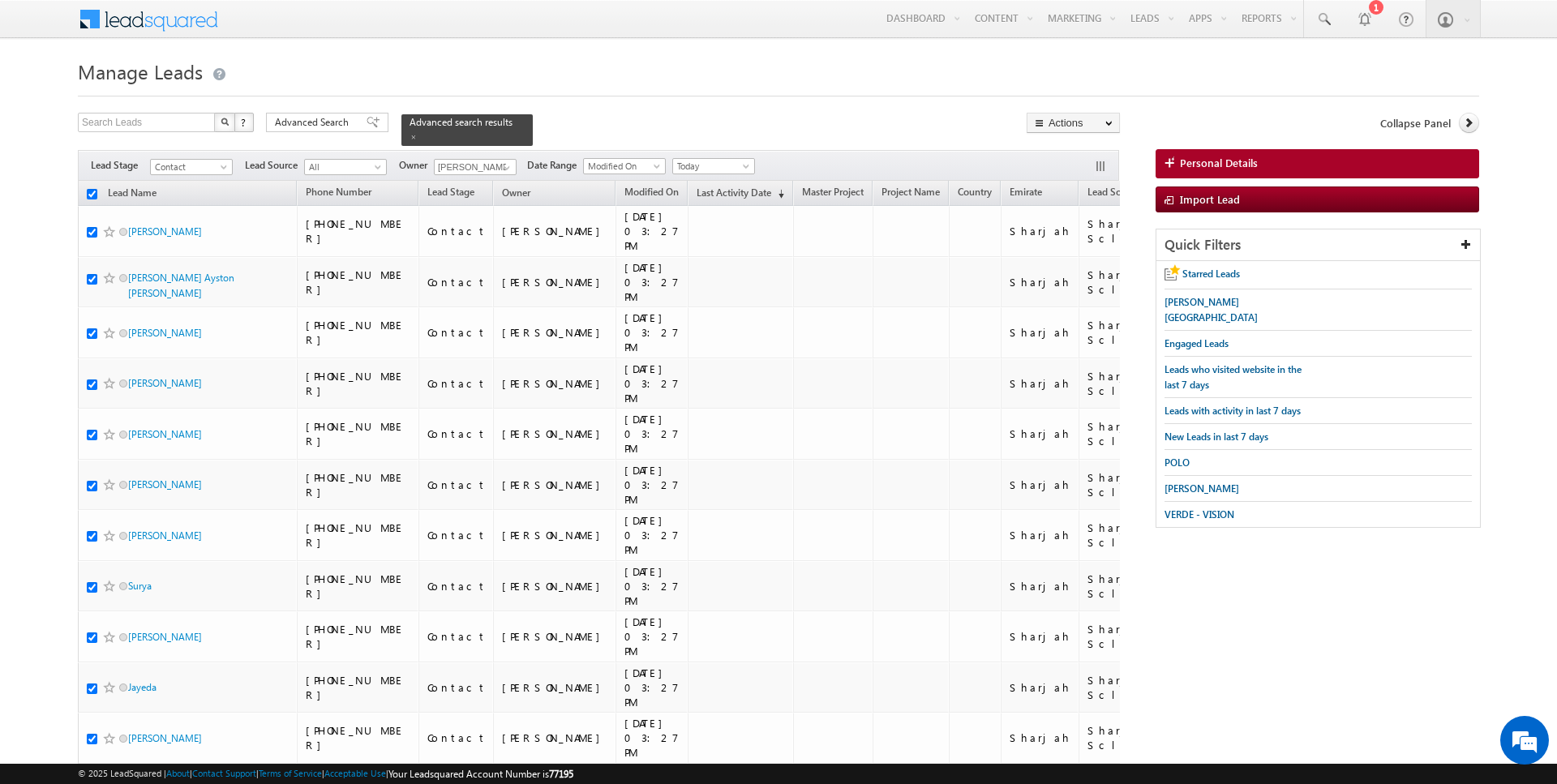
checkbox input "true"
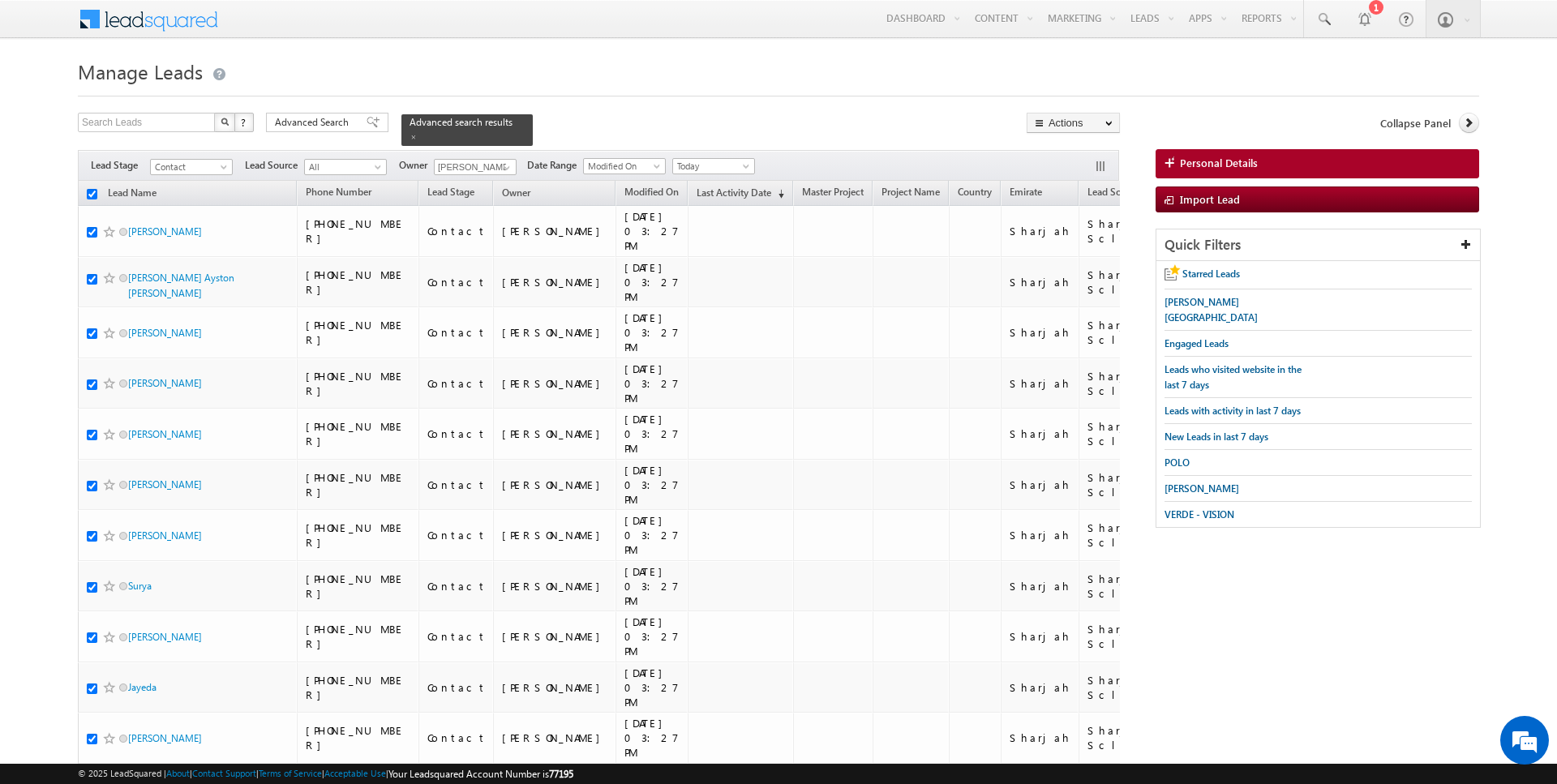
checkbox input "true"
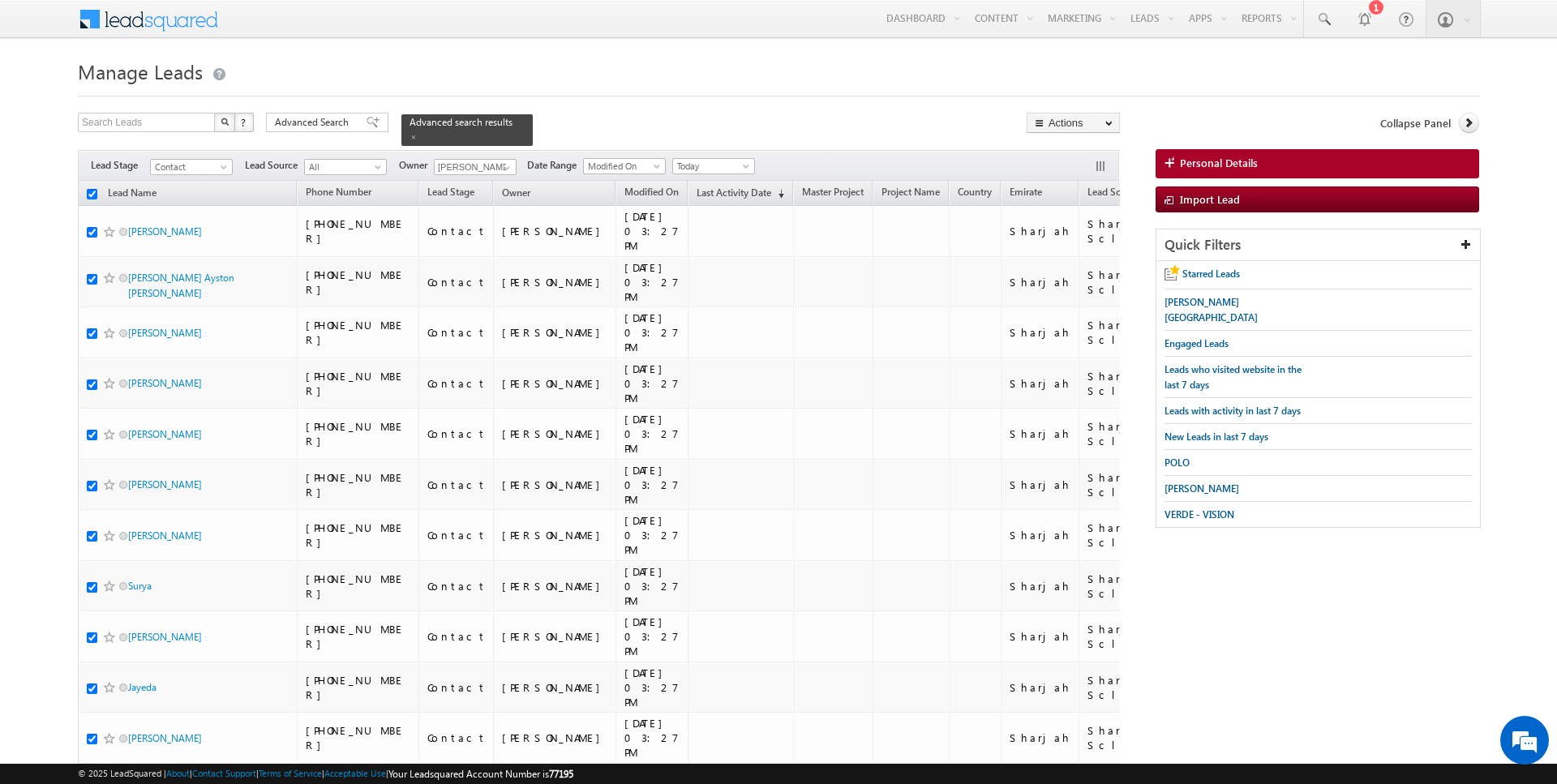
checkbox input "true"
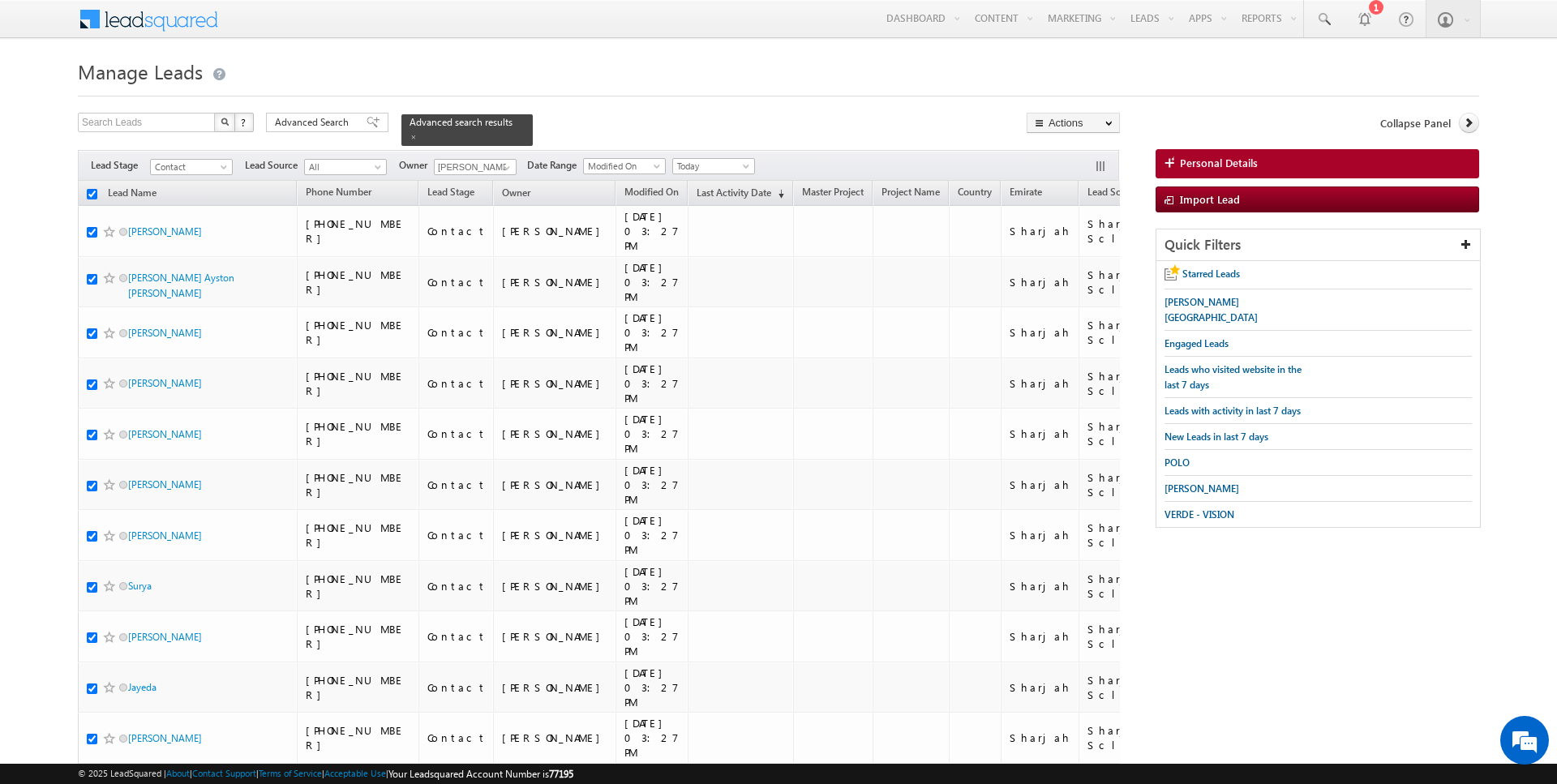
checkbox input "true"
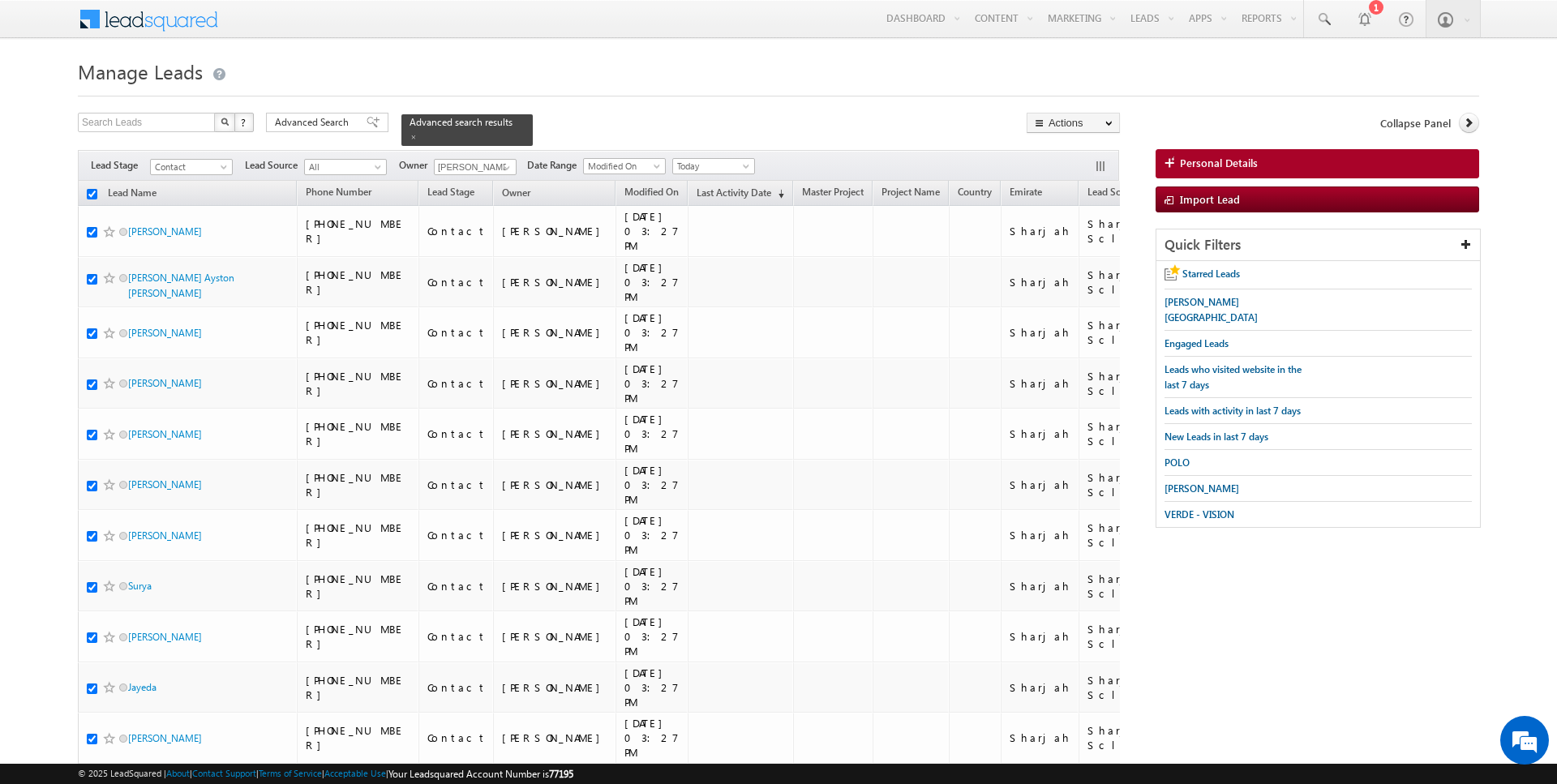
checkbox input "true"
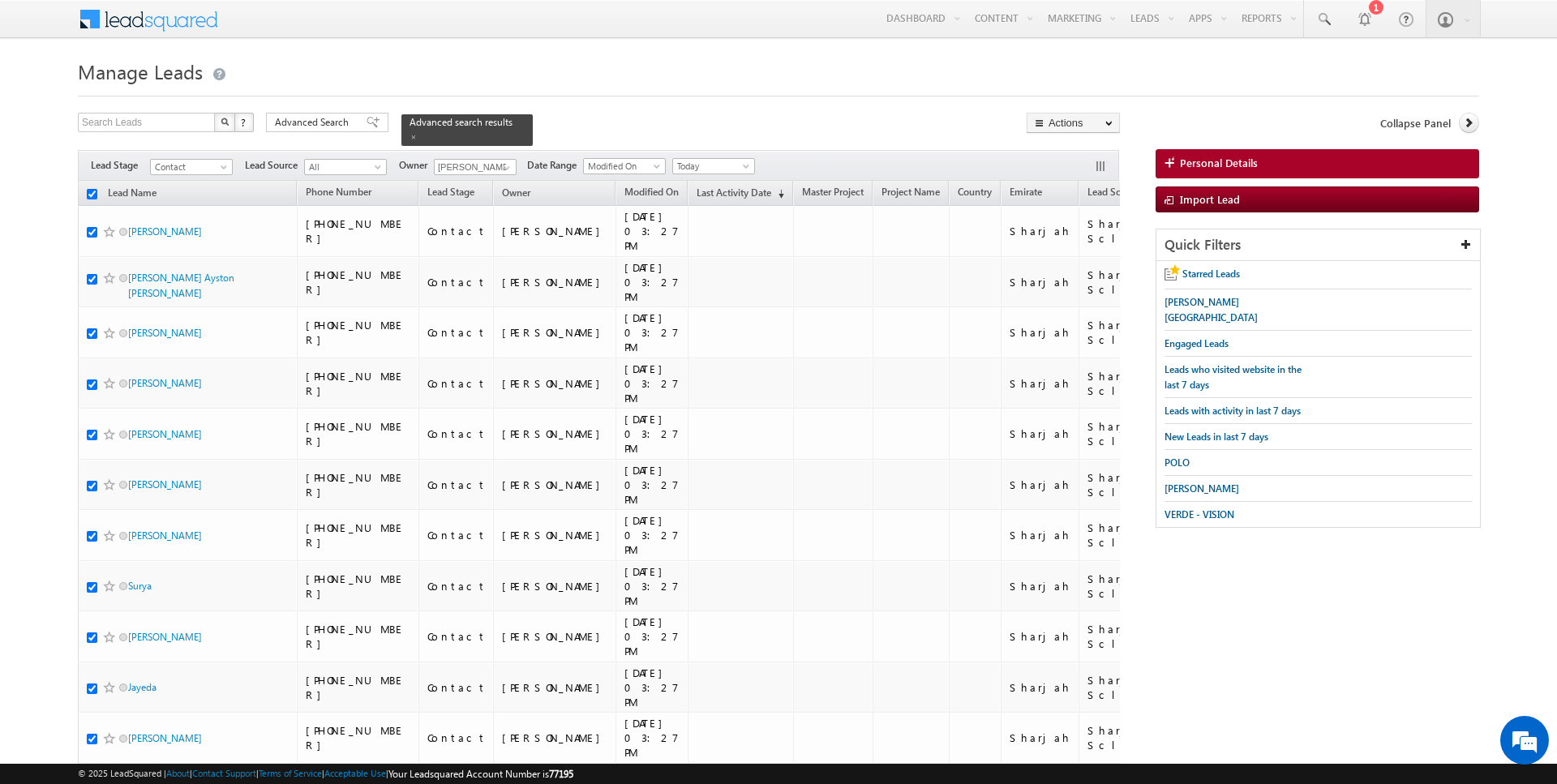
checkbox input "true"
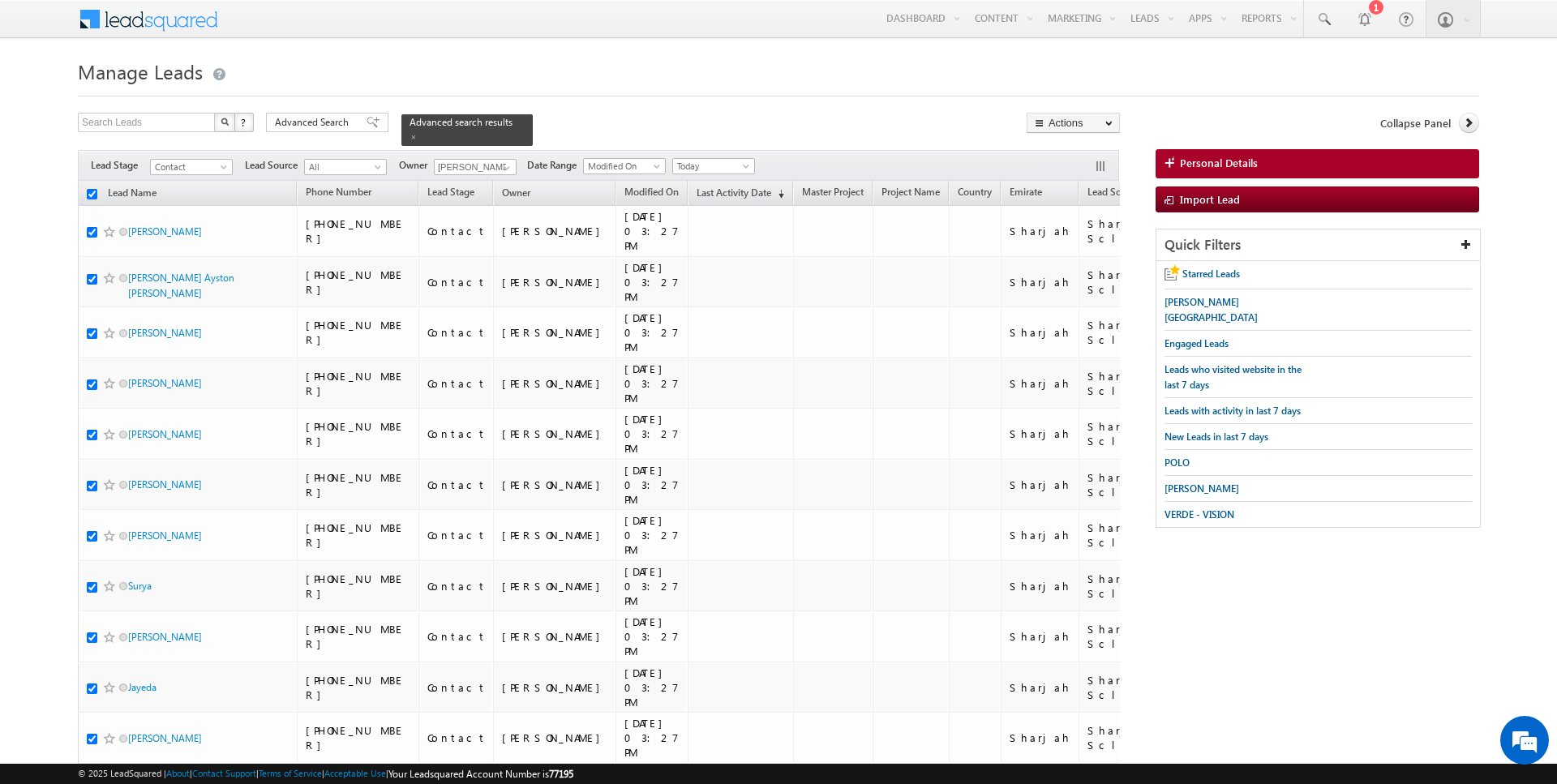
checkbox input "true"
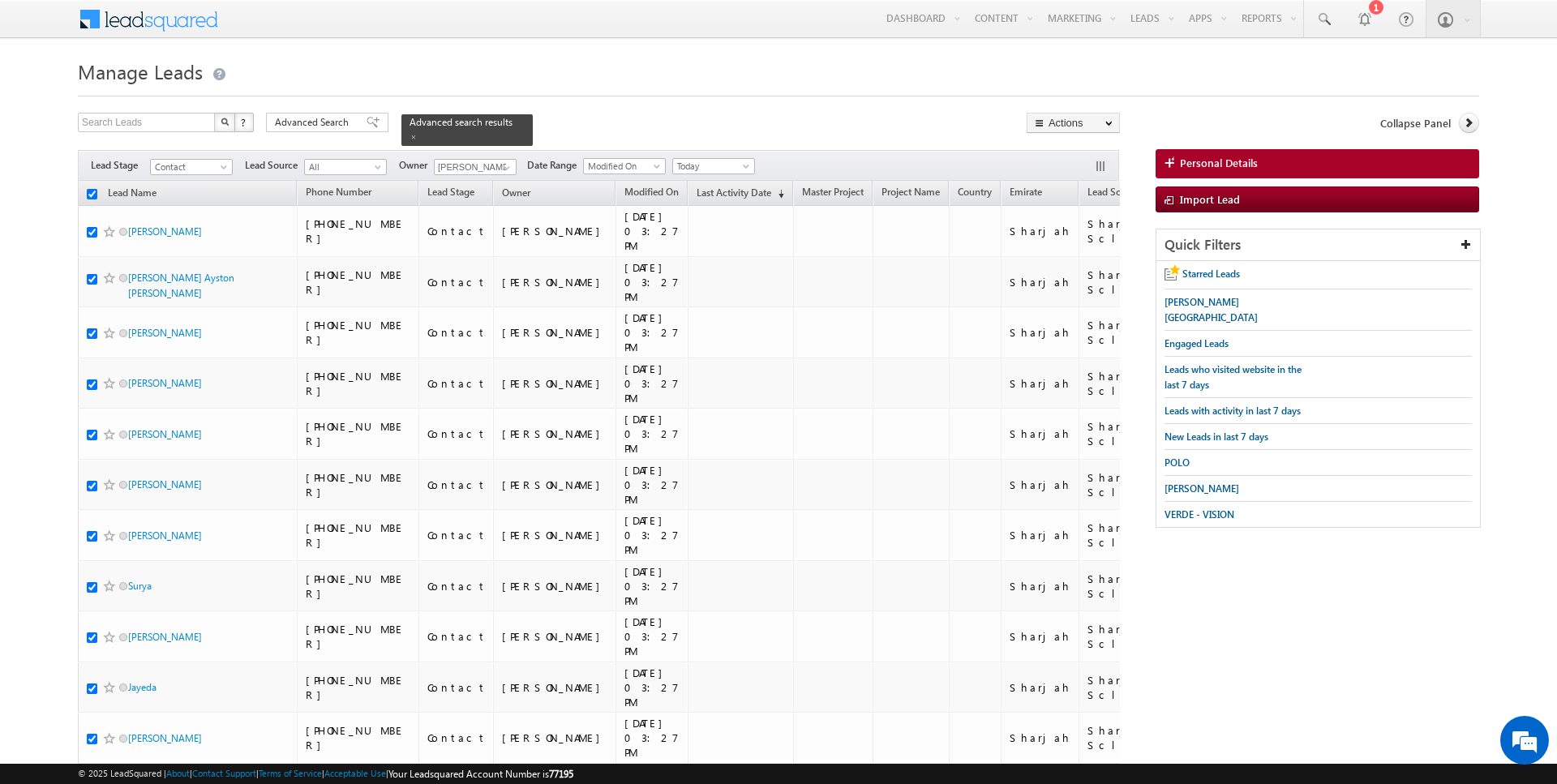
checkbox input "true"
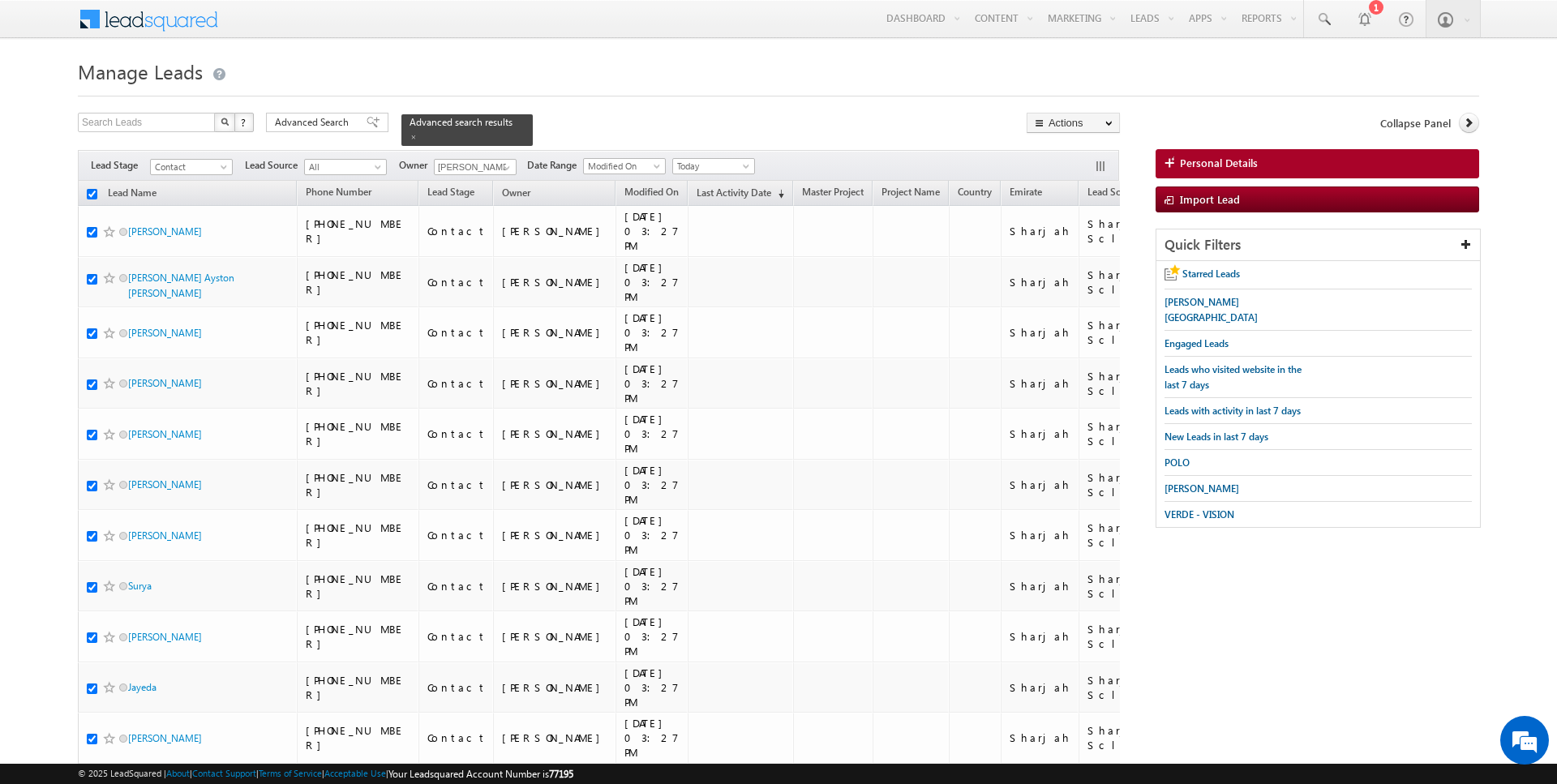
checkbox input "true"
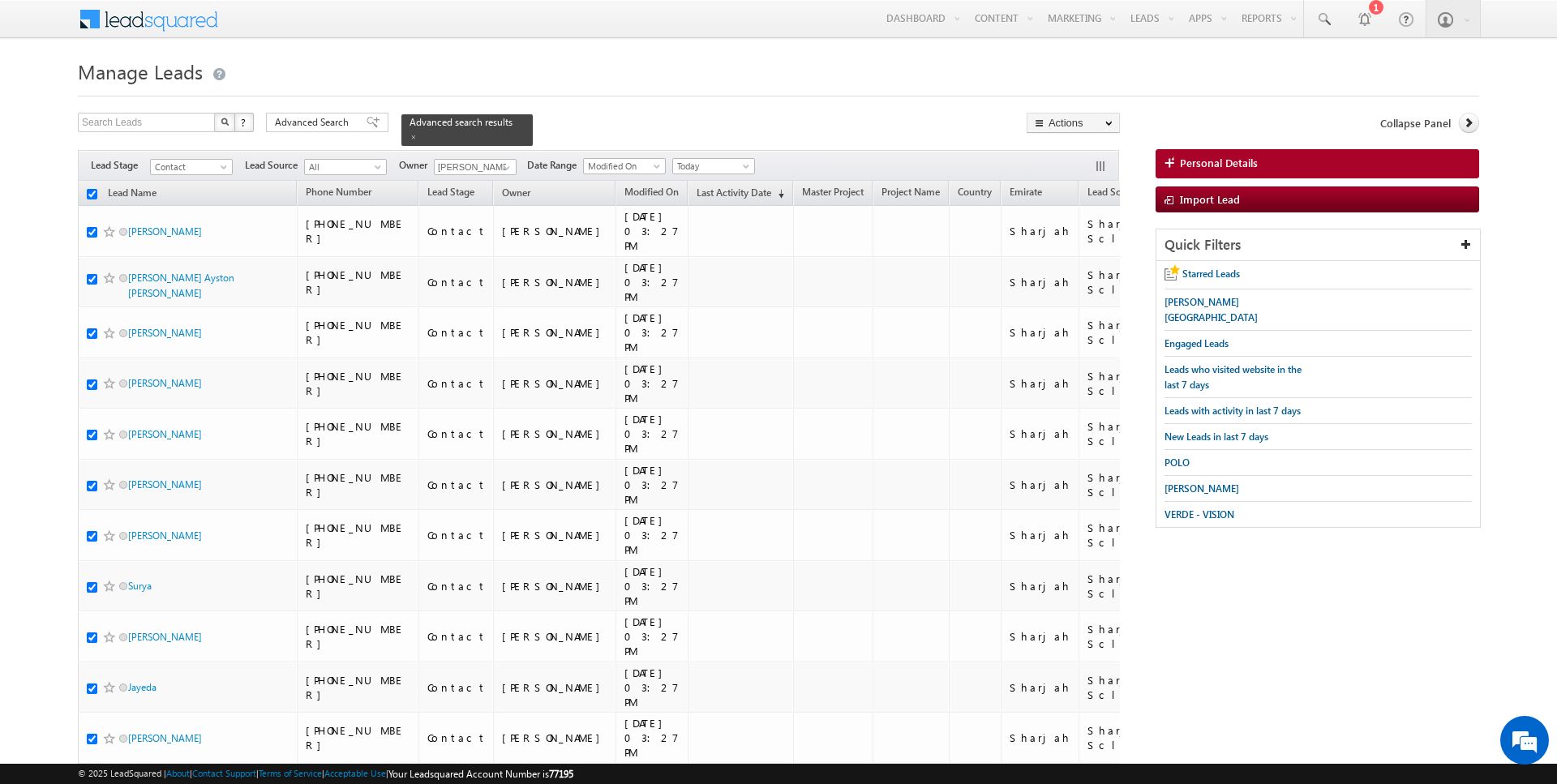
checkbox input "true"
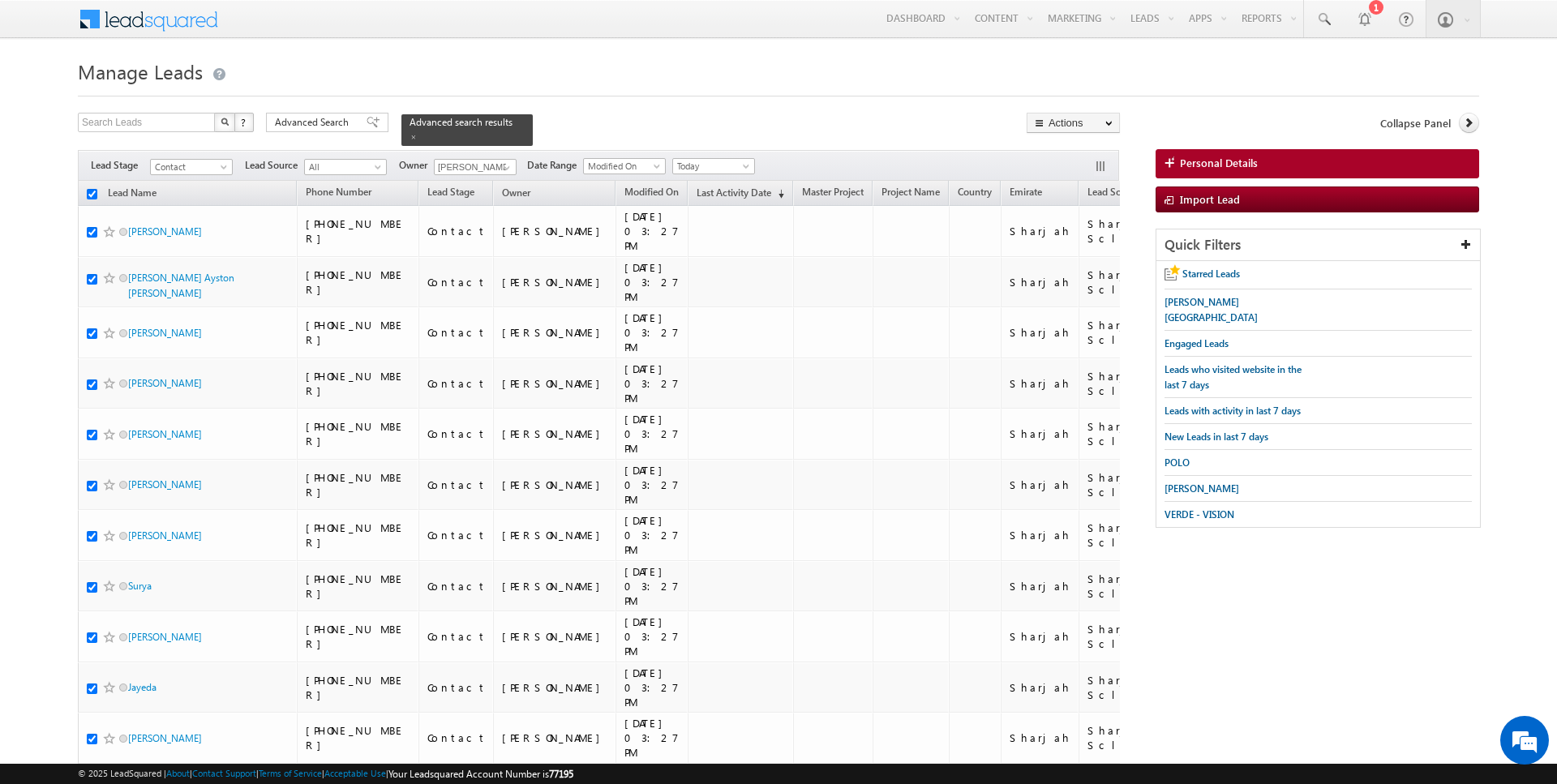
checkbox input "true"
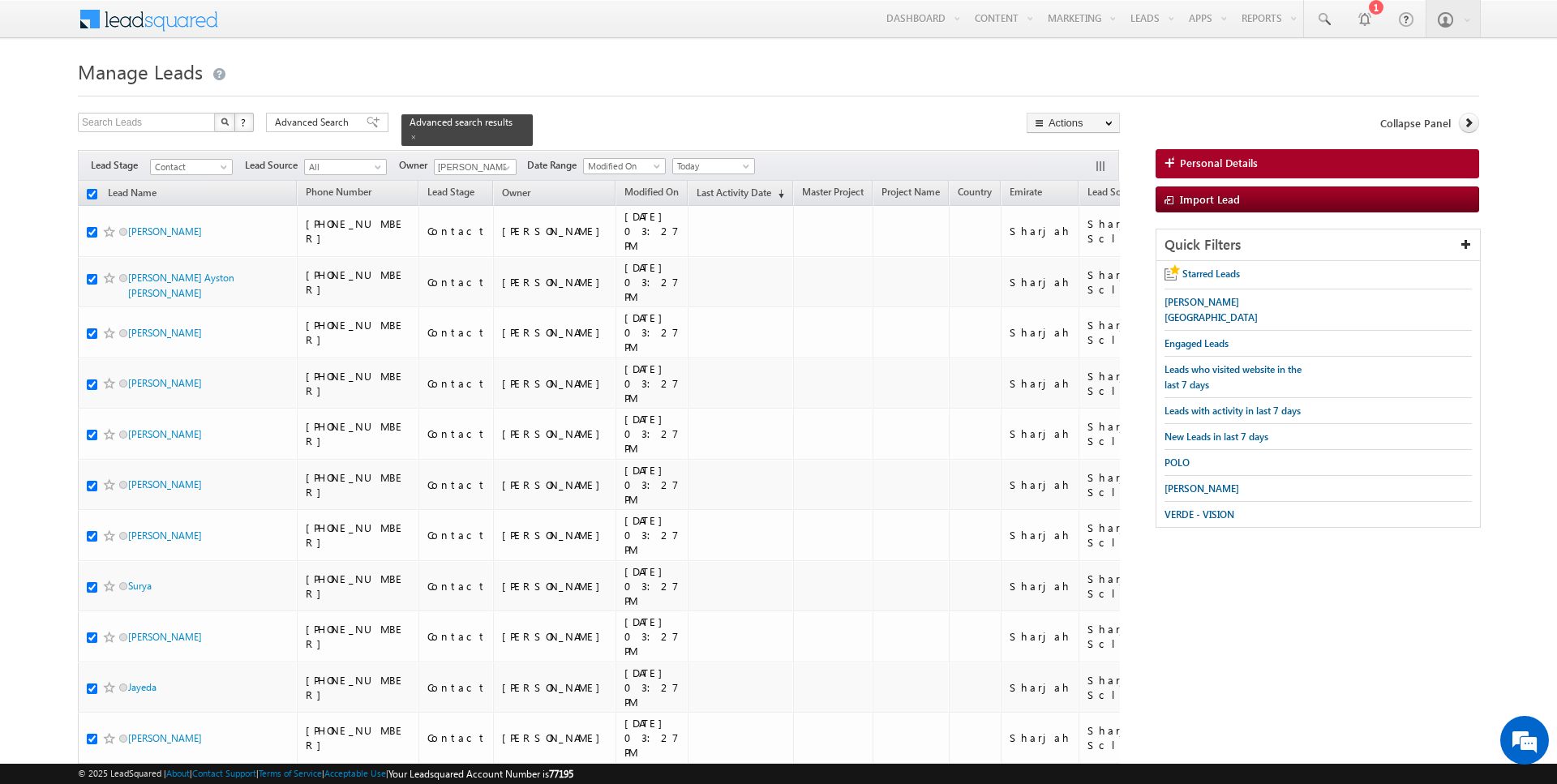
checkbox input "true"
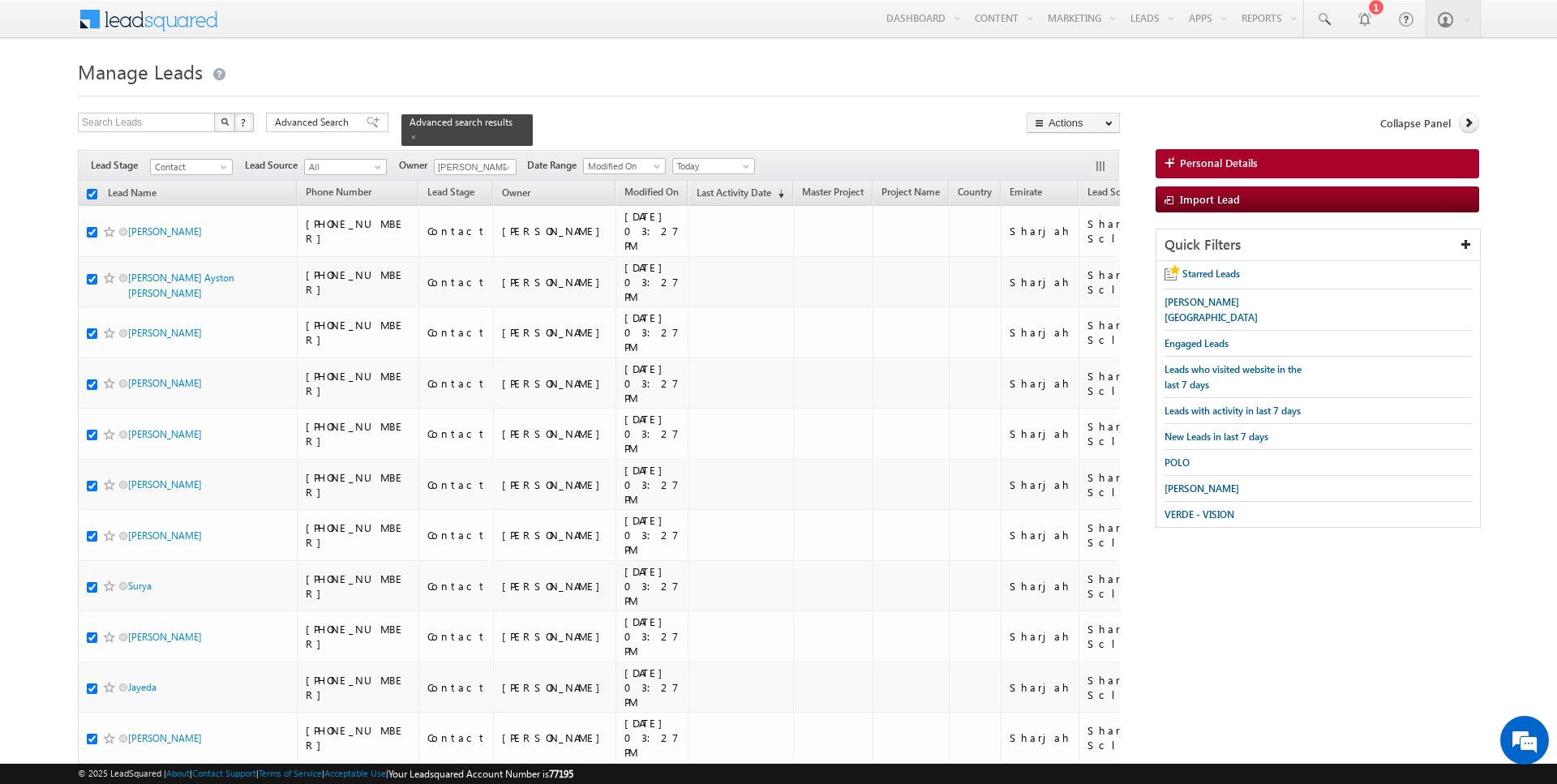
checkbox input "true"
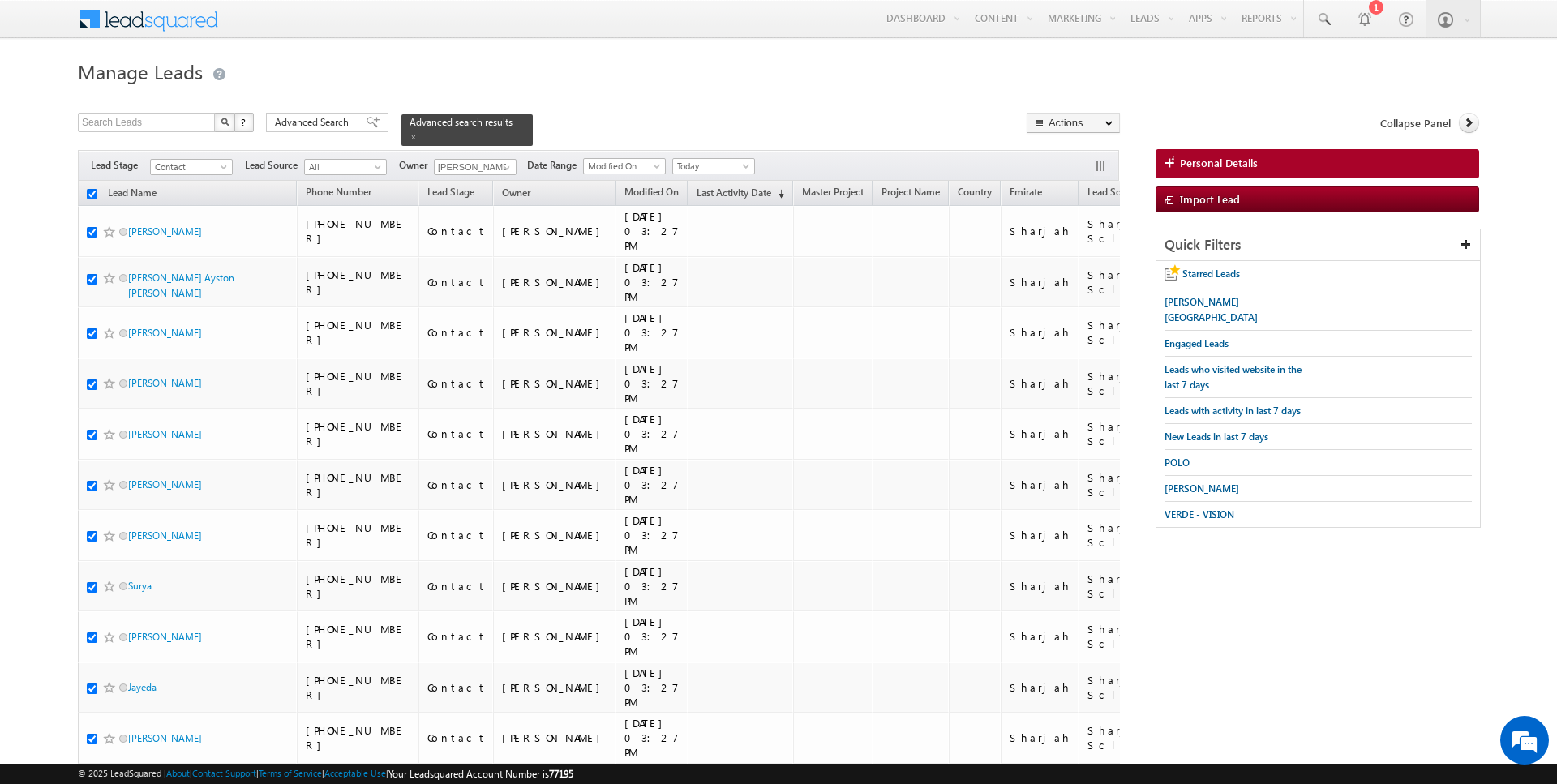
checkbox input "true"
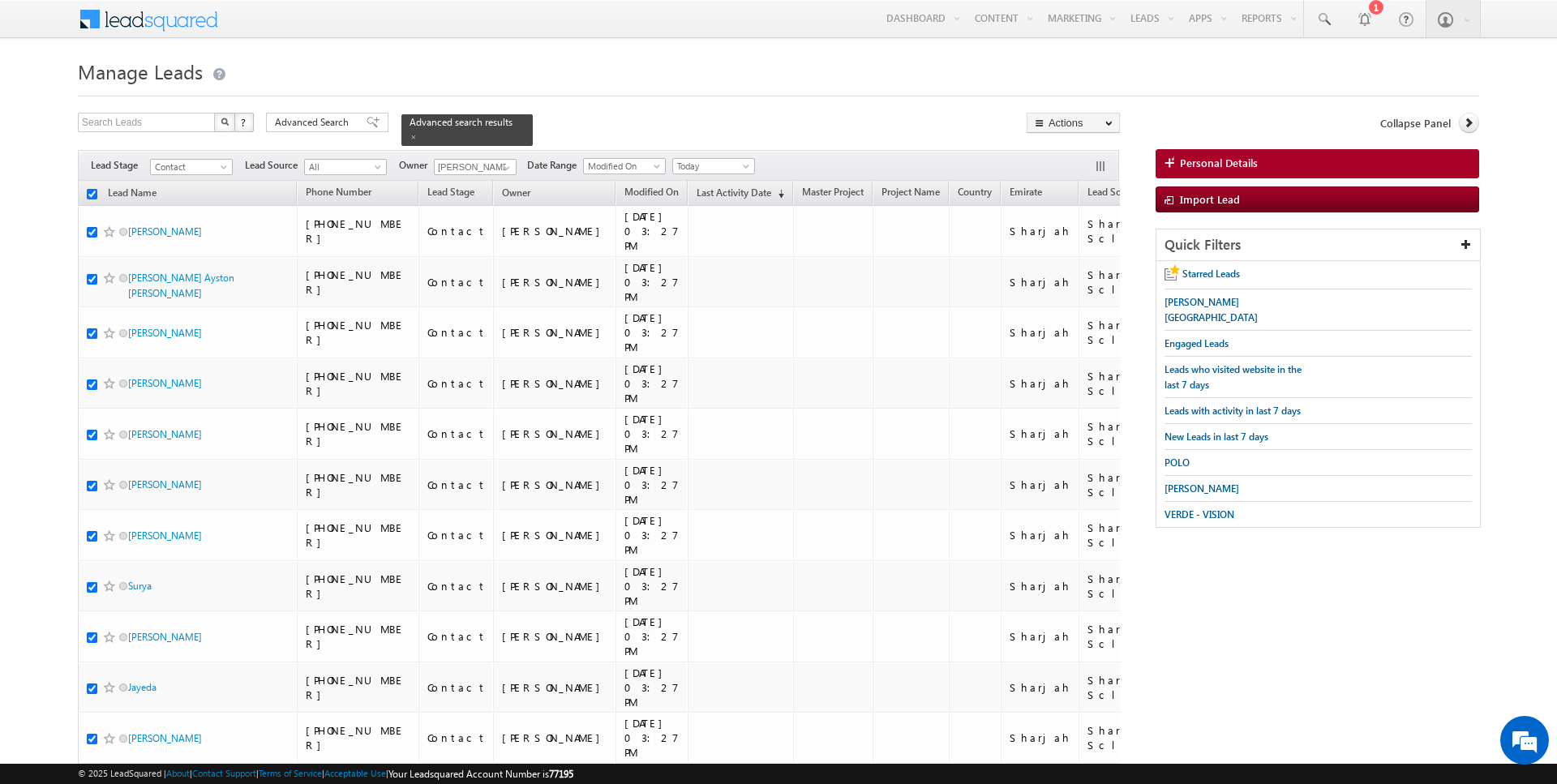
checkbox input "true"
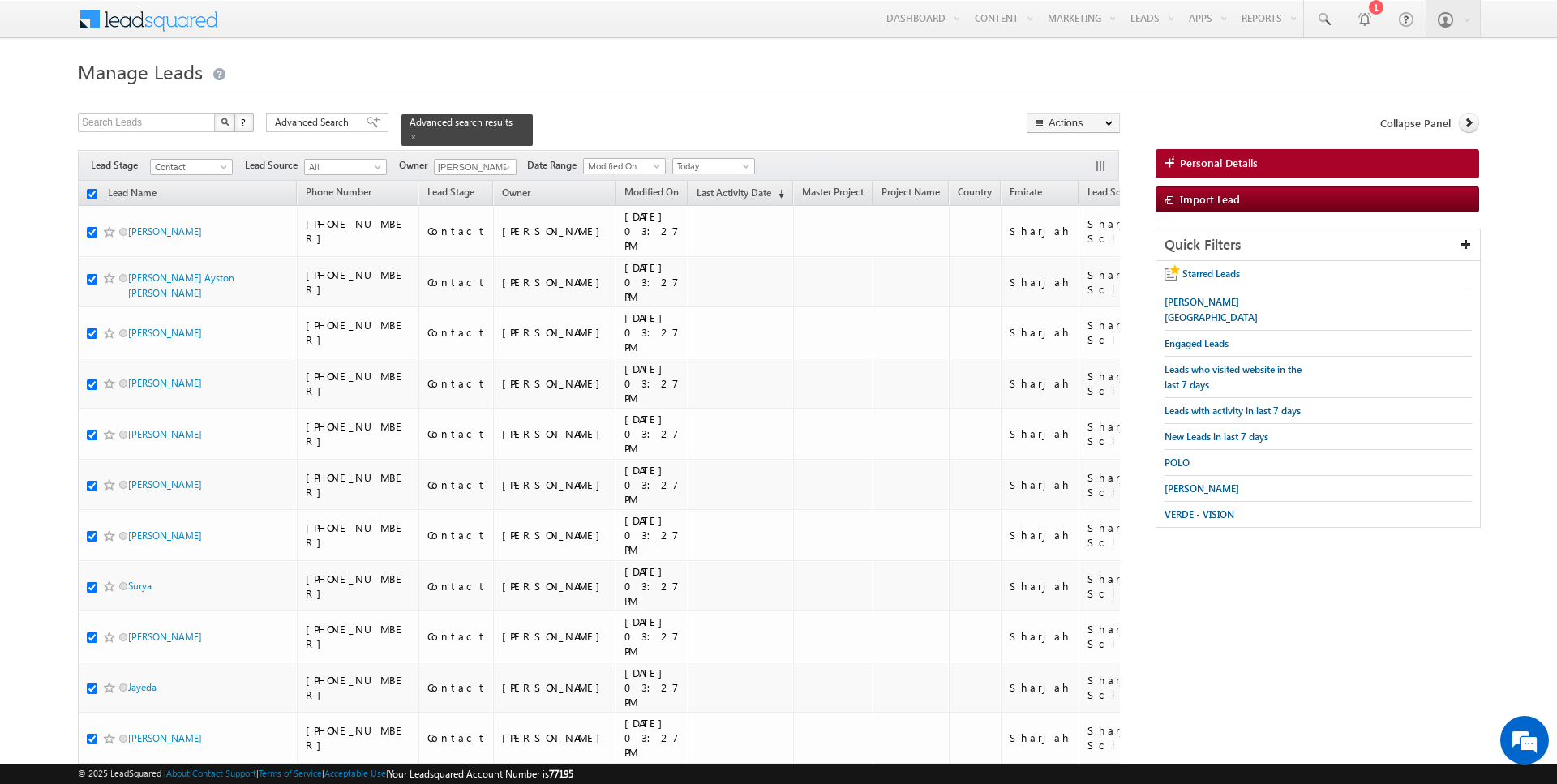
checkbox input "true"
click at [1077, 266] on link "Change Owner" at bounding box center [1073, 263] width 91 height 20
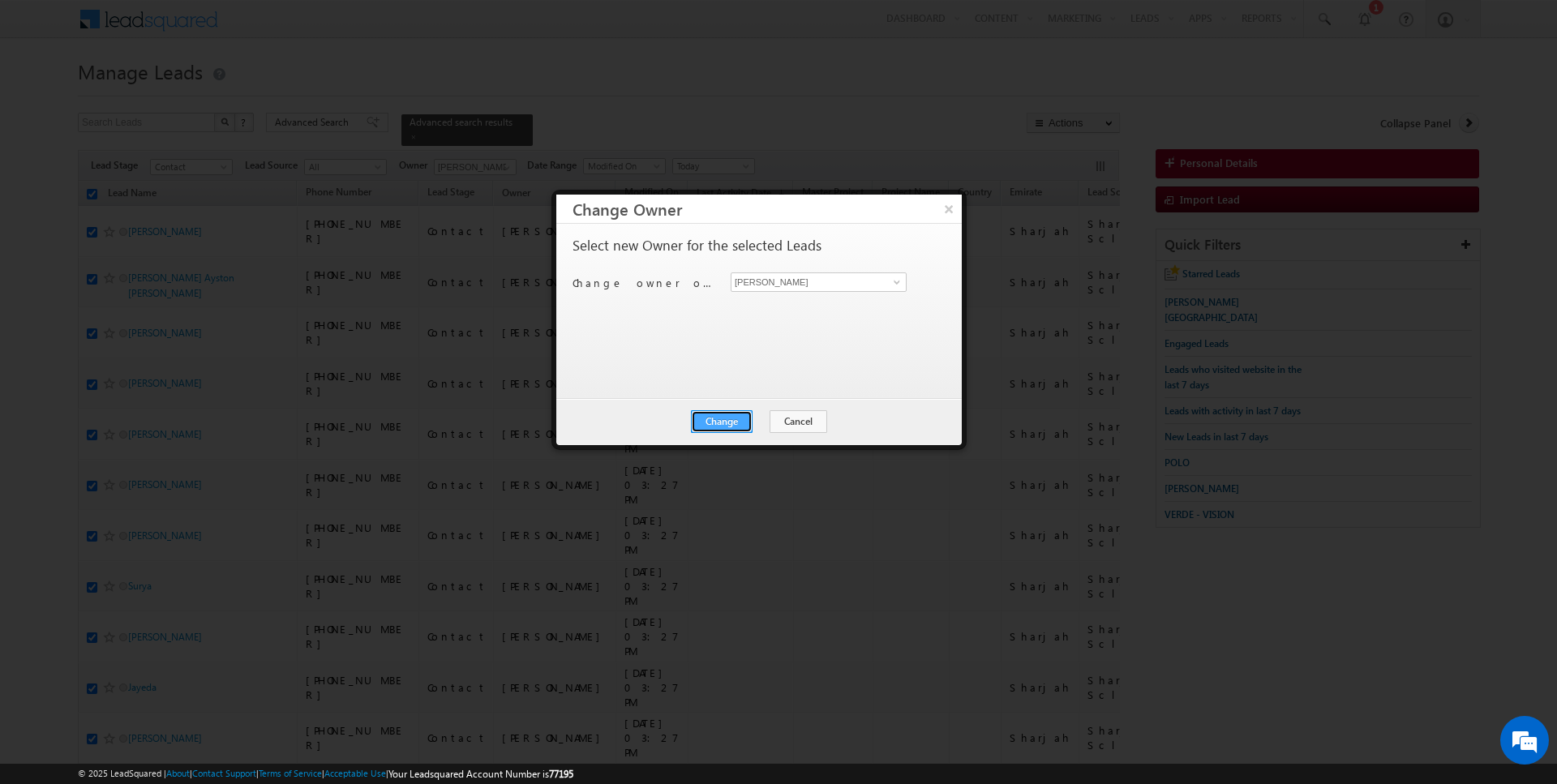
click at [738, 427] on button "Change" at bounding box center [722, 422] width 62 height 23
click at [763, 424] on button "Close" at bounding box center [762, 422] width 52 height 23
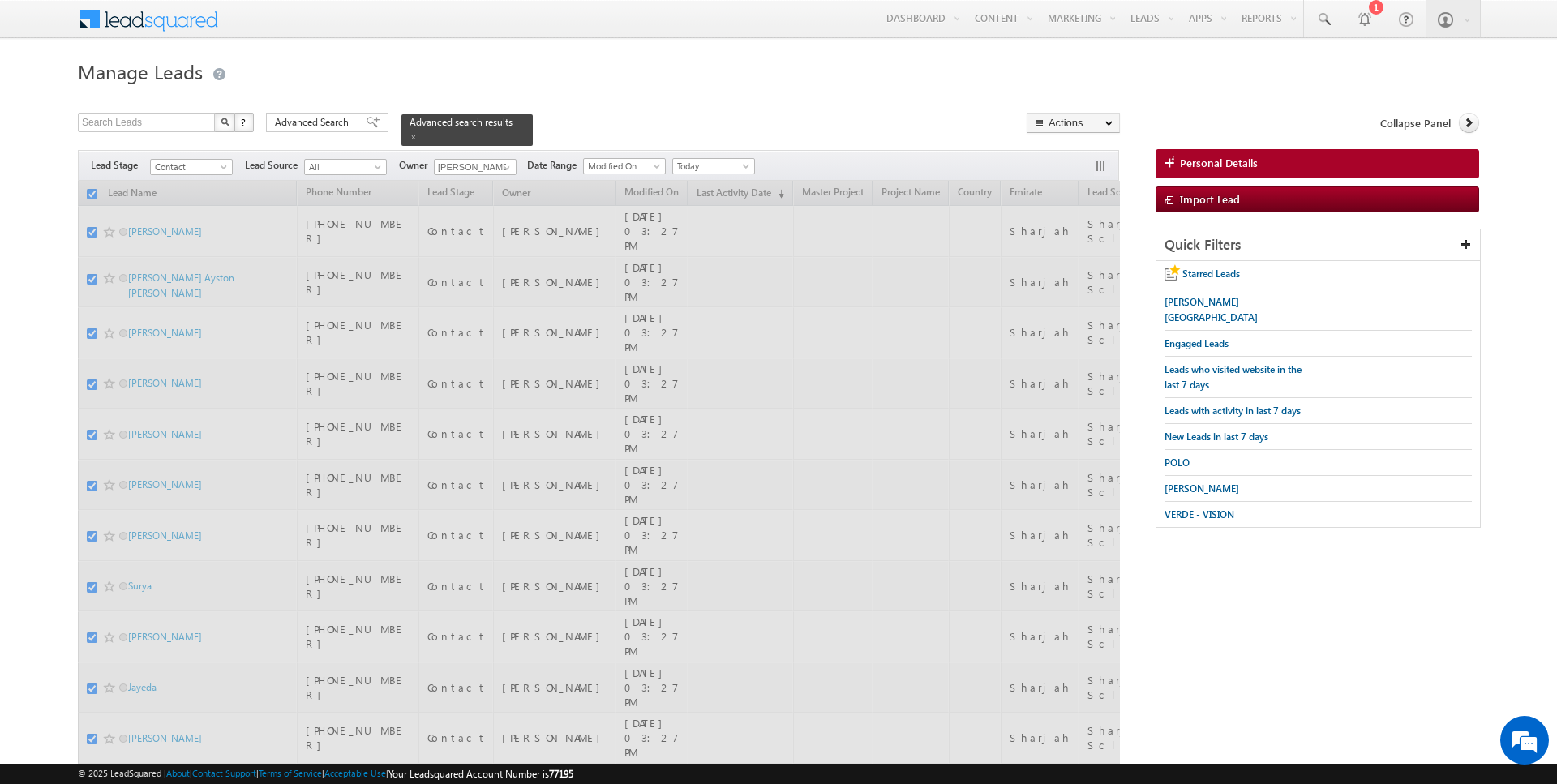
checkbox input "false"
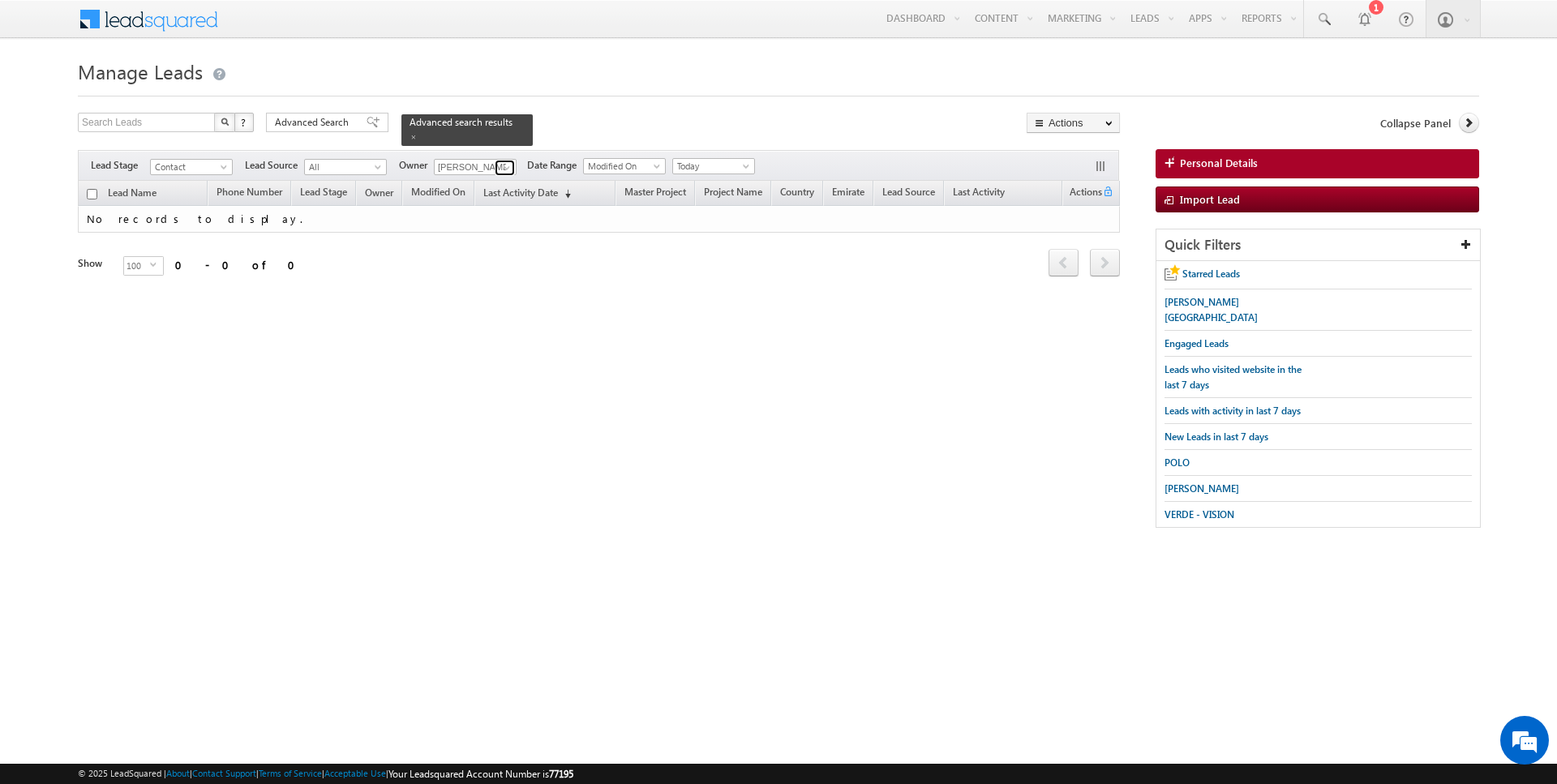
click at [501, 166] on span at bounding box center [507, 168] width 13 height 13
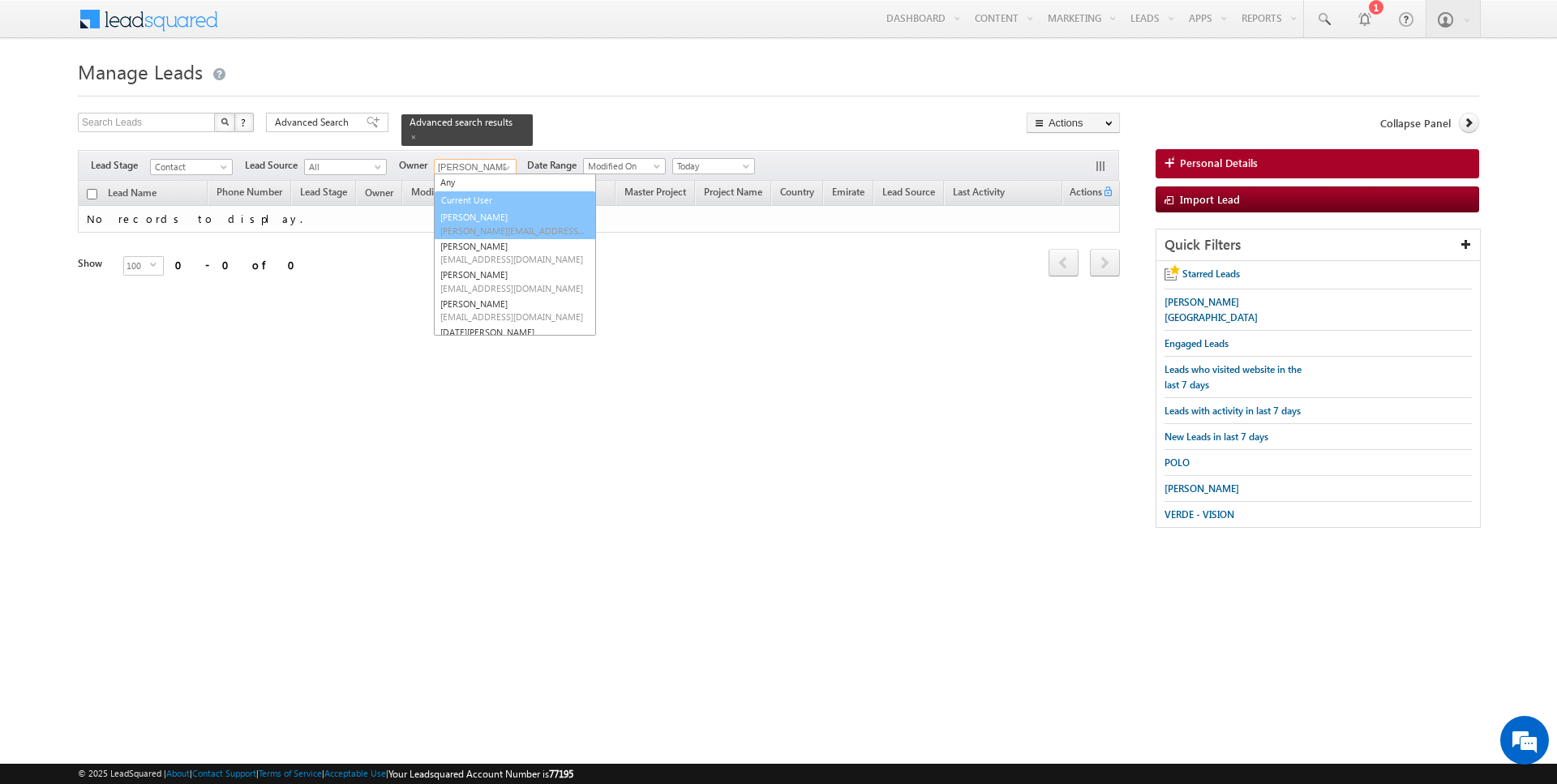
click at [471, 198] on link "Current User" at bounding box center [515, 201] width 161 height 19
type input "Current User"
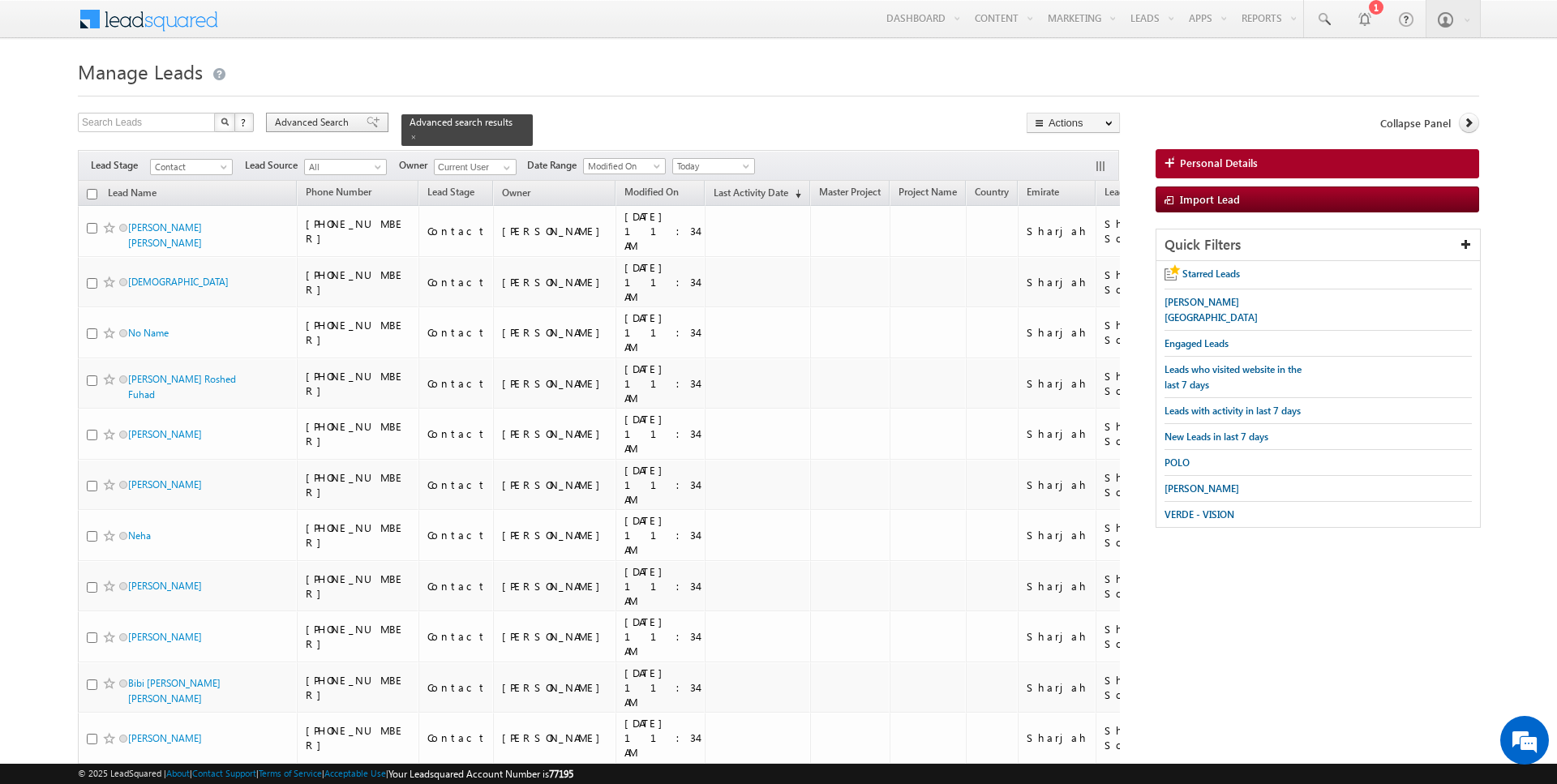
click at [319, 117] on span "Advanced Search" at bounding box center [314, 122] width 78 height 15
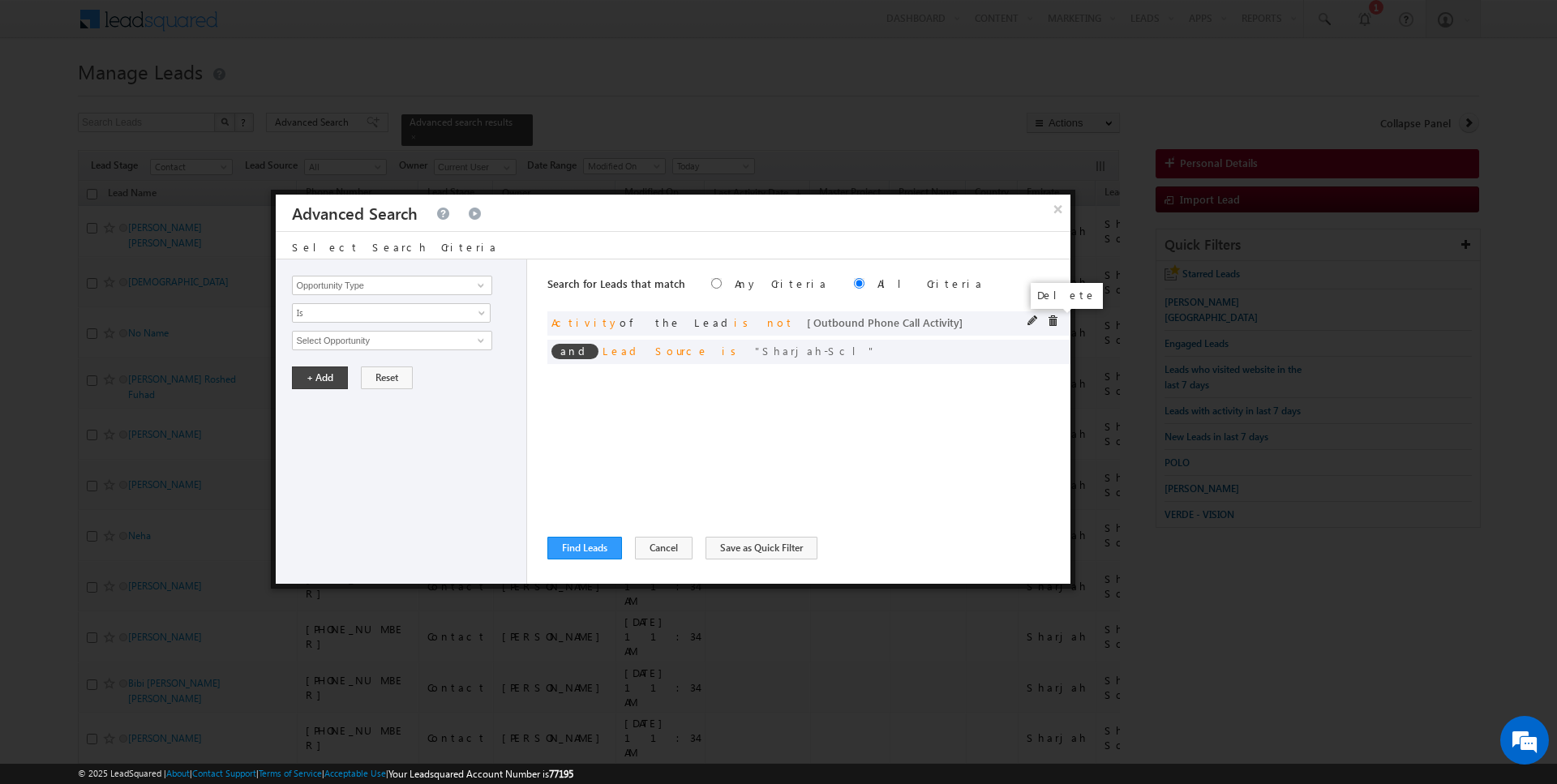
click at [1050, 321] on span at bounding box center [1053, 321] width 11 height 11
click at [0, 0] on span at bounding box center [0, 0] width 0 height 0
click at [339, 277] on input "Opportunity Type" at bounding box center [392, 286] width 200 height 20
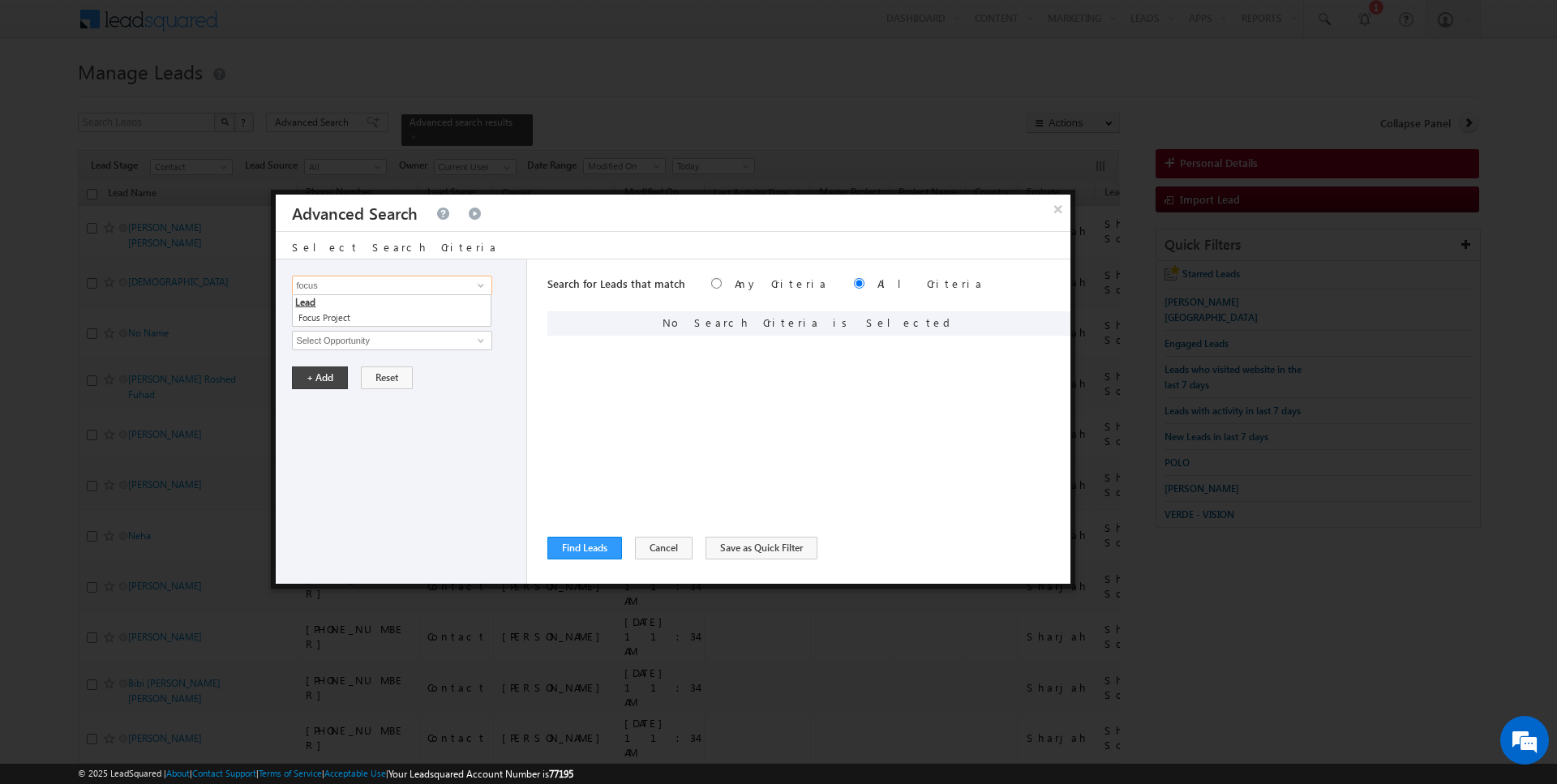
type input "Focus Project"
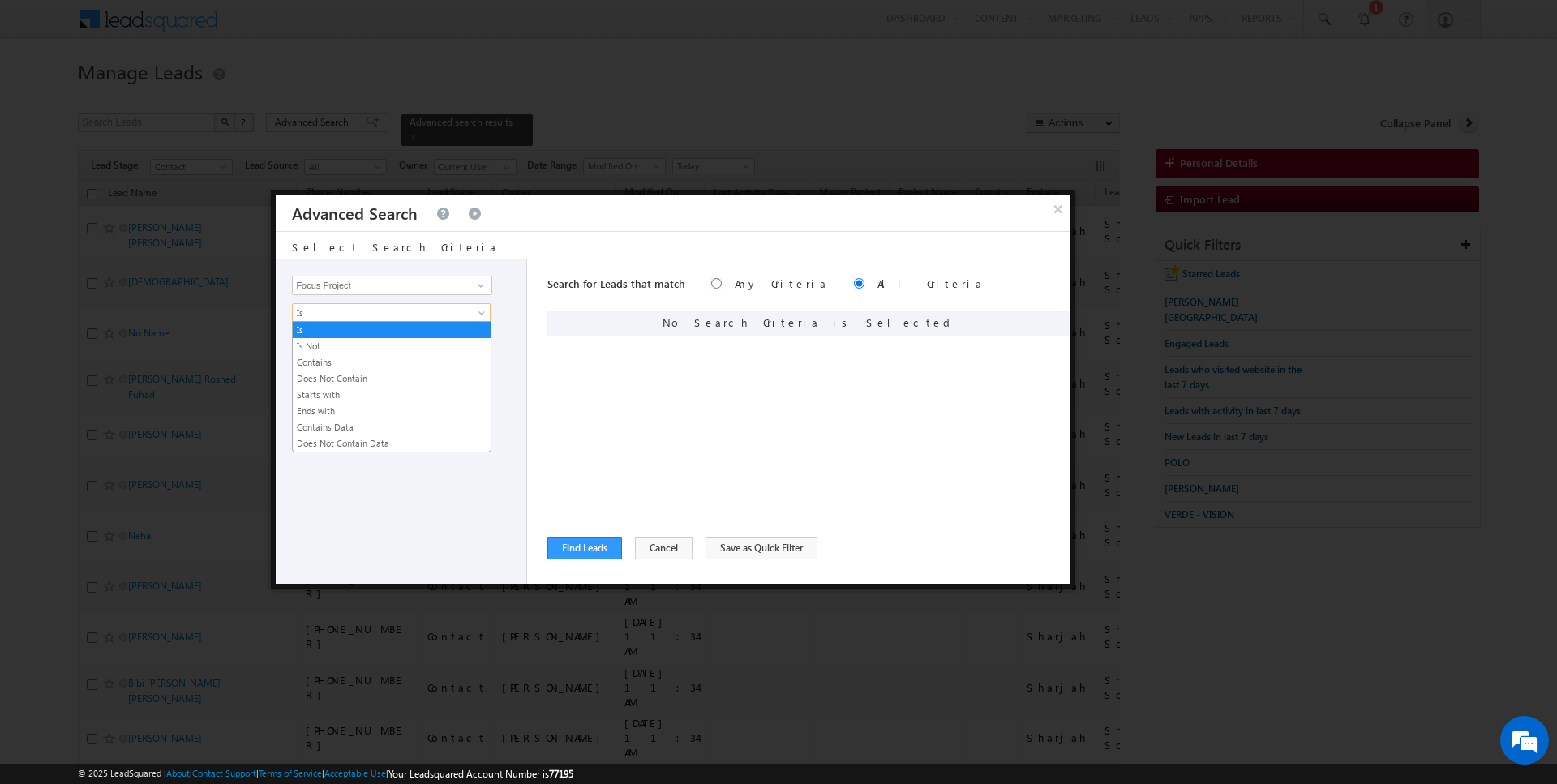
click at [318, 313] on span "Is" at bounding box center [381, 313] width 176 height 15
click at [318, 357] on link "Contains" at bounding box center [392, 362] width 198 height 15
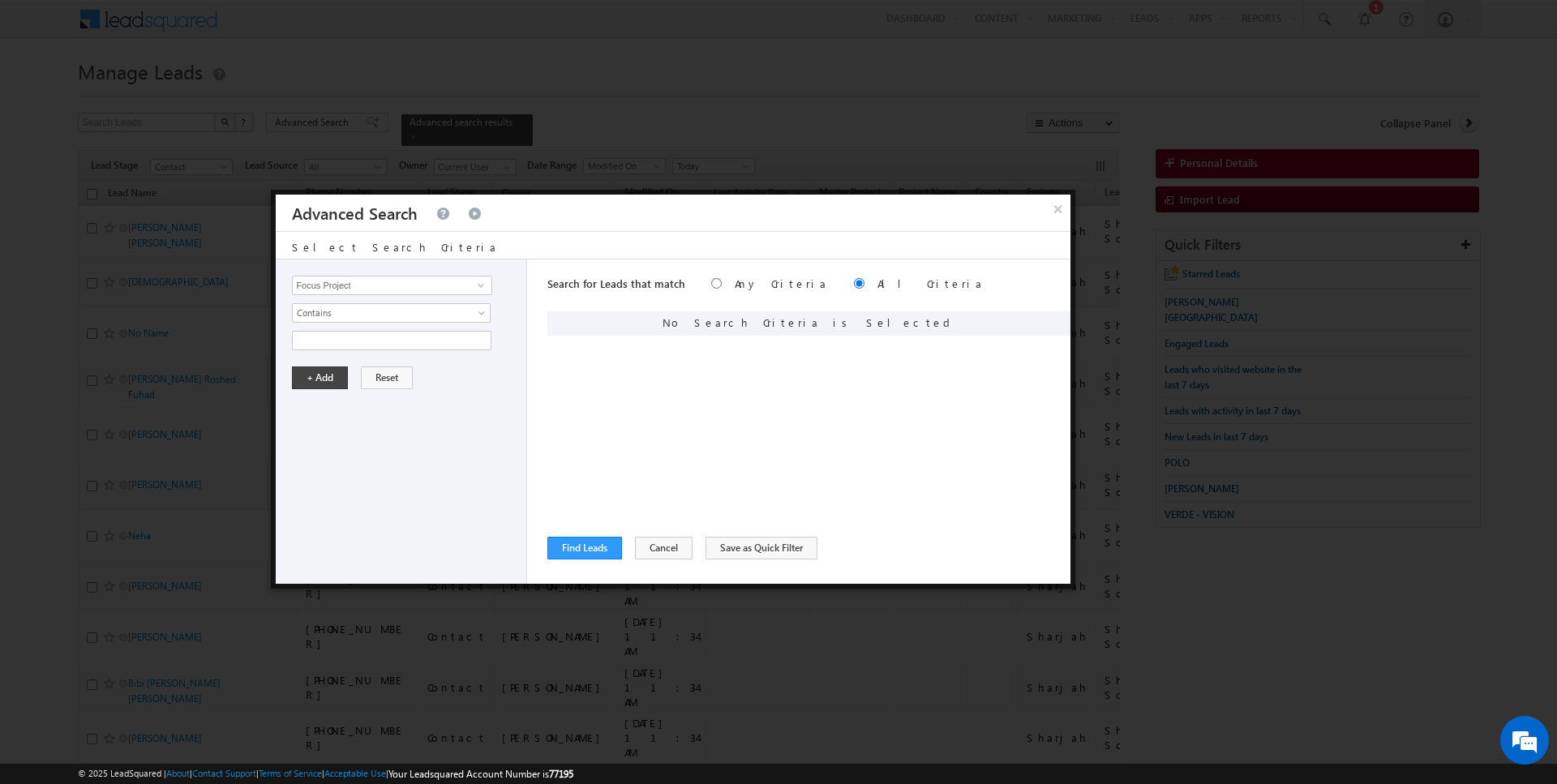
click at [329, 351] on div "Opportunity Type Lead Activity Task Sales Group Prospect Id Address 1 Address 2…" at bounding box center [401, 422] width 251 height 325
click at [341, 343] on input "text" at bounding box center [392, 341] width 200 height 20
type input "P1"
click at [316, 386] on button "+ Add" at bounding box center [320, 378] width 56 height 23
click at [574, 547] on button "Find Leads" at bounding box center [584, 548] width 74 height 23
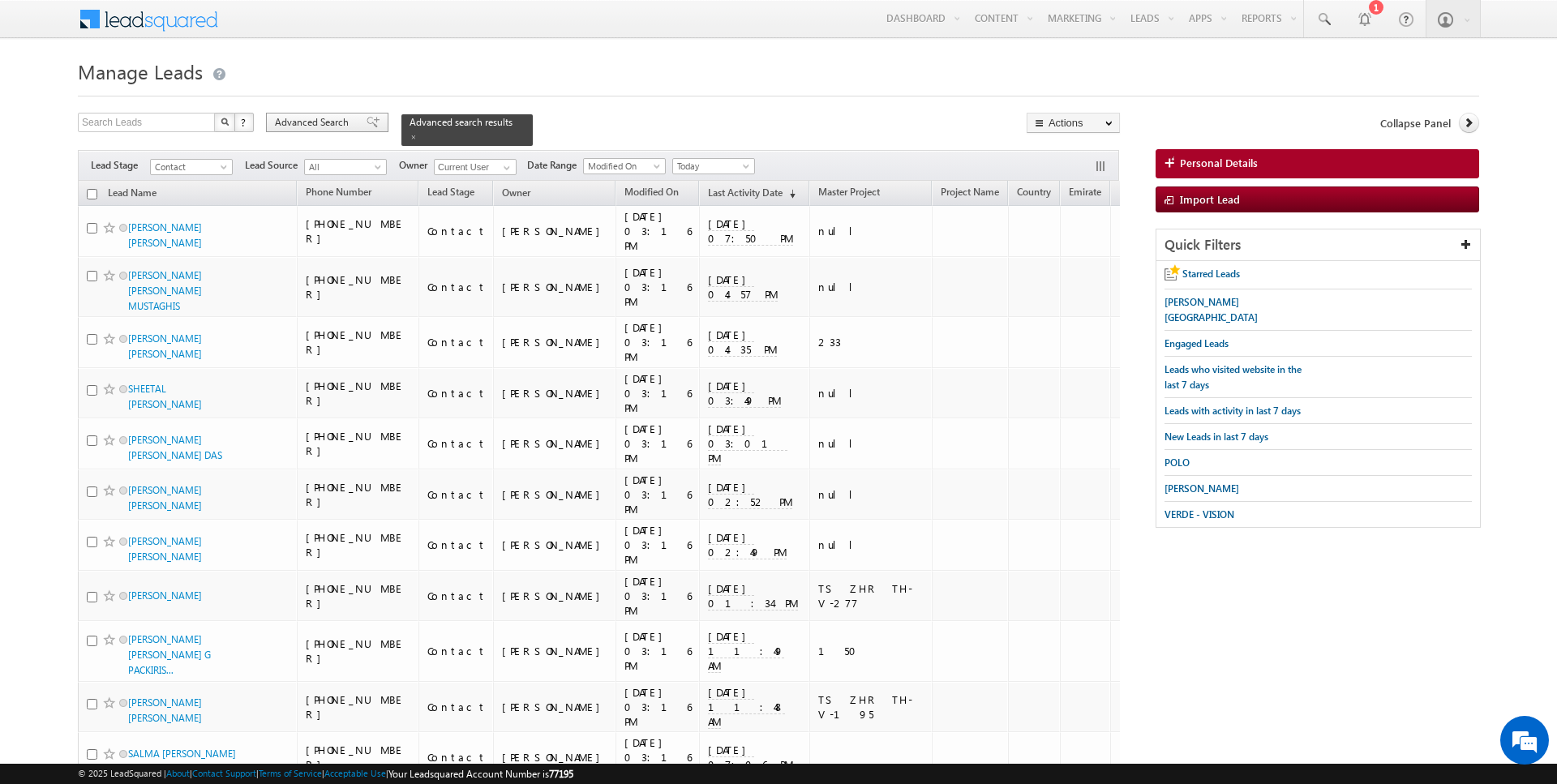
click at [316, 126] on span "Advanced Search" at bounding box center [314, 122] width 78 height 15
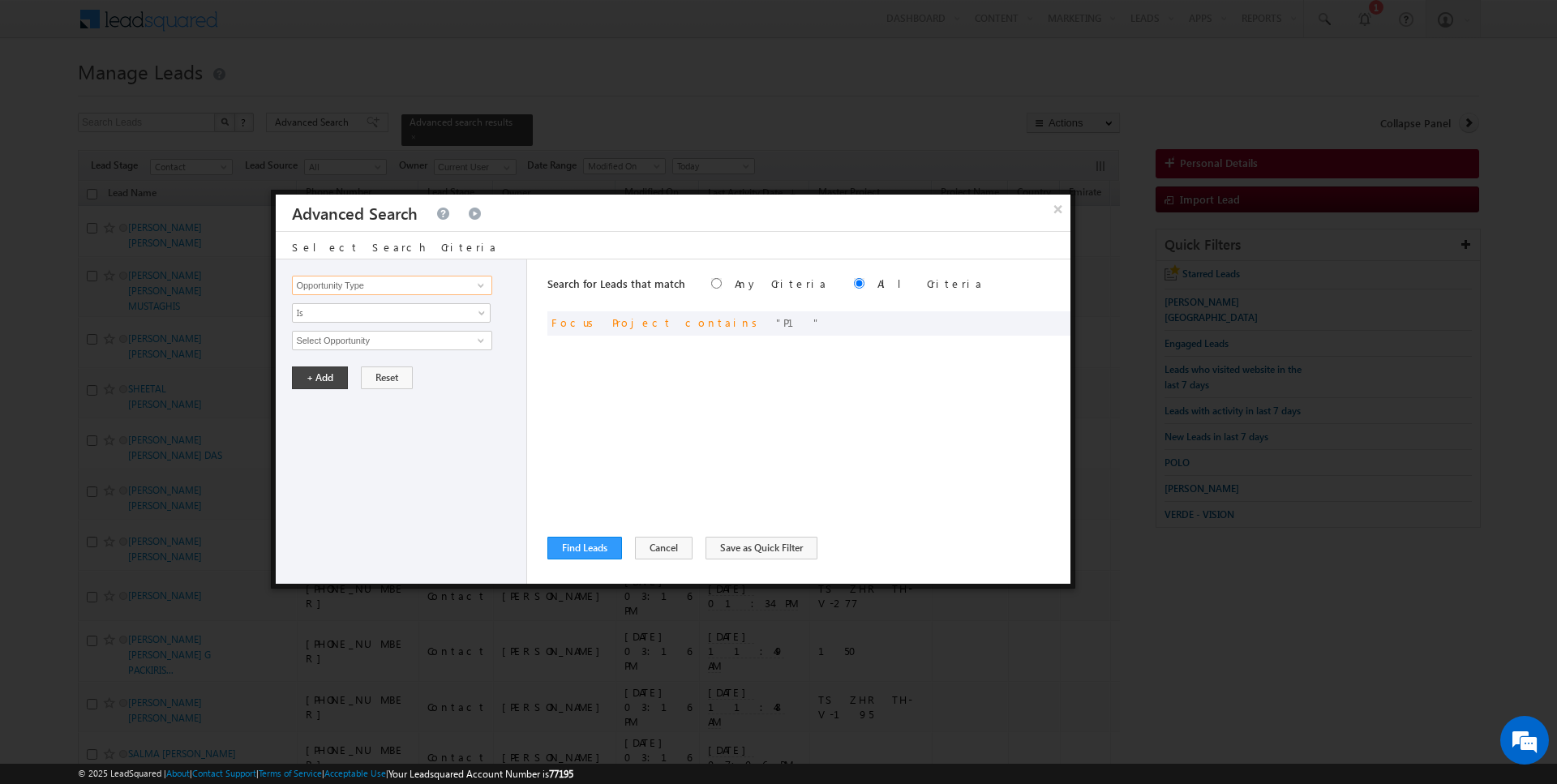
click at [368, 287] on input "Opportunity Type" at bounding box center [392, 286] width 200 height 20
click at [354, 319] on link "Master Project" at bounding box center [392, 318] width 200 height 19
type input "Master Project"
click at [335, 312] on span "Is" at bounding box center [381, 313] width 176 height 15
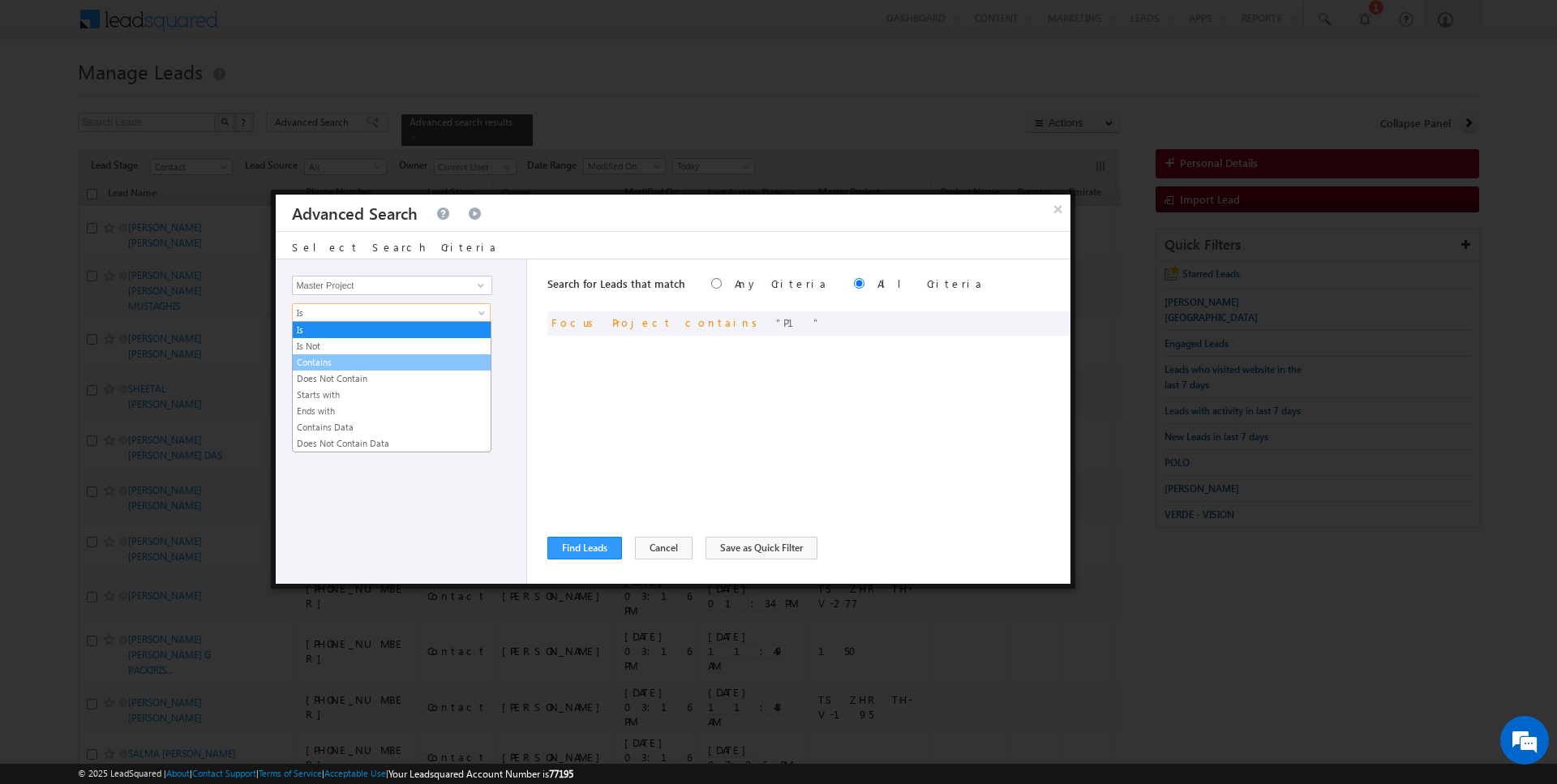
click at [332, 361] on link "Contains" at bounding box center [392, 362] width 198 height 15
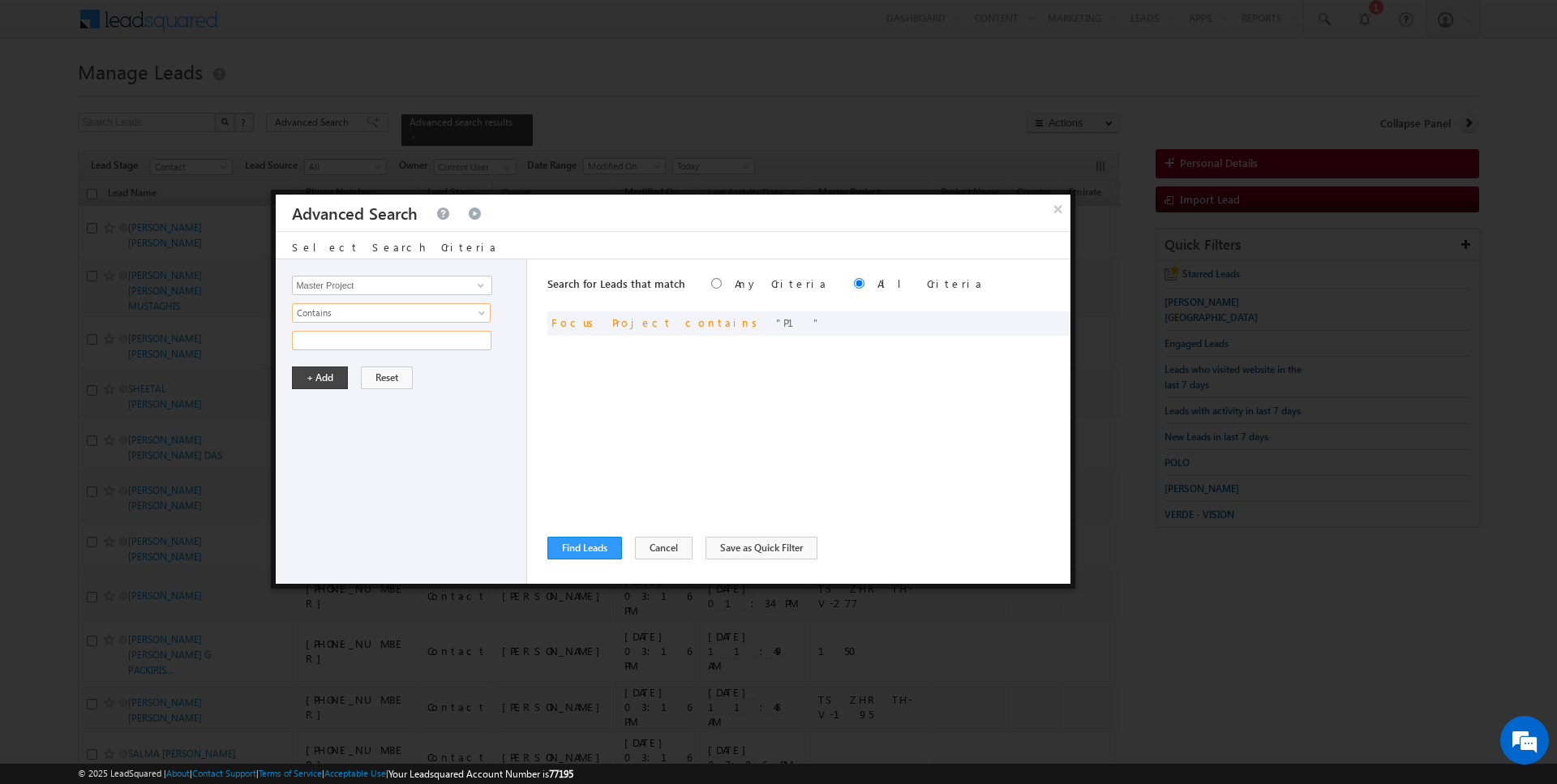
click at [335, 338] on input "text" at bounding box center [392, 341] width 200 height 20
type input "serena"
click at [323, 374] on button "+ Add" at bounding box center [320, 378] width 56 height 23
click at [584, 543] on button "Find Leads" at bounding box center [584, 548] width 74 height 23
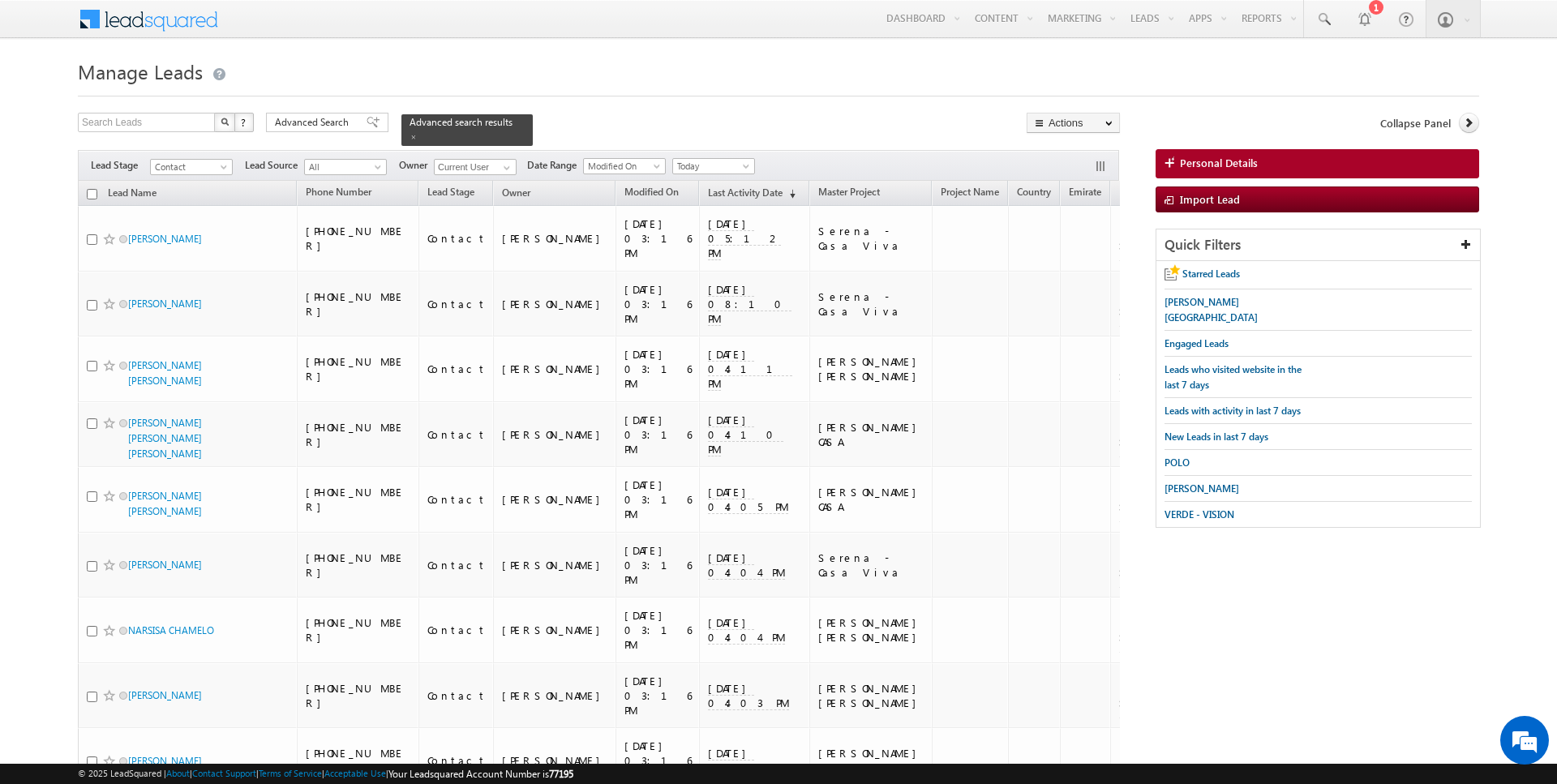
click at [90, 193] on input "checkbox" at bounding box center [91, 194] width 11 height 11
checkbox input "true"
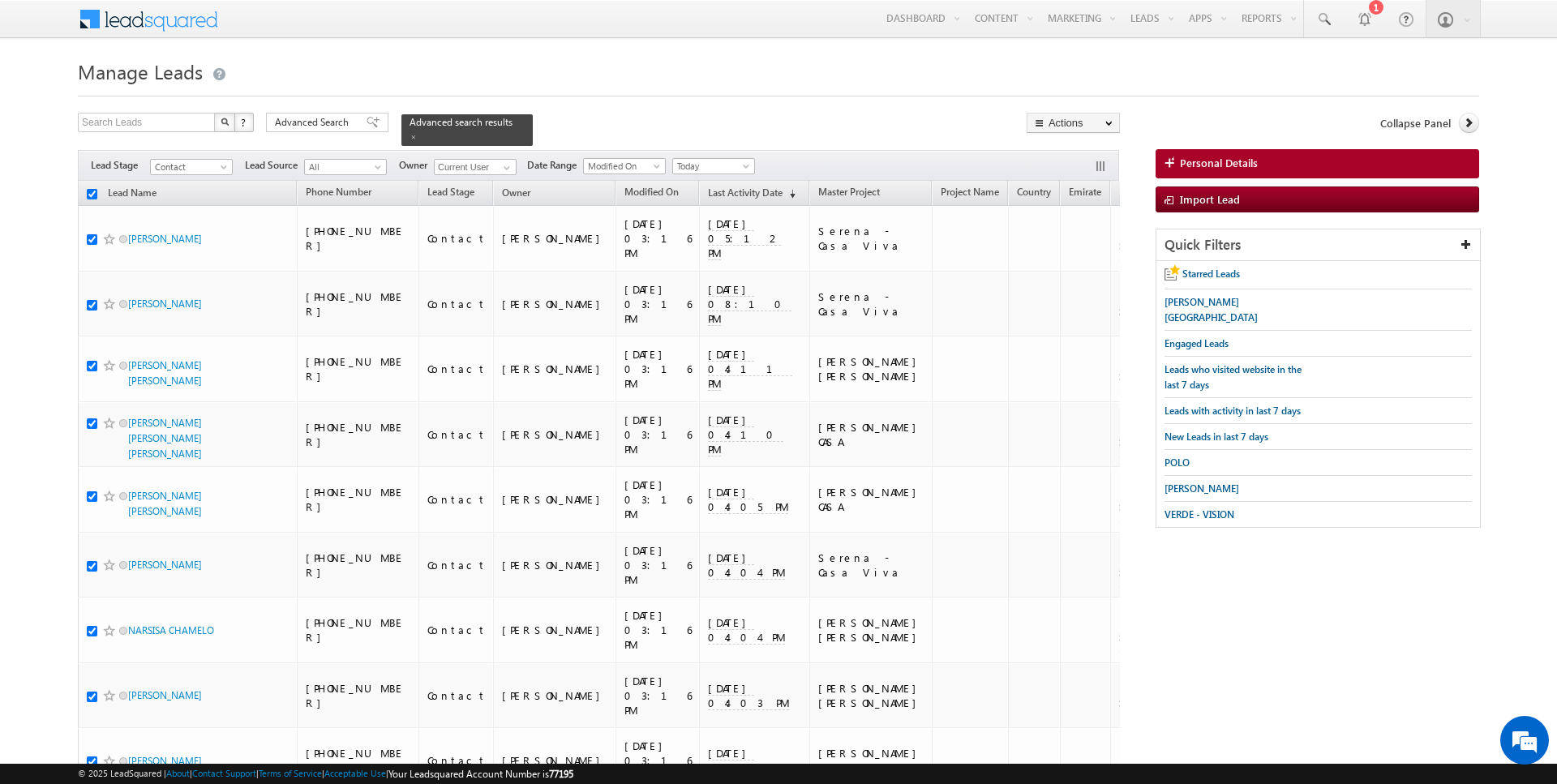
checkbox input "true"
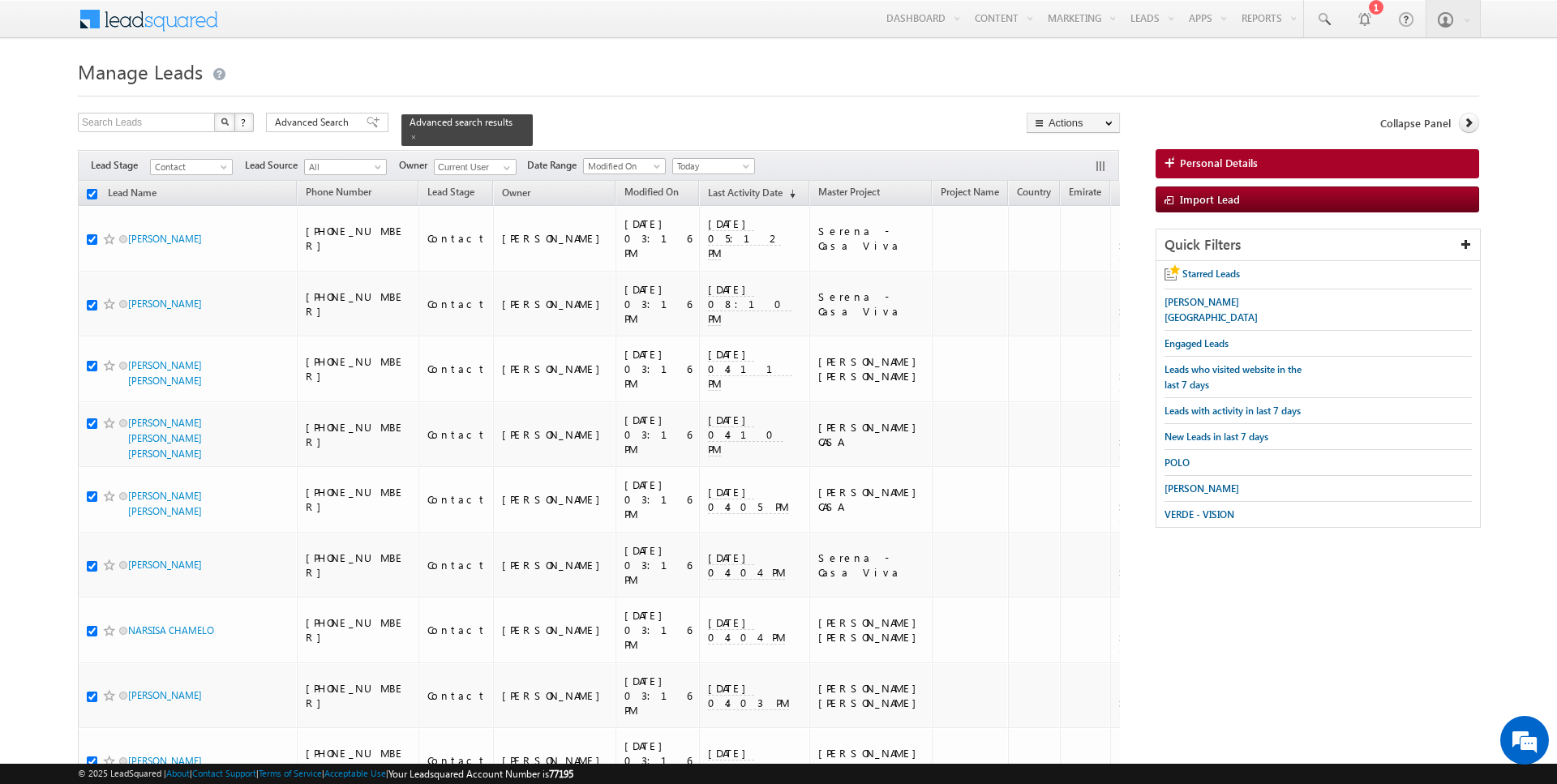
checkbox input "true"
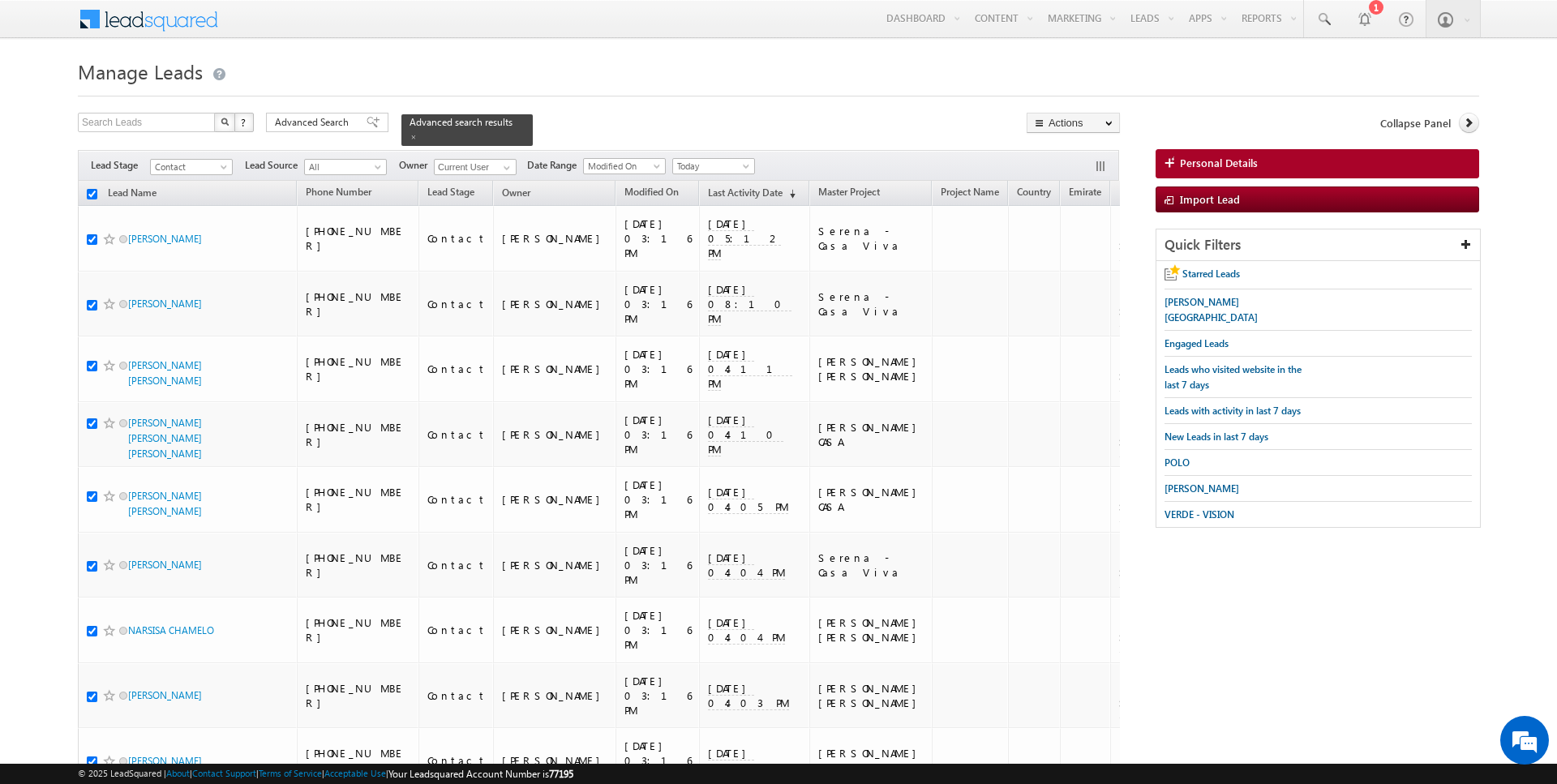
checkbox input "true"
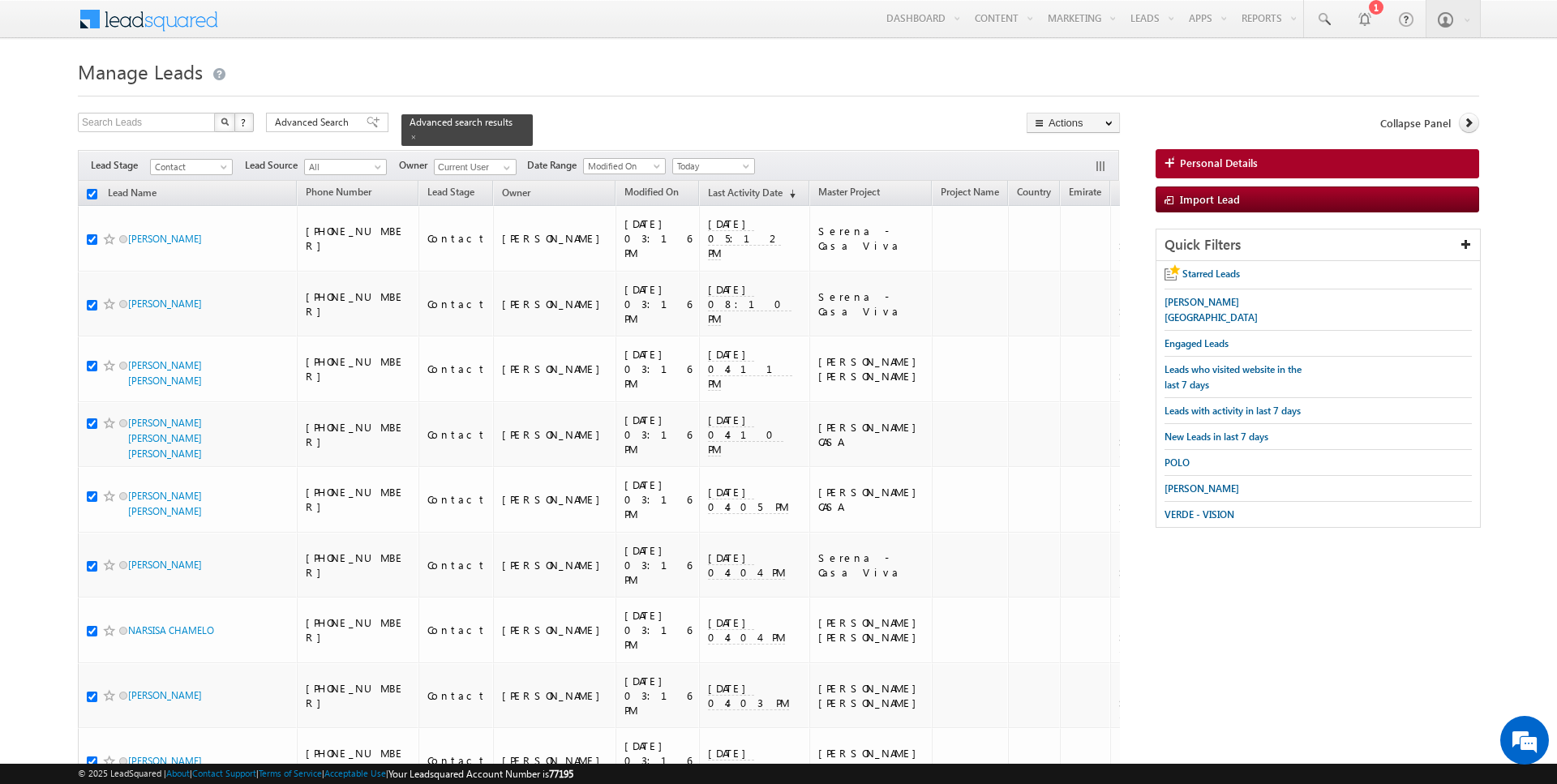
checkbox input "true"
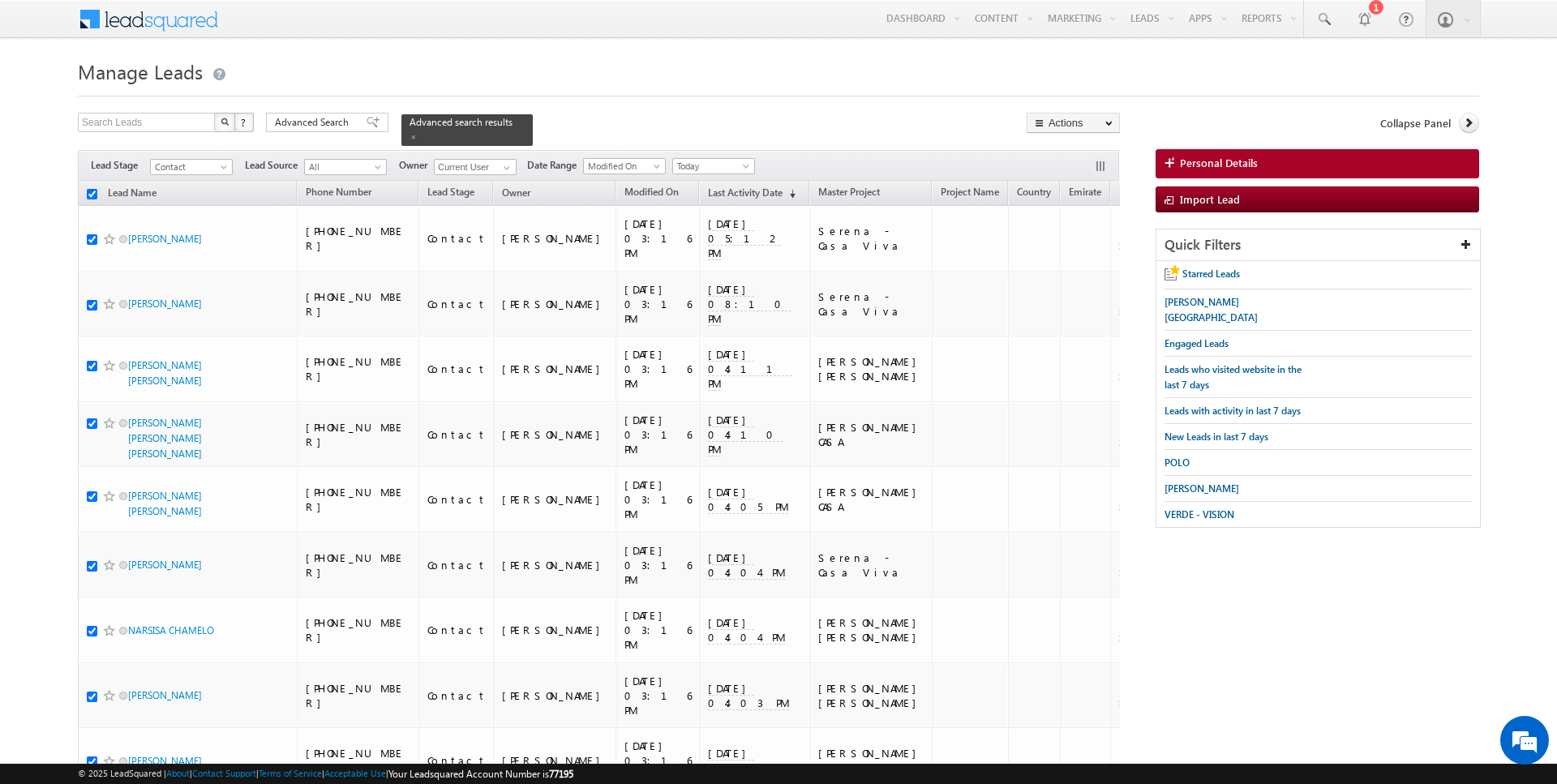
checkbox input "true"
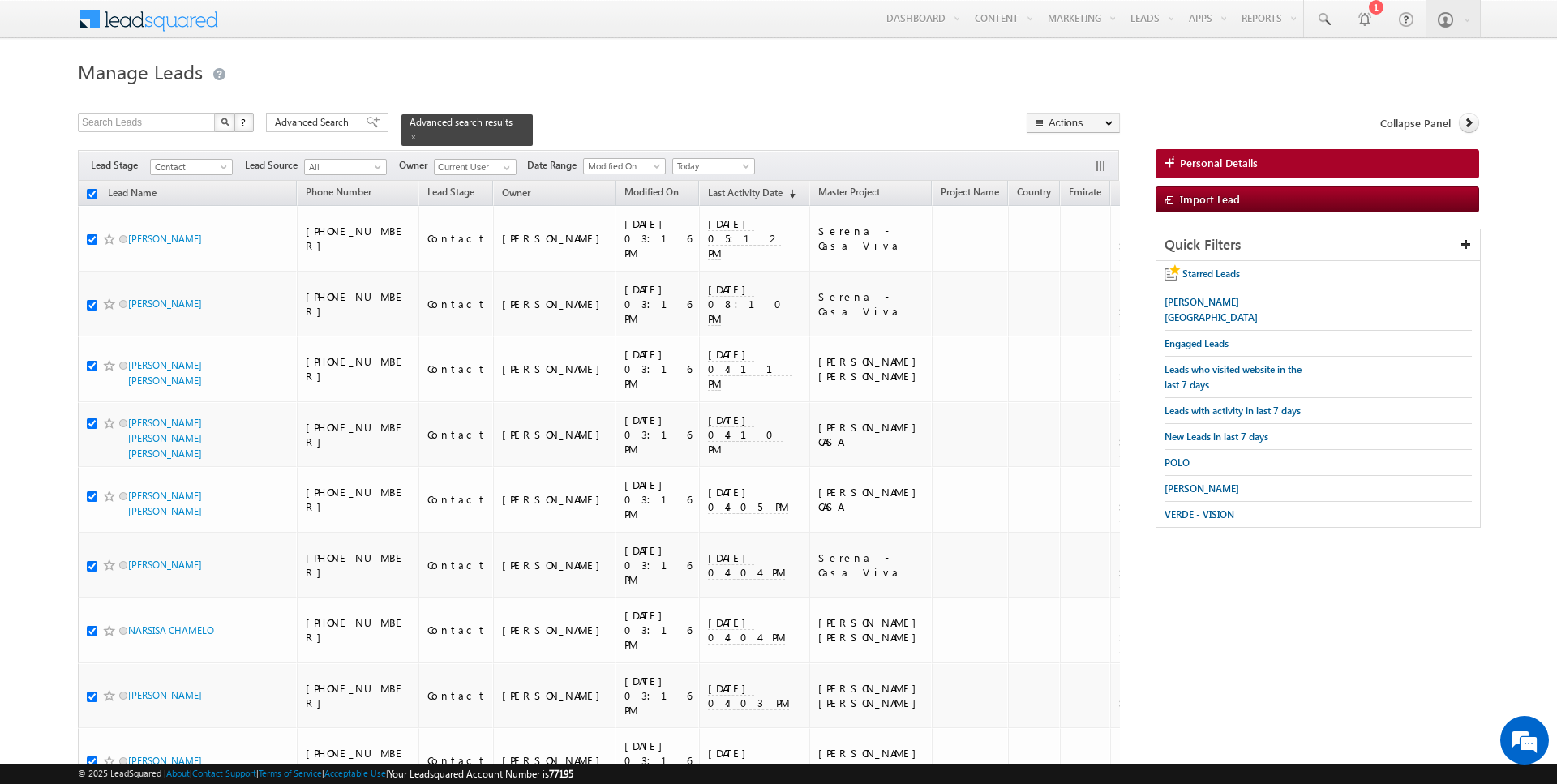
checkbox input "true"
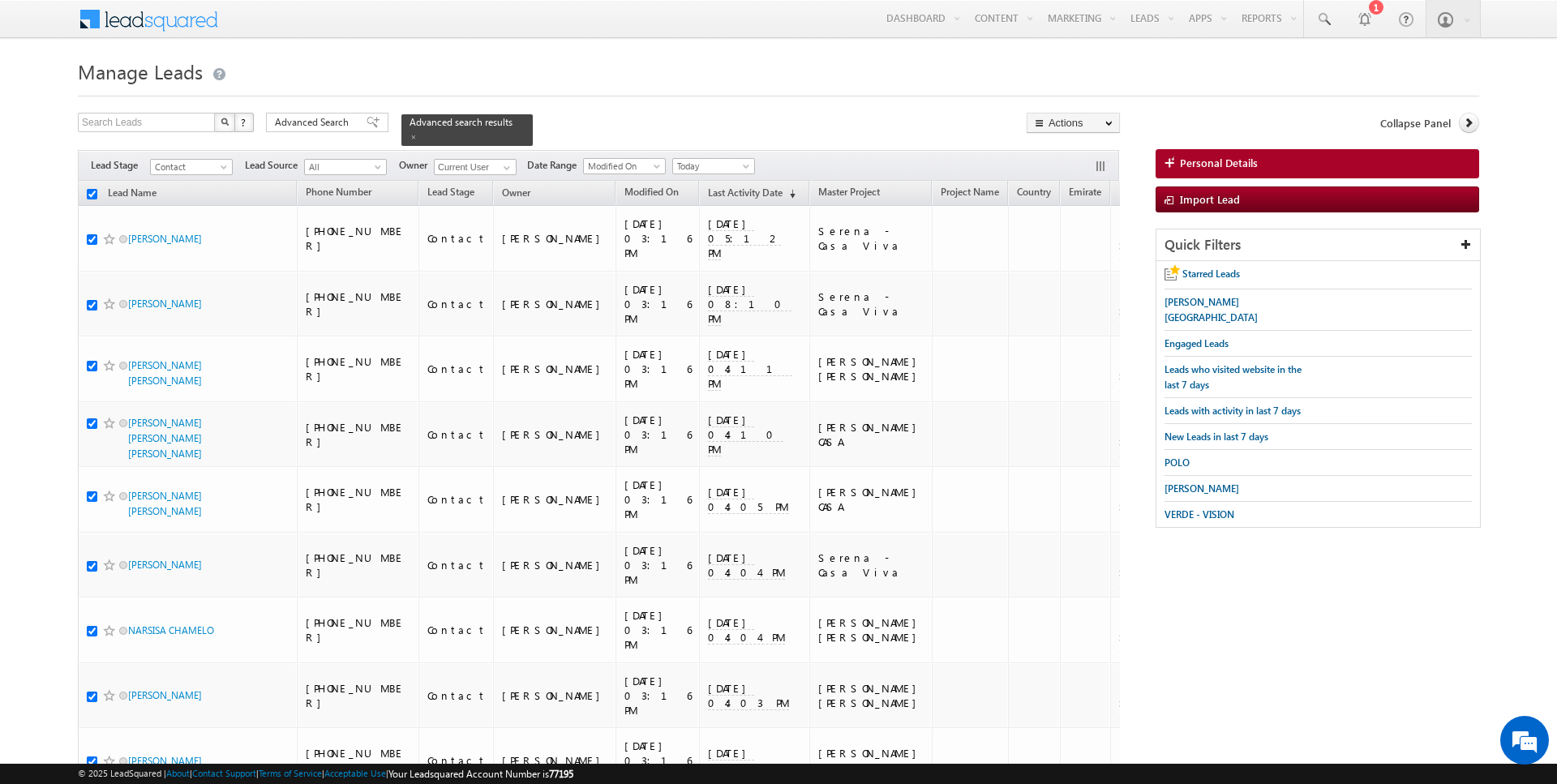
checkbox input "true"
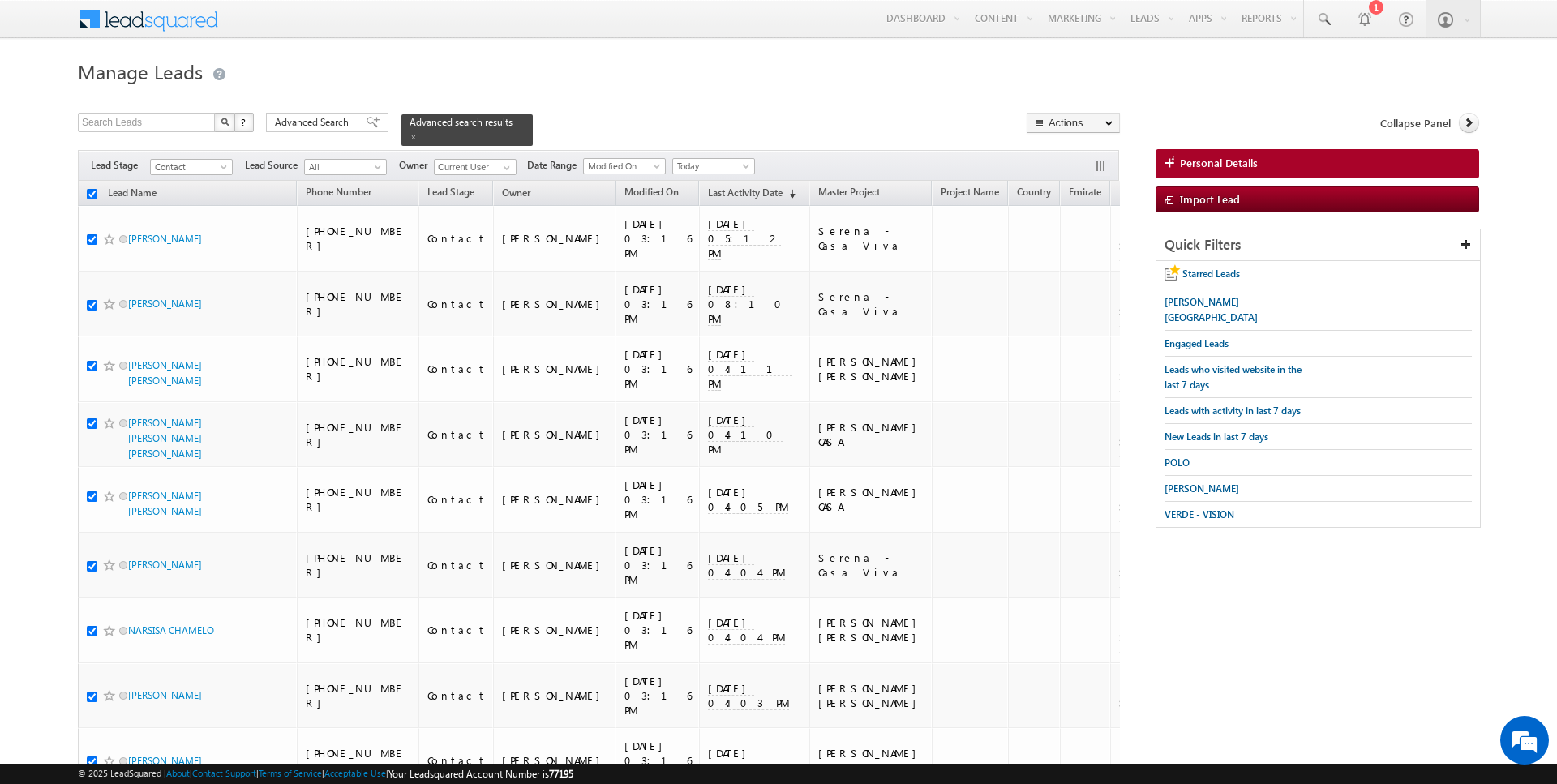
checkbox input "true"
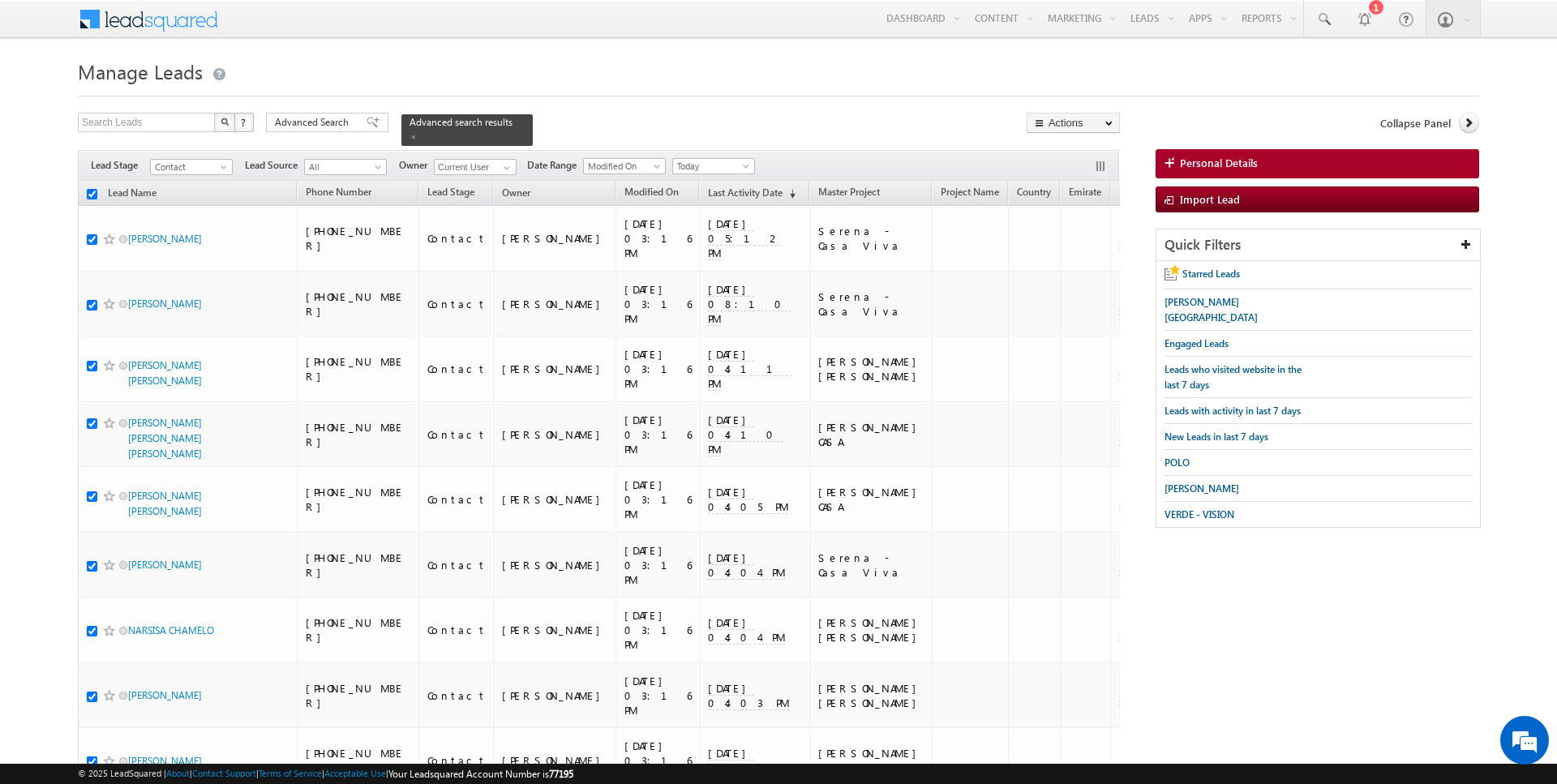
checkbox input "true"
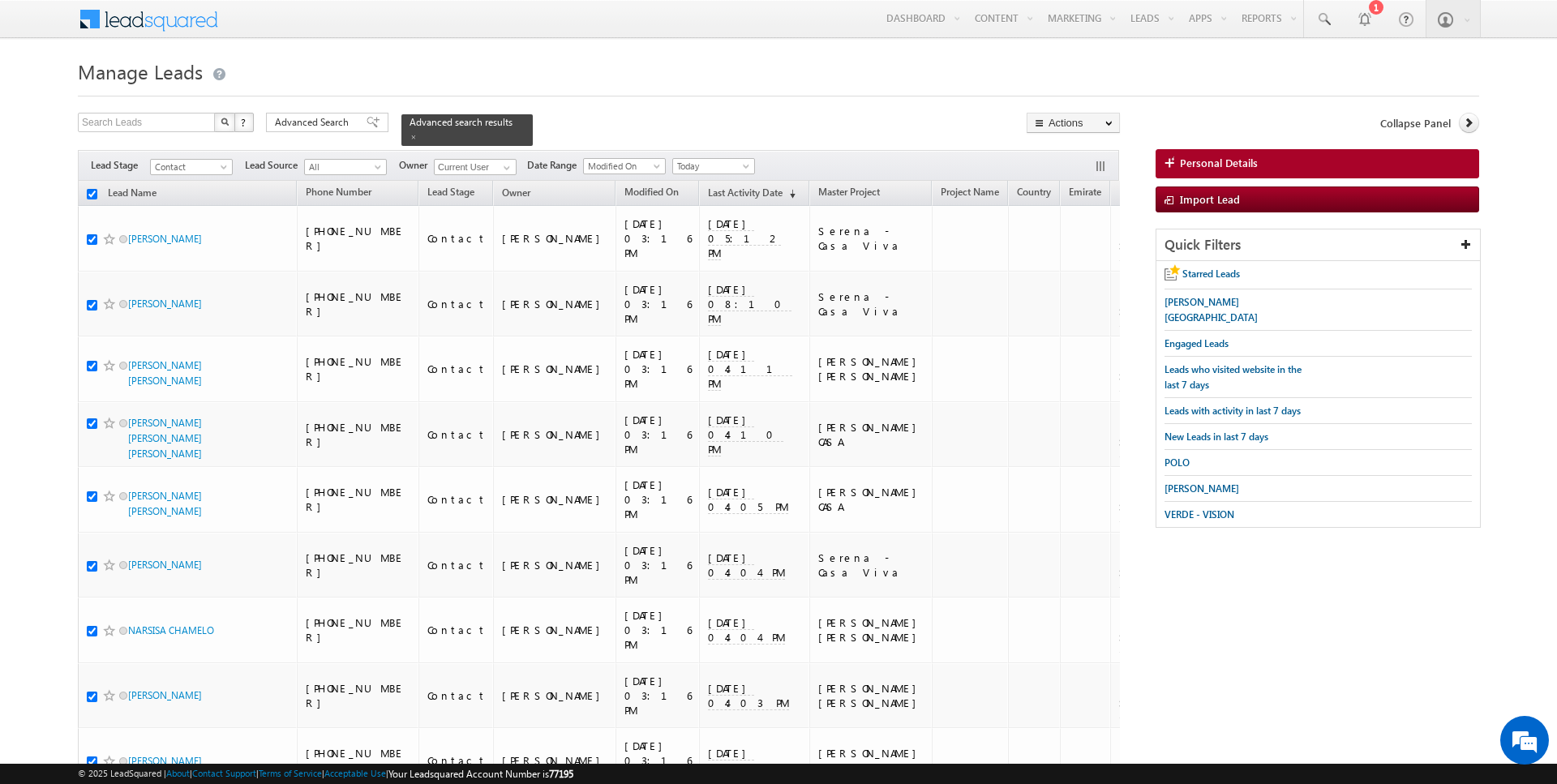
checkbox input "true"
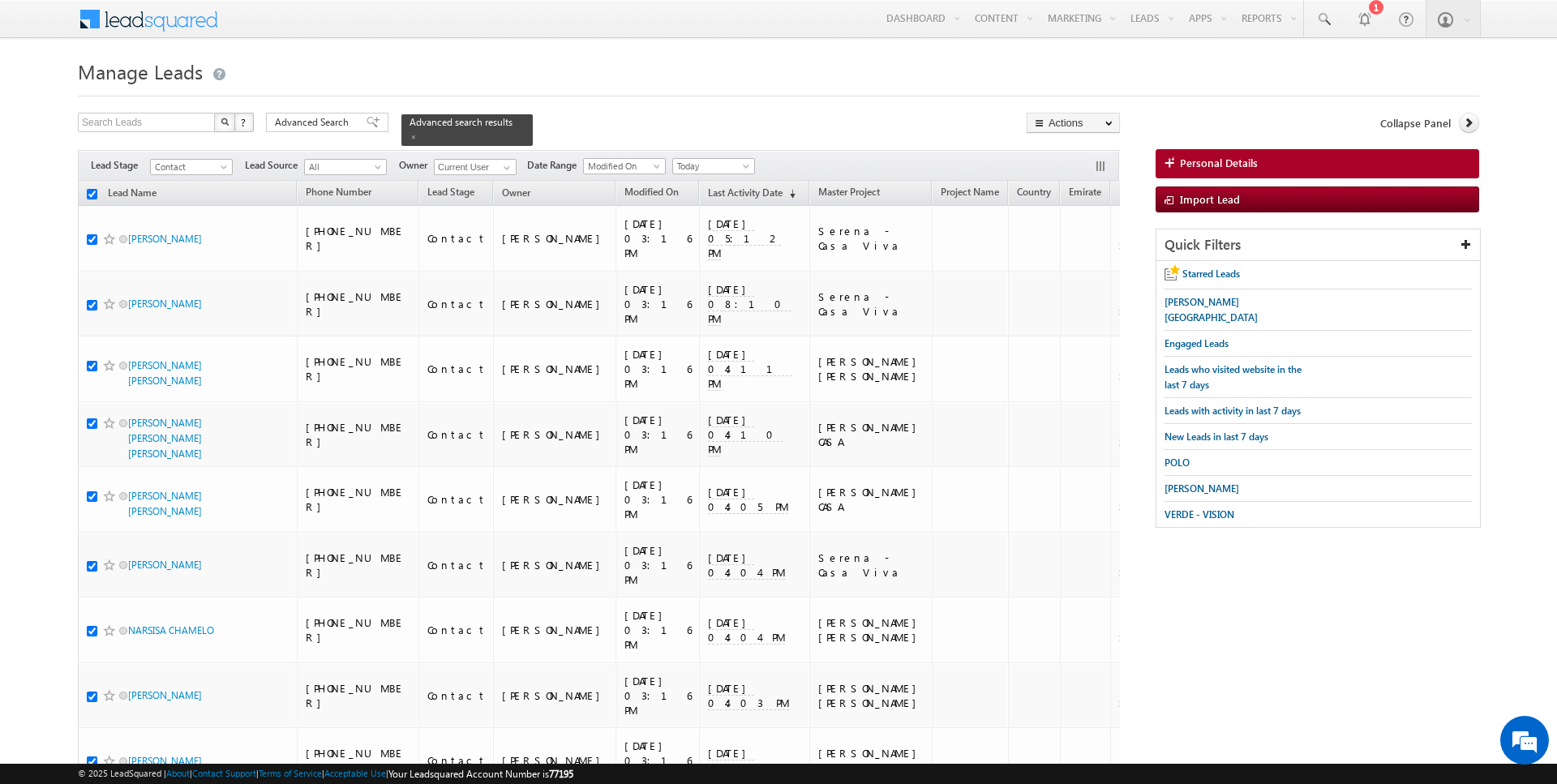
checkbox input "true"
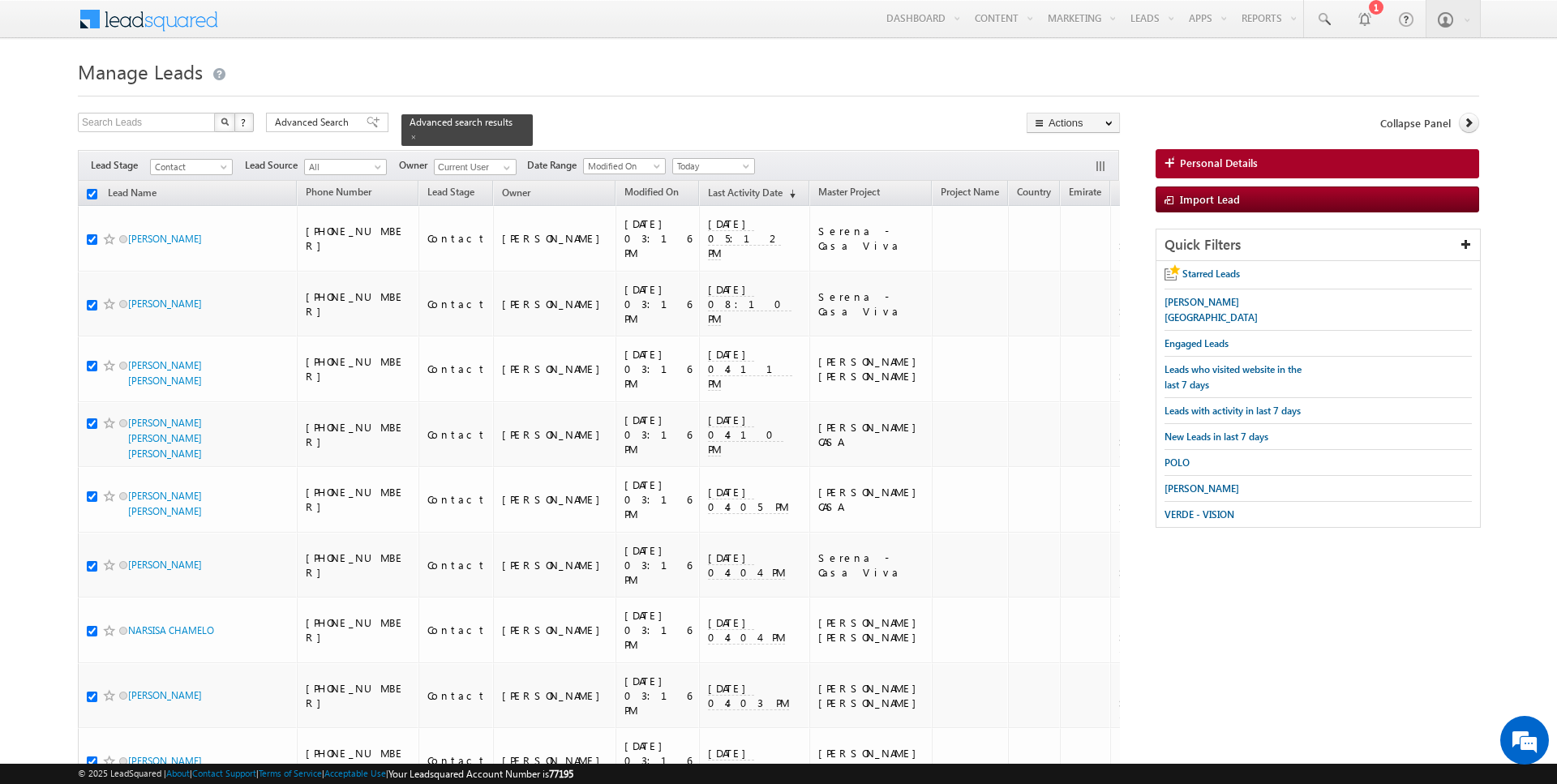
checkbox input "true"
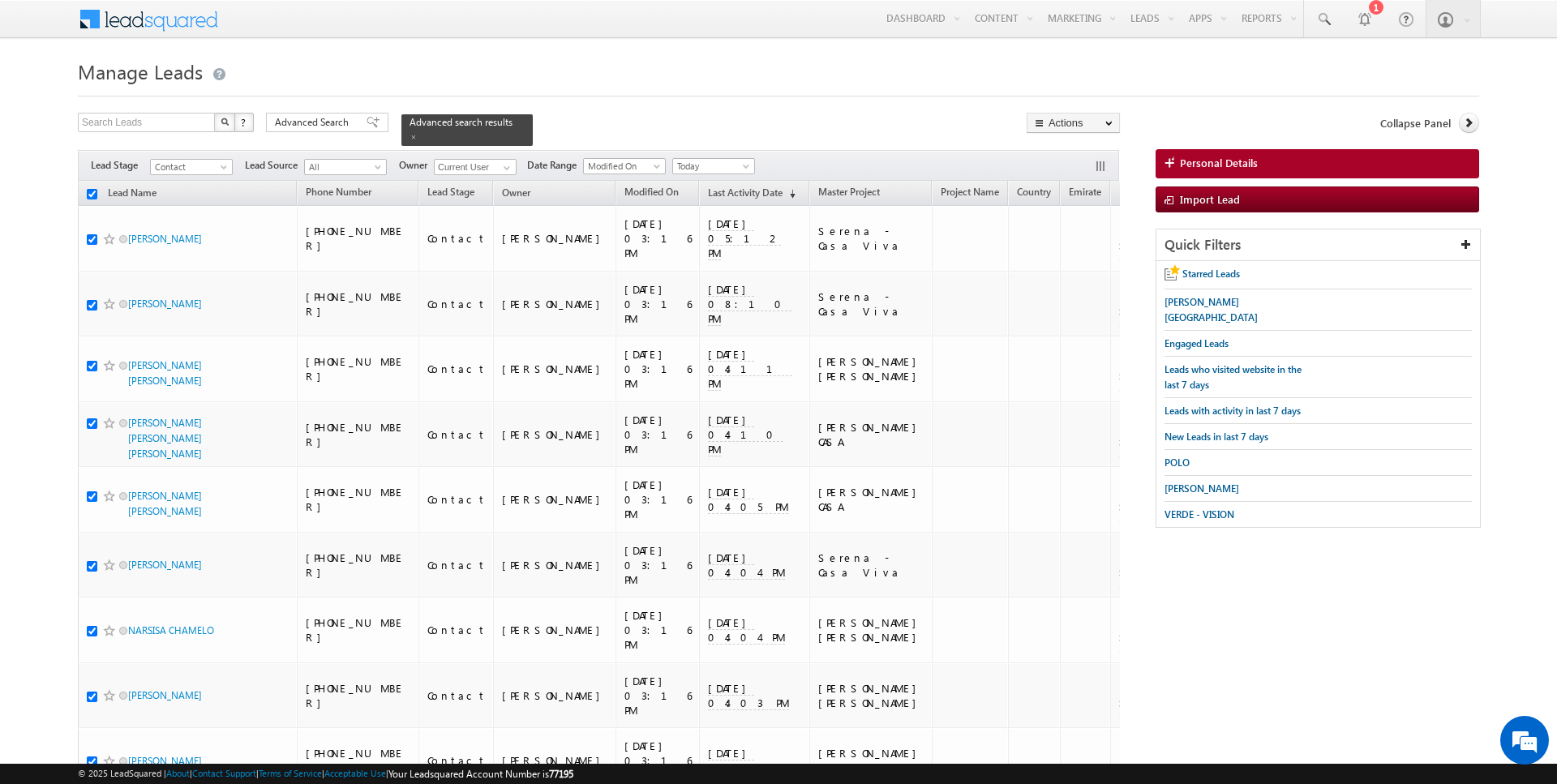
checkbox input "true"
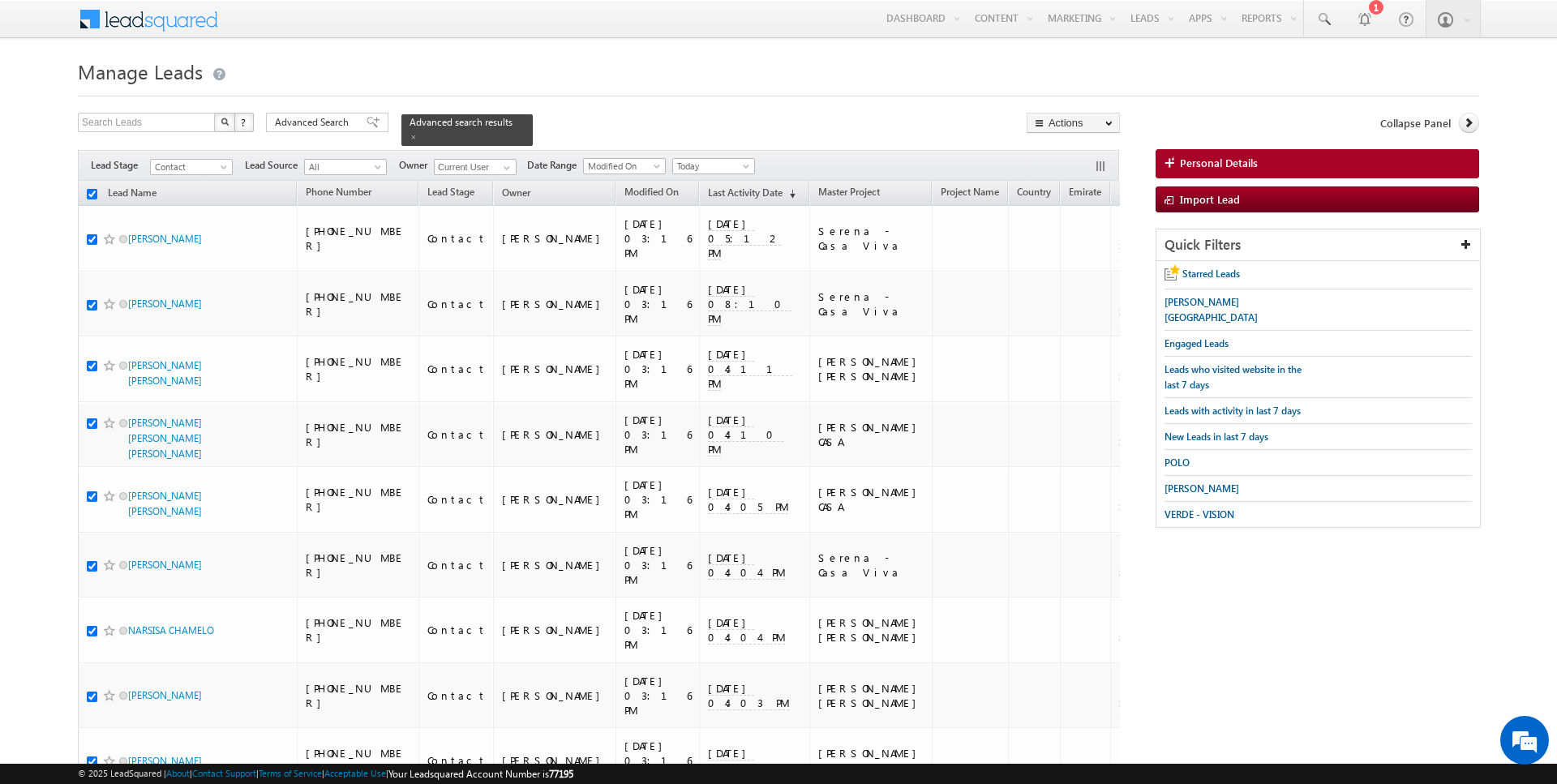
checkbox input "true"
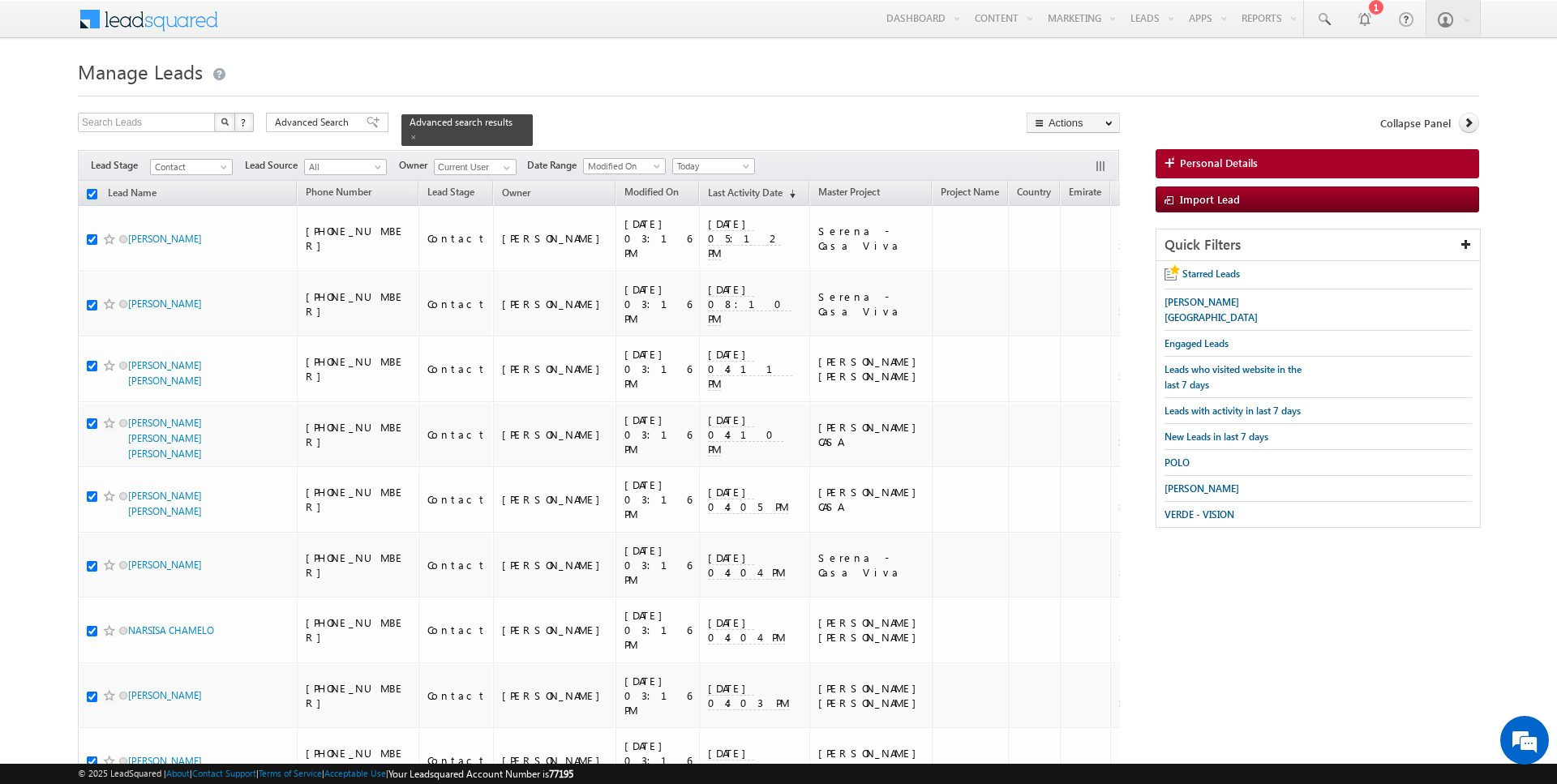
checkbox input "true"
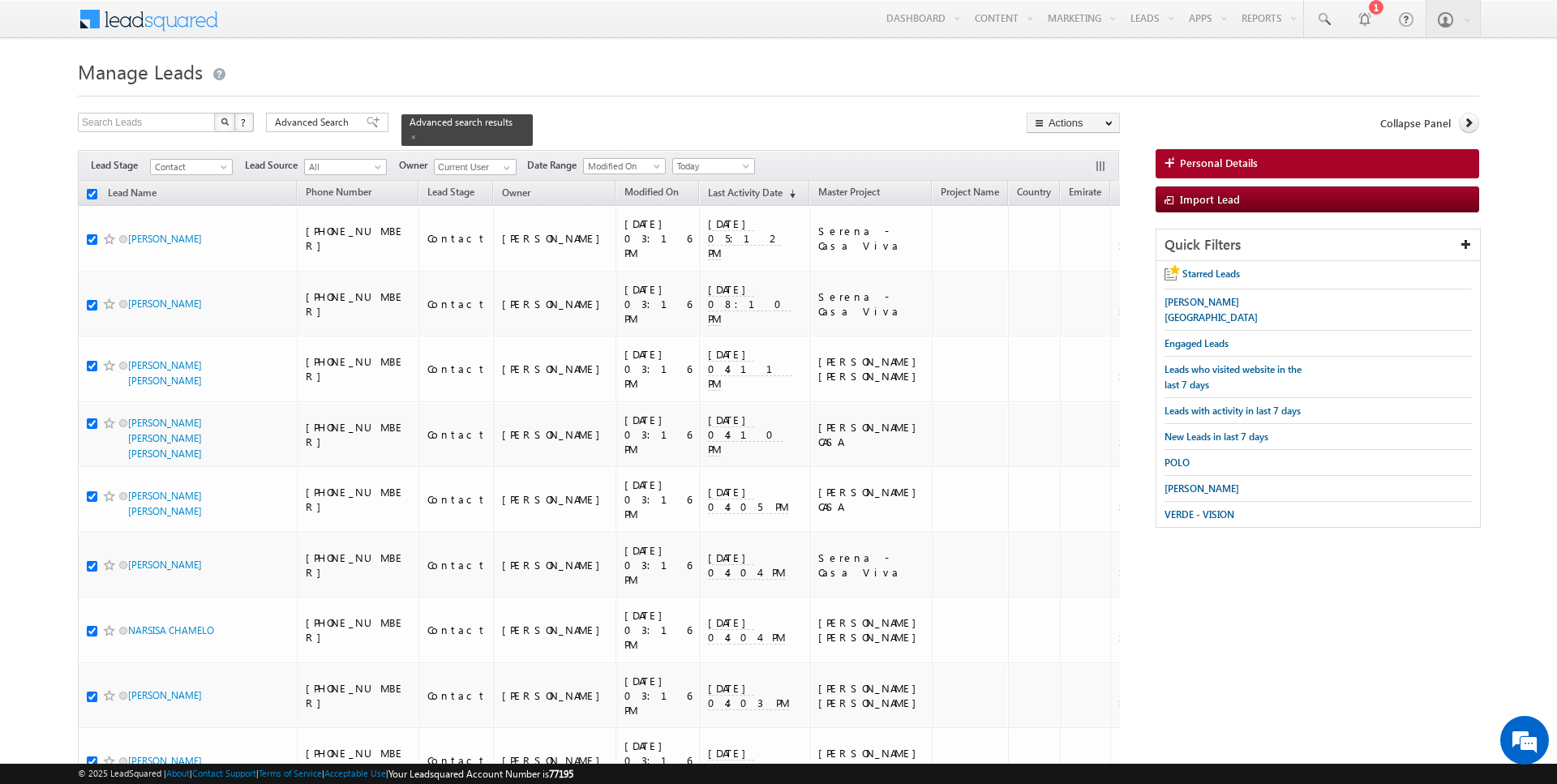
checkbox input "true"
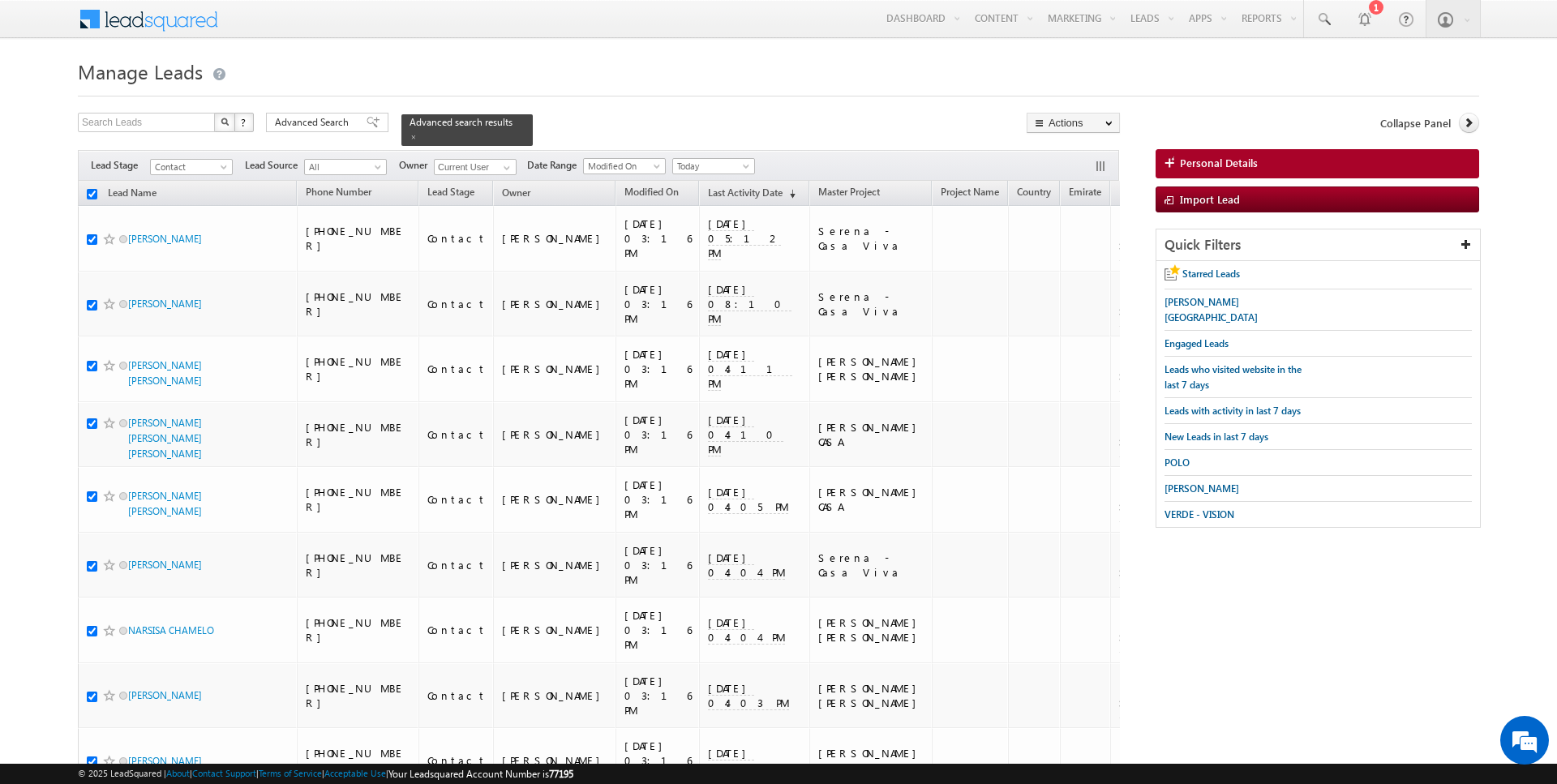
checkbox input "true"
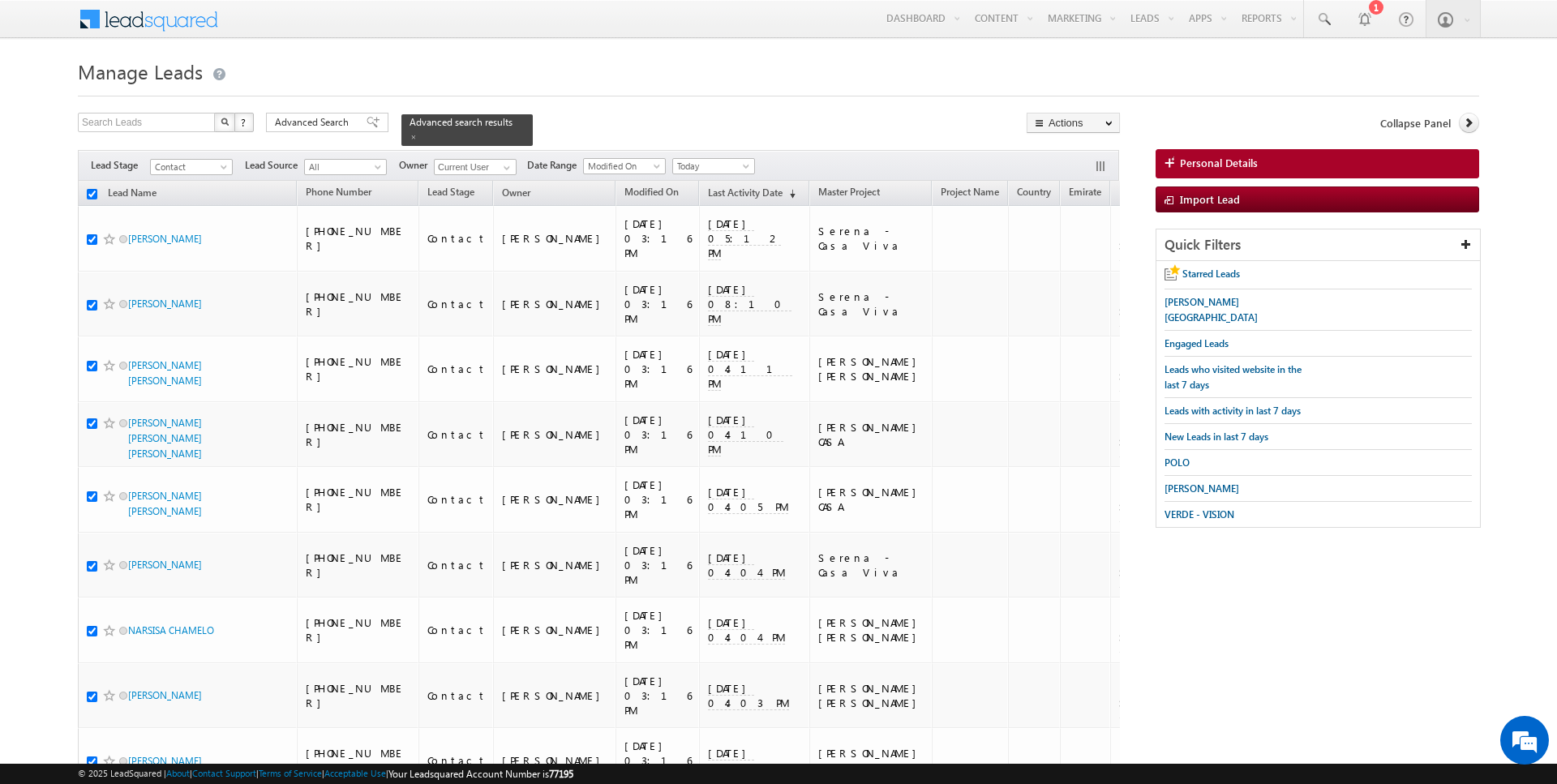
checkbox input "true"
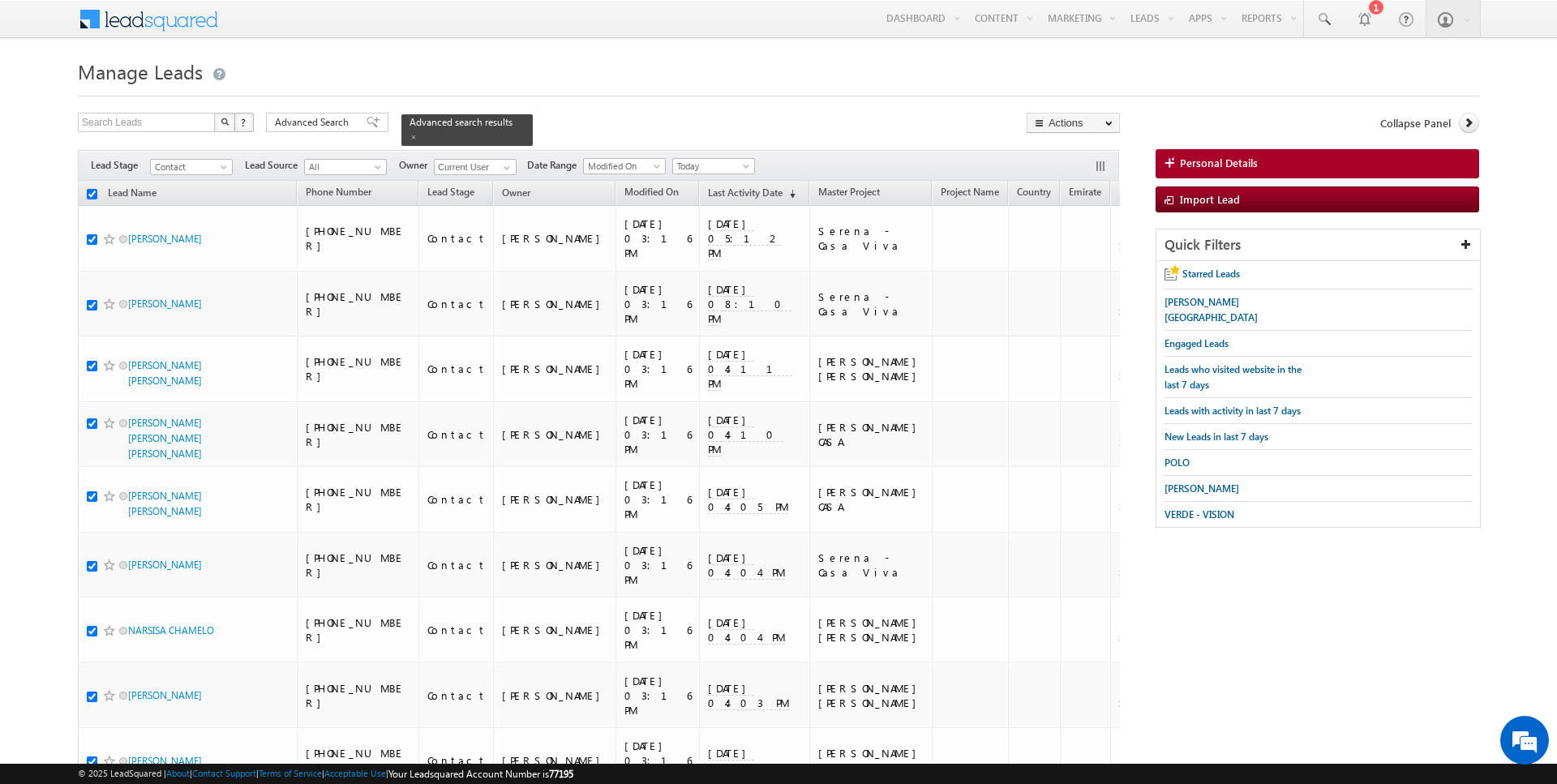
checkbox input "true"
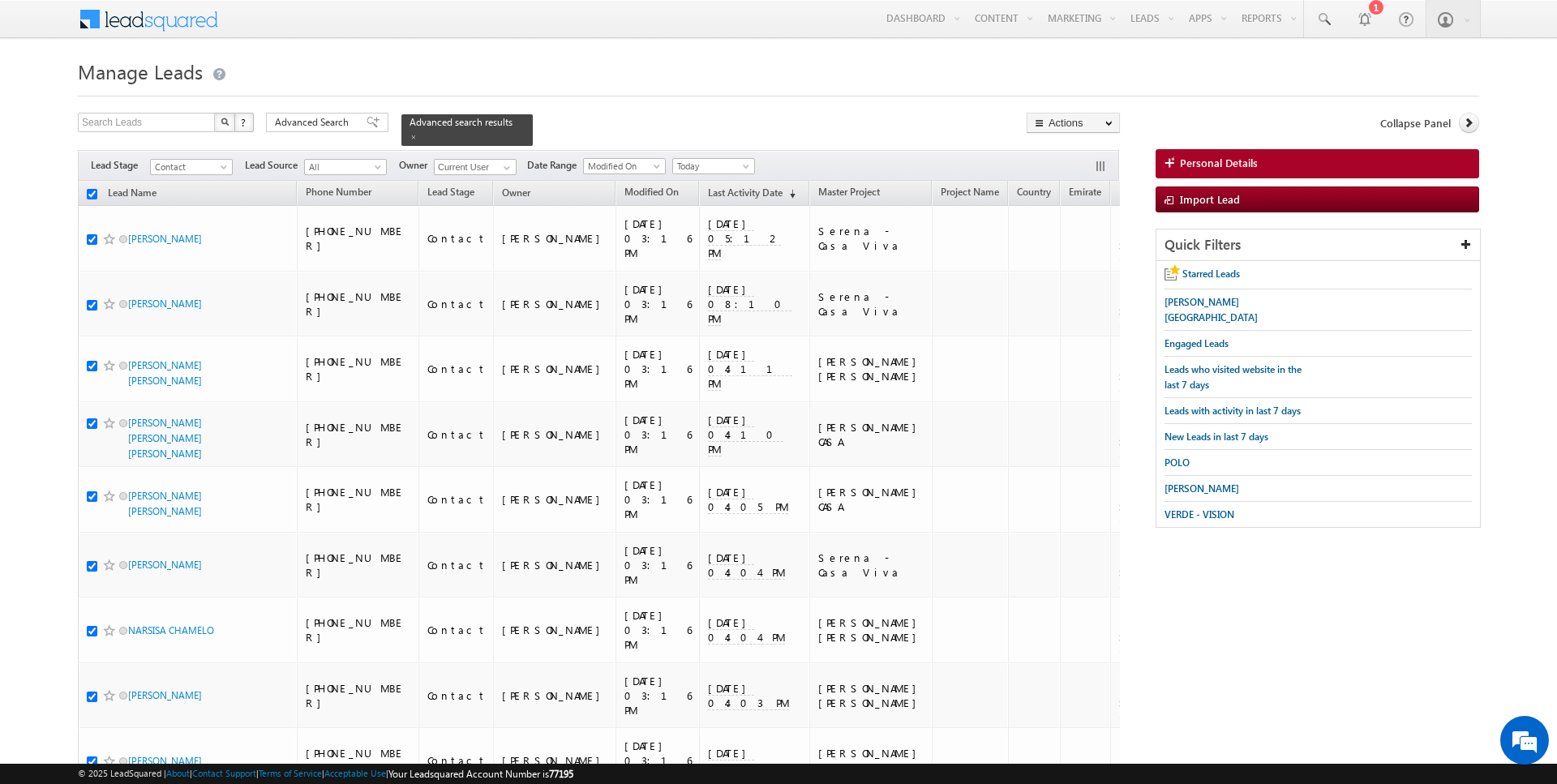
checkbox input "true"
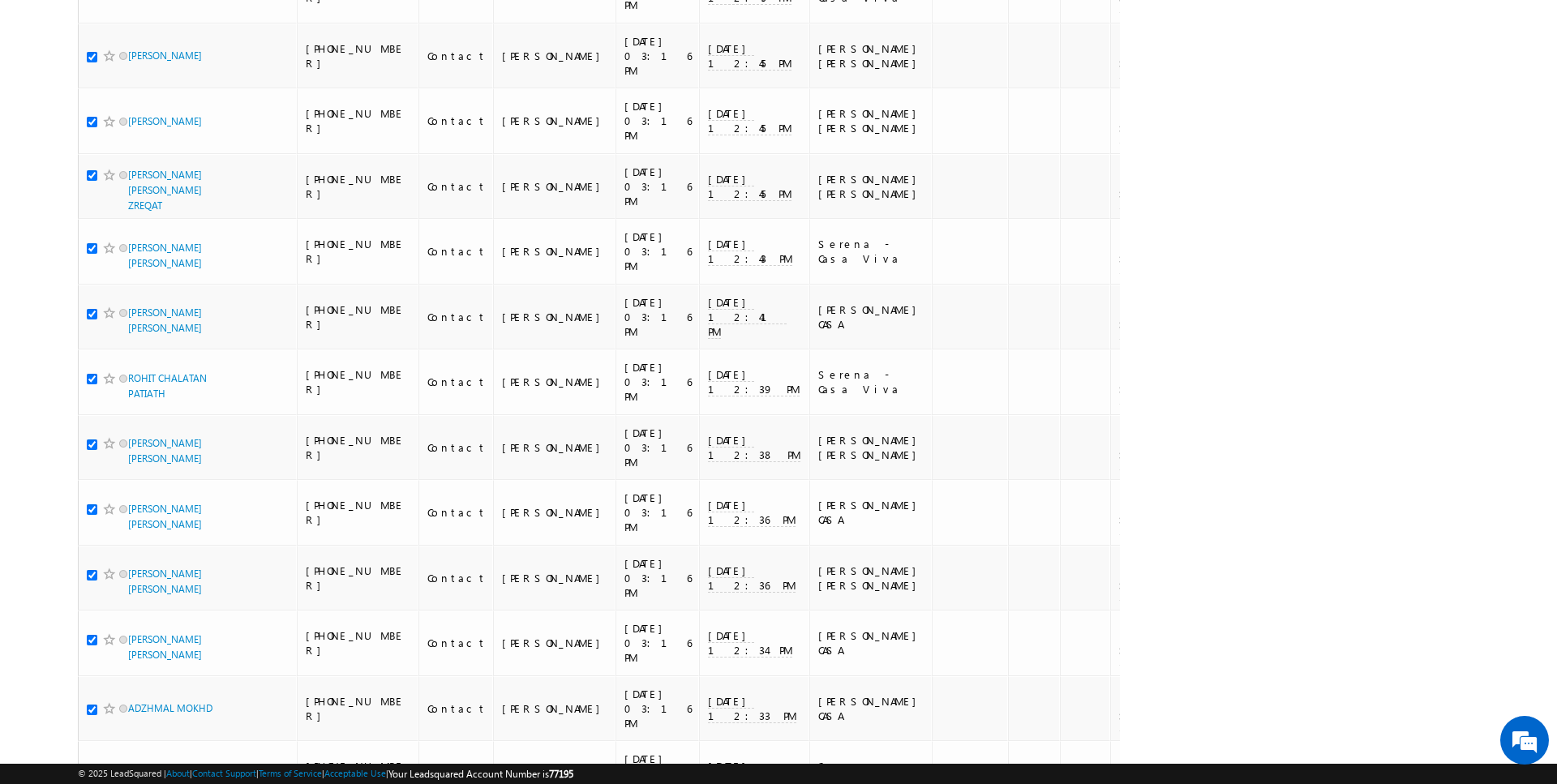
scroll to position [6024, 0]
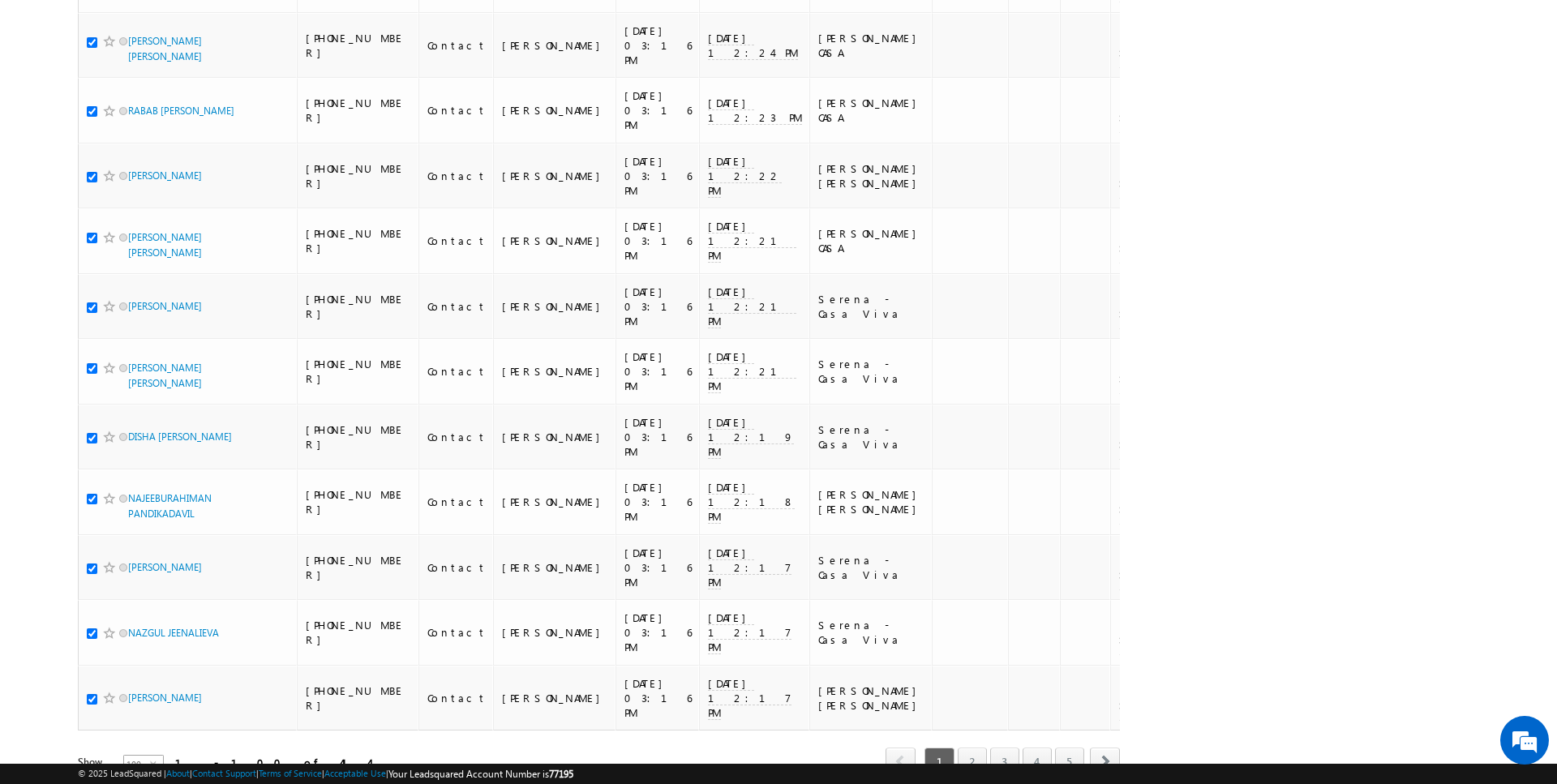
click at [135, 755] on span "100" at bounding box center [137, 764] width 26 height 18
click at [132, 736] on li "50" at bounding box center [134, 738] width 39 height 16
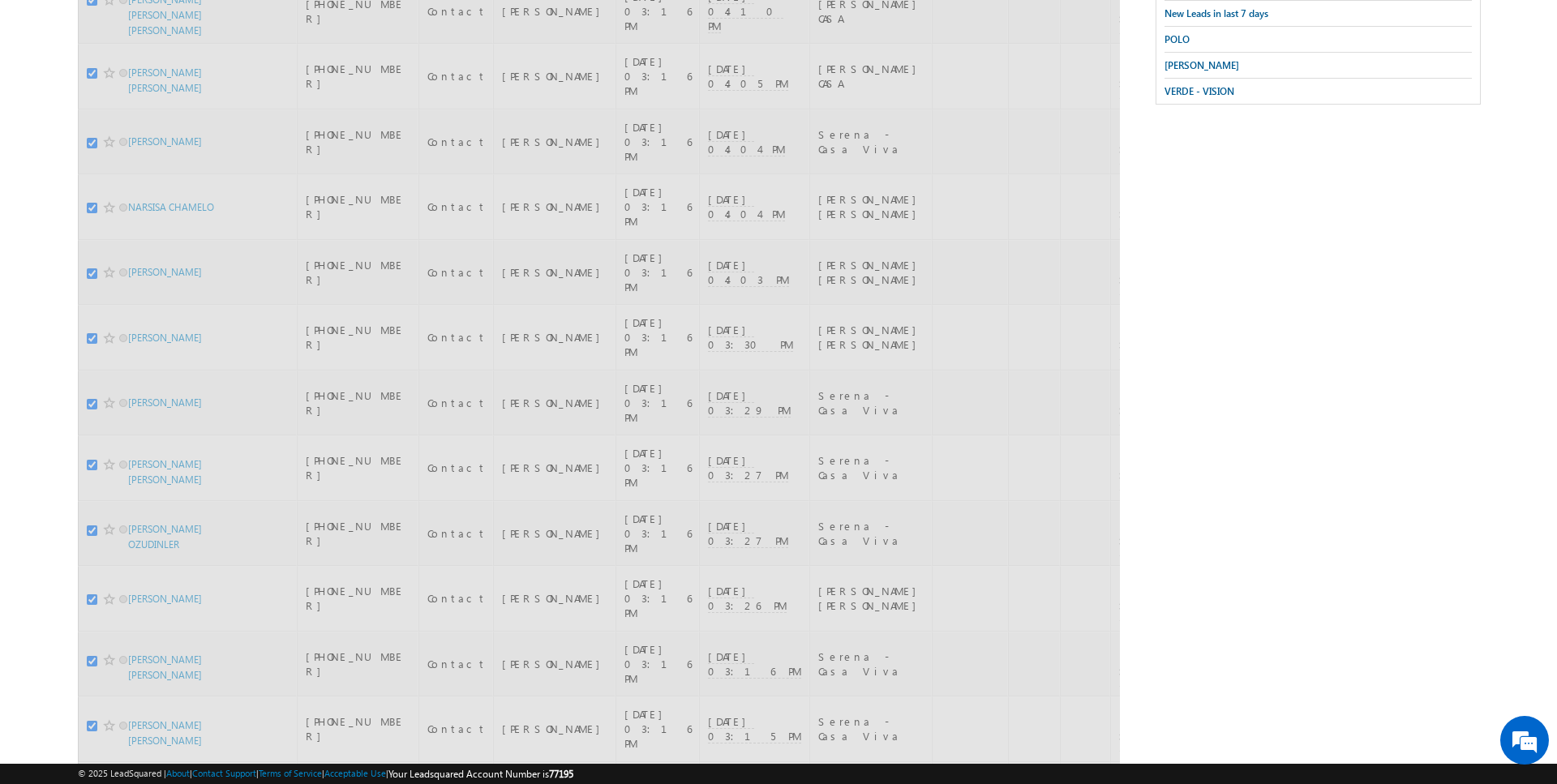
scroll to position [0, 0]
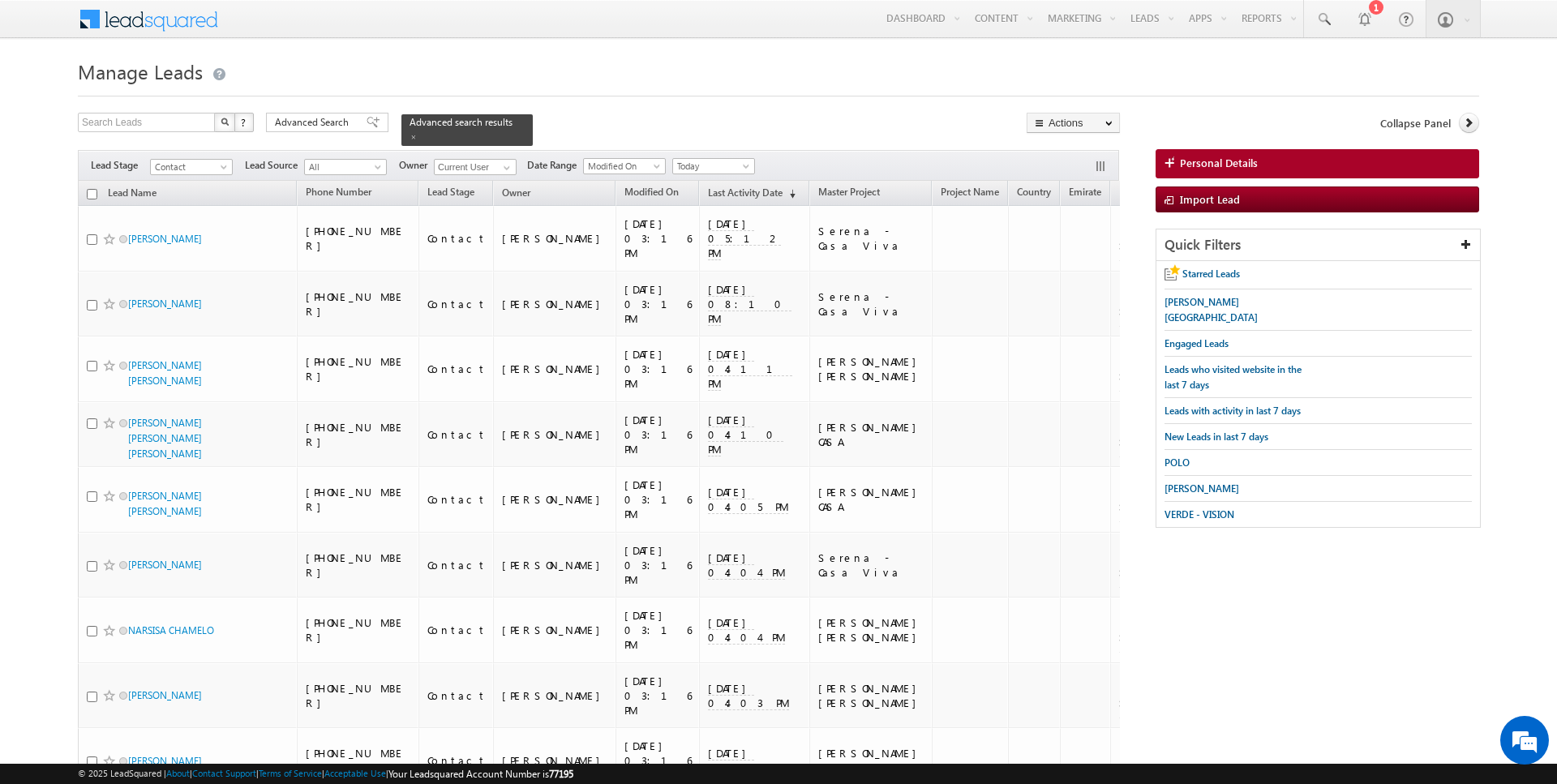
click at [93, 193] on input "checkbox" at bounding box center [91, 194] width 11 height 11
checkbox input "true"
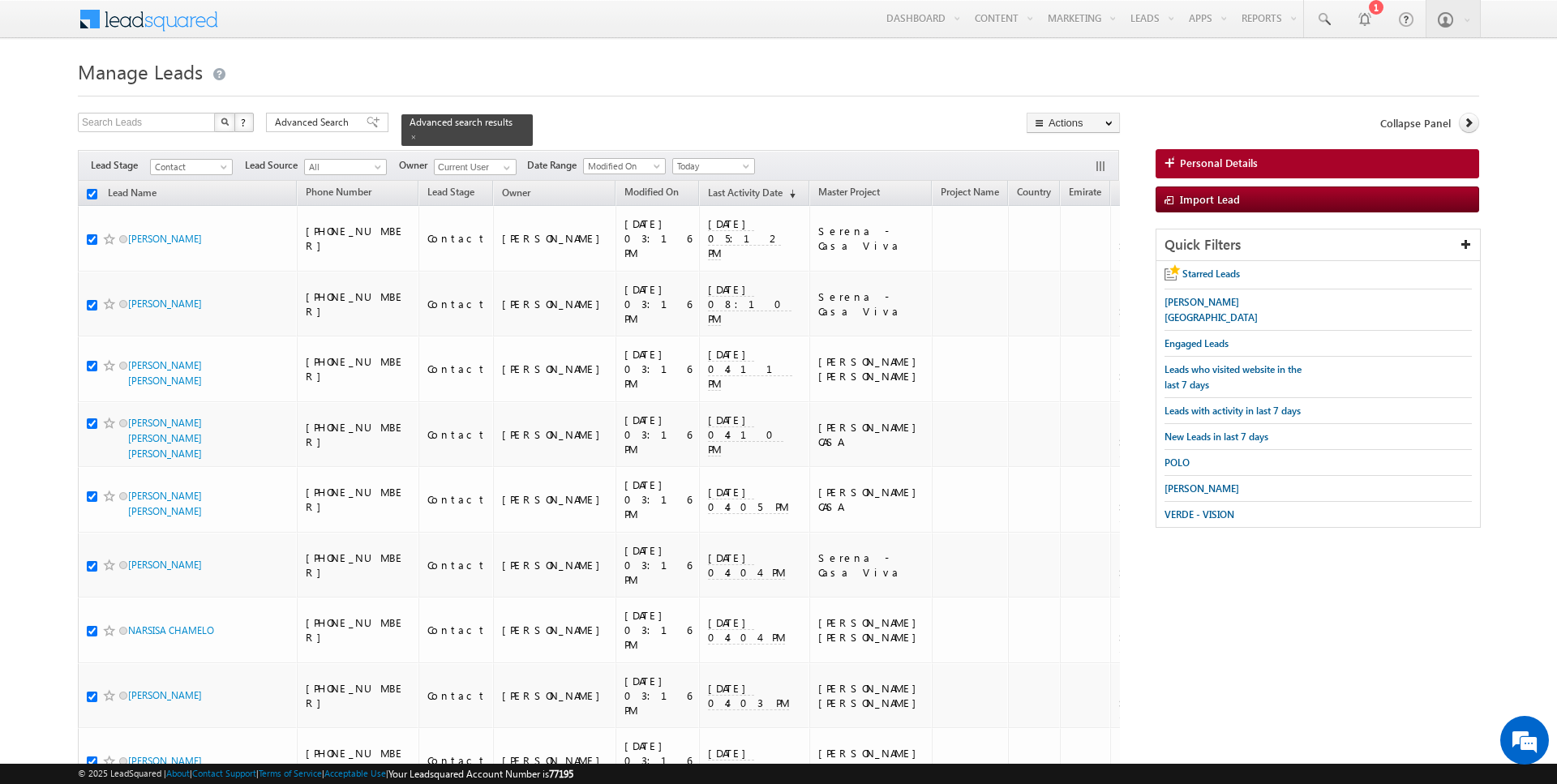
checkbox input "true"
click at [1058, 259] on link "Change Owner" at bounding box center [1073, 263] width 91 height 20
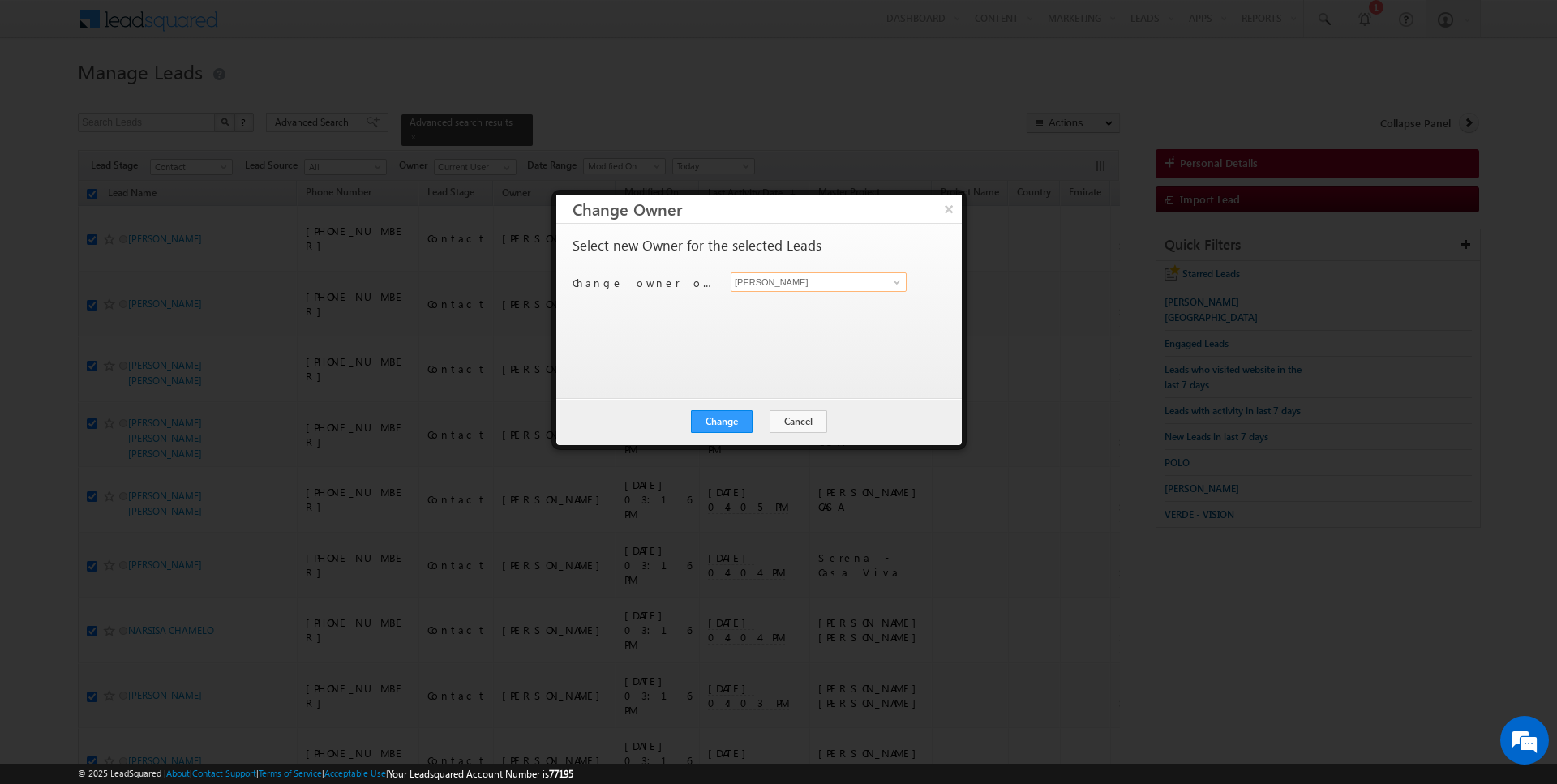
click at [794, 284] on input "[PERSON_NAME]" at bounding box center [819, 282] width 176 height 20
click at [732, 427] on button "Change" at bounding box center [722, 422] width 62 height 23
click at [766, 421] on button "Close" at bounding box center [762, 422] width 52 height 23
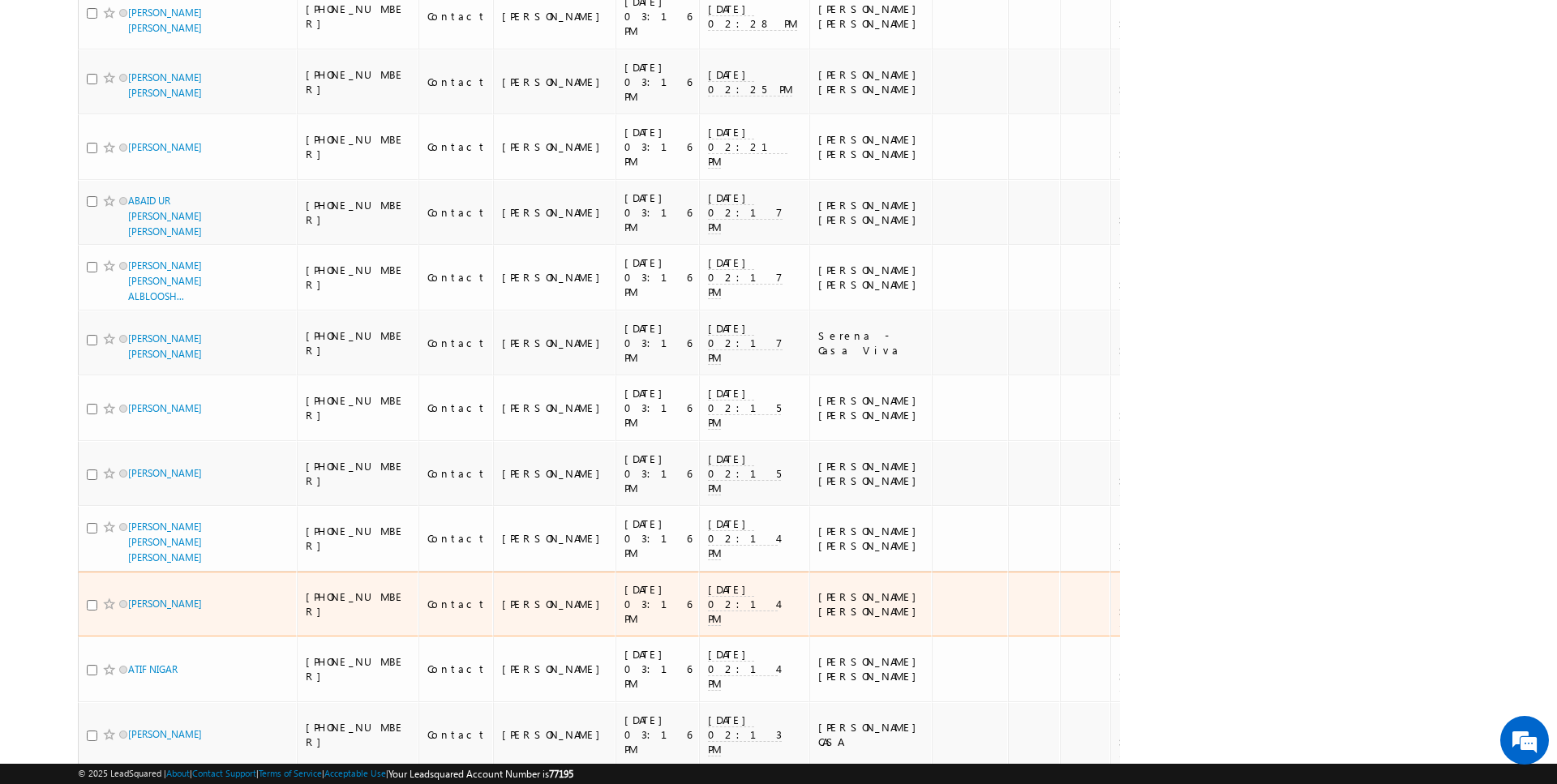
scroll to position [2787, 0]
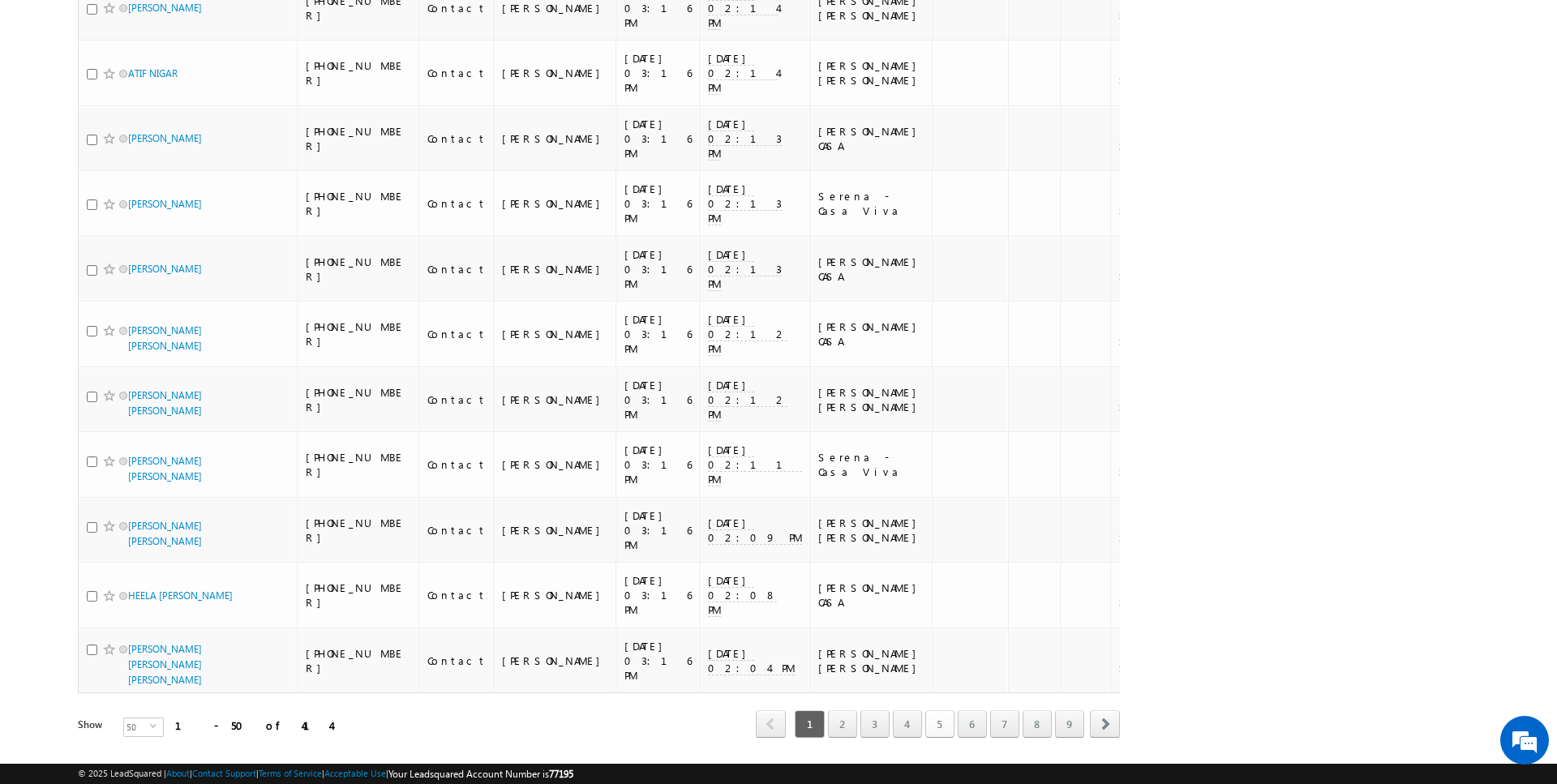
click at [932, 711] on link "5" at bounding box center [940, 724] width 29 height 28
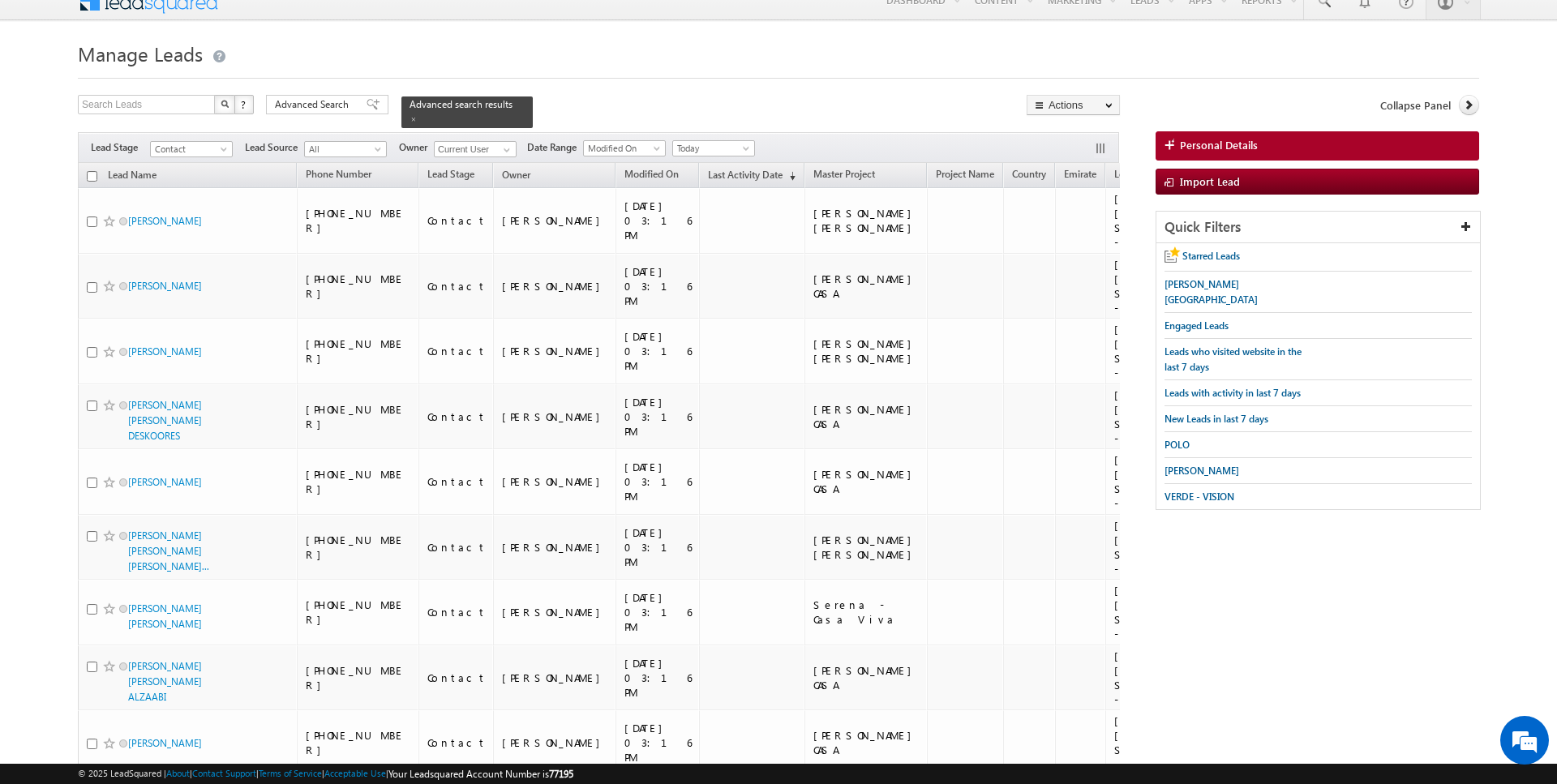
scroll to position [0, 0]
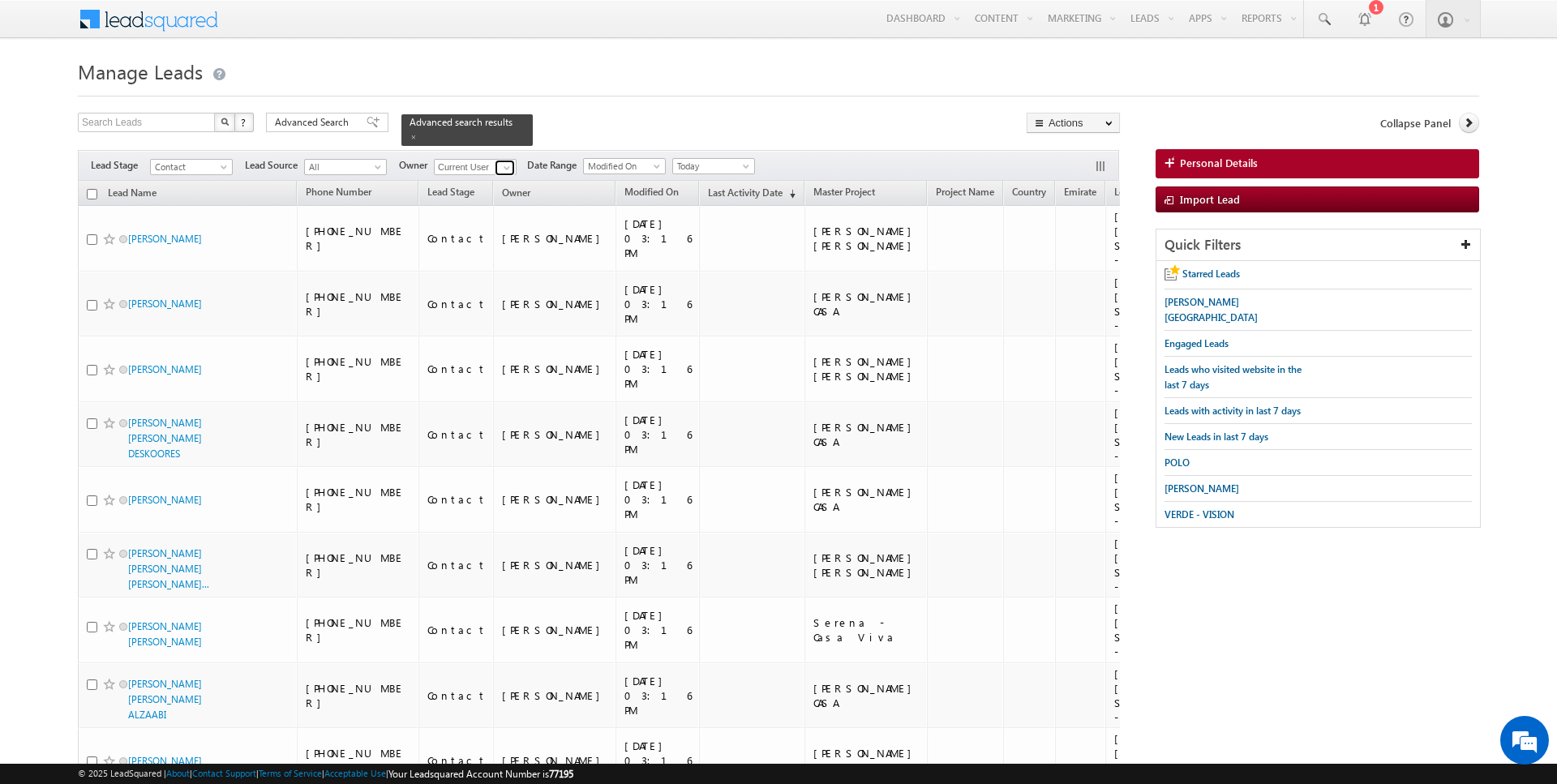
click at [500, 168] on span at bounding box center [507, 168] width 13 height 13
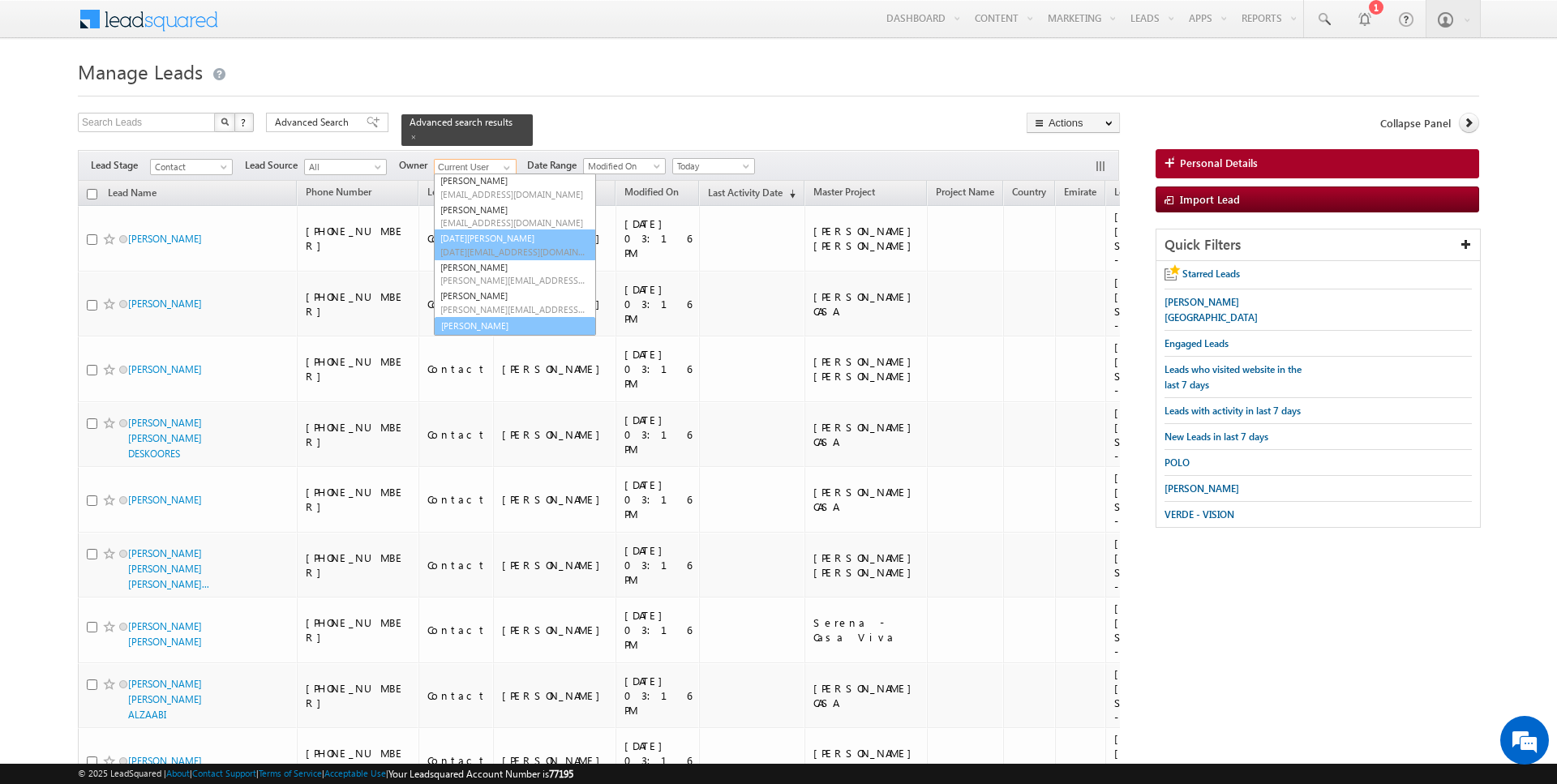
scroll to position [104, 0]
click at [473, 308] on link "[PERSON_NAME] [PERSON_NAME][EMAIL_ADDRESS][DOMAIN_NAME]" at bounding box center [515, 321] width 162 height 31
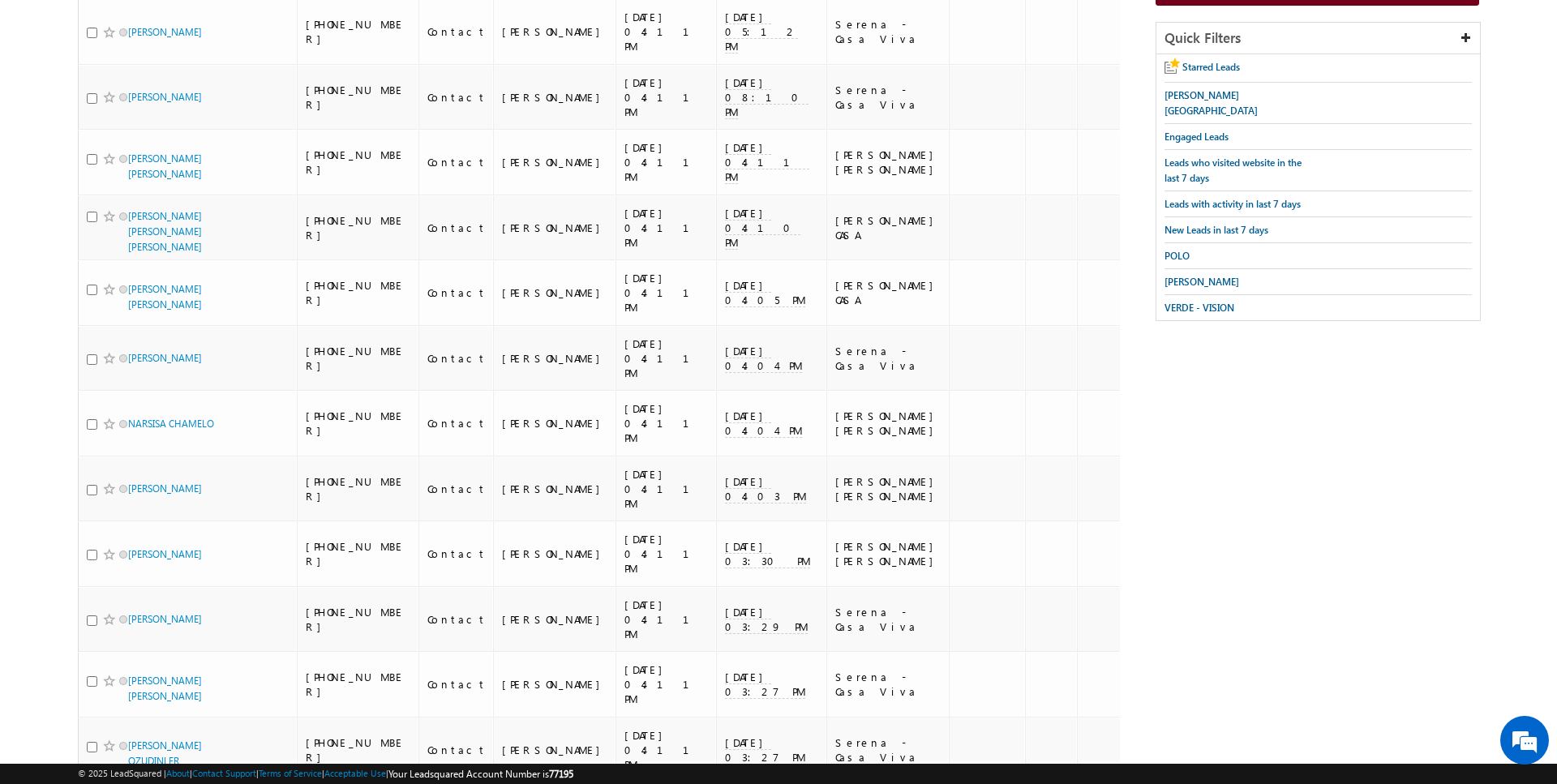
scroll to position [0, 0]
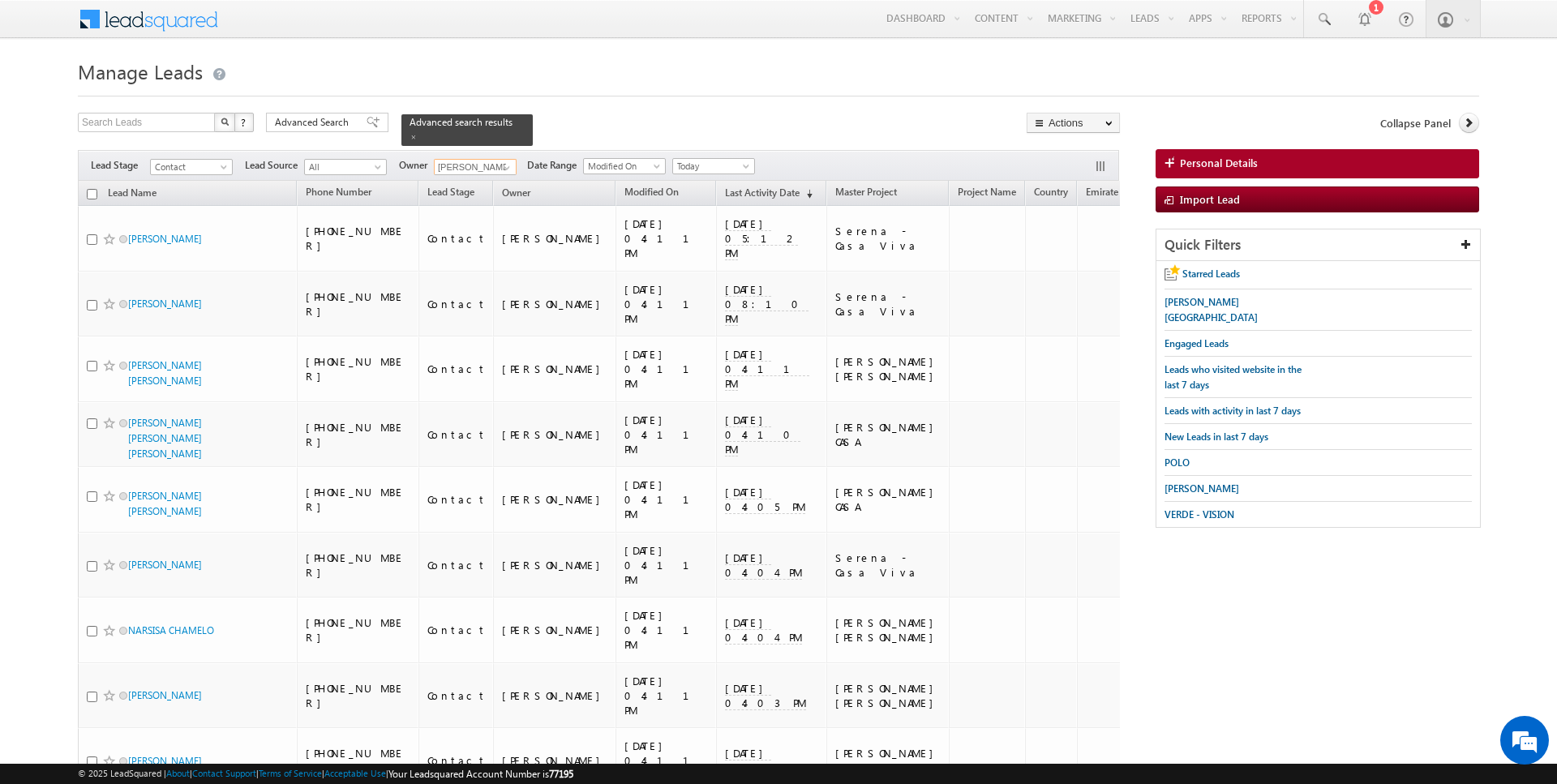
click at [91, 193] on input "checkbox" at bounding box center [91, 194] width 11 height 11
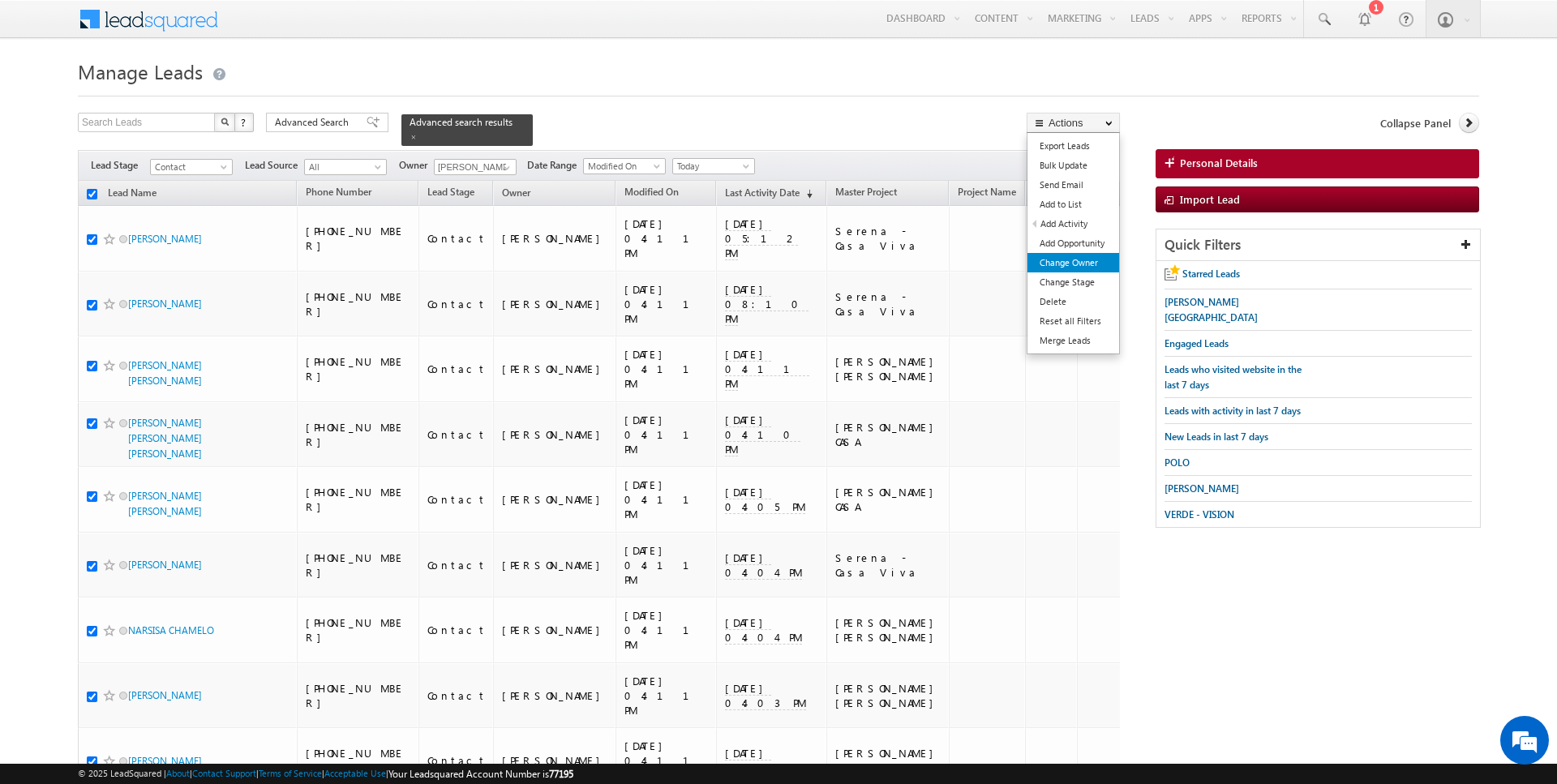
click at [1074, 253] on link "Change Owner" at bounding box center [1073, 263] width 91 height 20
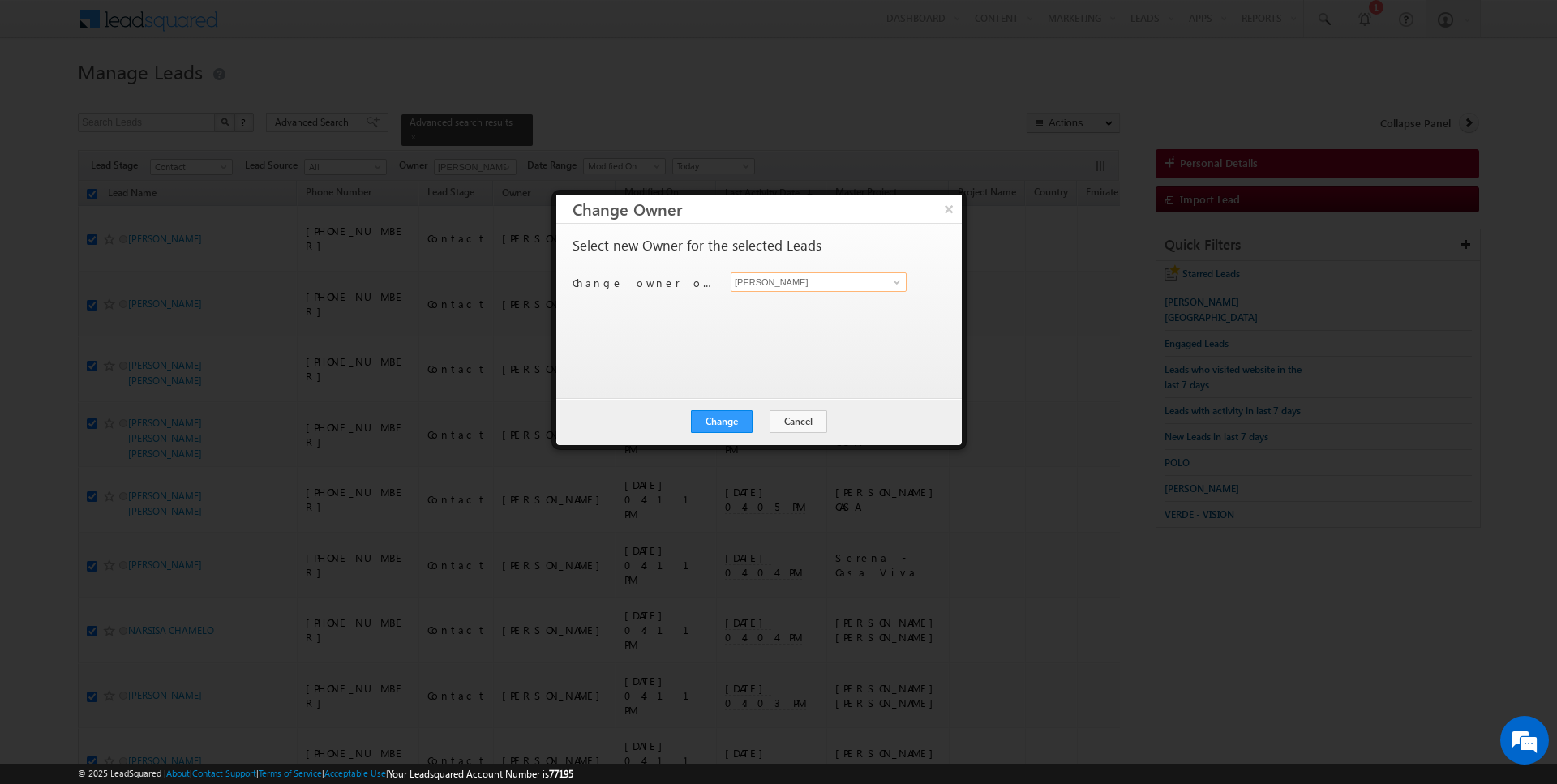
click at [809, 282] on input "[PERSON_NAME]" at bounding box center [819, 282] width 176 height 20
click at [723, 421] on button "Change" at bounding box center [722, 422] width 62 height 23
click at [750, 423] on button "Close" at bounding box center [762, 422] width 52 height 23
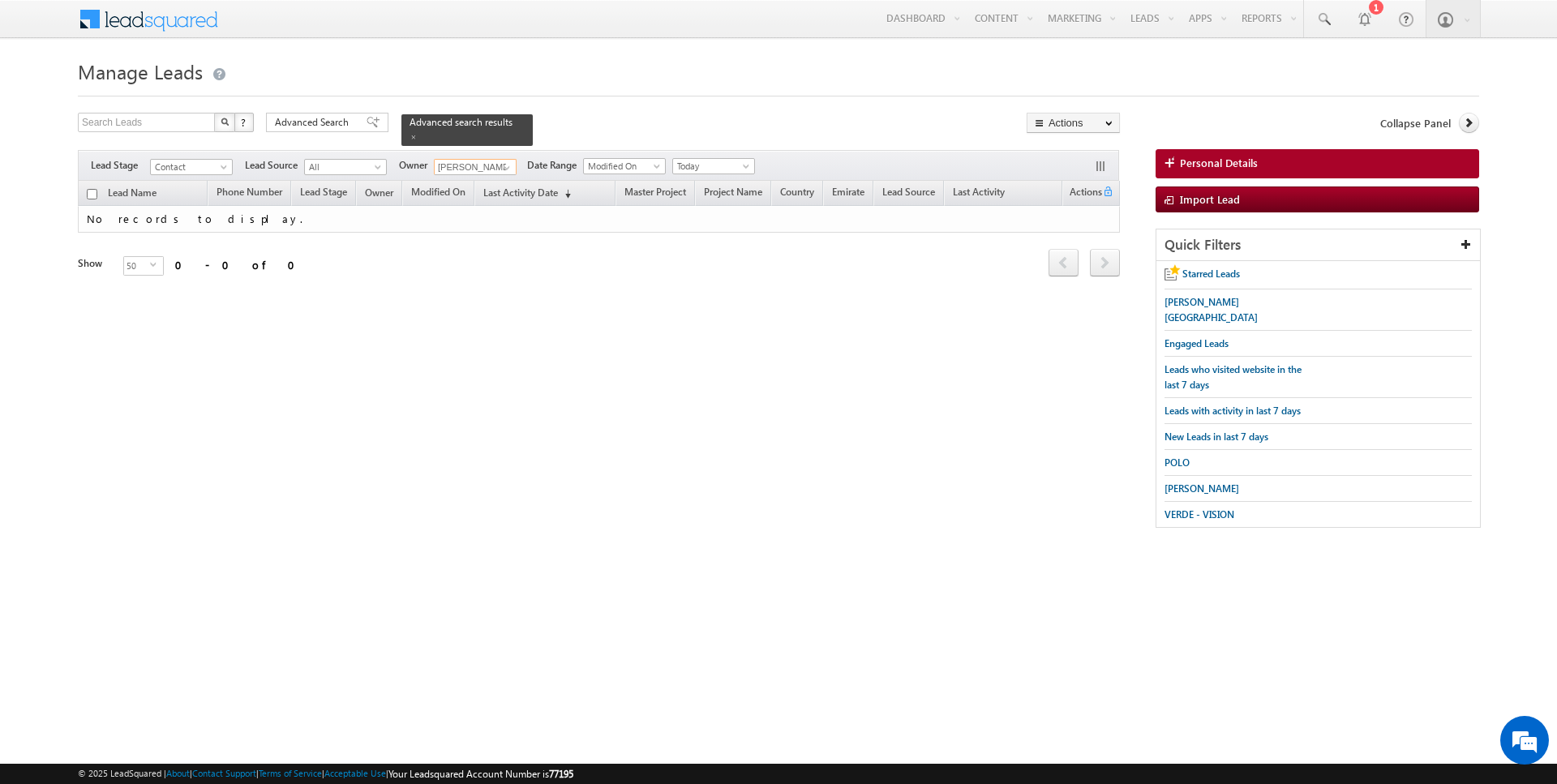
click at [482, 171] on input "[PERSON_NAME]" at bounding box center [475, 167] width 82 height 16
click at [505, 166] on span at bounding box center [507, 168] width 13 height 13
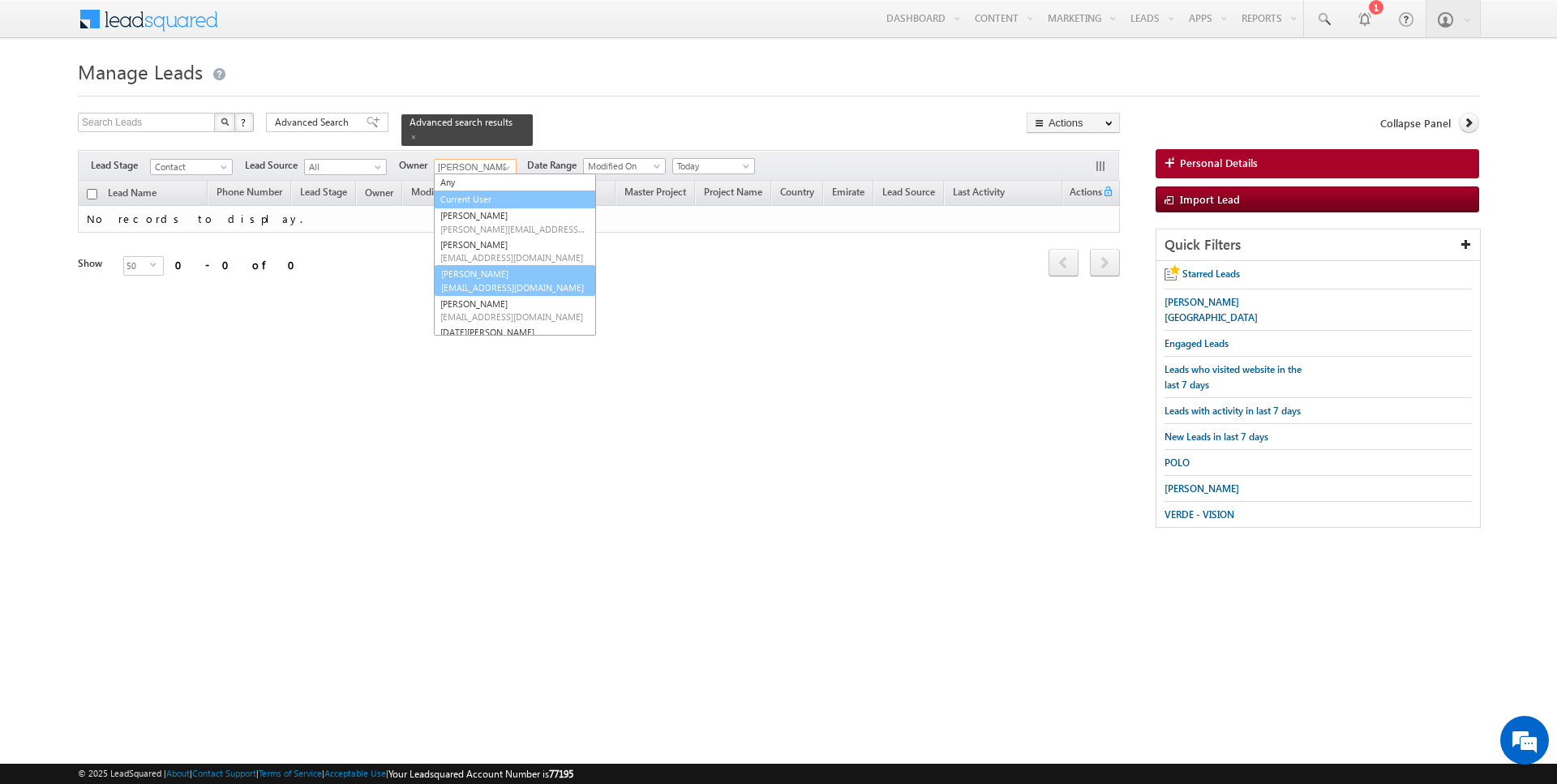
click at [477, 194] on link "Current User" at bounding box center [515, 200] width 162 height 19
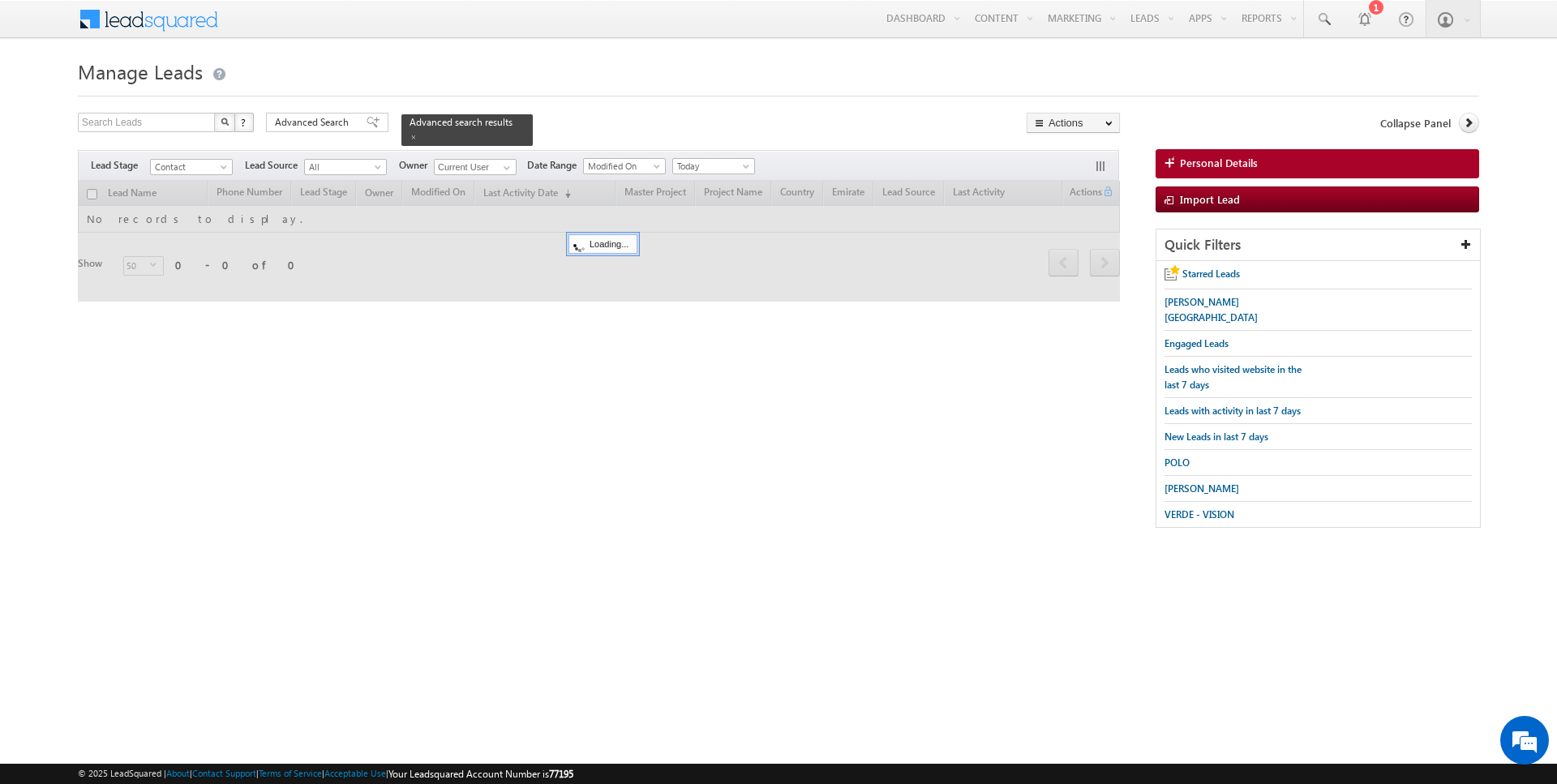
click at [582, 122] on div "Search Leads X ? 0 results found Advanced Search Advanced Search Advanced searc…" at bounding box center [598, 129] width 1042 height 33
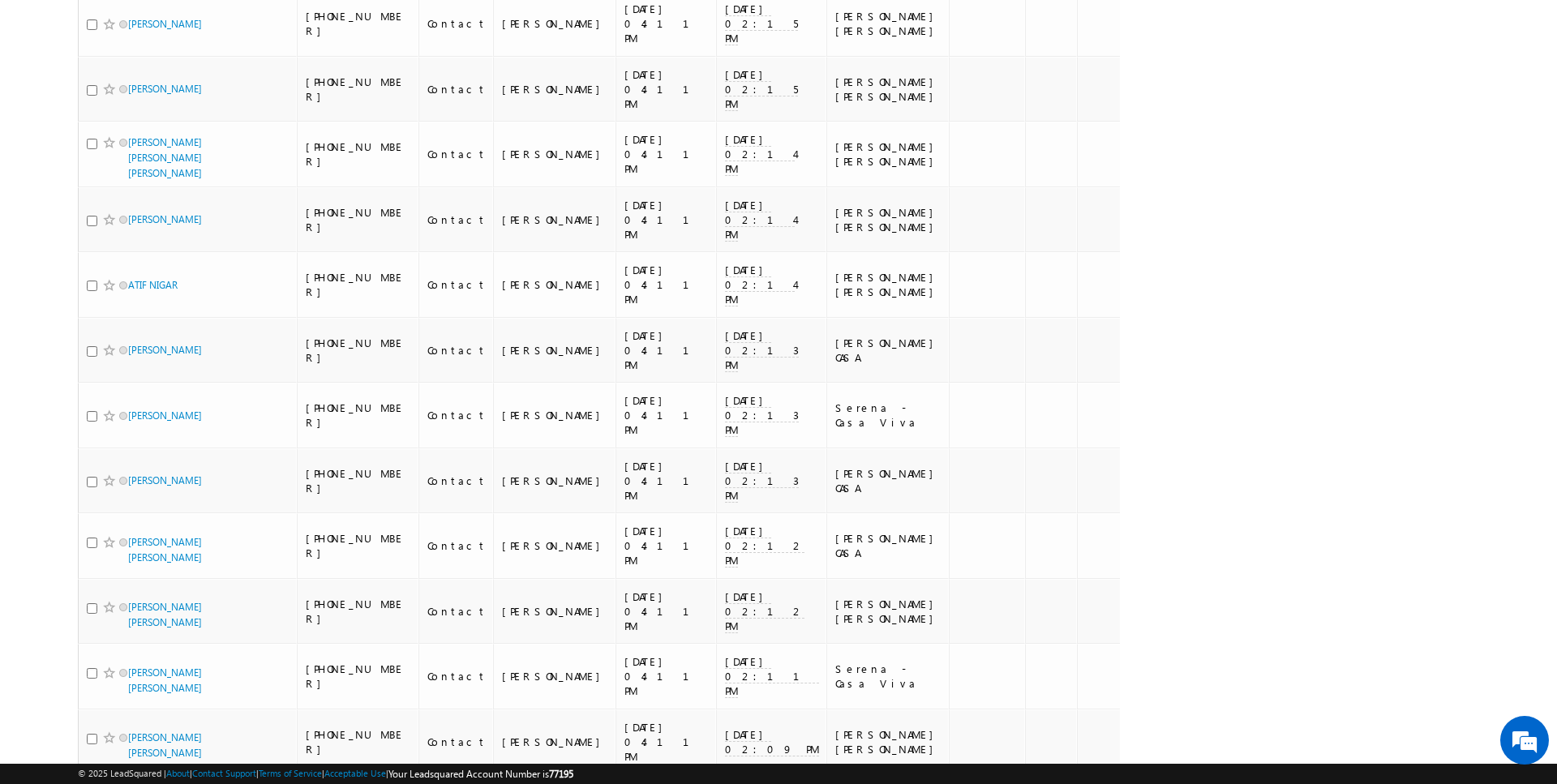
scroll to position [2787, 0]
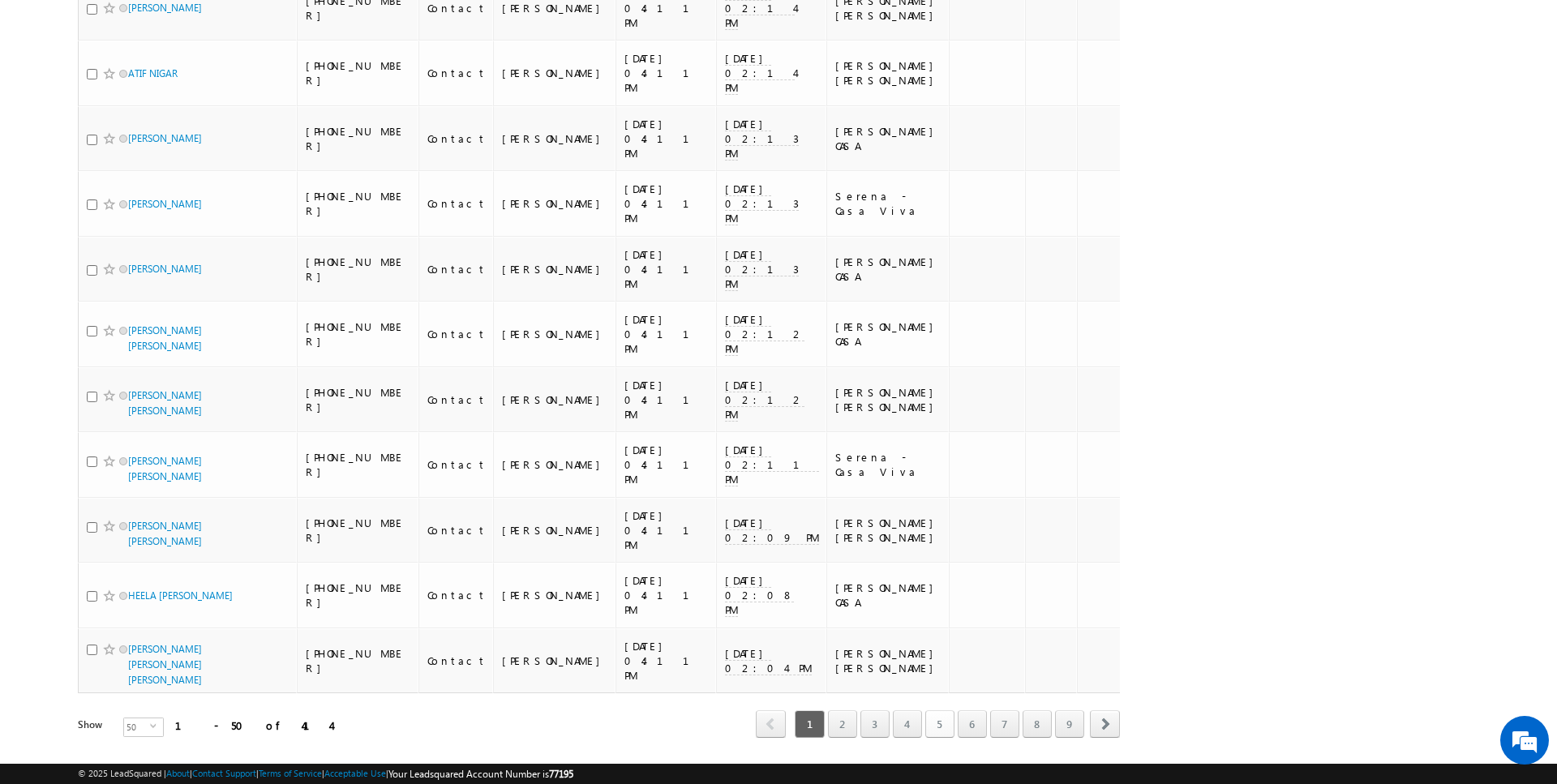
click at [944, 711] on link "5" at bounding box center [940, 724] width 29 height 28
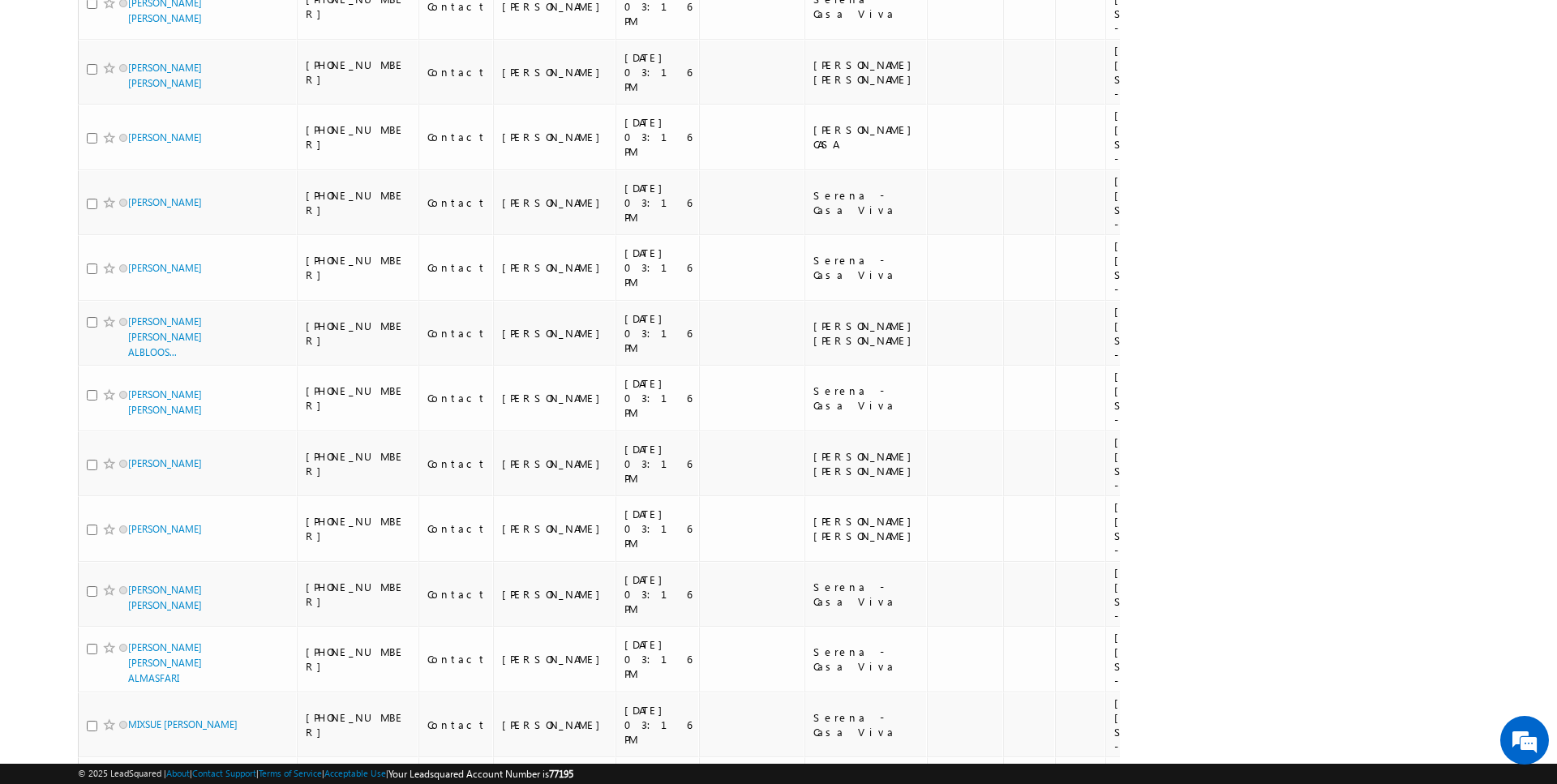
scroll to position [0, 0]
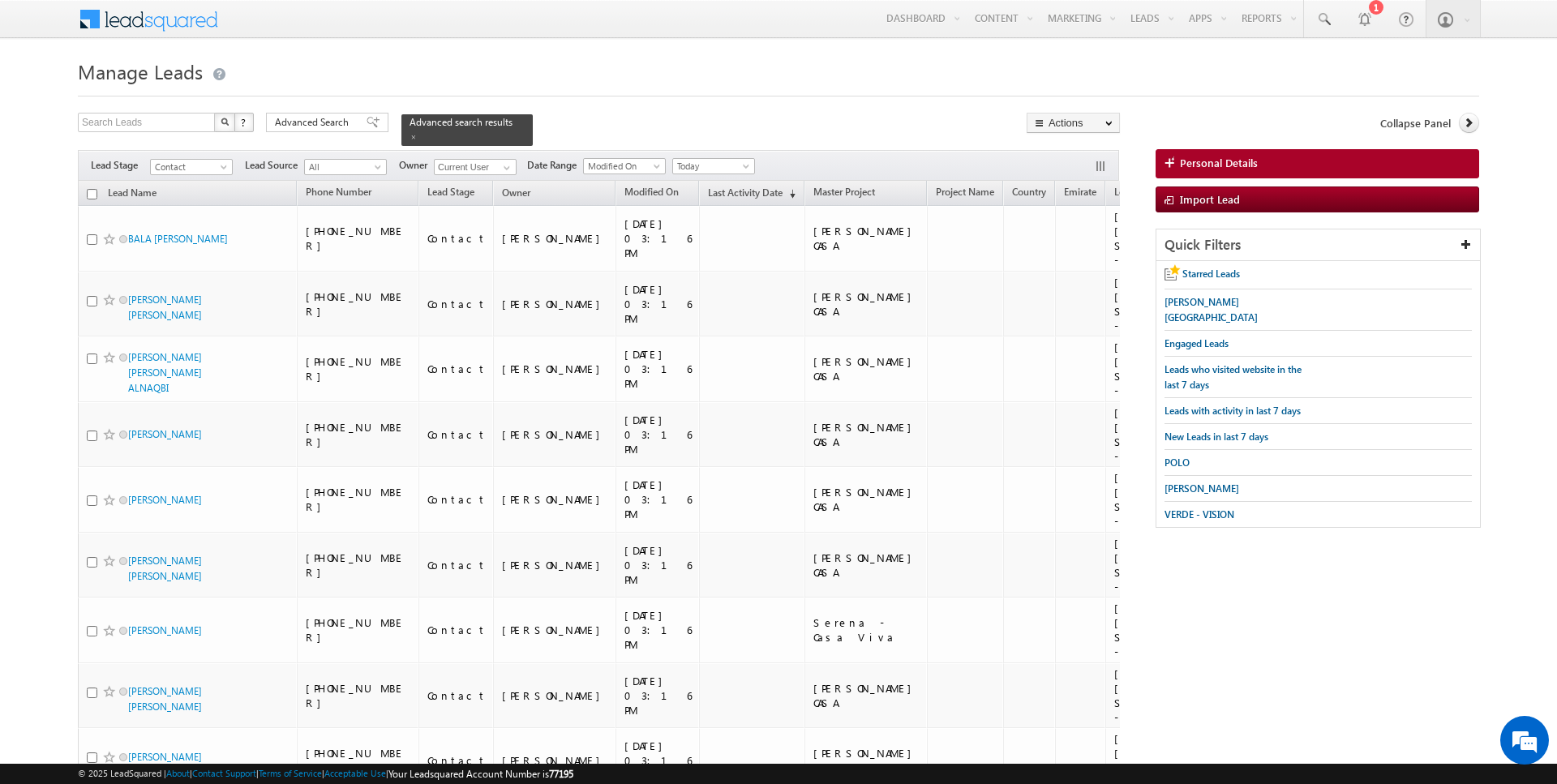
click at [92, 194] on input "checkbox" at bounding box center [91, 194] width 11 height 11
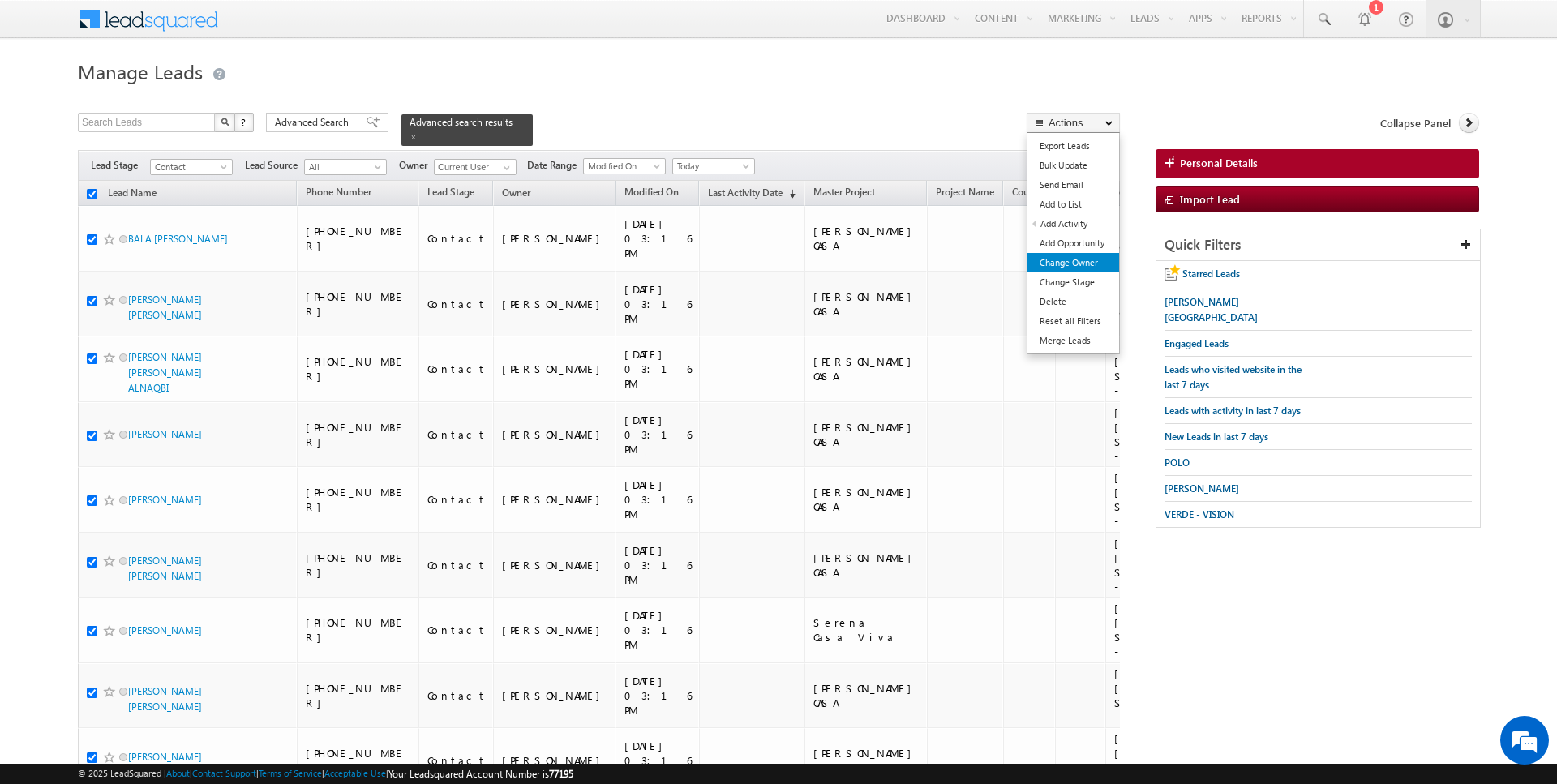
click at [1089, 269] on link "Change Owner" at bounding box center [1073, 263] width 91 height 20
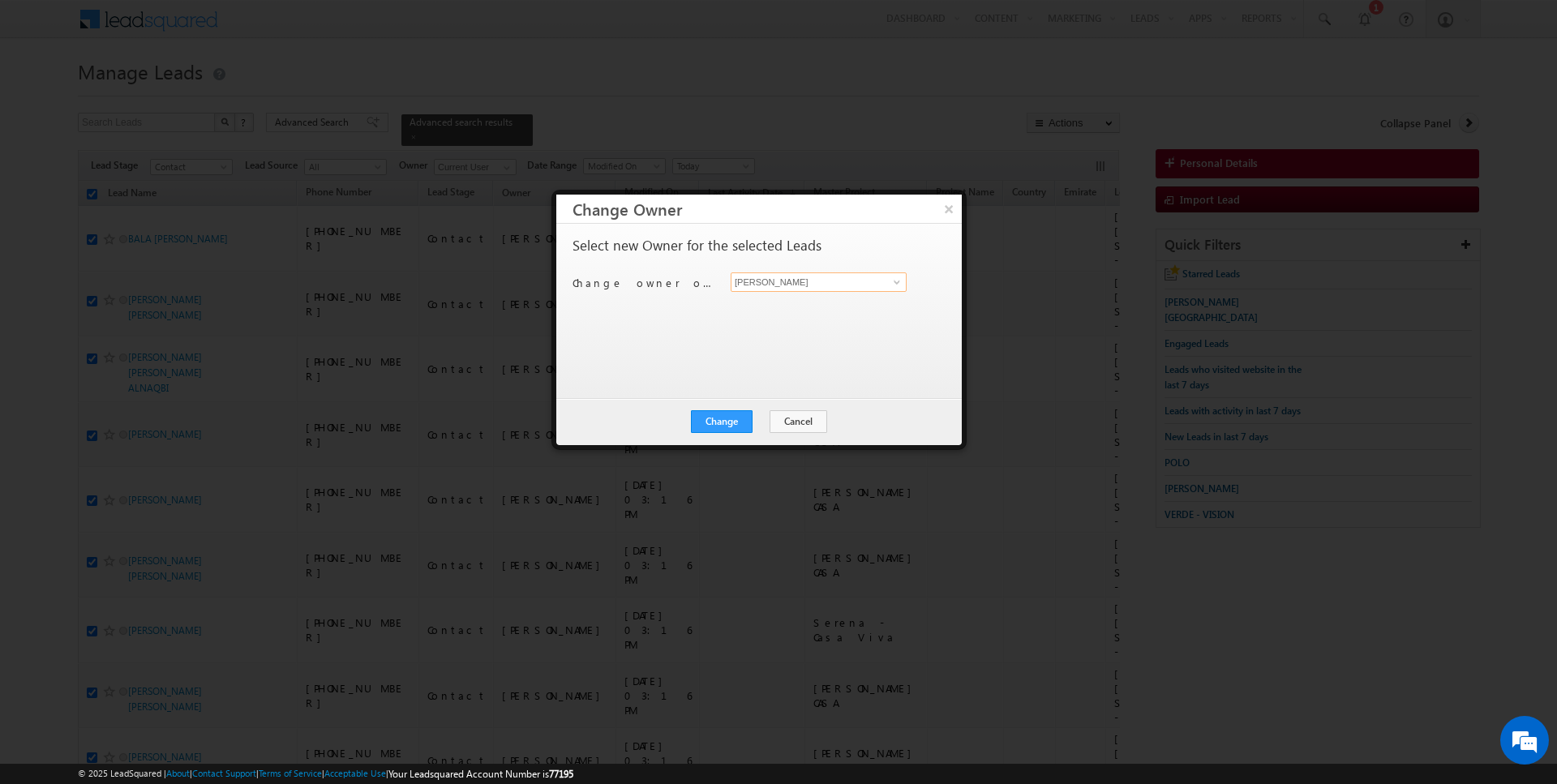
click at [784, 276] on input "[PERSON_NAME]" at bounding box center [819, 282] width 176 height 20
click at [719, 418] on button "Change" at bounding box center [722, 422] width 62 height 23
click at [751, 419] on button "Close" at bounding box center [762, 422] width 52 height 23
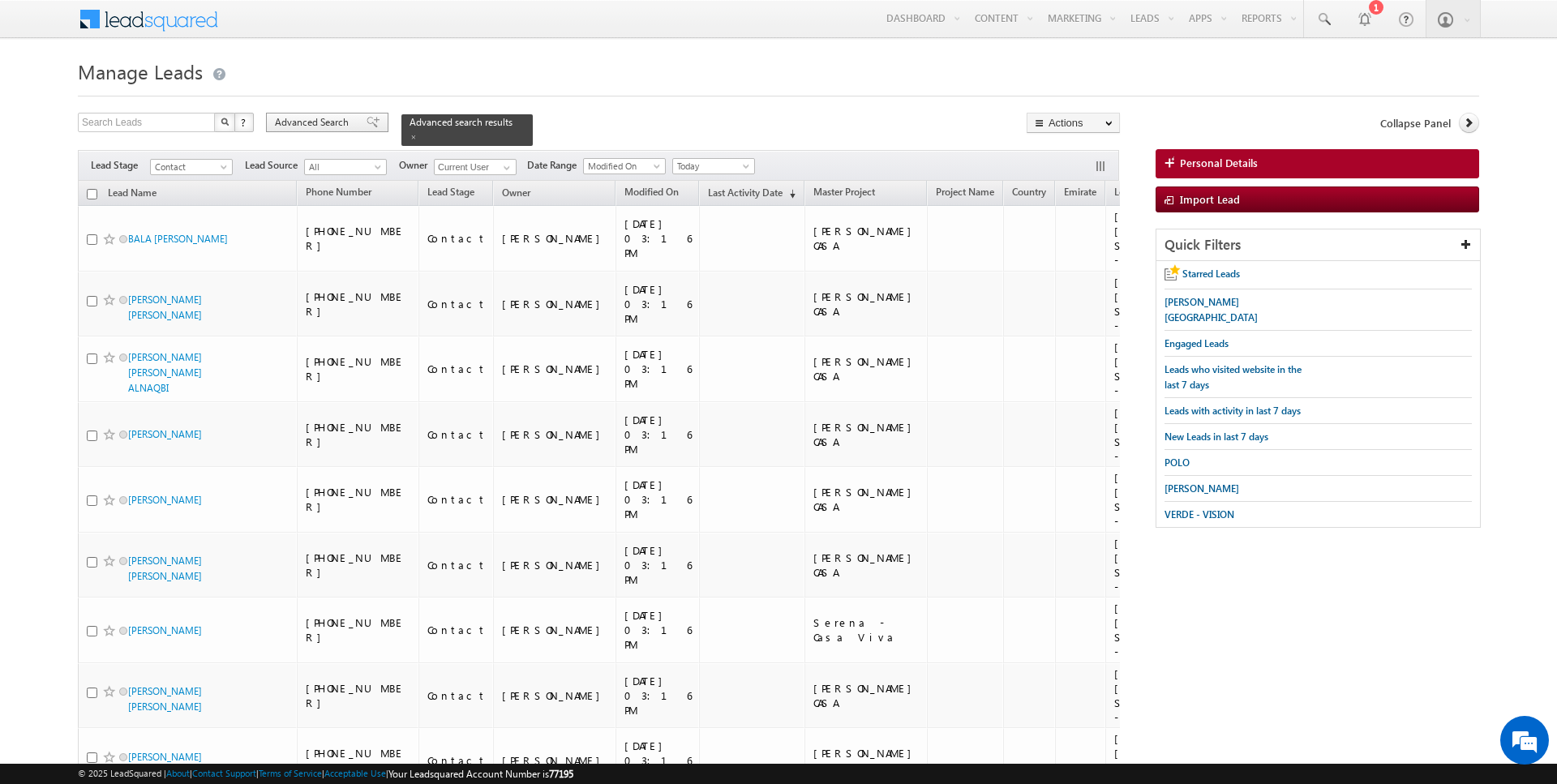
click at [316, 123] on span "Advanced Search" at bounding box center [314, 122] width 78 height 15
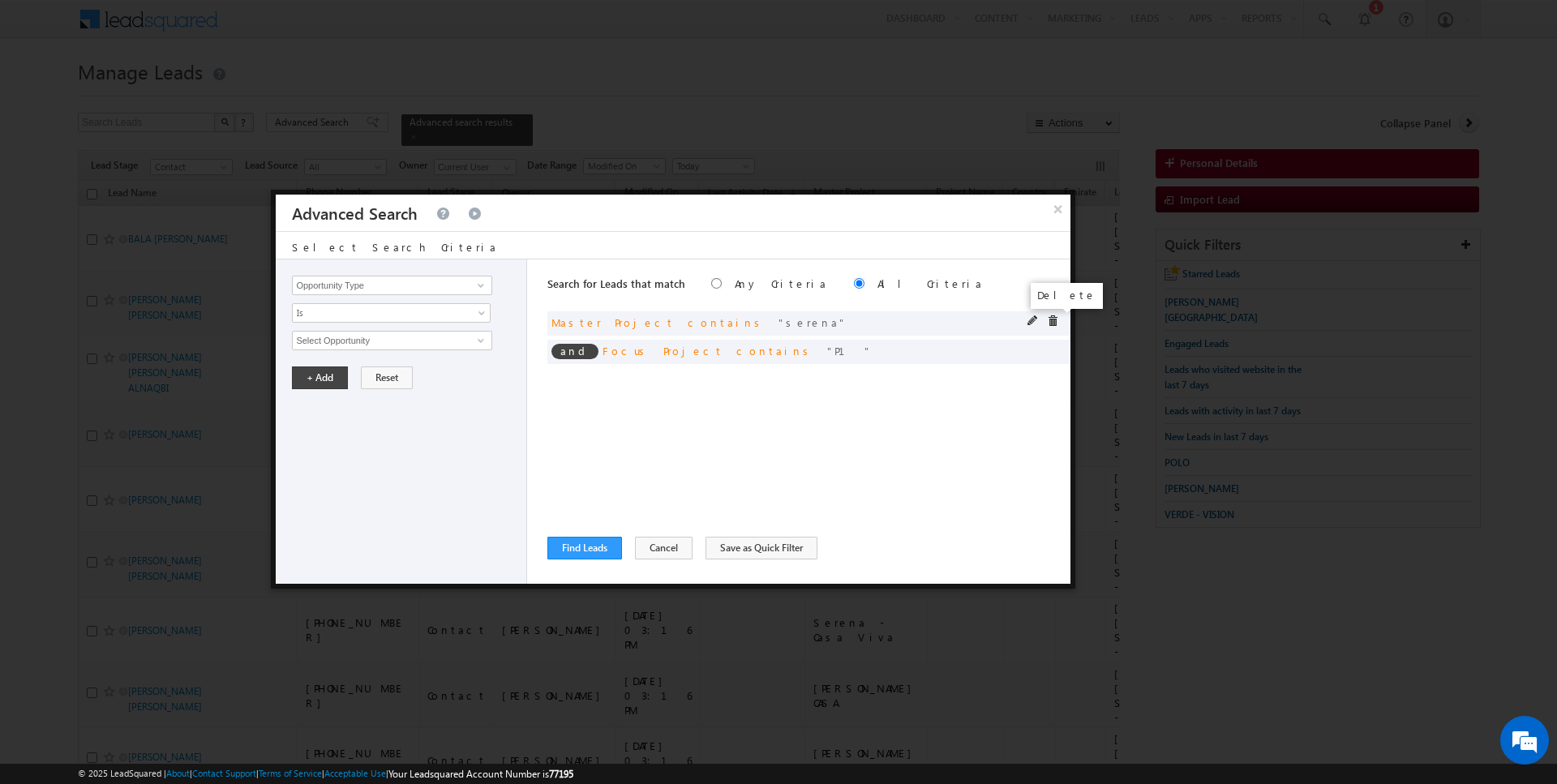
click at [1052, 321] on span at bounding box center [1053, 321] width 11 height 11
click at [0, 0] on span at bounding box center [0, 0] width 0 height 0
click at [446, 278] on input "Opportunity Type" at bounding box center [392, 286] width 200 height 20
click at [372, 313] on span "Is" at bounding box center [381, 313] width 176 height 15
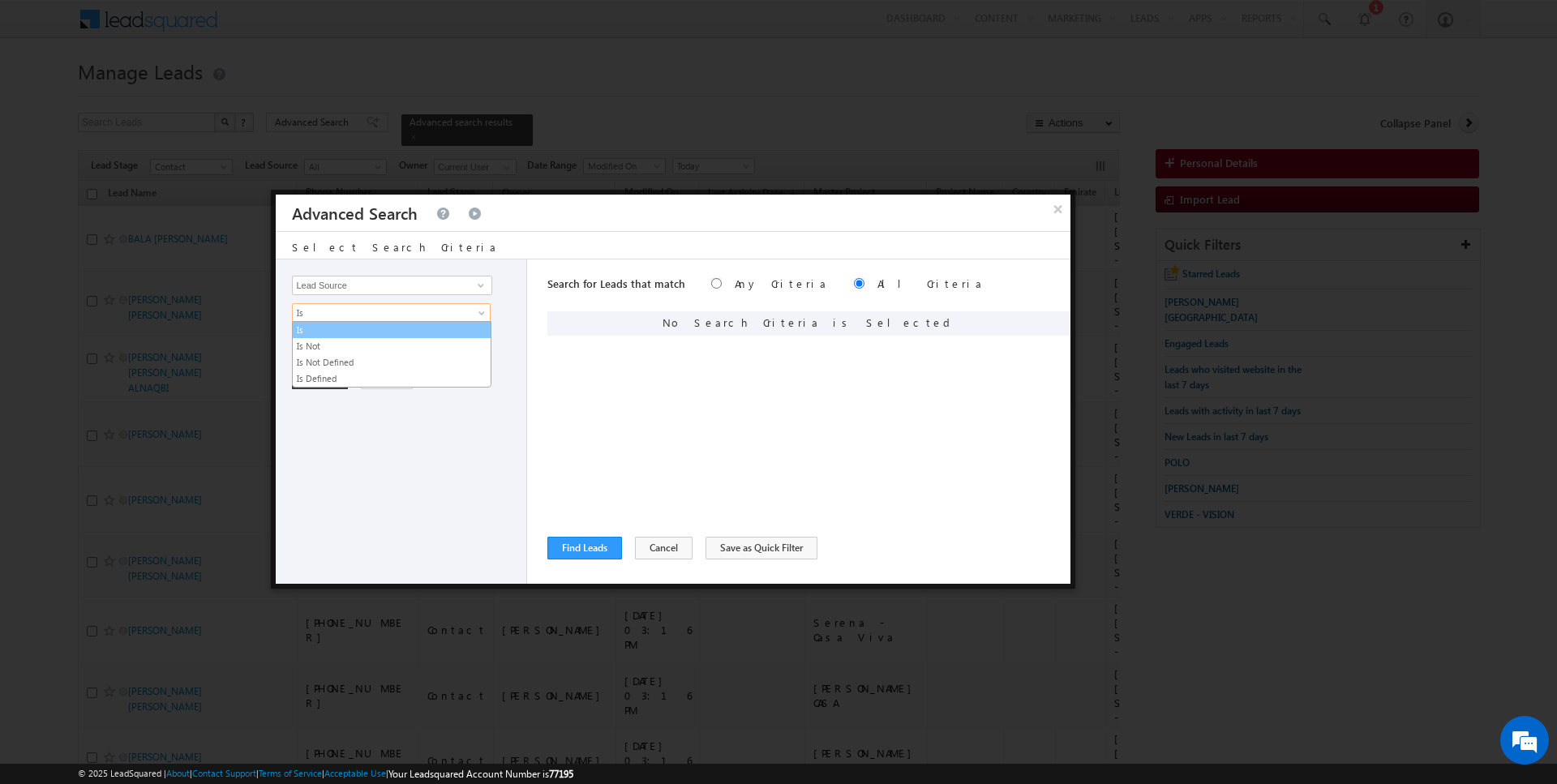
click at [353, 332] on link "Is" at bounding box center [392, 330] width 198 height 15
click at [353, 341] on span "None Selected" at bounding box center [385, 341] width 184 height 18
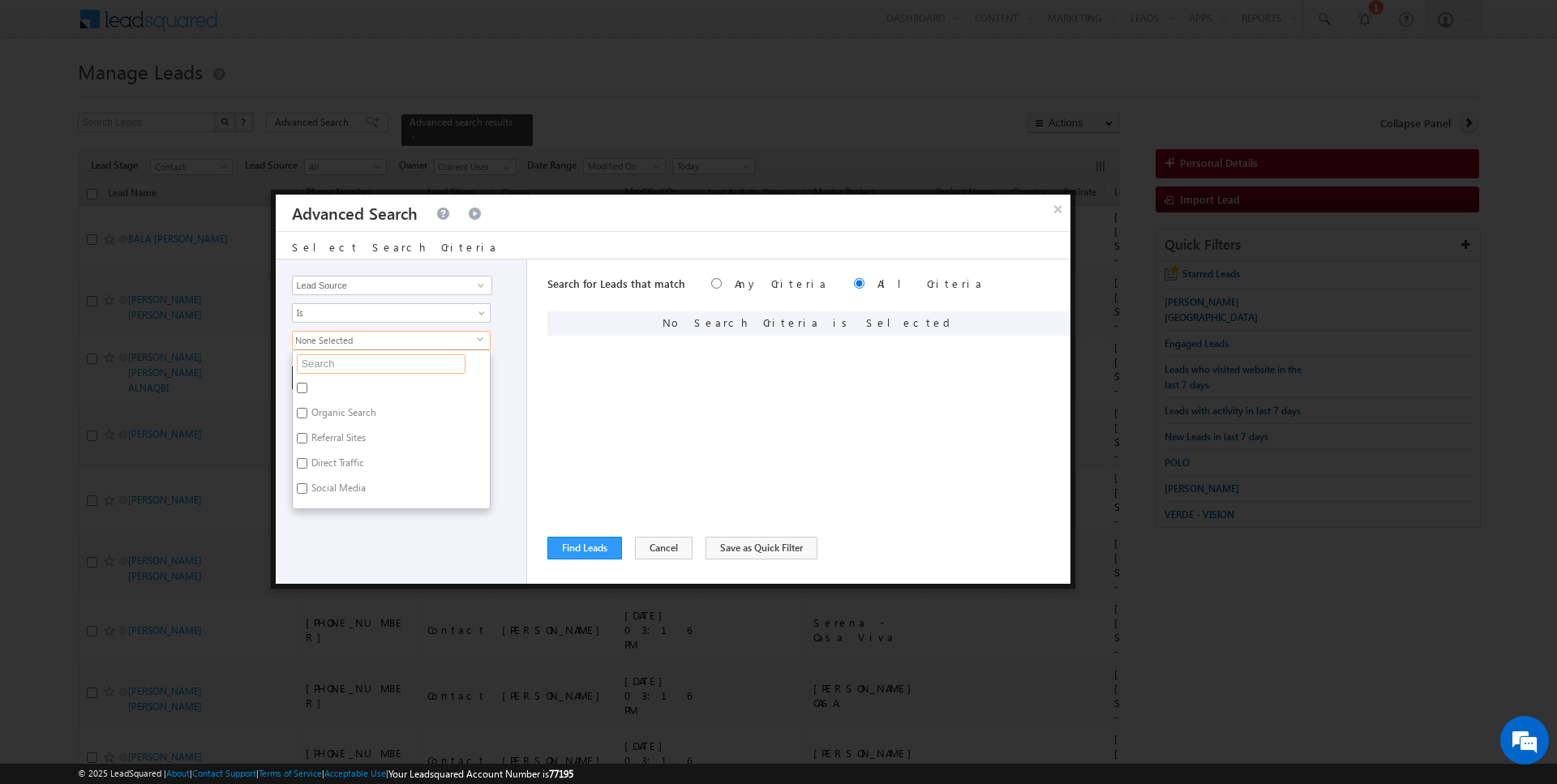
click at [348, 363] on input "text" at bounding box center [381, 364] width 169 height 20
click at [326, 458] on label "Sharjah-Scl" at bounding box center [334, 466] width 82 height 25
click at [308, 458] on input "Sharjah-Scl" at bounding box center [302, 463] width 11 height 11
click at [330, 504] on div "Opportunity Type Lead Activity Task Sales Group Prospect Id Address 1 Address 2…" at bounding box center [401, 422] width 251 height 325
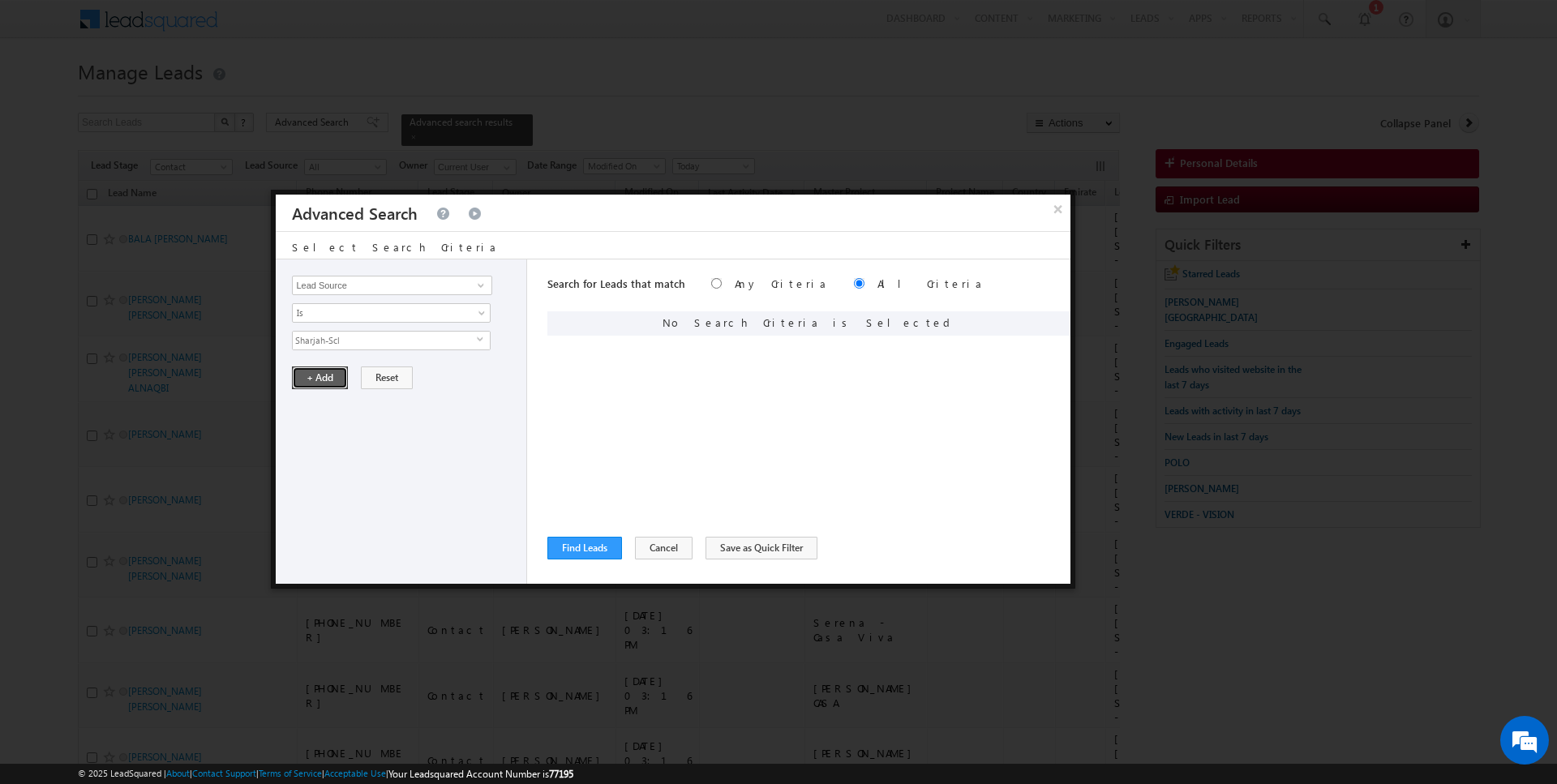
click at [320, 377] on button "+ Add" at bounding box center [320, 378] width 56 height 23
click at [583, 546] on button "Find Leads" at bounding box center [584, 548] width 74 height 23
